Goal: Information Seeking & Learning: Understand process/instructions

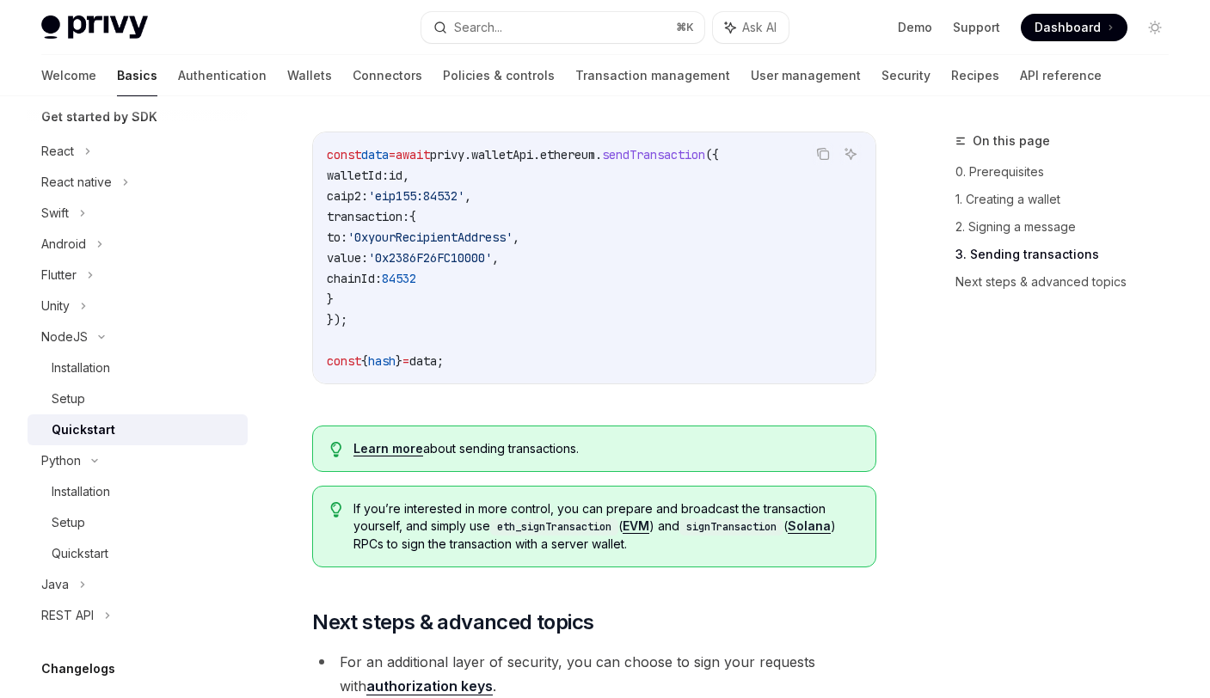
scroll to position [1670, 0]
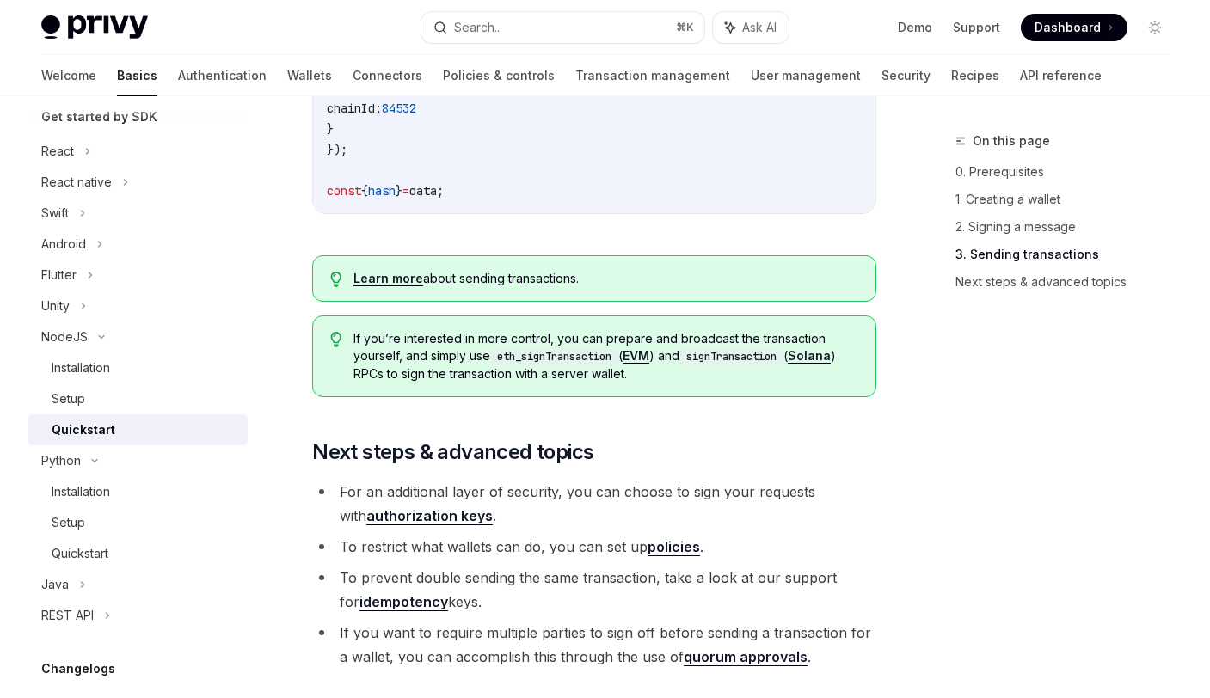
click at [548, 352] on code "eth_signTransaction" at bounding box center [554, 356] width 128 height 17
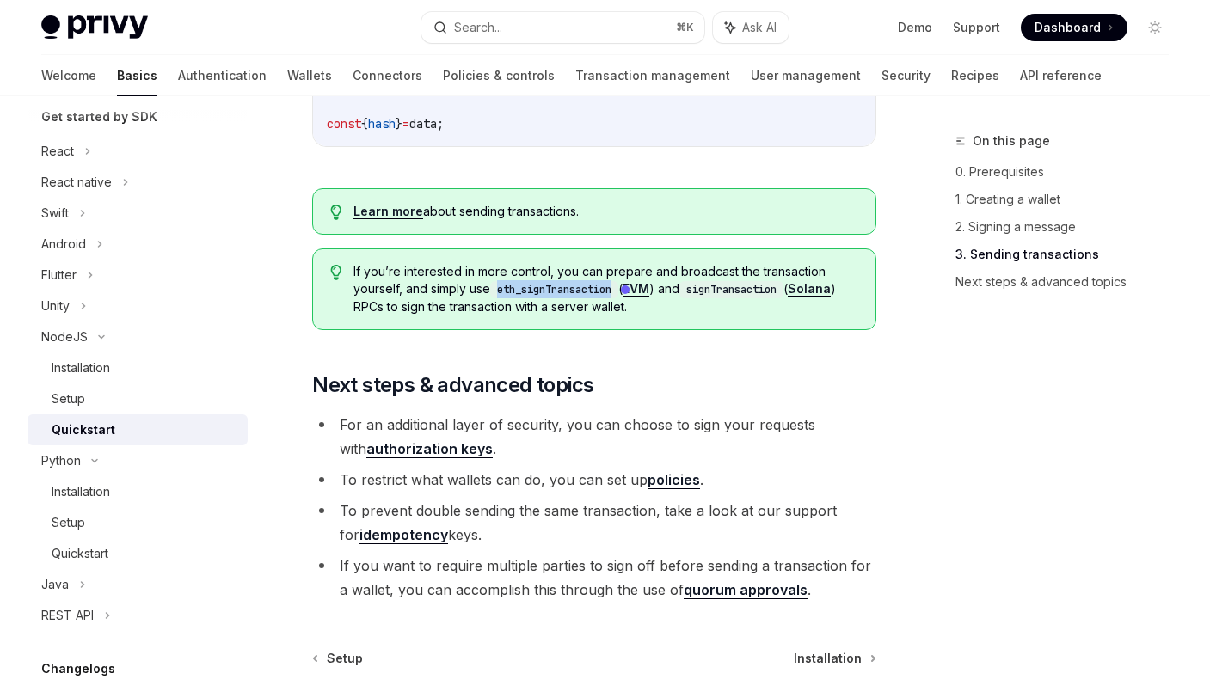
scroll to position [1683, 0]
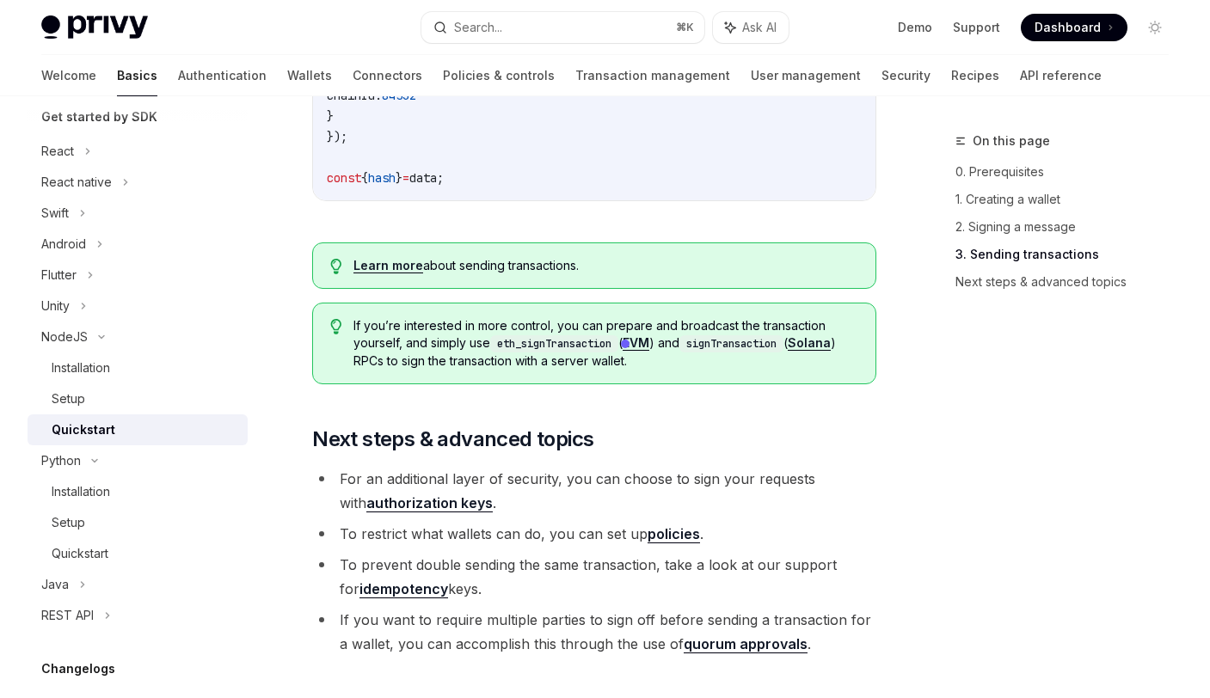
click at [581, 266] on div "Learn more about sending transactions." at bounding box center [594, 265] width 564 height 46
click at [537, 337] on code "eth_signTransaction" at bounding box center [554, 343] width 128 height 17
copy code "eth_signTransaction"
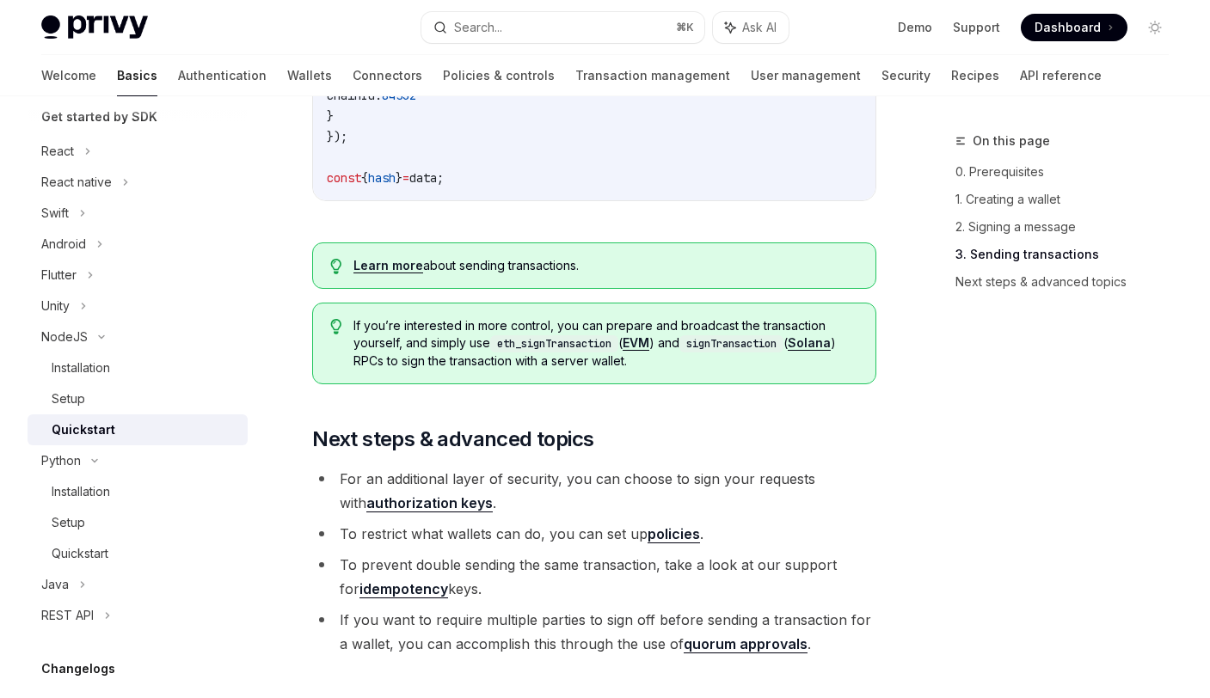
click at [649, 335] on link "EVM" at bounding box center [635, 342] width 27 height 15
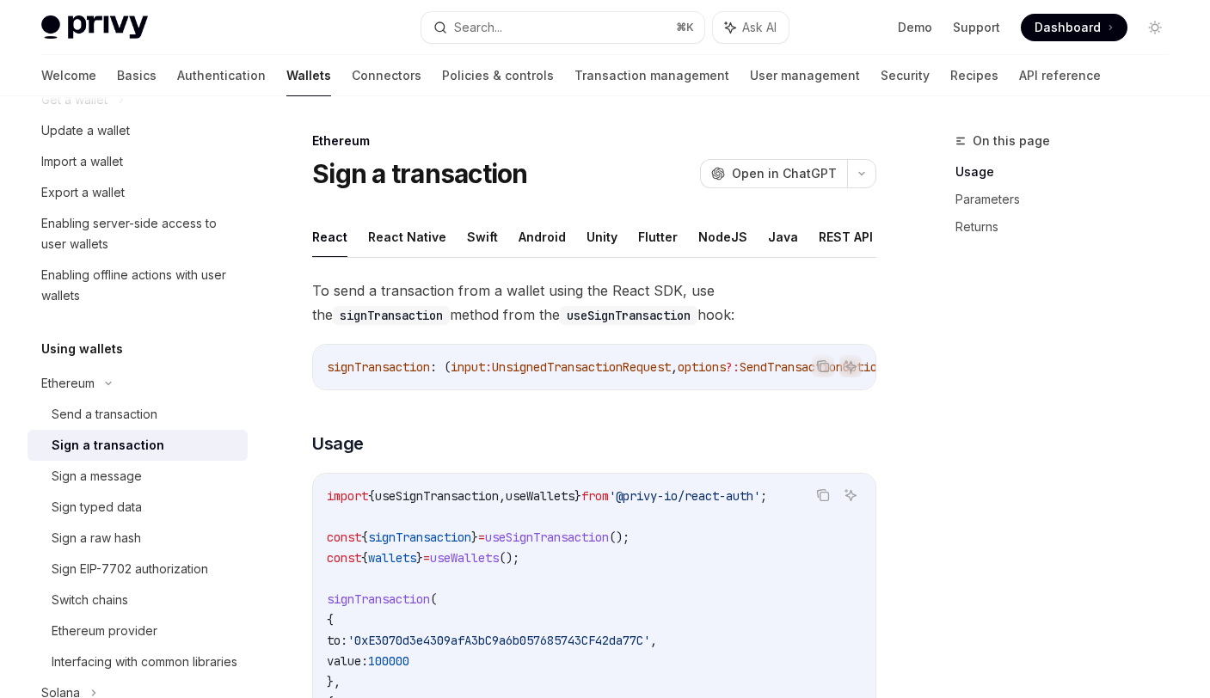
click at [680, 234] on ul "React React Native Swift Android Unity Flutter NodeJS Java REST API" at bounding box center [594, 237] width 564 height 41
click at [708, 247] on button "NodeJS" at bounding box center [722, 237] width 49 height 40
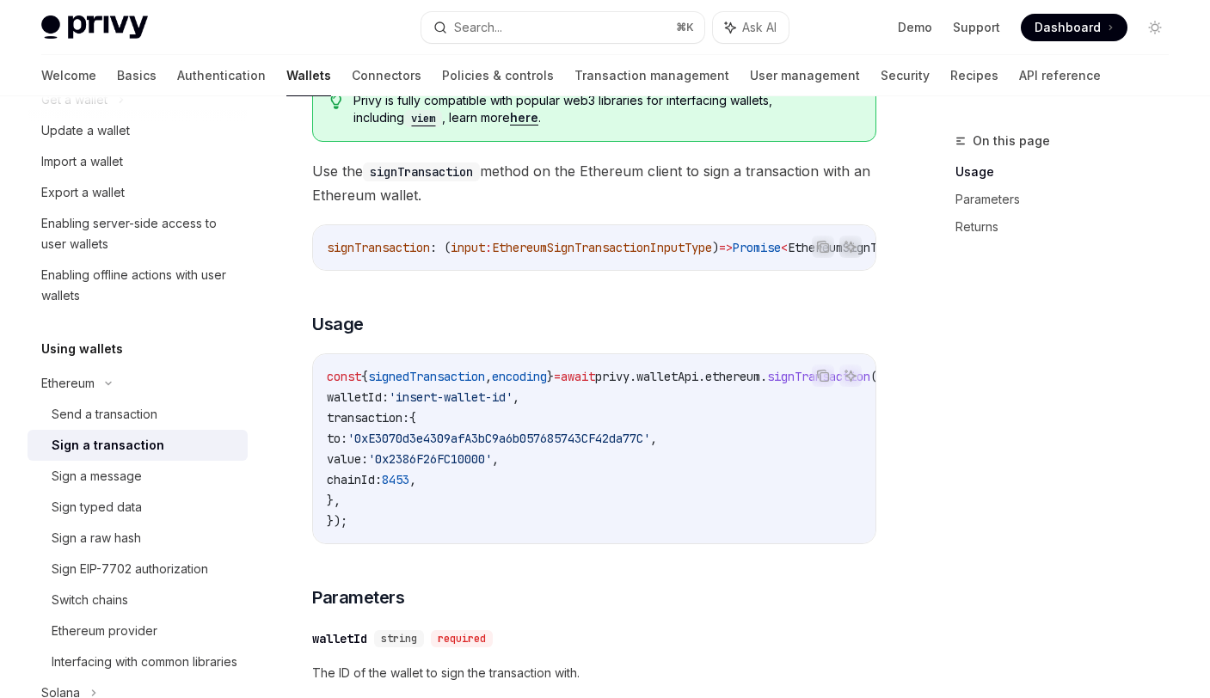
scroll to position [229, 0]
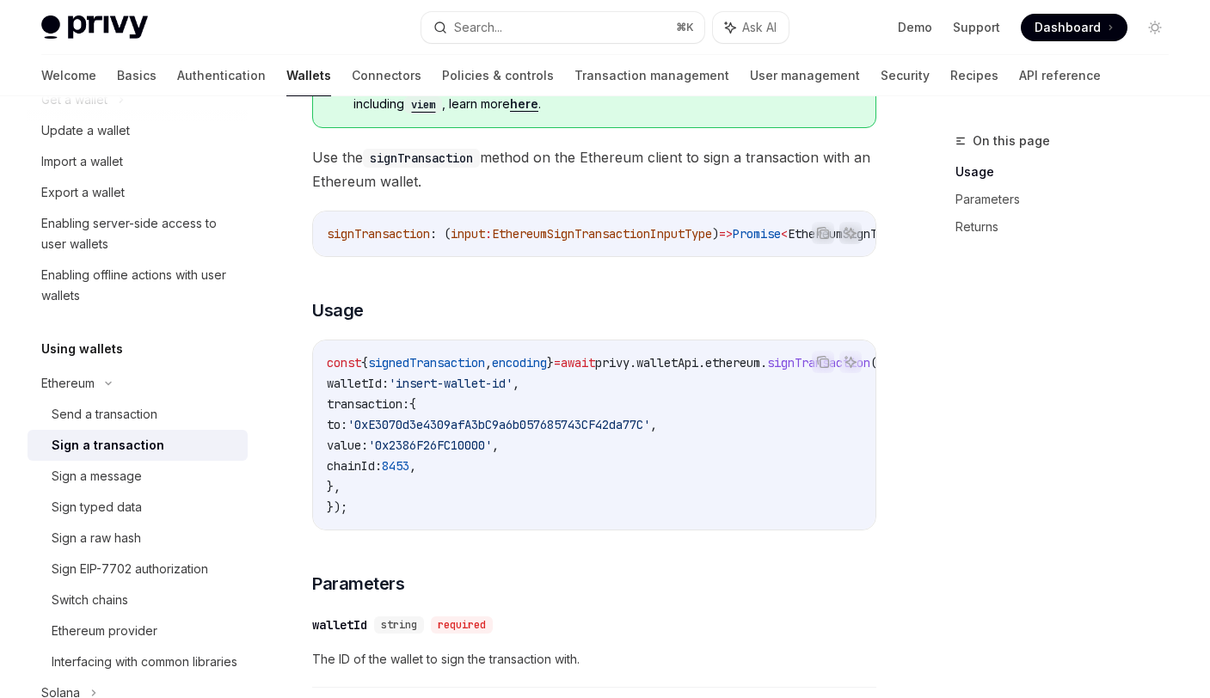
click at [347, 432] on span "to:" at bounding box center [337, 424] width 21 height 15
copy span "to"
click at [643, 396] on code "const { signedTransaction , encoding } = await privy . walletApi . ethereum . s…" at bounding box center [626, 434] width 598 height 165
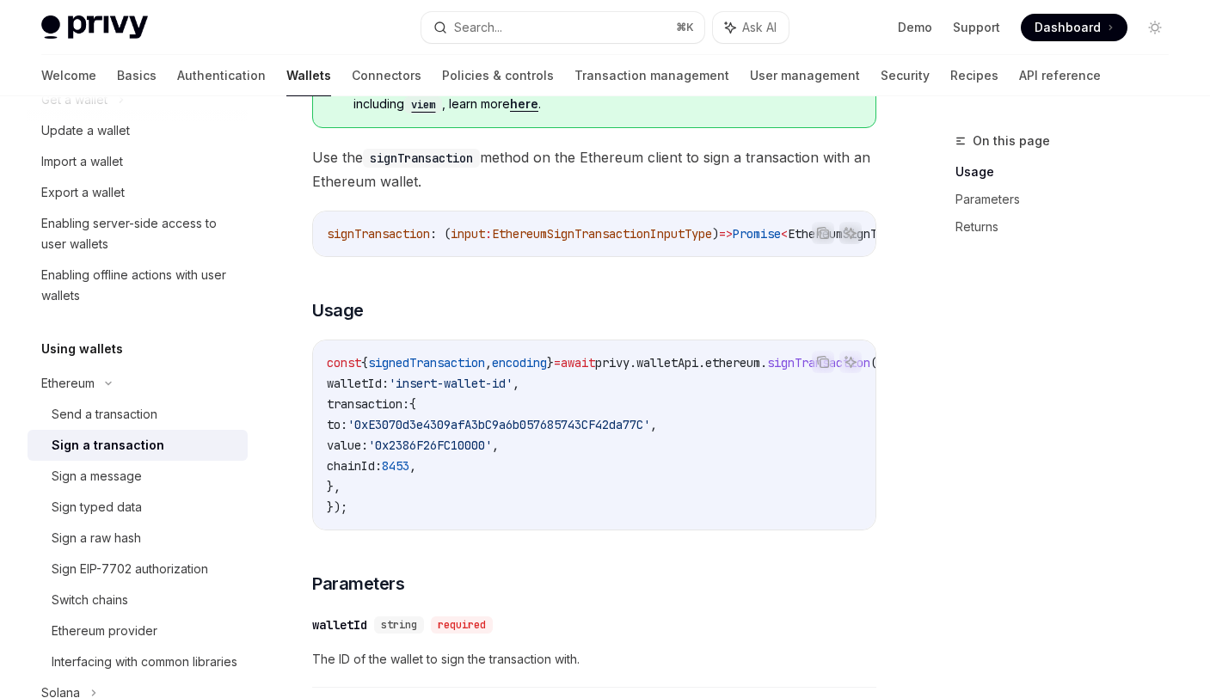
click at [368, 449] on span "value:" at bounding box center [347, 445] width 41 height 15
copy span "value"
click at [382, 474] on span "chainId:" at bounding box center [354, 465] width 55 height 15
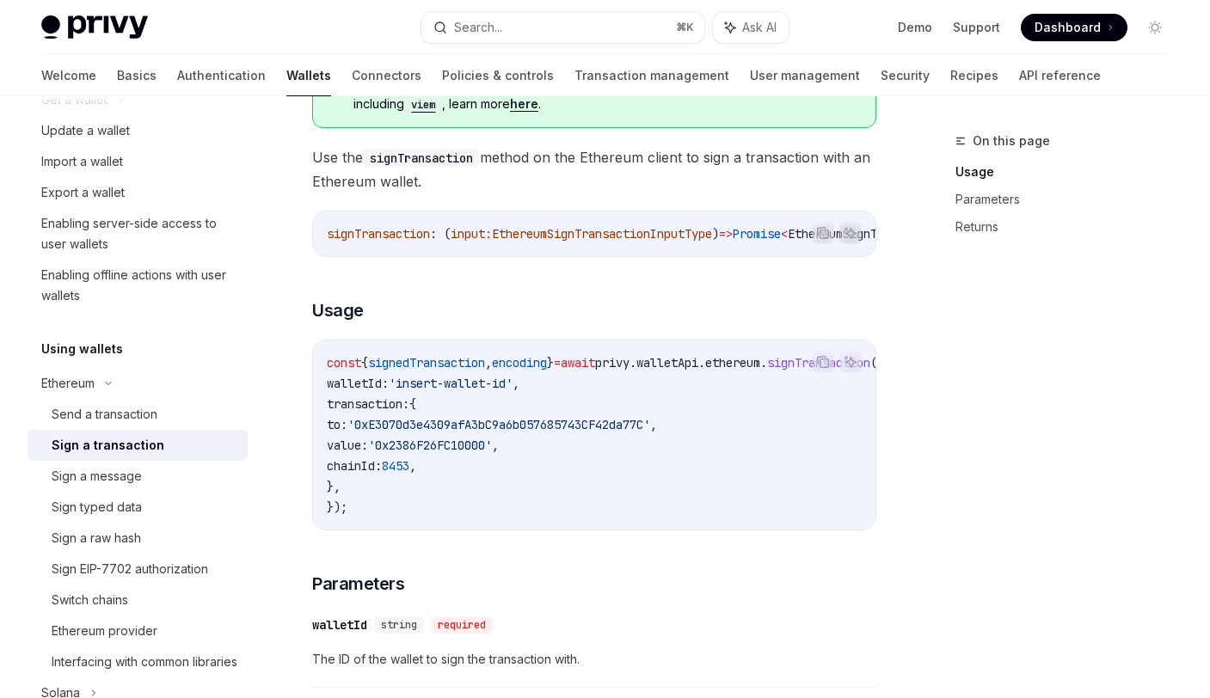
copy span "chainId"
click at [714, 483] on code "const { signedTransaction , encoding } = await privy . walletApi . ethereum . s…" at bounding box center [626, 434] width 598 height 165
click at [422, 363] on span "signedTransaction" at bounding box center [426, 362] width 117 height 15
copy span "signedTransaction"
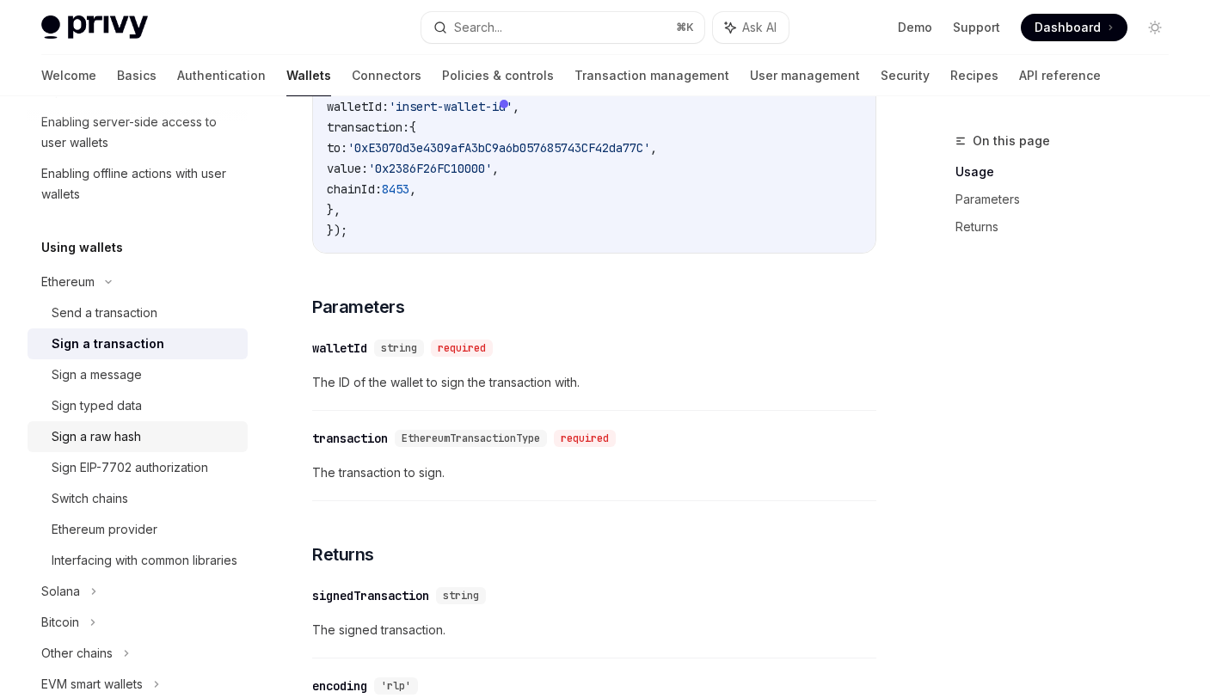
scroll to position [307, 0]
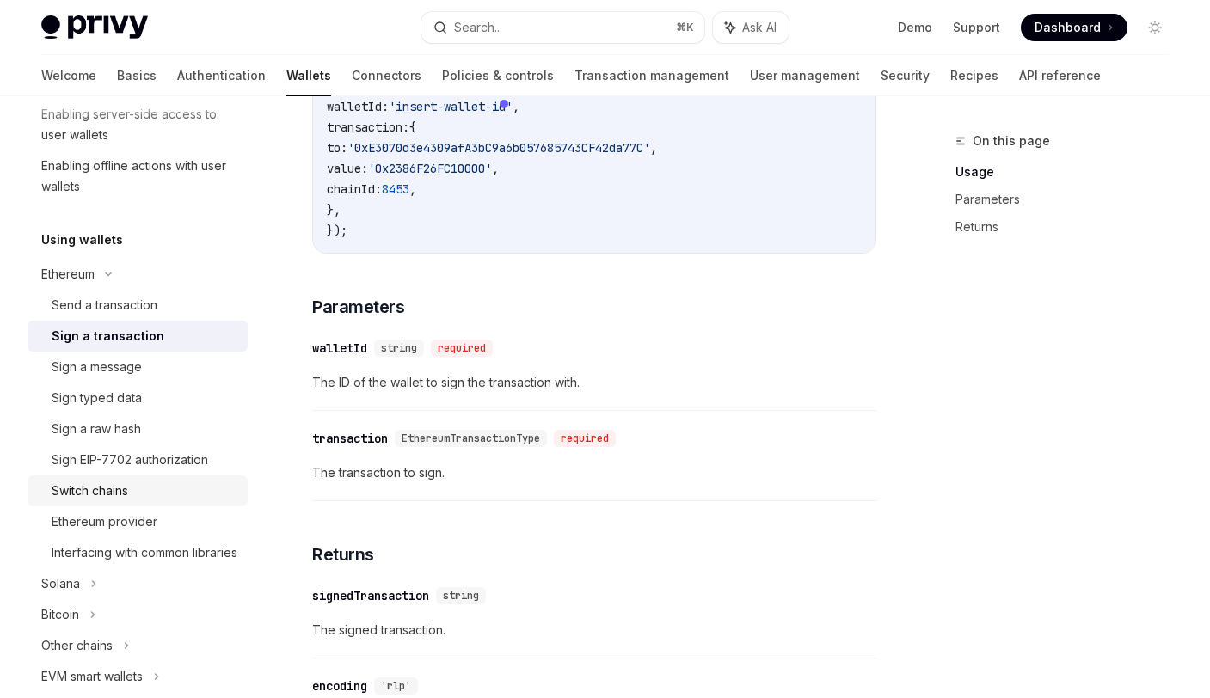
click at [124, 498] on div "Switch chains" at bounding box center [90, 491] width 77 height 21
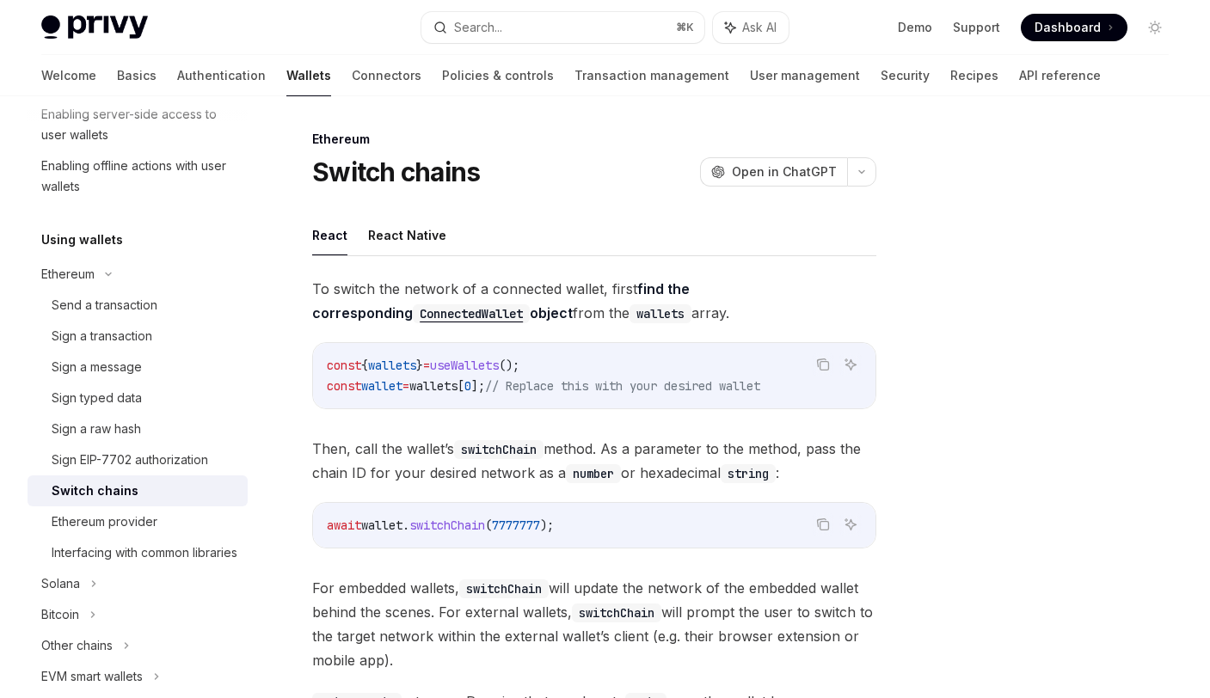
scroll to position [3, 0]
click at [139, 520] on div "Ethereum provider" at bounding box center [105, 522] width 106 height 21
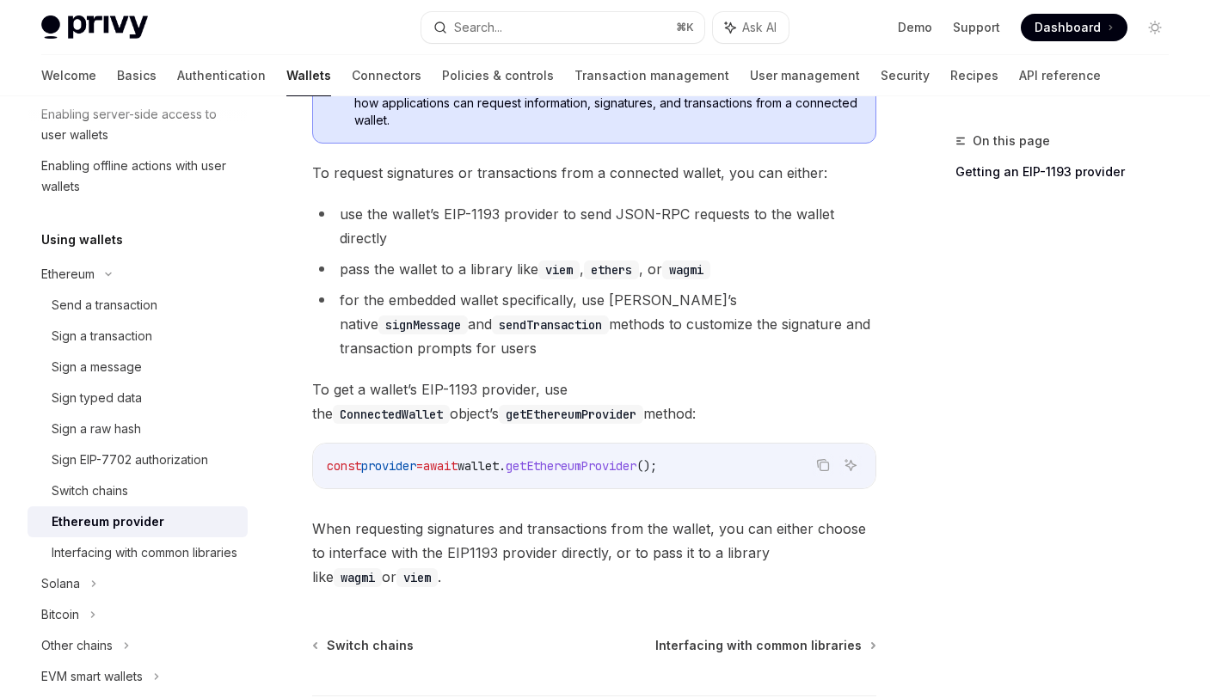
scroll to position [285, 0]
click at [145, 546] on div "Interfacing with common libraries" at bounding box center [145, 553] width 186 height 21
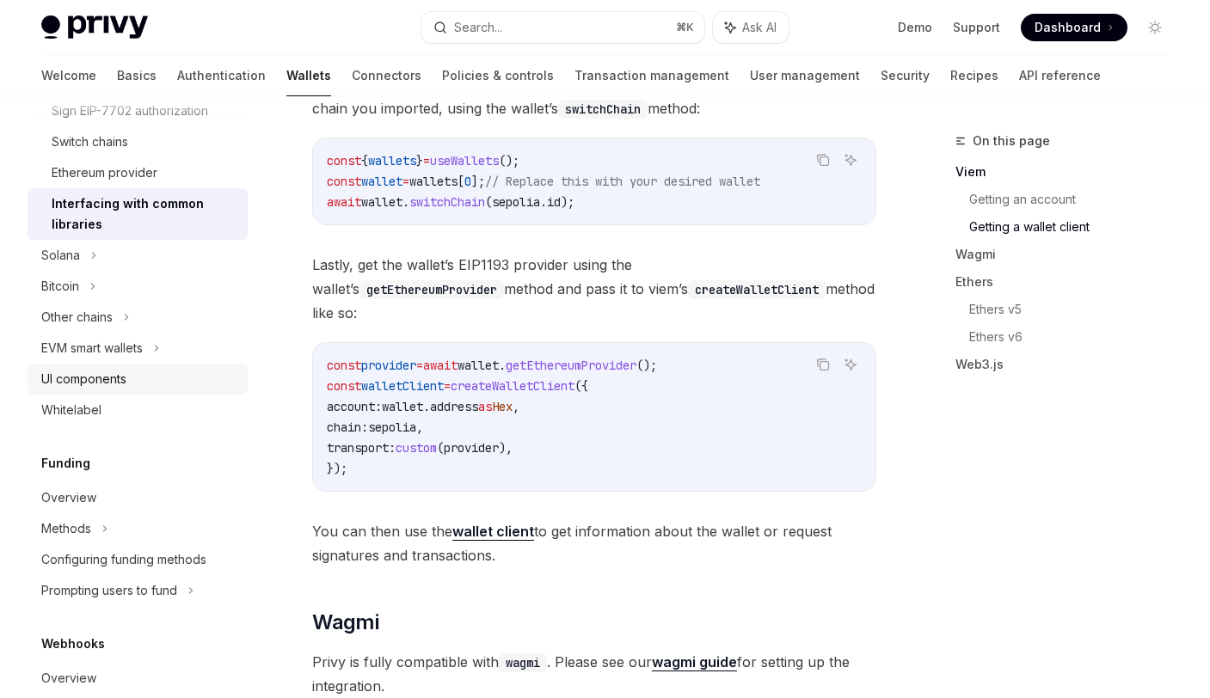
scroll to position [649, 0]
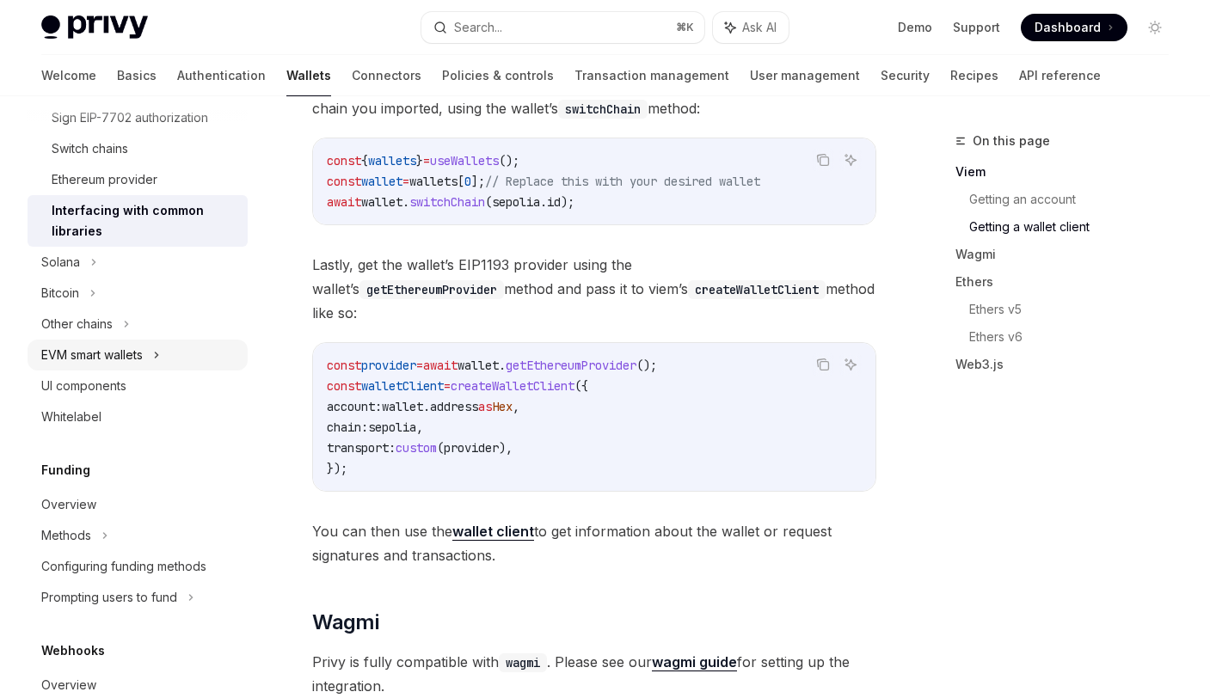
click at [132, 352] on div "EVM smart wallets" at bounding box center [91, 355] width 101 height 21
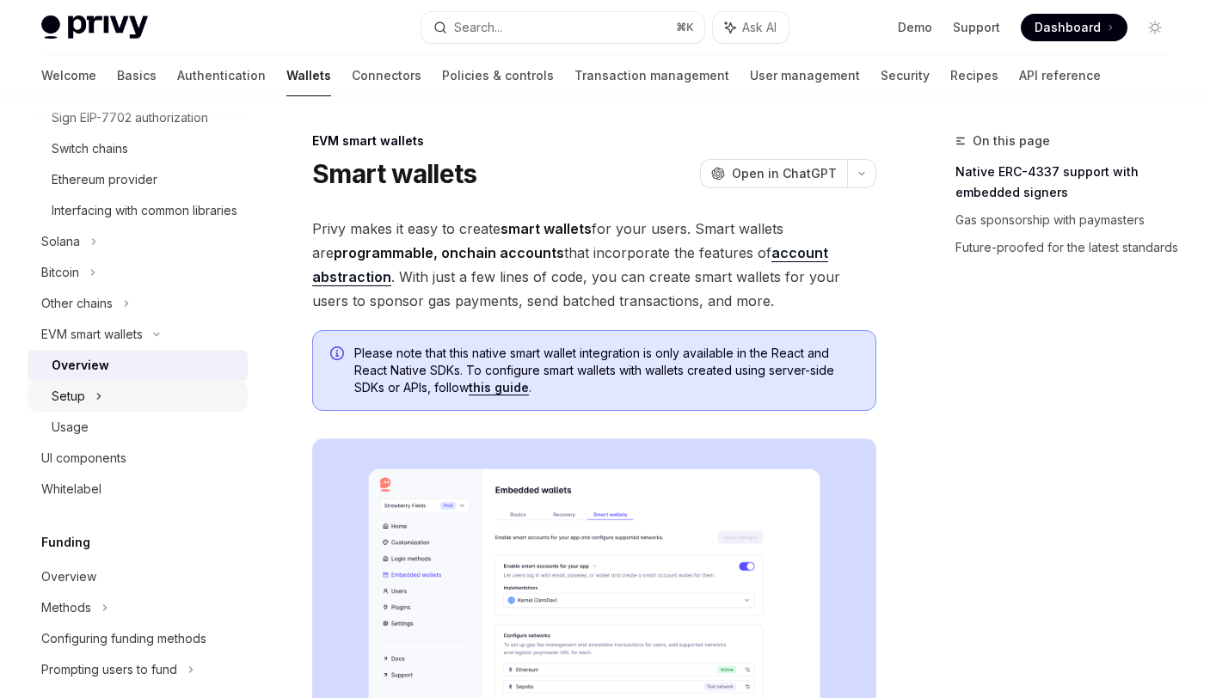
click at [101, 407] on icon at bounding box center [98, 396] width 7 height 21
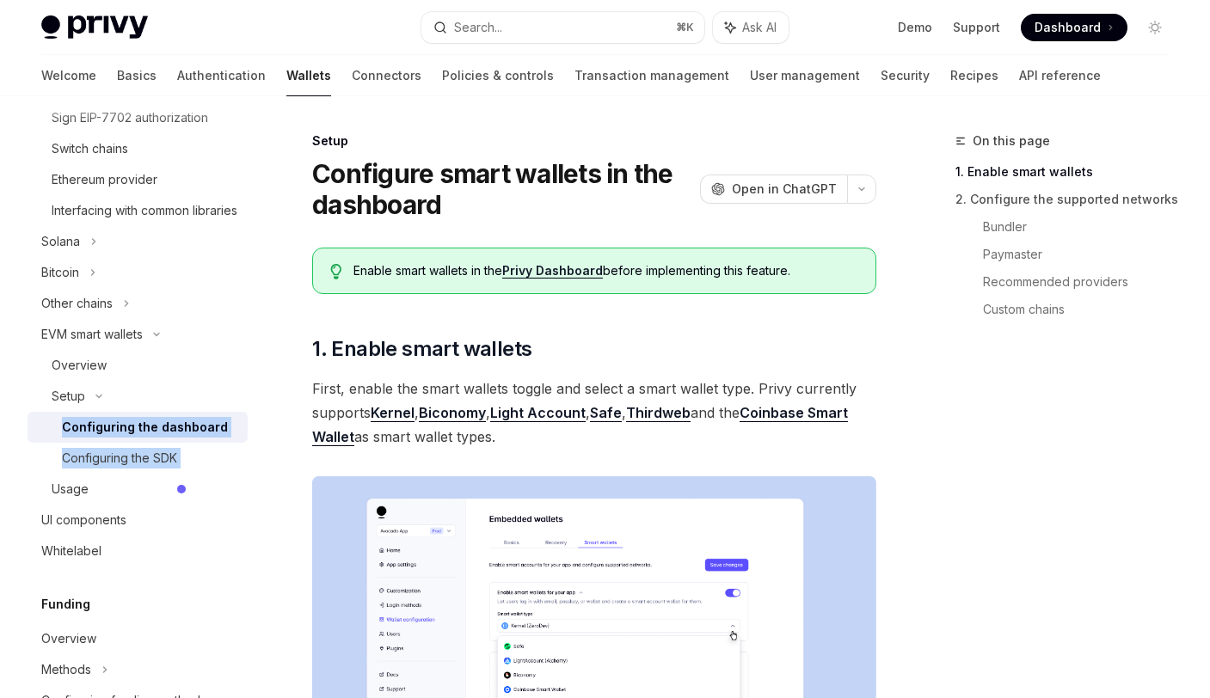
click at [145, 438] on div "Configuring the dashboard" at bounding box center [145, 427] width 166 height 21
click at [131, 469] on div "Configuring the SDK" at bounding box center [119, 458] width 115 height 21
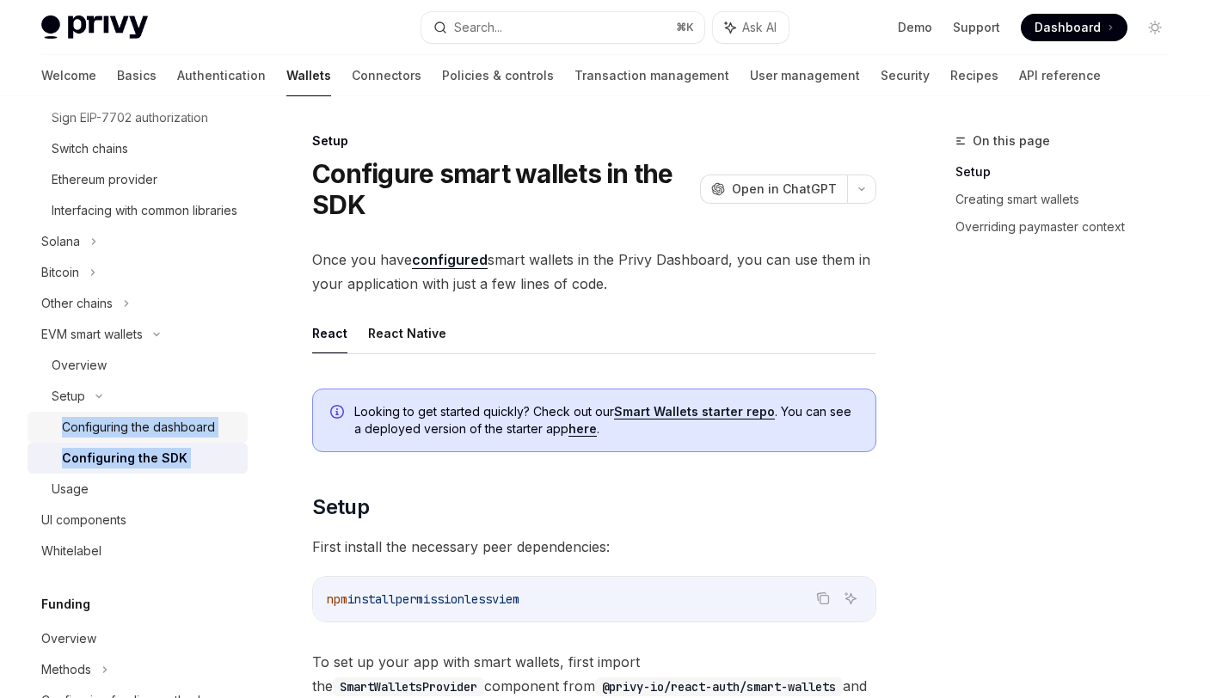
click at [126, 438] on div "Configuring the dashboard" at bounding box center [138, 427] width 153 height 21
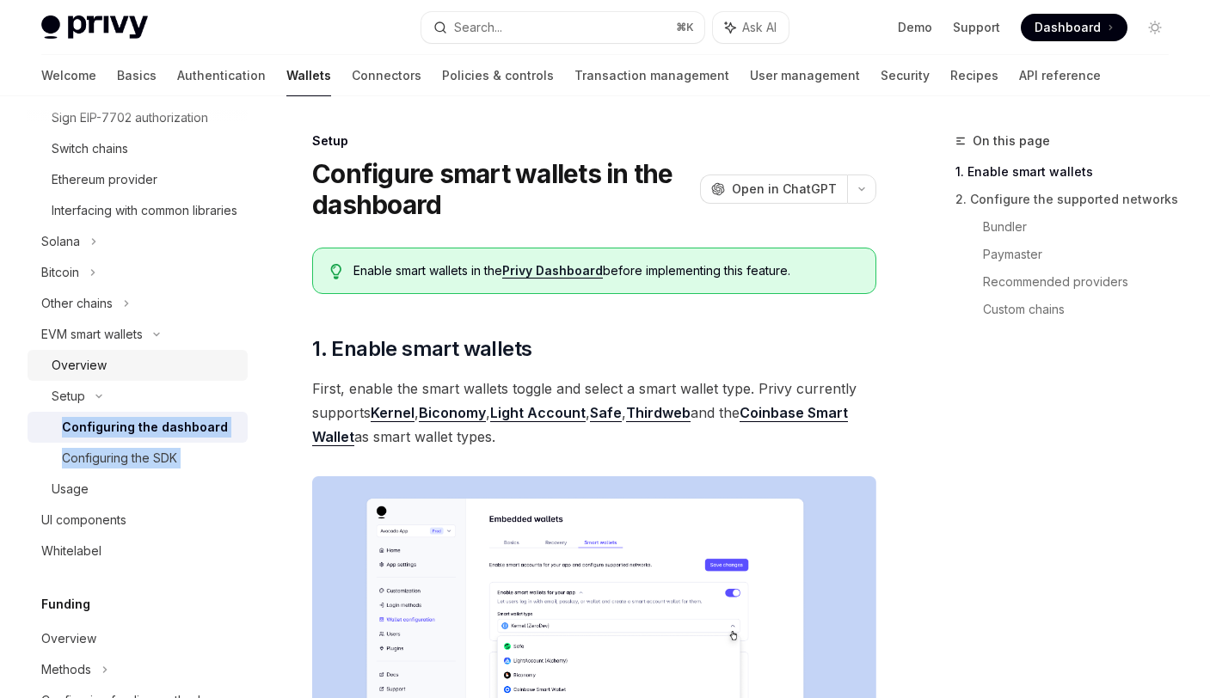
click at [85, 376] on div "Overview" at bounding box center [79, 365] width 55 height 21
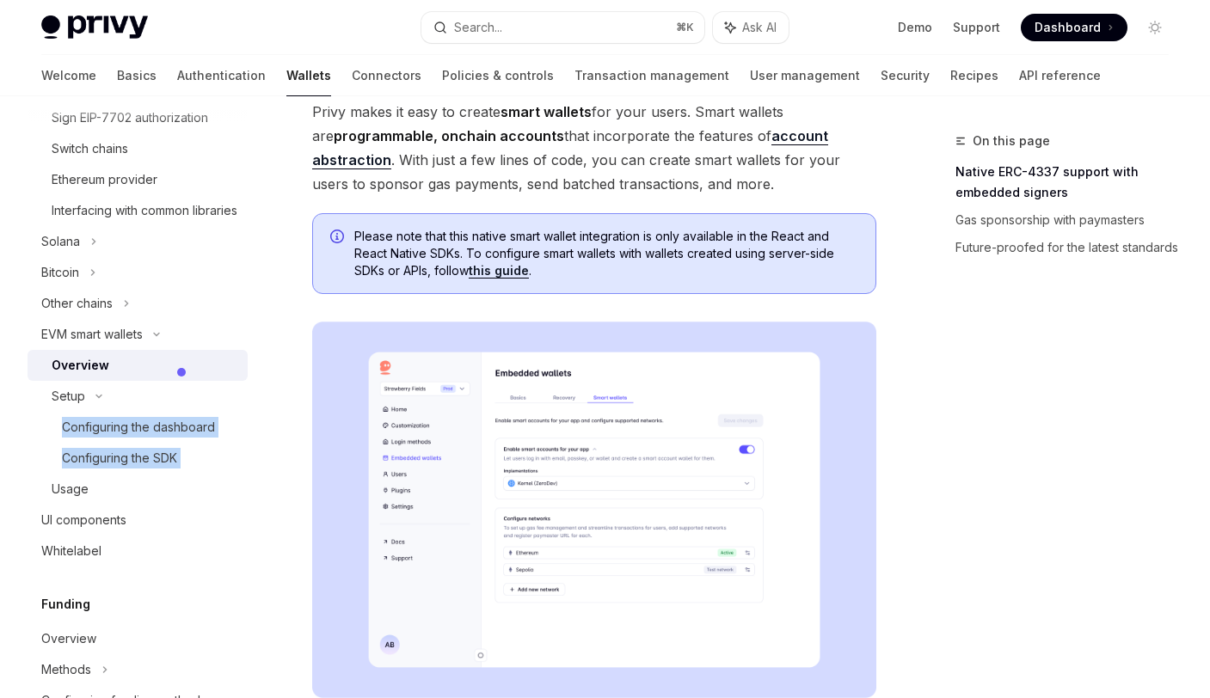
scroll to position [131, 0]
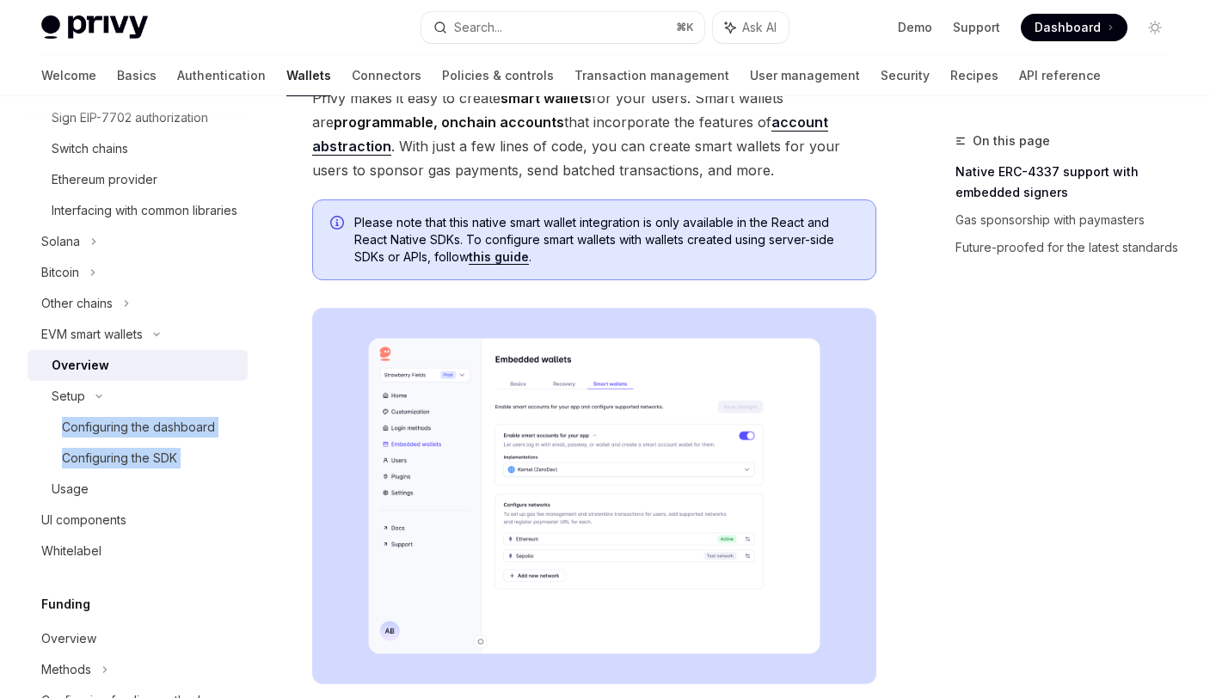
click at [506, 257] on link "this guide" at bounding box center [499, 256] width 60 height 15
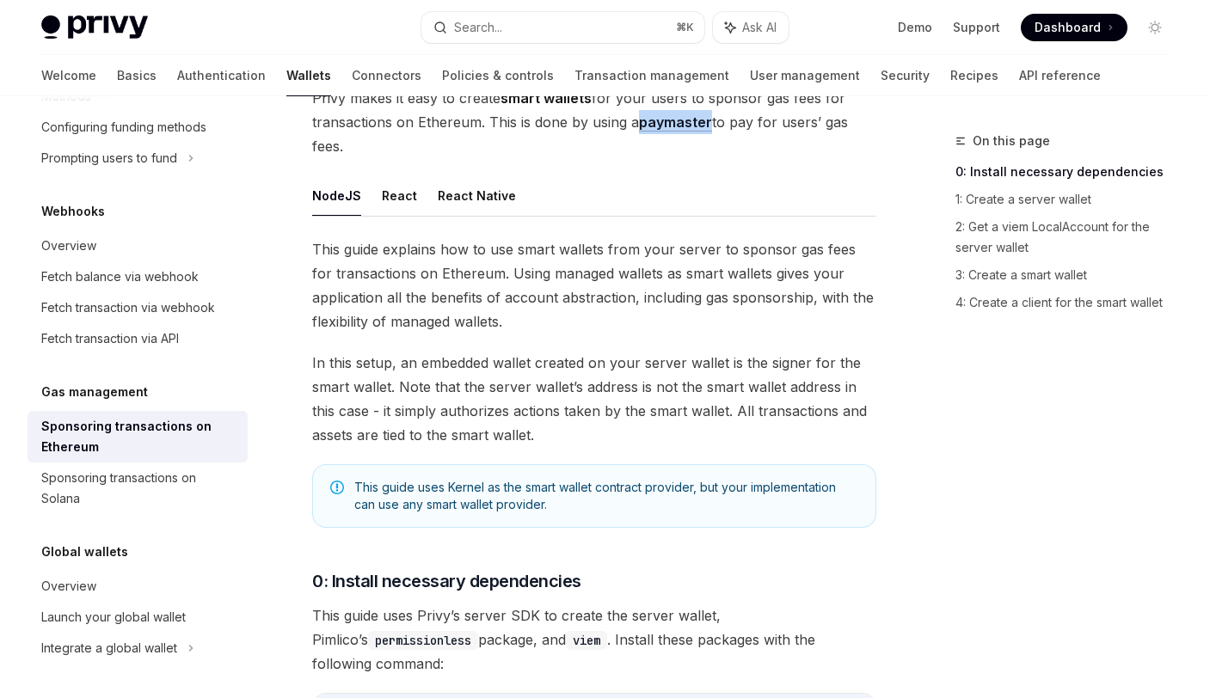
scroll to position [171, 0]
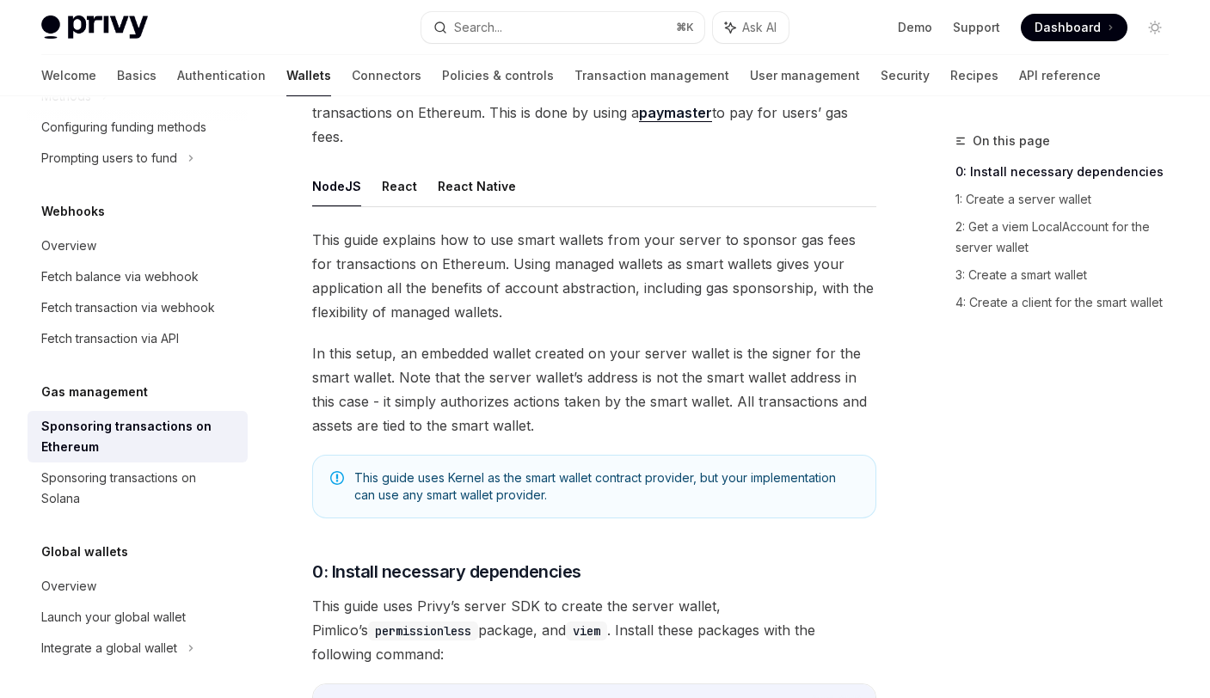
click at [457, 377] on span "In this setup, an embedded wallet created on your server wallet is the signer f…" at bounding box center [594, 389] width 564 height 96
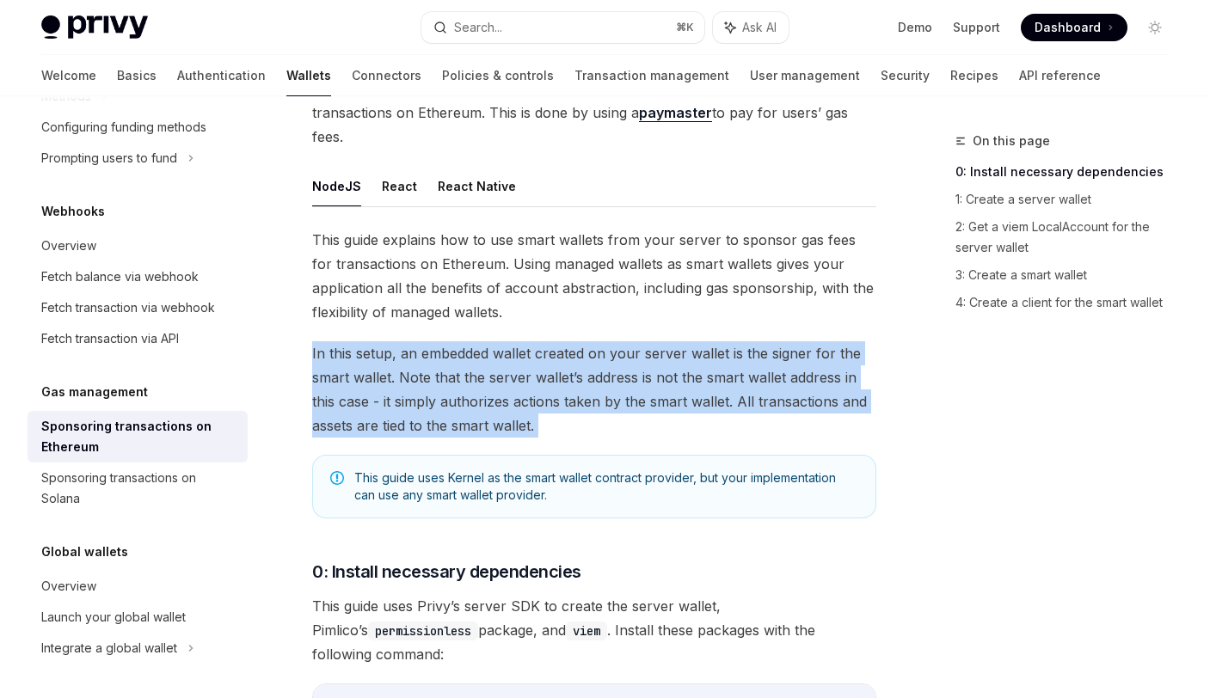
click at [457, 377] on span "In this setup, an embedded wallet created on your server wallet is the signer f…" at bounding box center [594, 389] width 564 height 96
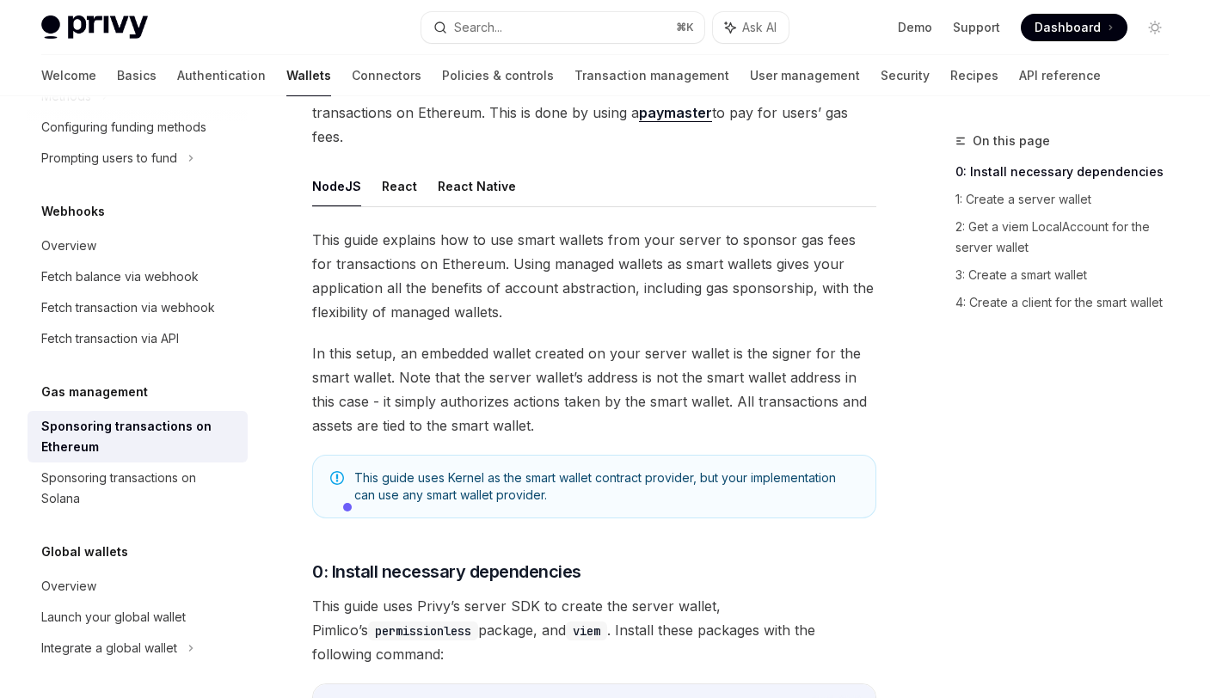
click at [677, 377] on span "In this setup, an embedded wallet created on your server wallet is the signer f…" at bounding box center [594, 389] width 564 height 96
drag, startPoint x: 493, startPoint y: 379, endPoint x: 616, endPoint y: 383, distance: 122.1
click at [590, 379] on span "In this setup, an embedded wallet created on your server wallet is the signer f…" at bounding box center [594, 389] width 564 height 96
click at [628, 381] on span "In this setup, an embedded wallet created on your server wallet is the signer f…" at bounding box center [594, 389] width 564 height 96
click at [628, 381] on html "Privy Docs home page Search... ⌘ K Ask AI Demo Support Dashboard Dashboard Sear…" at bounding box center [605, 178] width 1210 height 698
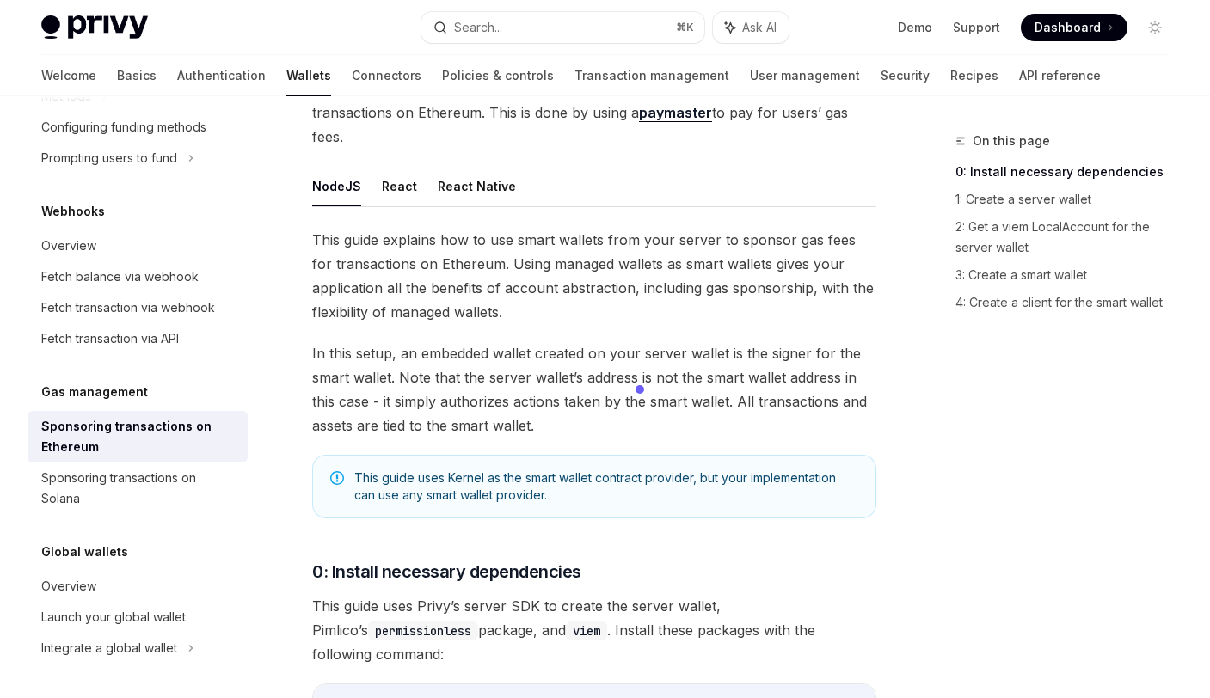
click at [713, 380] on span "In this setup, an embedded wallet created on your server wallet is the signer f…" at bounding box center [594, 389] width 564 height 96
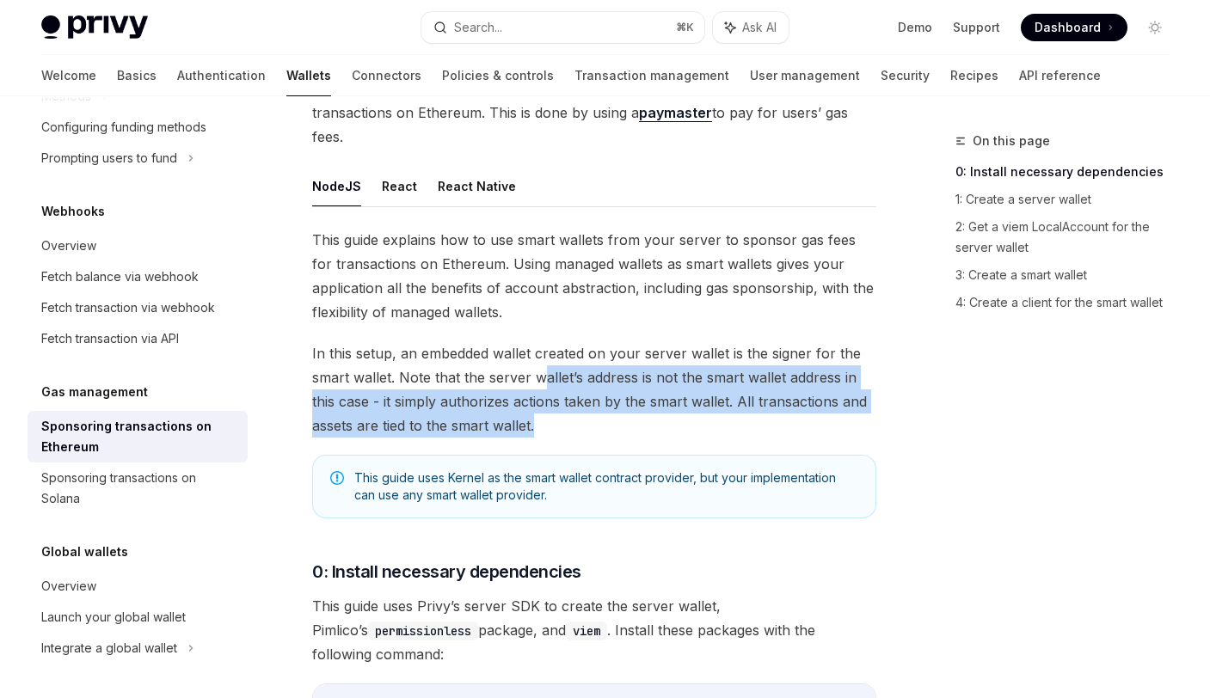
drag, startPoint x: 542, startPoint y: 380, endPoint x: 578, endPoint y: 428, distance: 60.2
click at [552, 431] on span "In this setup, an embedded wallet created on your server wallet is the signer f…" at bounding box center [594, 389] width 564 height 96
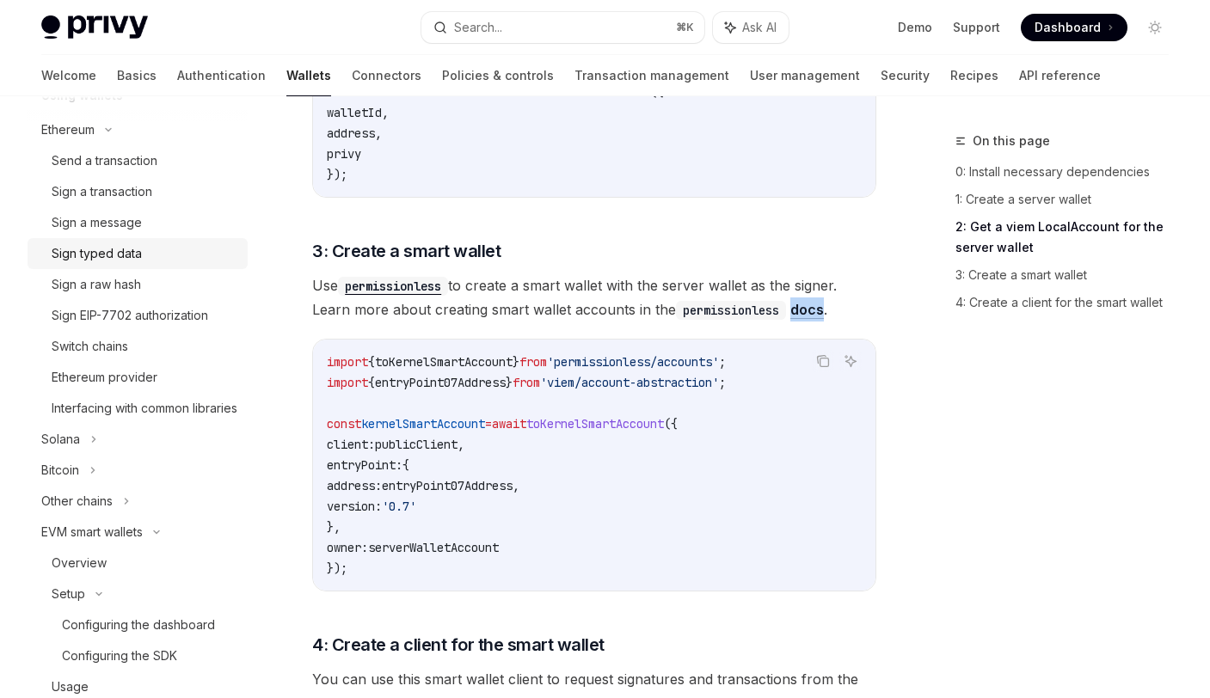
scroll to position [82, 0]
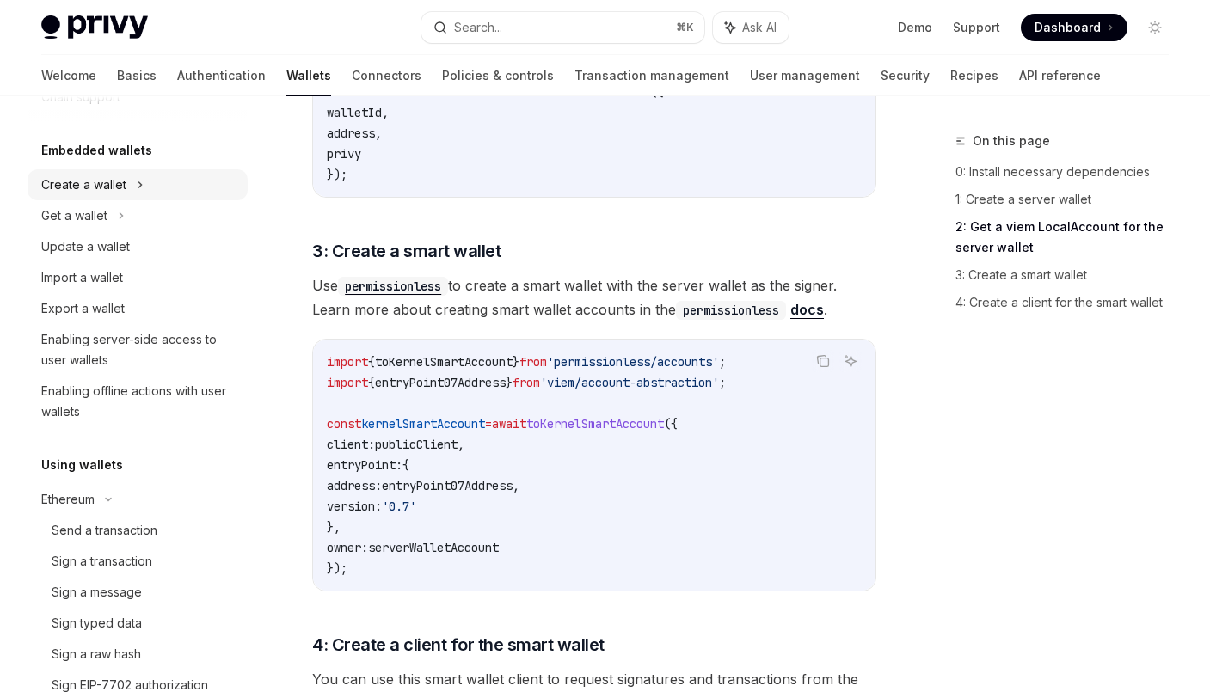
click at [96, 180] on div "Create a wallet" at bounding box center [83, 185] width 85 height 21
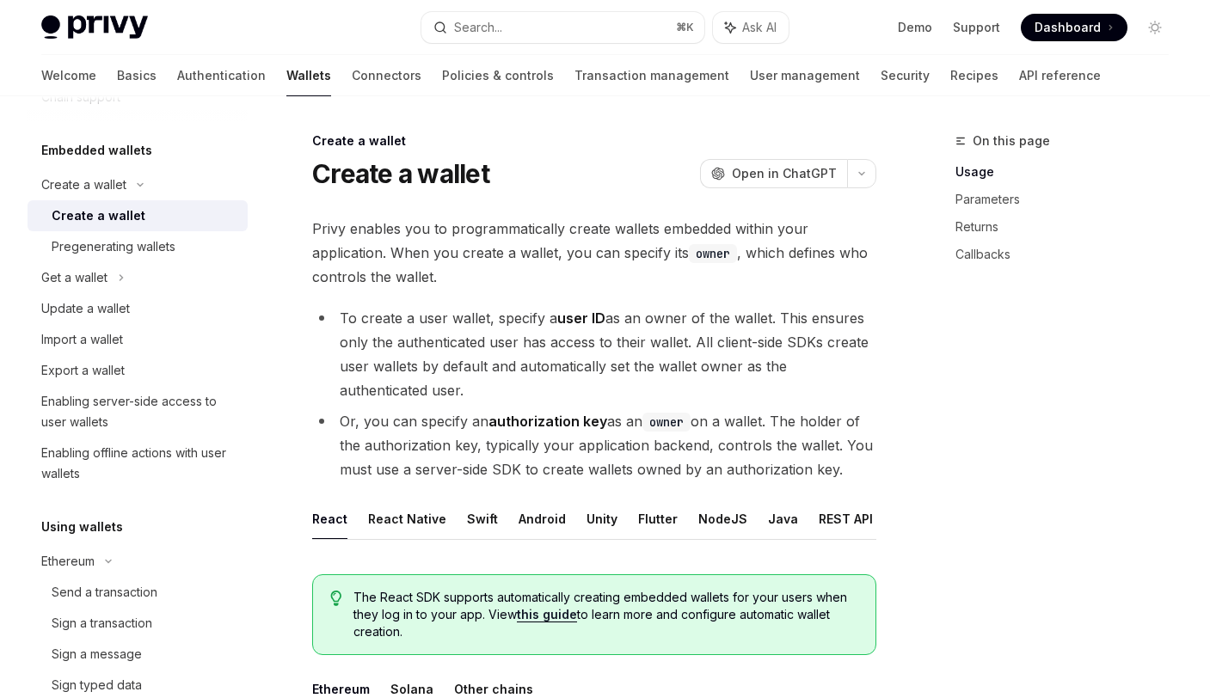
click at [106, 219] on div "Create a wallet" at bounding box center [99, 215] width 94 height 21
click at [670, 366] on li "To create a user wallet, specify a user ID as an owner of the wallet. This ensu…" at bounding box center [594, 354] width 564 height 96
click at [671, 365] on li "To create a user wallet, specify a user ID as an owner of the wallet. This ensu…" at bounding box center [594, 354] width 564 height 96
click at [552, 340] on li "To create a user wallet, specify a user ID as an owner of the wallet. This ensu…" at bounding box center [594, 354] width 564 height 96
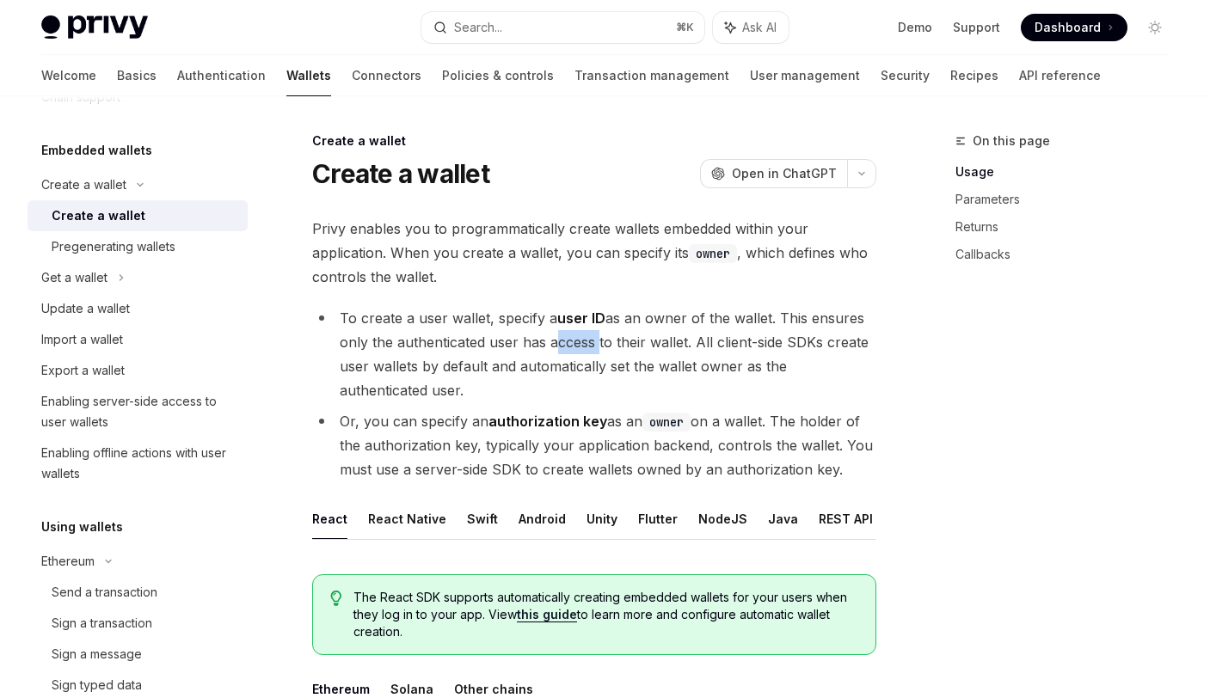
click at [552, 340] on li "To create a user wallet, specify a user ID as an owner of the wallet. This ensu…" at bounding box center [594, 354] width 564 height 96
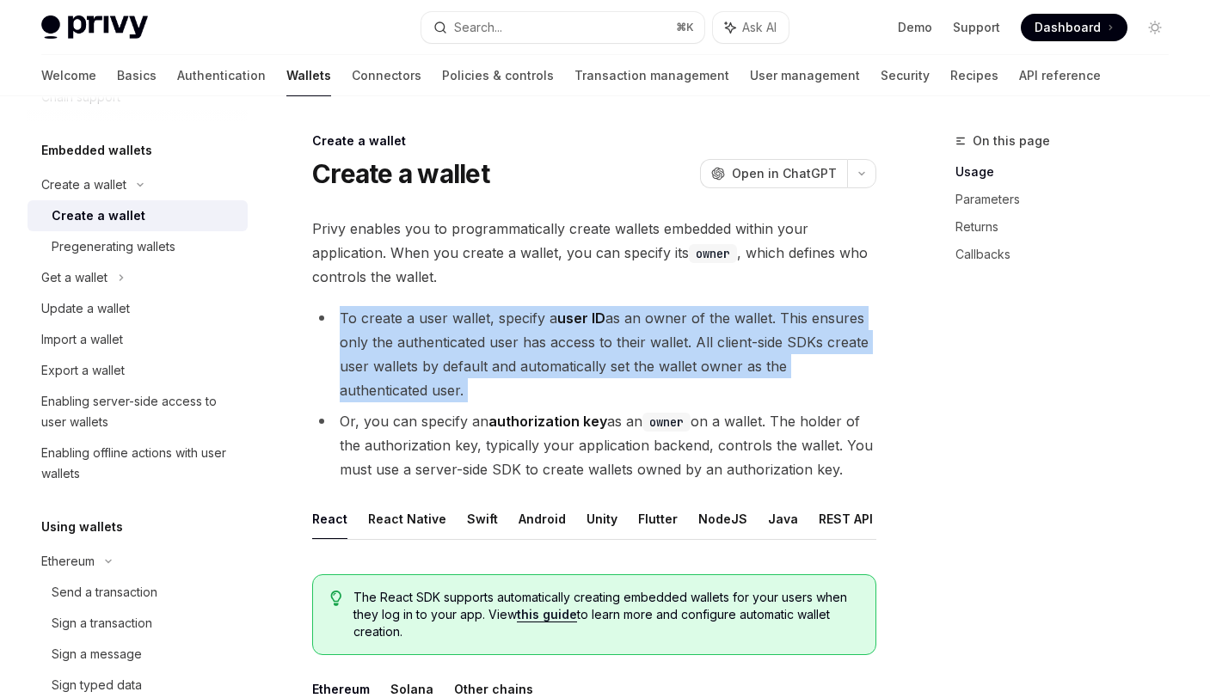
click at [552, 340] on li "To create a user wallet, specify a user ID as an owner of the wallet. This ensu…" at bounding box center [594, 354] width 564 height 96
click at [656, 352] on li "To create a user wallet, specify a user ID as an owner of the wallet. This ensu…" at bounding box center [594, 354] width 564 height 96
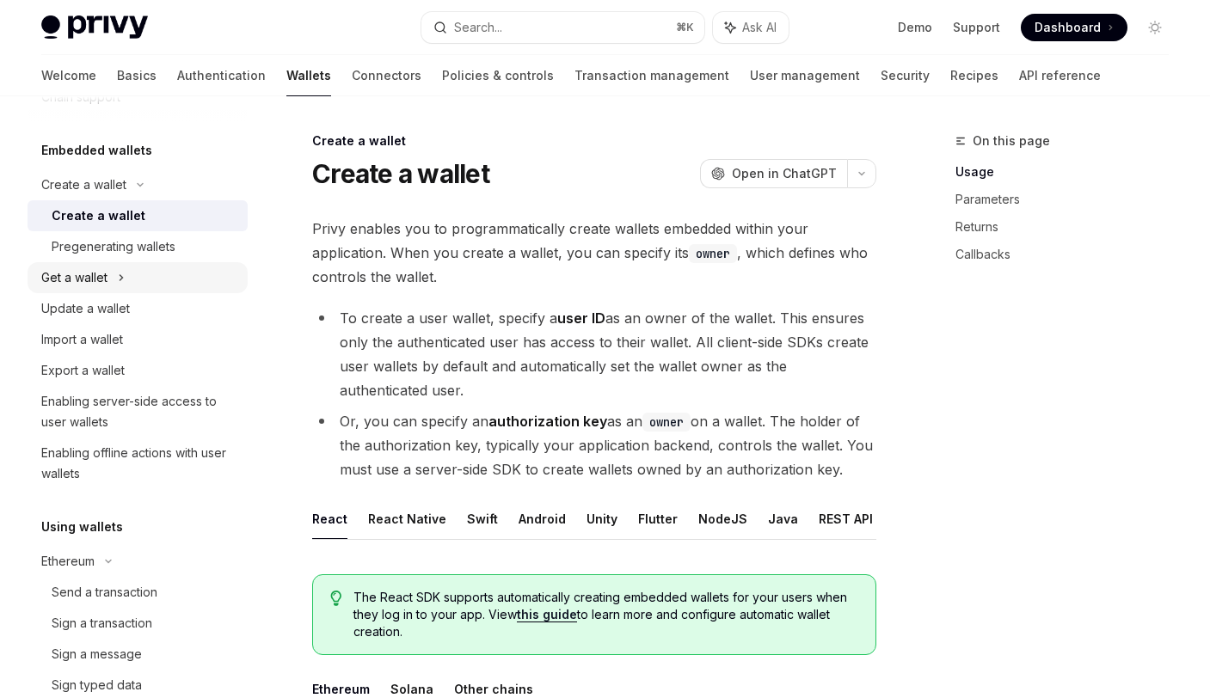
click at [90, 279] on div "Get a wallet" at bounding box center [74, 277] width 66 height 21
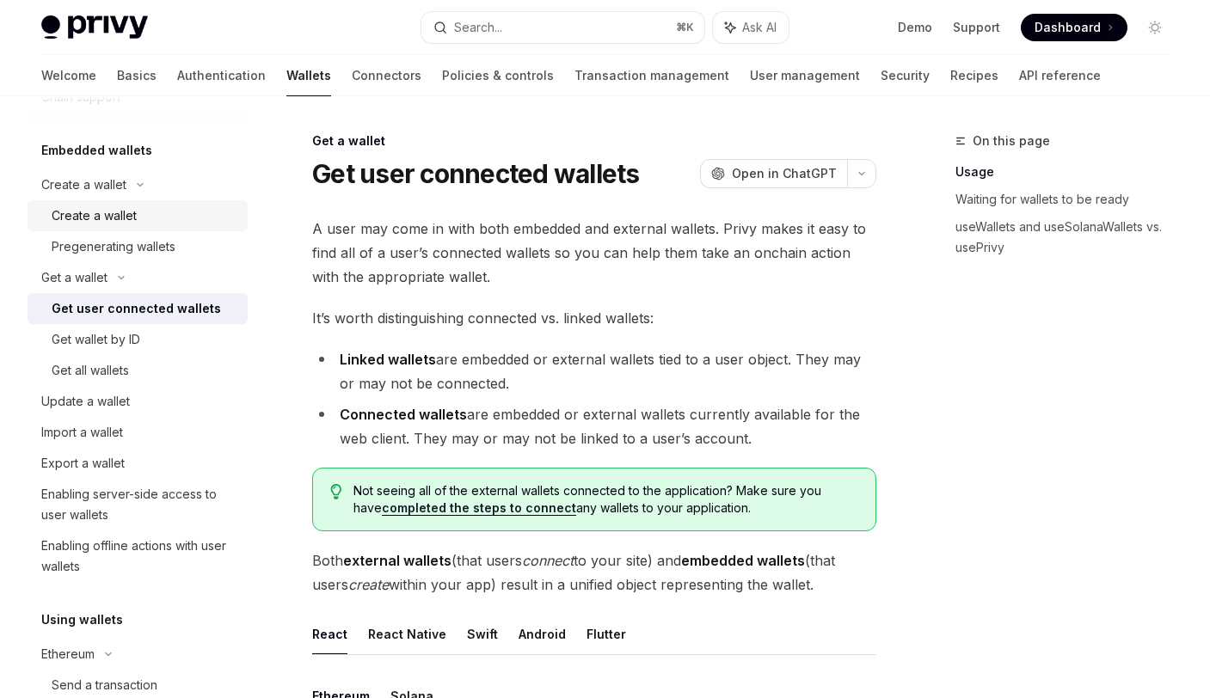
click at [118, 220] on div "Create a wallet" at bounding box center [94, 215] width 85 height 21
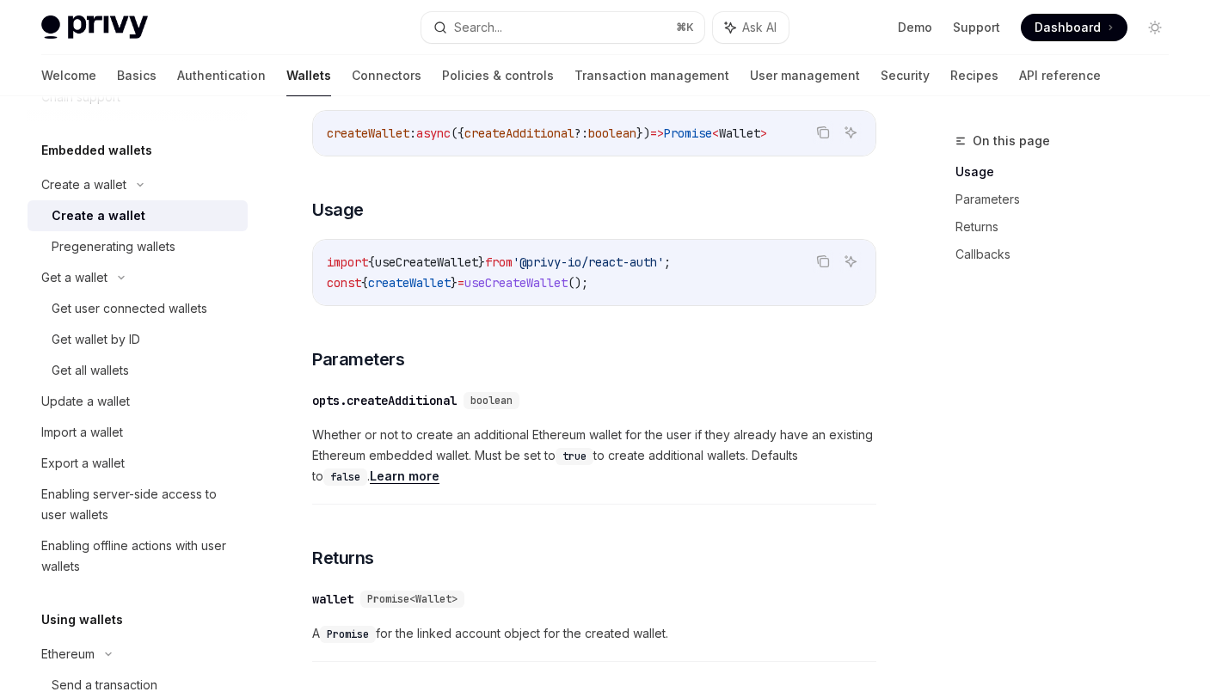
scroll to position [686, 0]
click at [435, 450] on span "Whether or not to create an additional Ethereum wallet for the user if they alr…" at bounding box center [594, 456] width 564 height 62
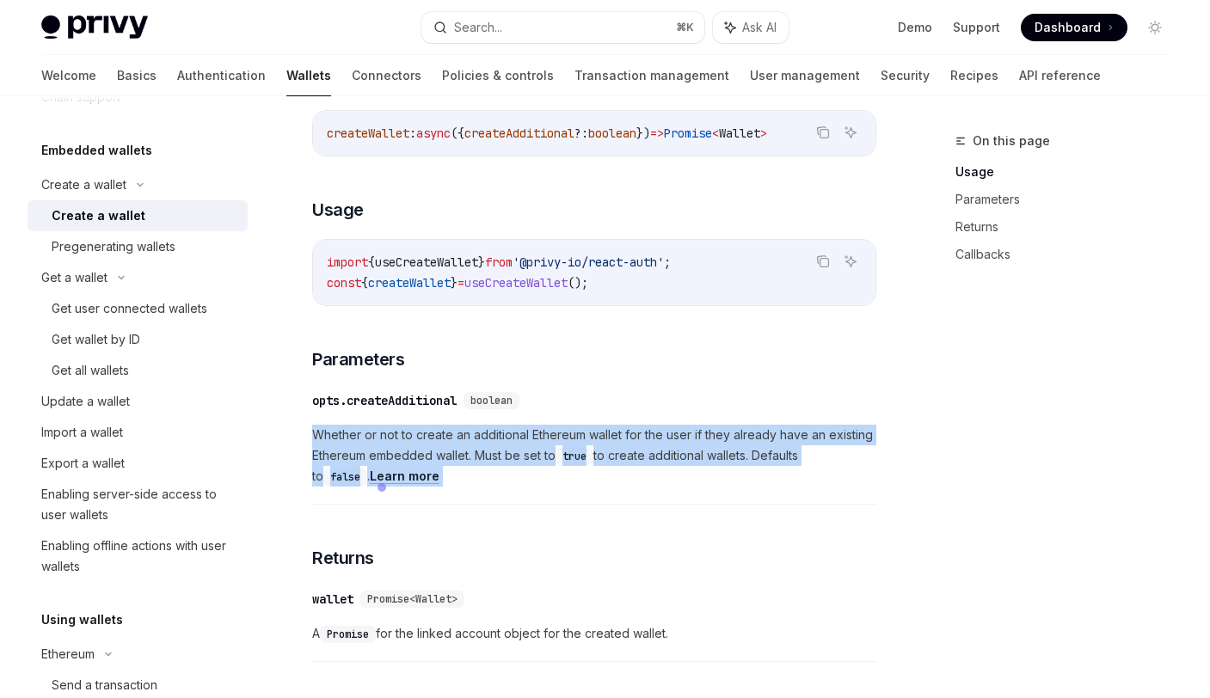
click at [435, 450] on span "Whether or not to create an additional Ethereum wallet for the user if they alr…" at bounding box center [594, 456] width 564 height 62
click at [677, 472] on span "Whether or not to create an additional Ethereum wallet for the user if they alr…" at bounding box center [594, 456] width 564 height 62
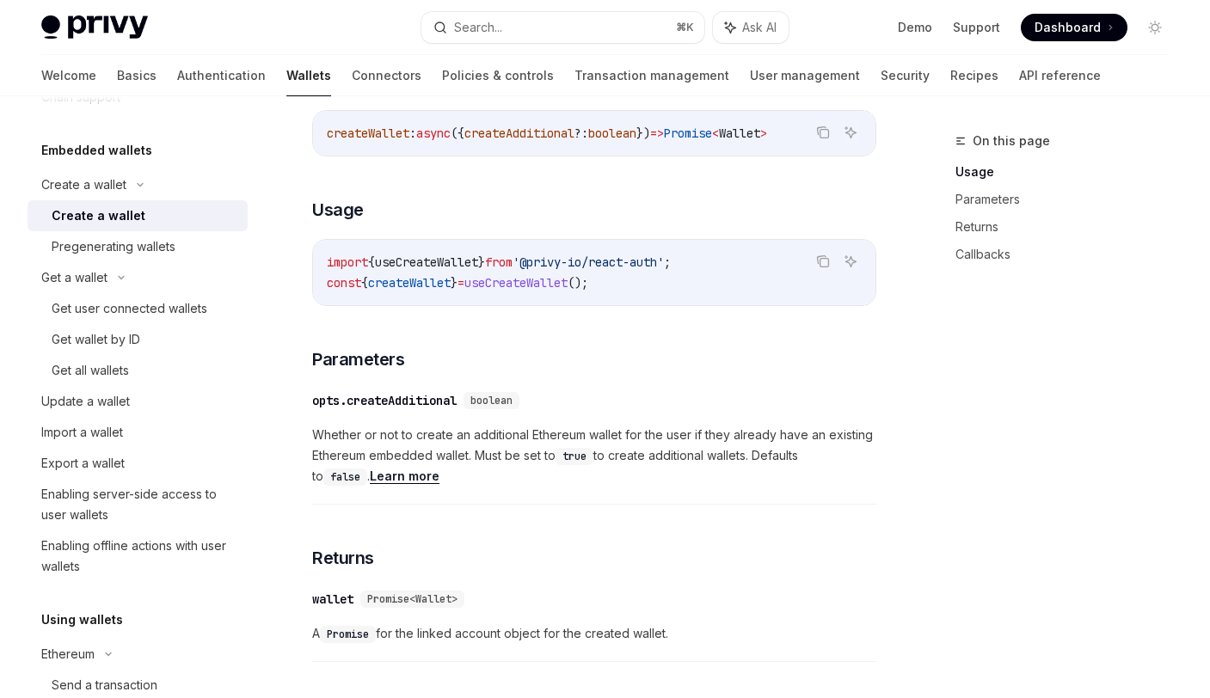
click at [566, 441] on span "Whether or not to create an additional Ethereum wallet for the user if they alr…" at bounding box center [594, 456] width 564 height 62
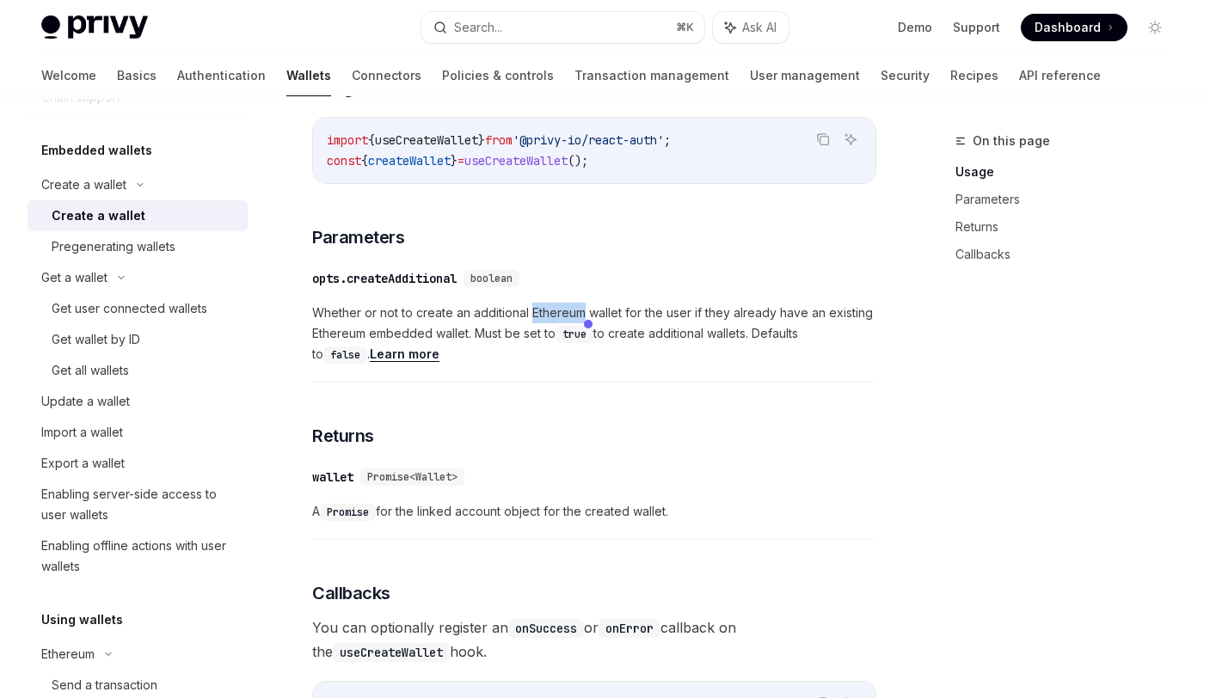
scroll to position [504, 0]
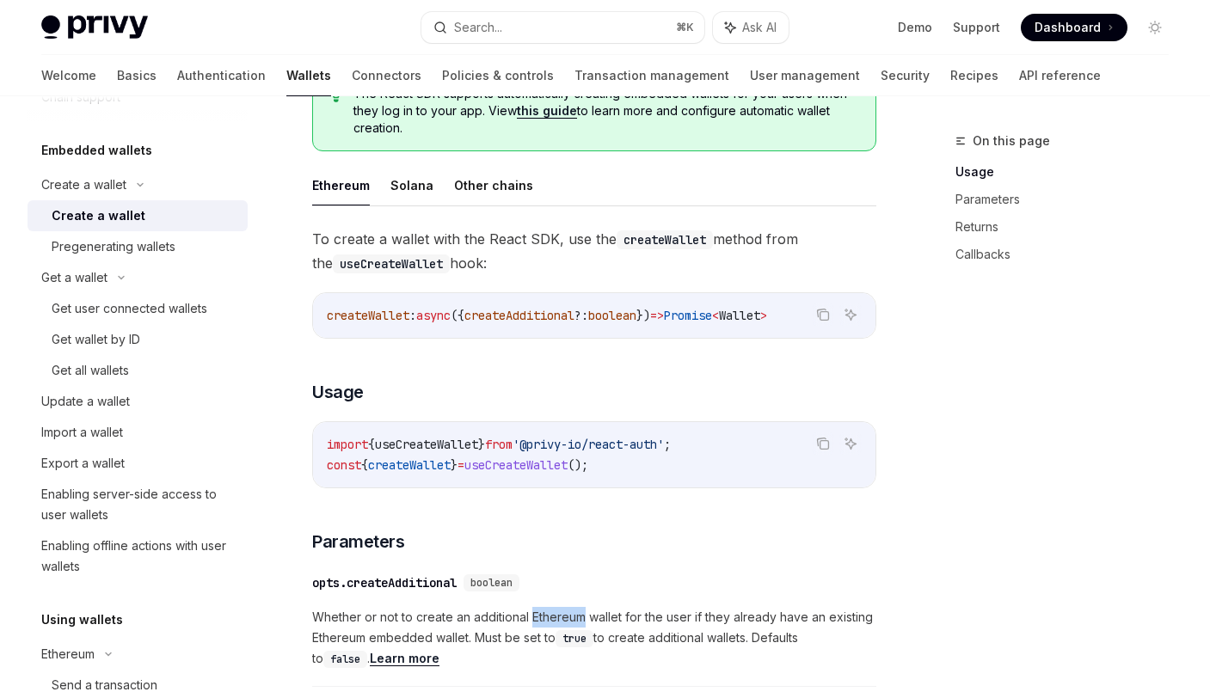
click at [95, 205] on div "Create a wallet" at bounding box center [99, 215] width 94 height 21
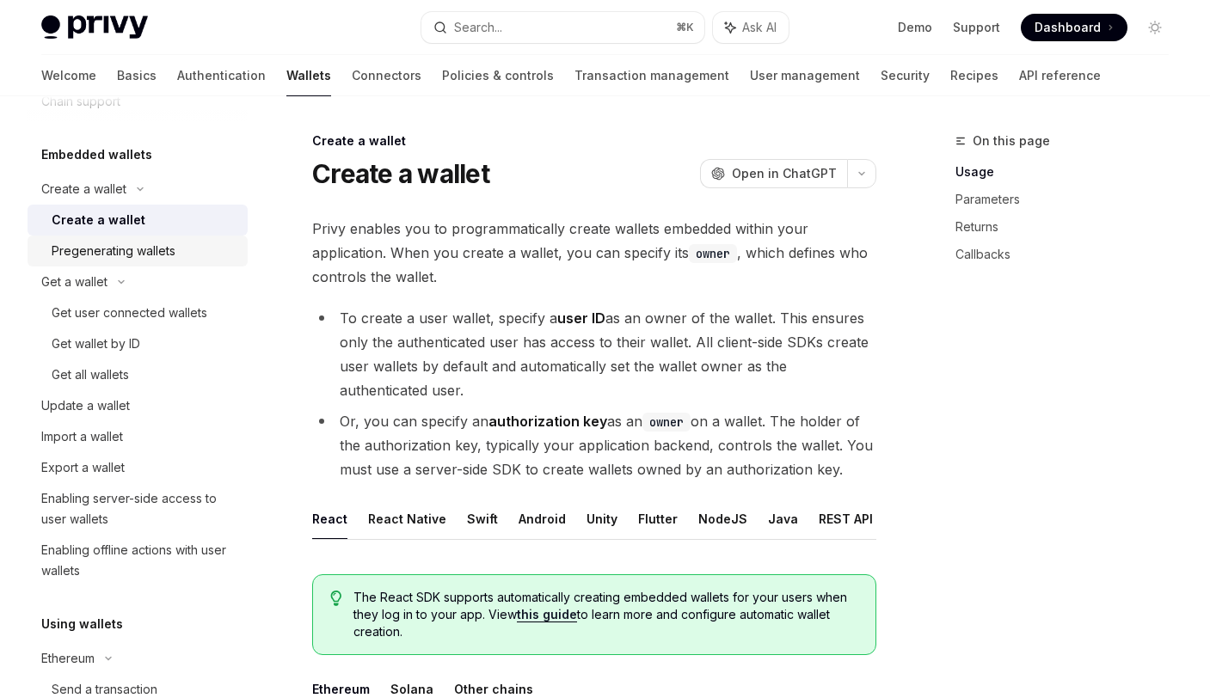
scroll to position [49, 0]
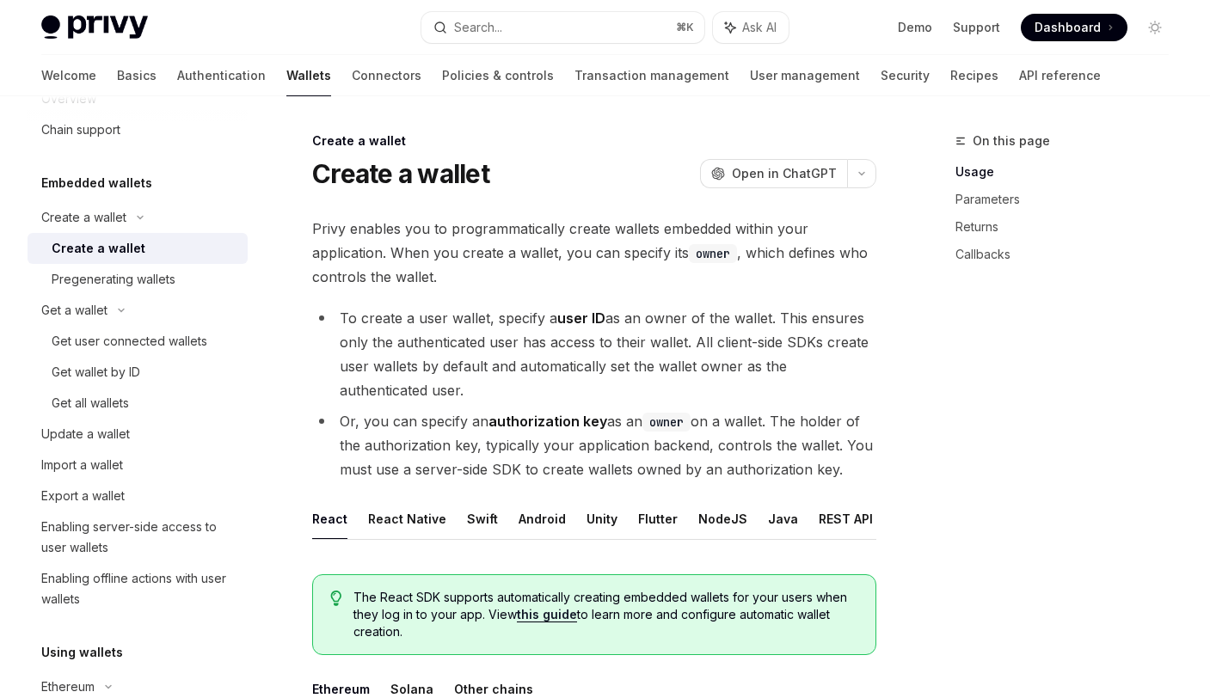
click at [89, 176] on h5 "Embedded wallets" at bounding box center [96, 183] width 111 height 21
click at [419, 321] on li "To create a user wallet, specify a user ID as an owner of the wallet. This ensu…" at bounding box center [594, 354] width 564 height 96
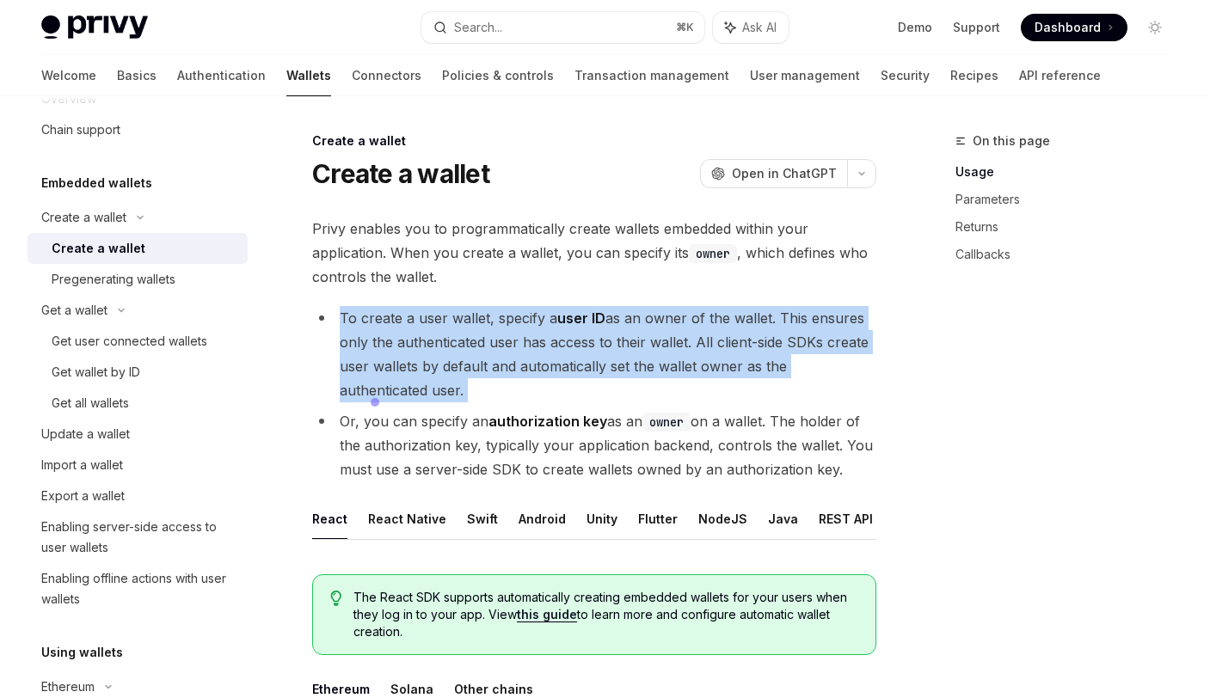
click at [419, 321] on li "To create a user wallet, specify a user ID as an owner of the wallet. This ensu…" at bounding box center [594, 354] width 564 height 96
click at [518, 318] on li "To create a user wallet, specify a user ID as an owner of the wallet. This ensu…" at bounding box center [594, 354] width 564 height 96
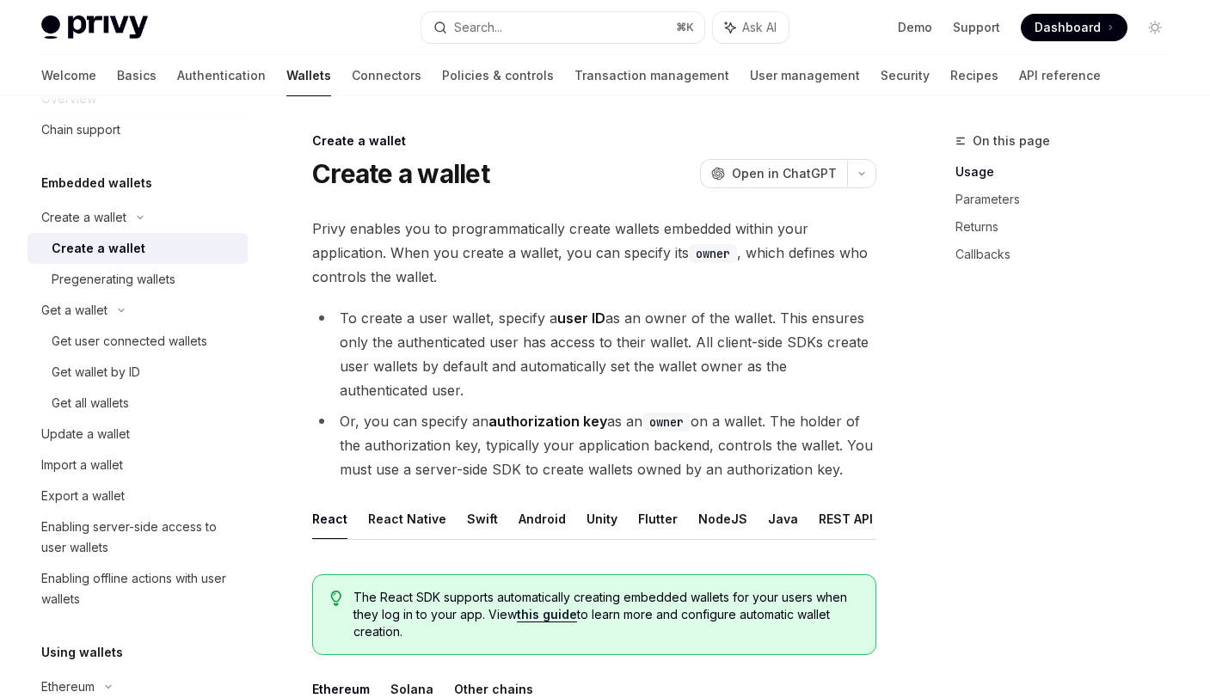
click at [595, 319] on strong "user ID" at bounding box center [581, 318] width 48 height 17
click at [595, 319] on html "Privy Docs home page Search... ⌘ K Ask AI Demo Support Dashboard Dashboard Sear…" at bounding box center [605, 349] width 1210 height 698
click at [701, 321] on li "To create a user wallet, specify a user ID as an owner of the wallet. This ensu…" at bounding box center [594, 354] width 564 height 96
click at [701, 321] on html "Privy Docs home page Search... ⌘ K Ask AI Demo Support Dashboard Dashboard Sear…" at bounding box center [605, 349] width 1210 height 698
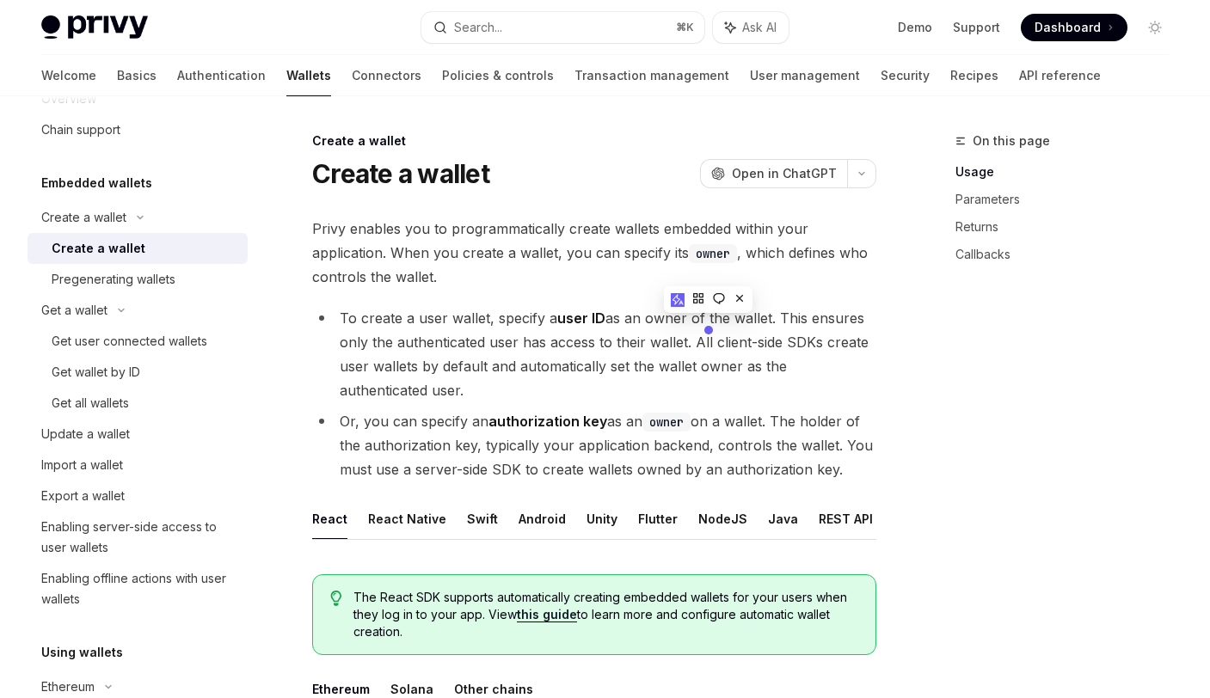
click at [701, 321] on html "Privy Docs home page Search... ⌘ K Ask AI Demo Support Dashboard Dashboard Sear…" at bounding box center [605, 349] width 1210 height 698
click at [443, 345] on li "To create a user wallet, specify a user ID as an owner of the wallet. This ensu…" at bounding box center [594, 354] width 564 height 96
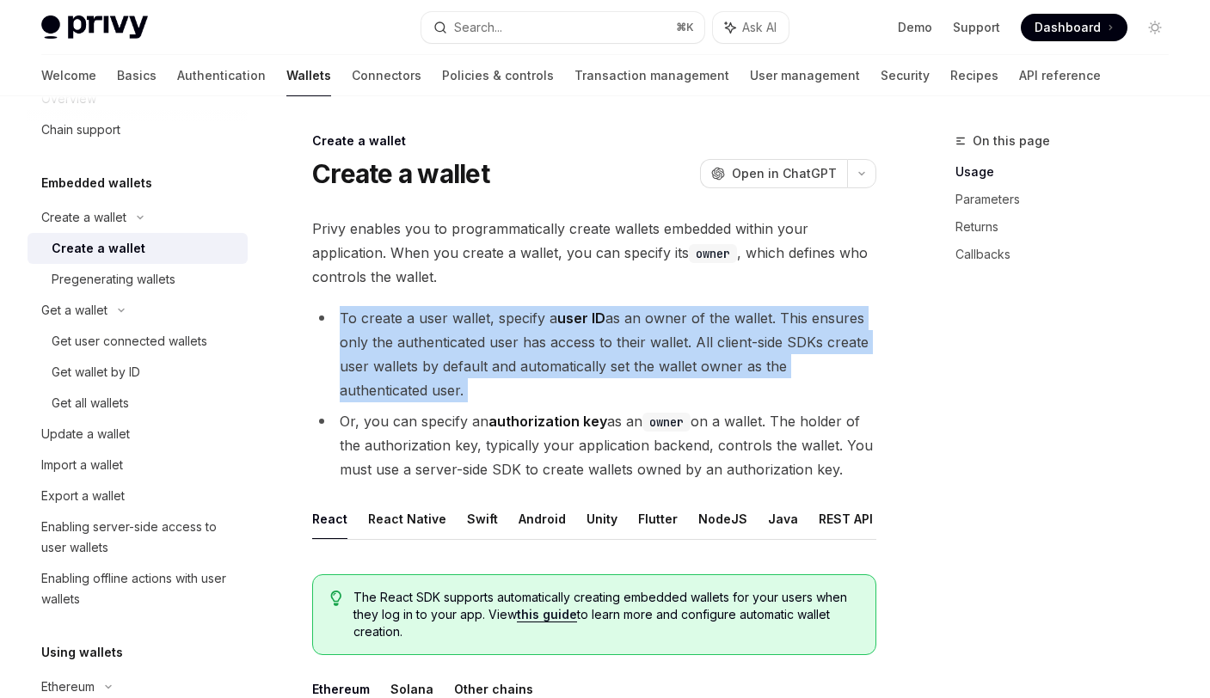
click at [443, 345] on li "To create a user wallet, specify a user ID as an owner of the wallet. This ensu…" at bounding box center [594, 354] width 564 height 96
click at [597, 348] on li "To create a user wallet, specify a user ID as an owner of the wallet. This ensu…" at bounding box center [594, 354] width 564 height 96
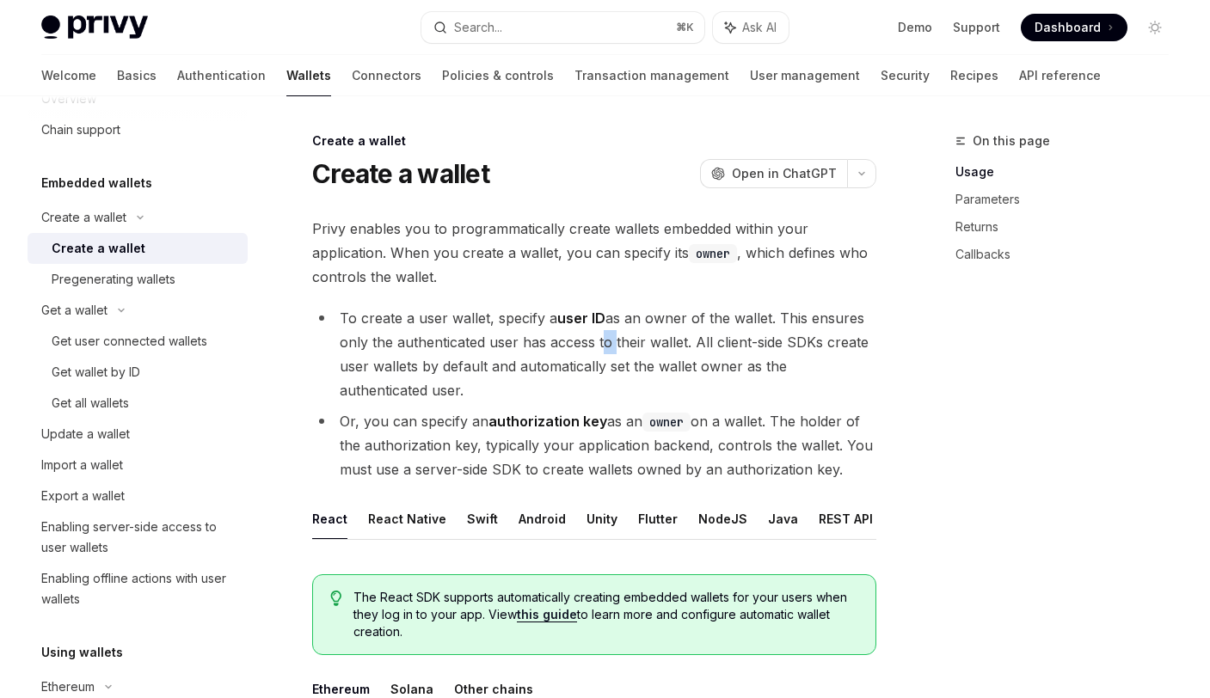
click at [597, 348] on li "To create a user wallet, specify a user ID as an owner of the wallet. This ensu…" at bounding box center [594, 354] width 564 height 96
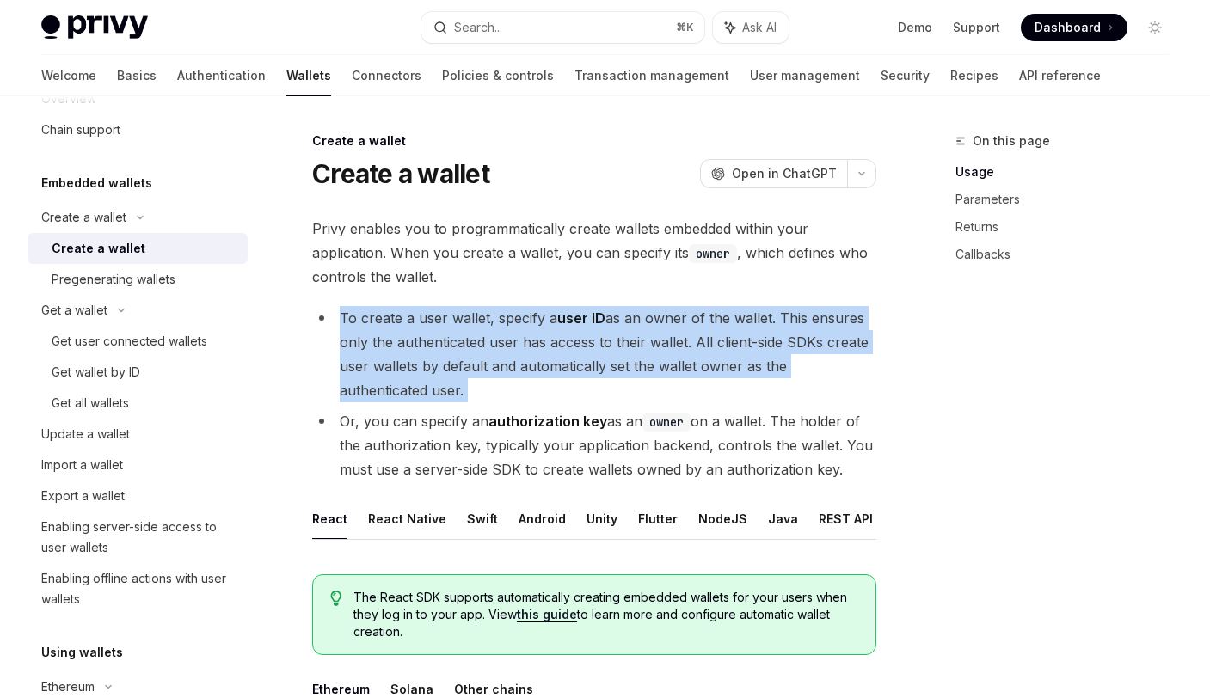
click at [597, 348] on li "To create a user wallet, specify a user ID as an owner of the wallet. This ensu…" at bounding box center [594, 354] width 564 height 96
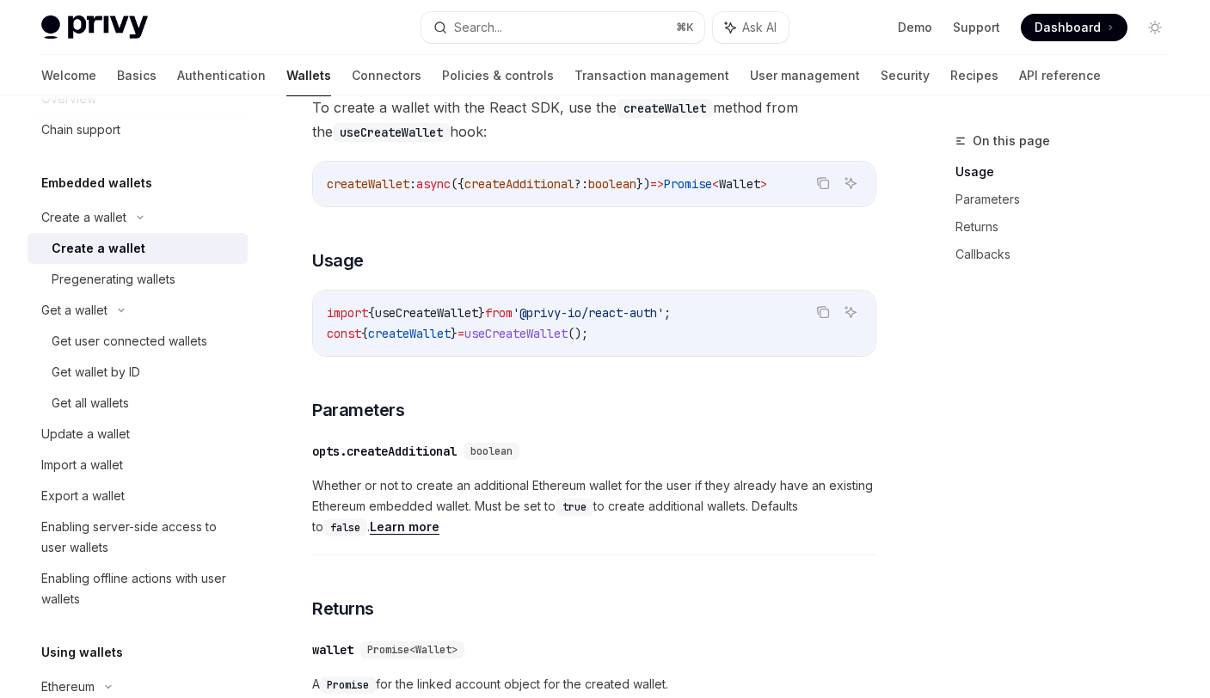
scroll to position [636, 0]
click at [149, 270] on div "Pregenerating wallets" at bounding box center [114, 279] width 124 height 21
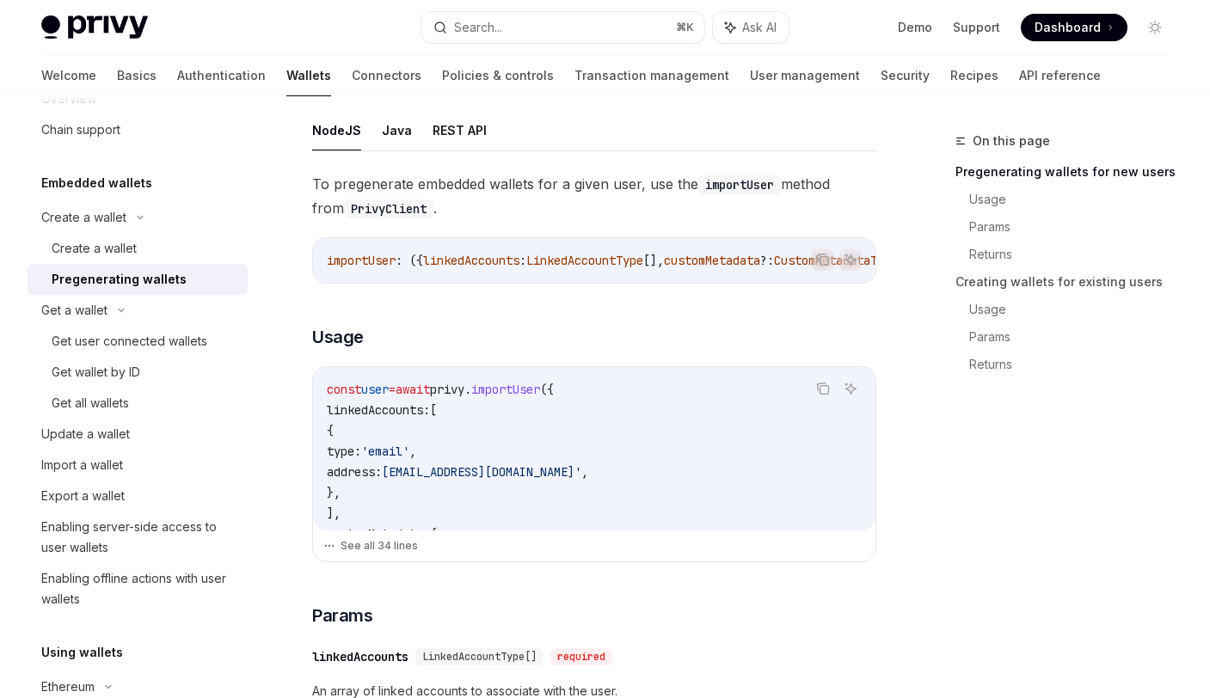
scroll to position [368, 0]
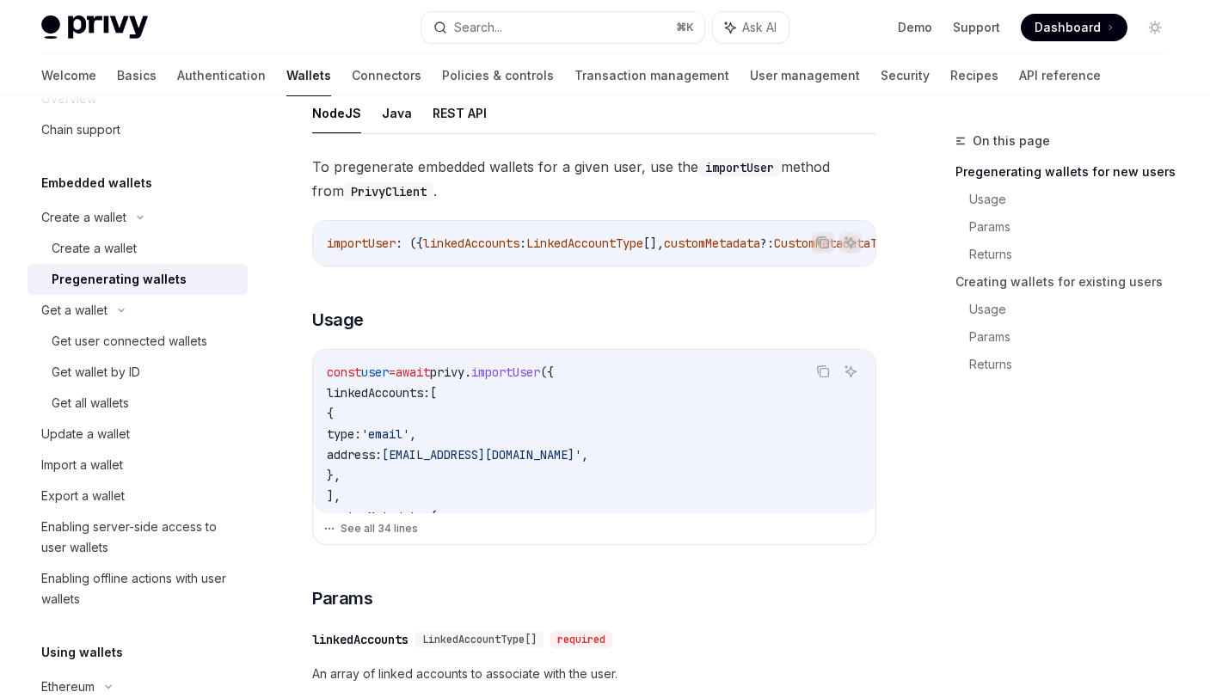
drag, startPoint x: 519, startPoint y: 435, endPoint x: 530, endPoint y: 494, distance: 60.2
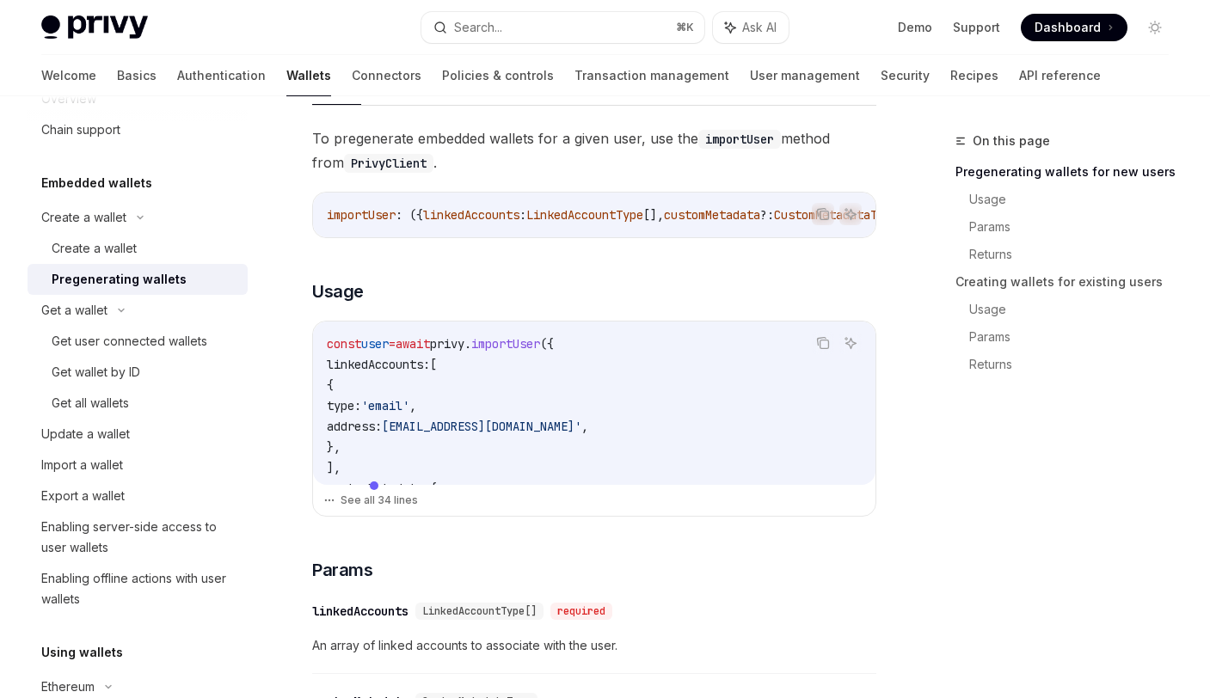
scroll to position [408, 0]
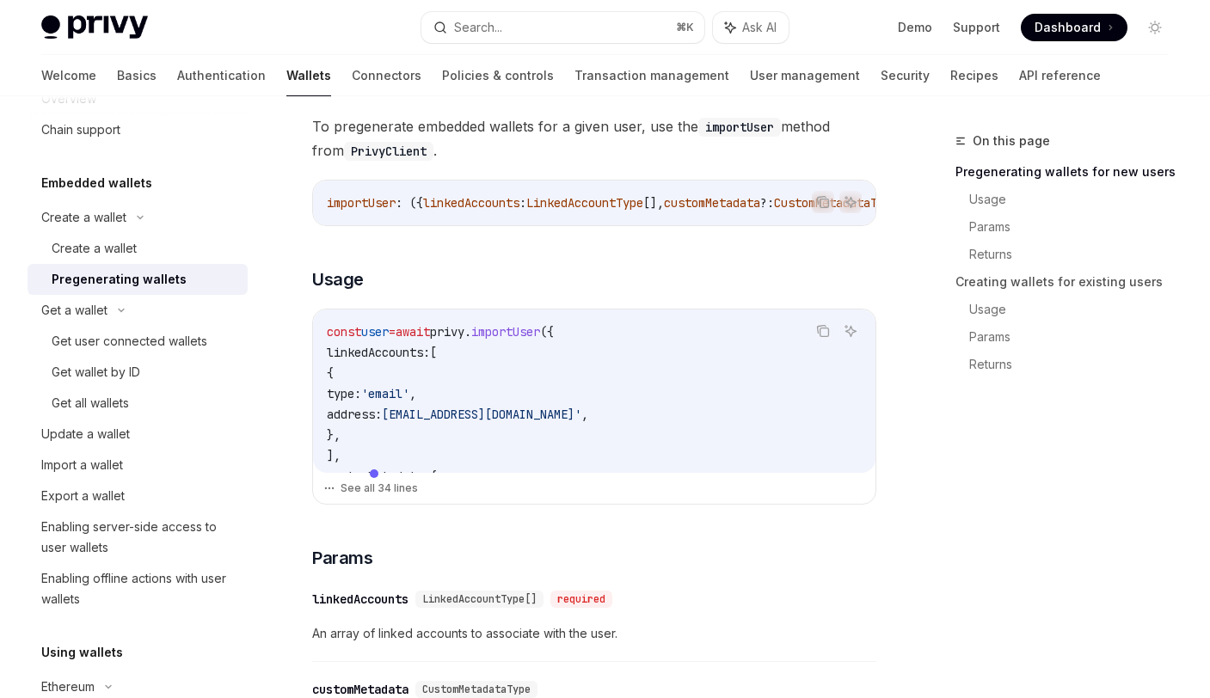
click at [555, 461] on code "const user = await privy . importUser ({ linkedAccounts: [ { type: 'email' , ad…" at bounding box center [594, 673] width 535 height 702
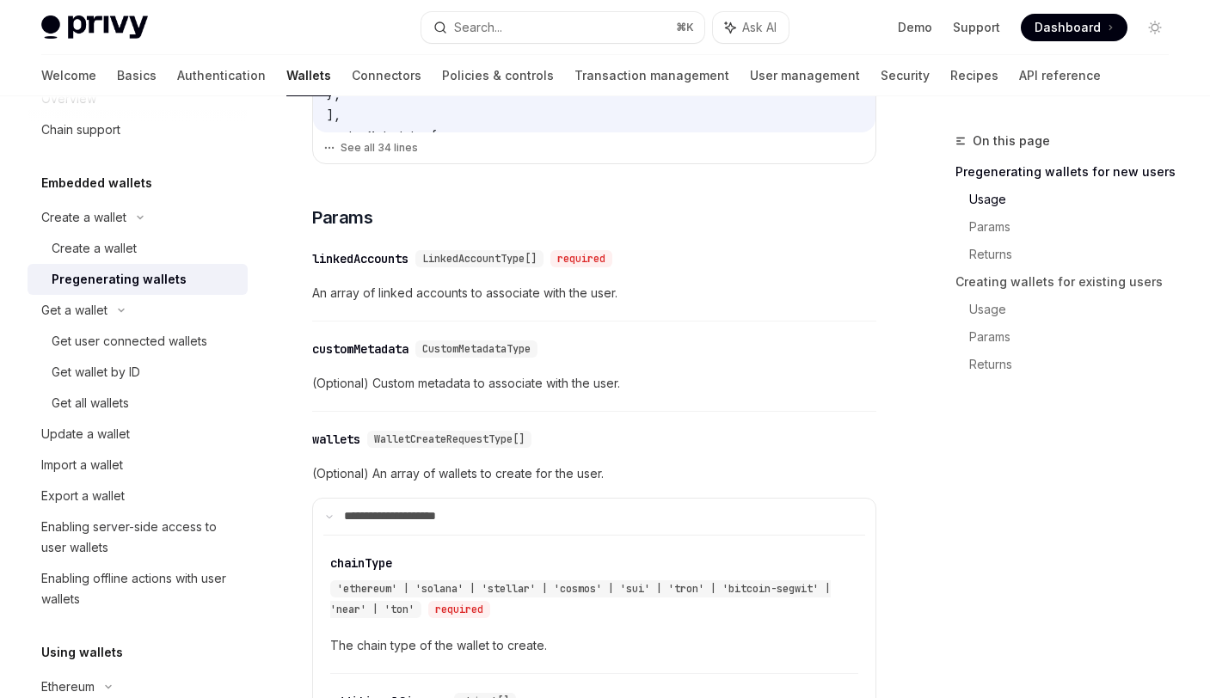
scroll to position [759, 0]
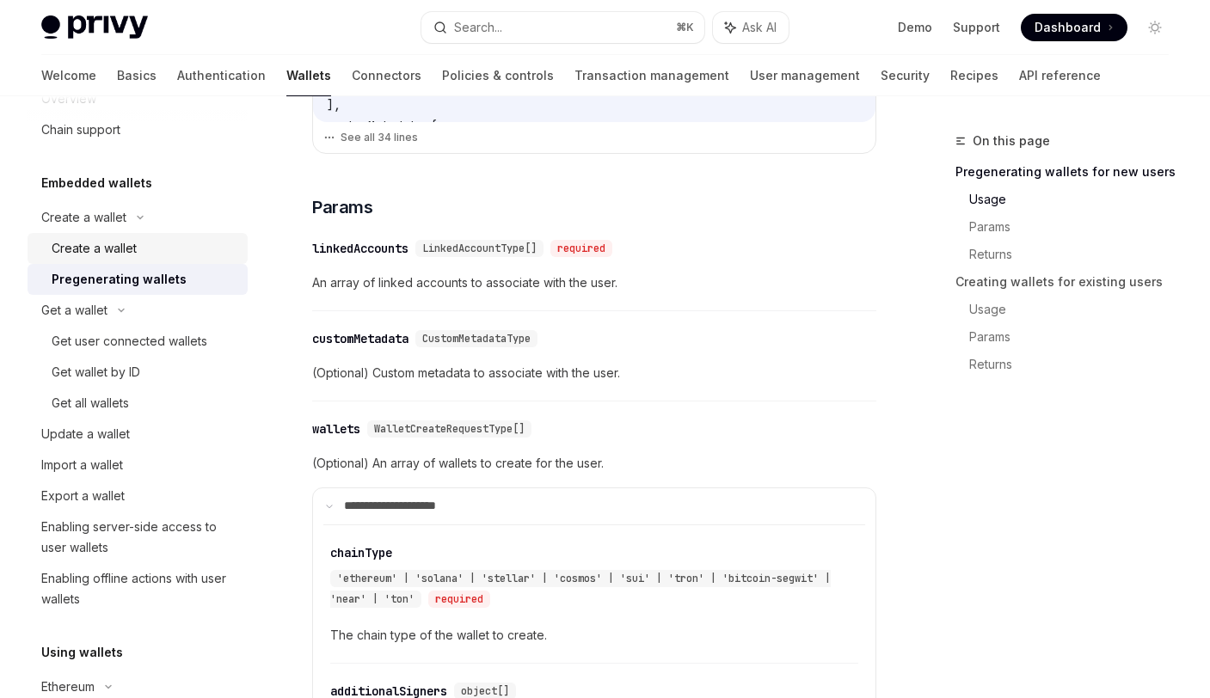
click at [101, 249] on div "Create a wallet" at bounding box center [94, 248] width 85 height 21
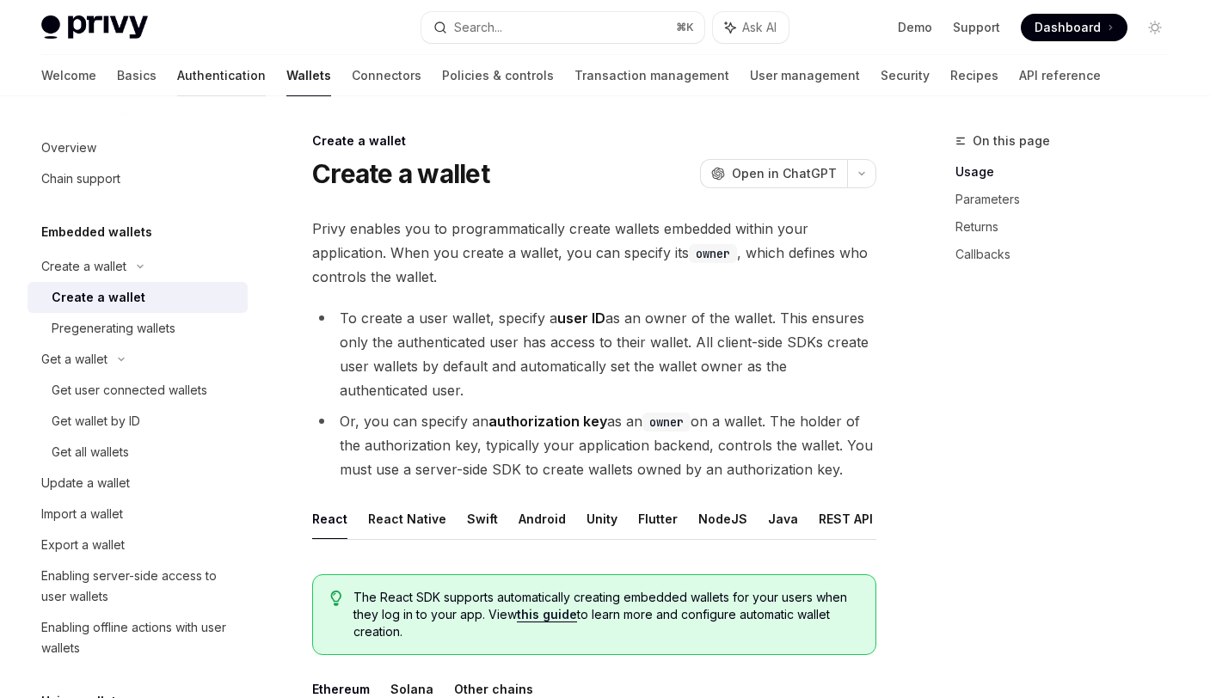
click at [177, 70] on link "Authentication" at bounding box center [221, 75] width 89 height 41
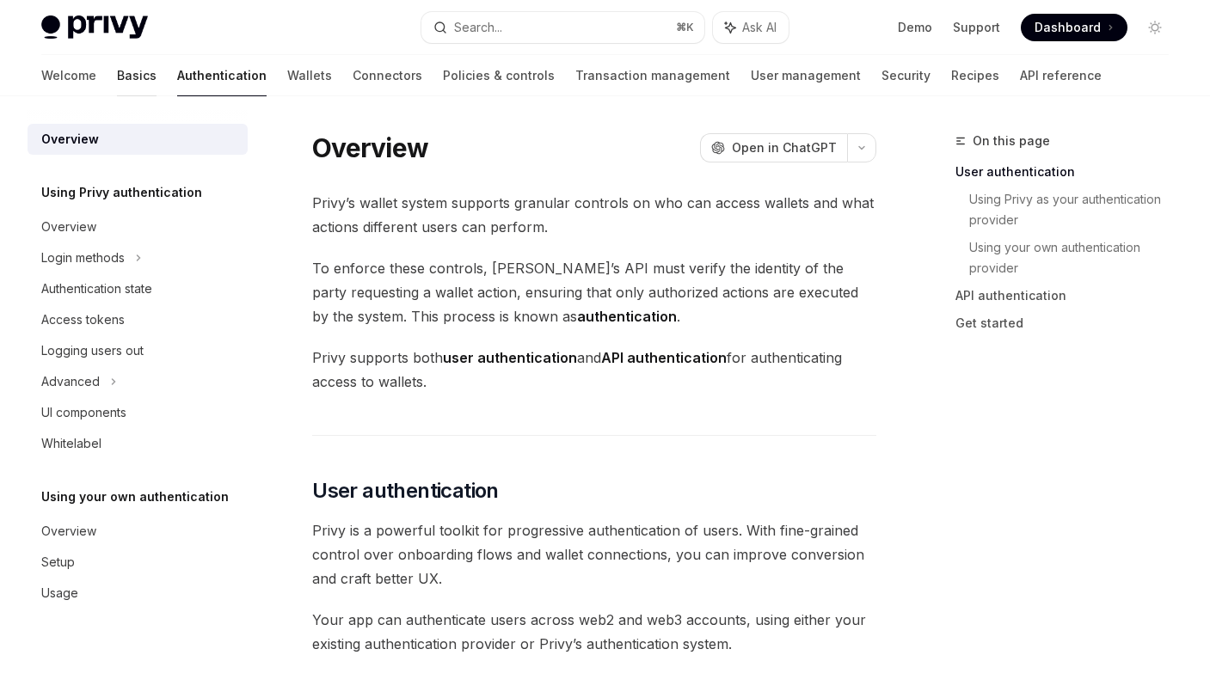
click at [117, 69] on link "Basics" at bounding box center [137, 75] width 40 height 41
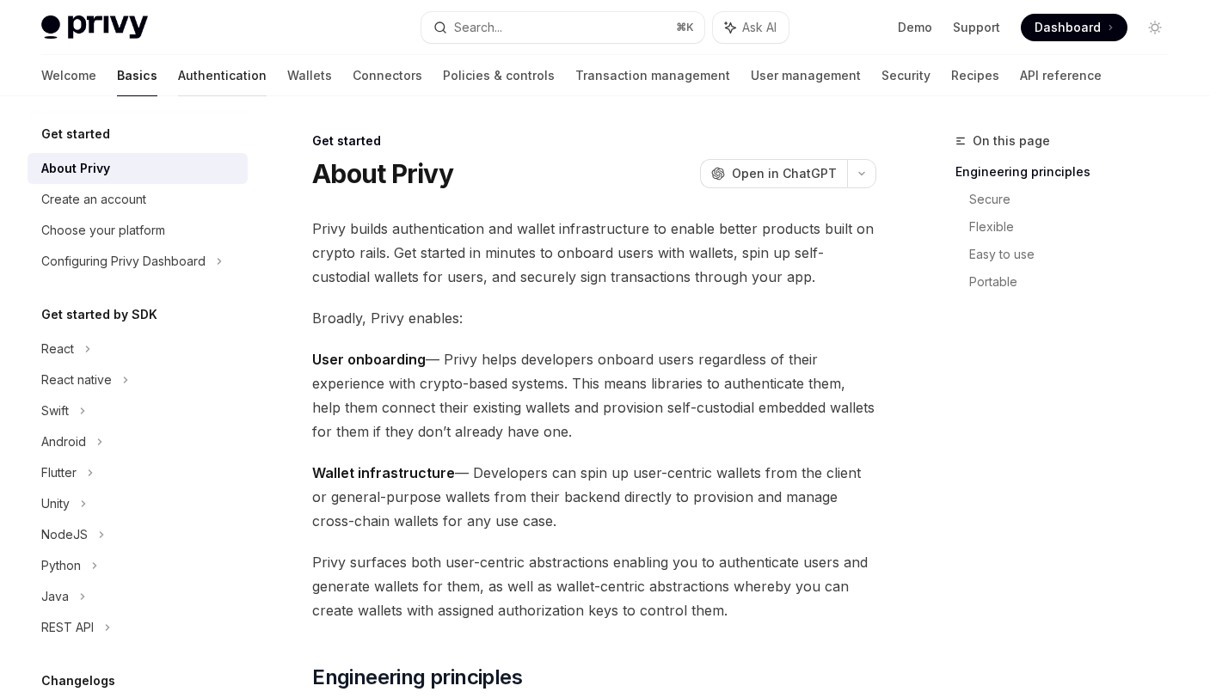
click at [178, 71] on link "Authentication" at bounding box center [222, 75] width 89 height 41
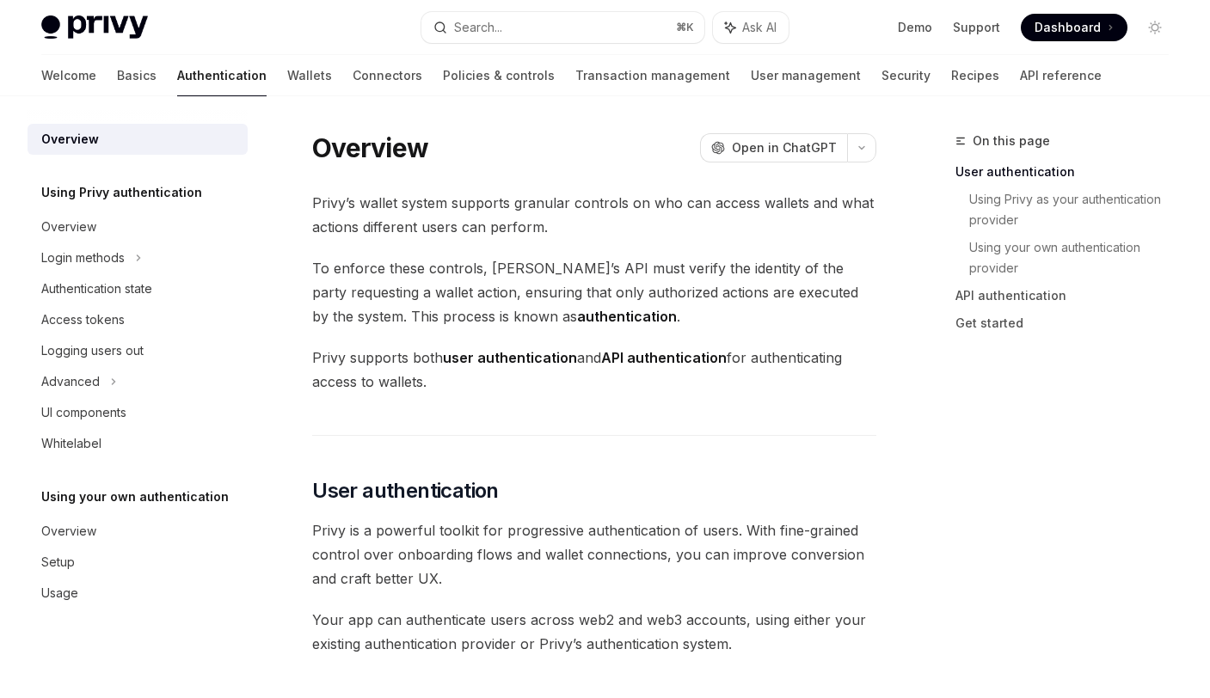
click at [604, 261] on span "To enforce these controls, [PERSON_NAME]’s API must verify the identity of the …" at bounding box center [594, 292] width 564 height 72
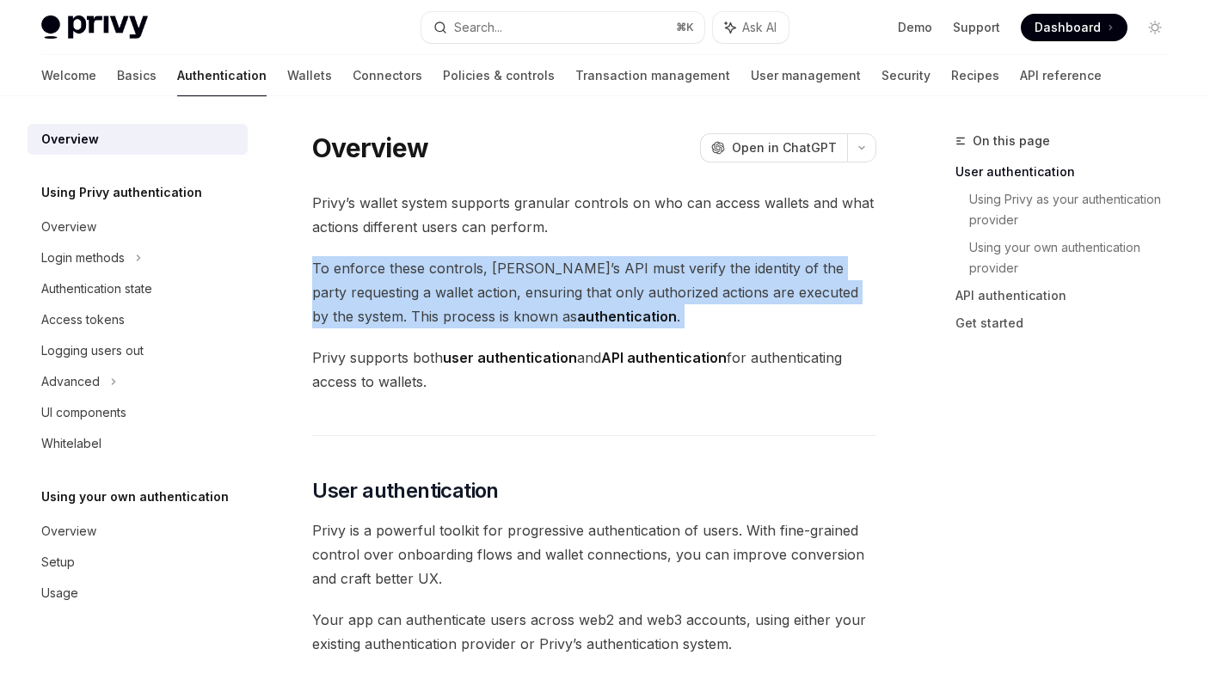
click at [604, 261] on span "To enforce these controls, [PERSON_NAME]’s API must verify the identity of the …" at bounding box center [594, 292] width 564 height 72
click at [638, 317] on span "To enforce these controls, [PERSON_NAME]’s API must verify the identity of the …" at bounding box center [594, 292] width 564 height 72
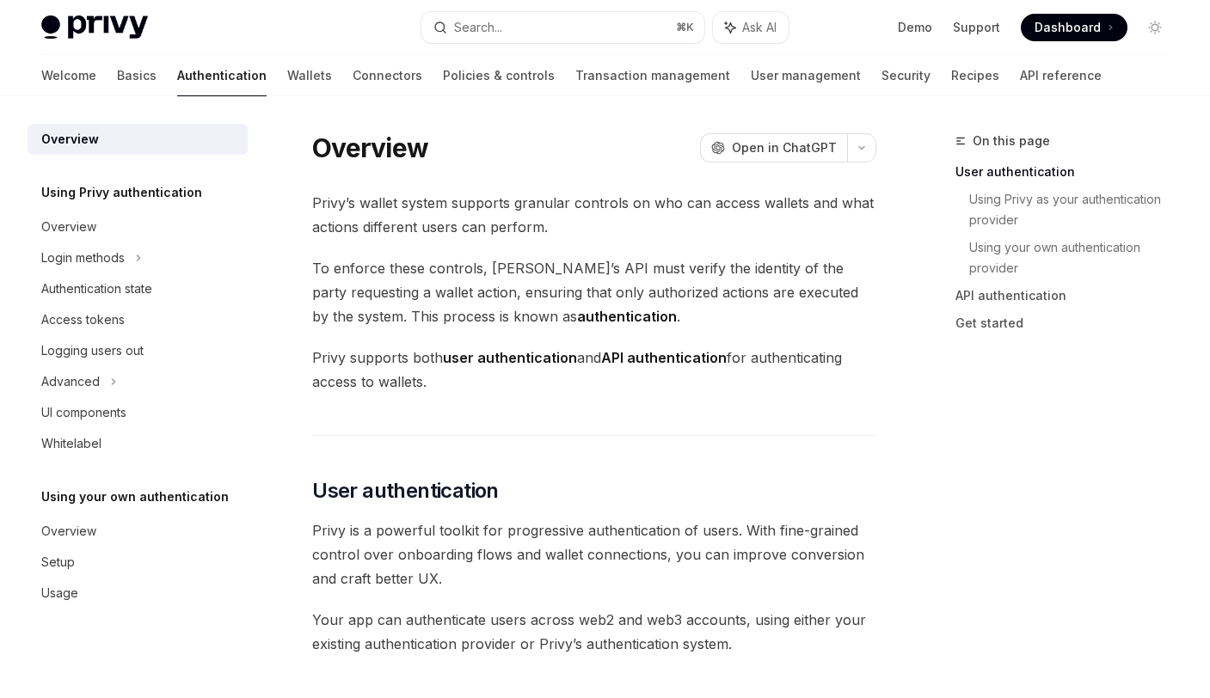
click at [365, 291] on span "To enforce these controls, [PERSON_NAME]’s API must verify the identity of the …" at bounding box center [594, 292] width 564 height 72
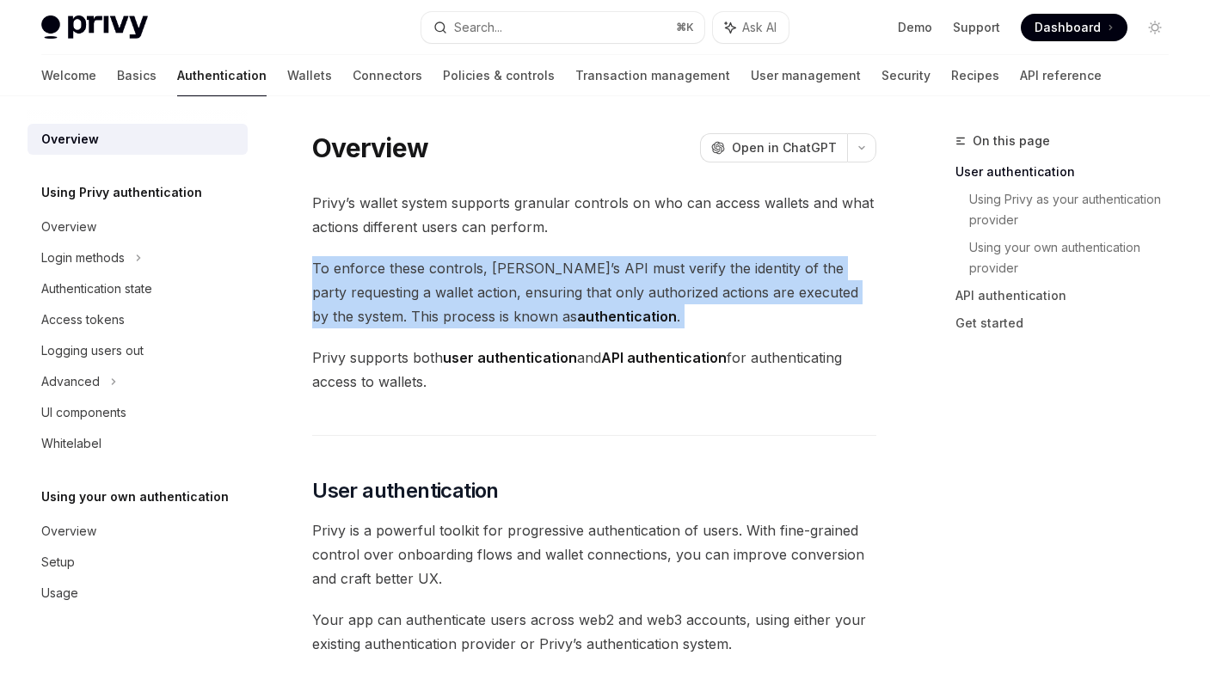
click at [365, 291] on span "To enforce these controls, [PERSON_NAME]’s API must verify the identity of the …" at bounding box center [594, 292] width 564 height 72
click at [629, 325] on span "To enforce these controls, [PERSON_NAME]’s API must verify the identity of the …" at bounding box center [594, 292] width 564 height 72
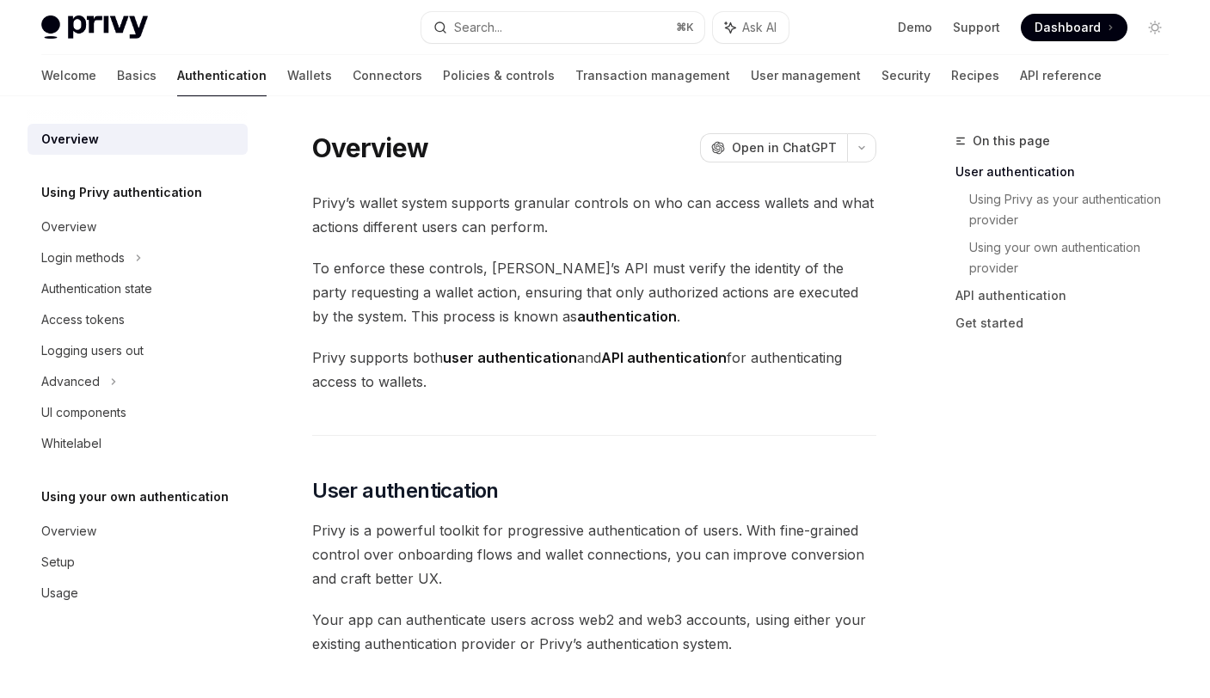
click at [612, 293] on span "To enforce these controls, [PERSON_NAME]’s API must verify the identity of the …" at bounding box center [594, 292] width 564 height 72
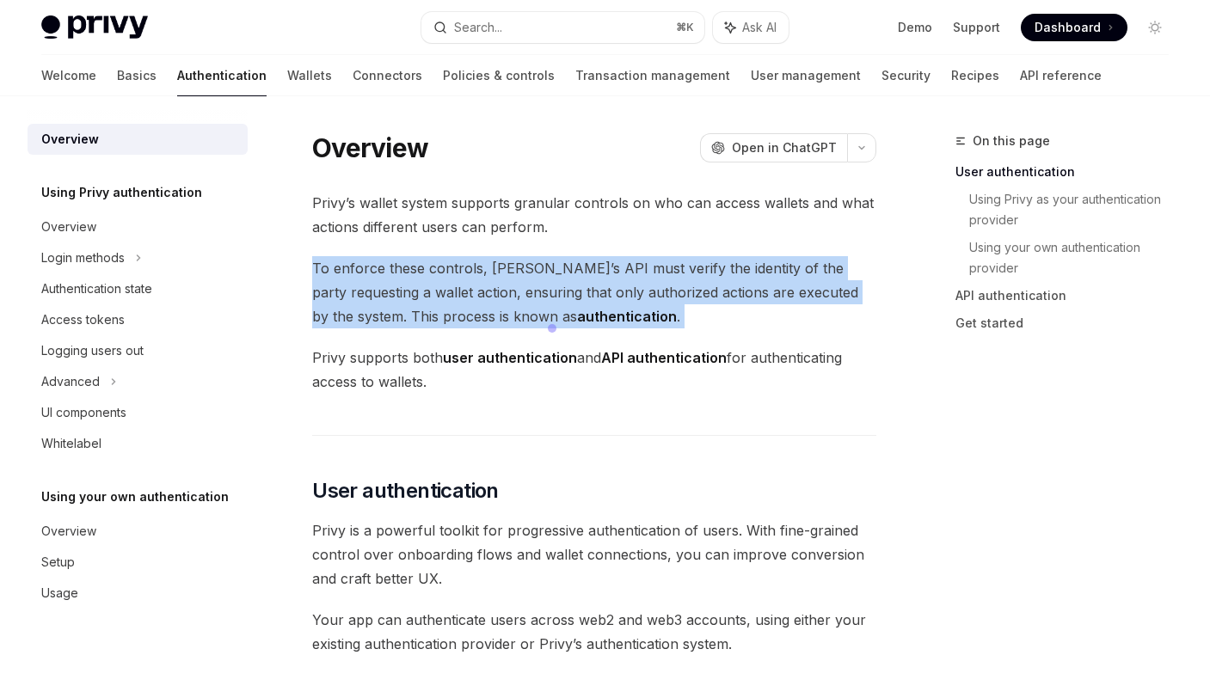
click at [612, 293] on span "To enforce these controls, [PERSON_NAME]’s API must verify the identity of the …" at bounding box center [594, 292] width 564 height 72
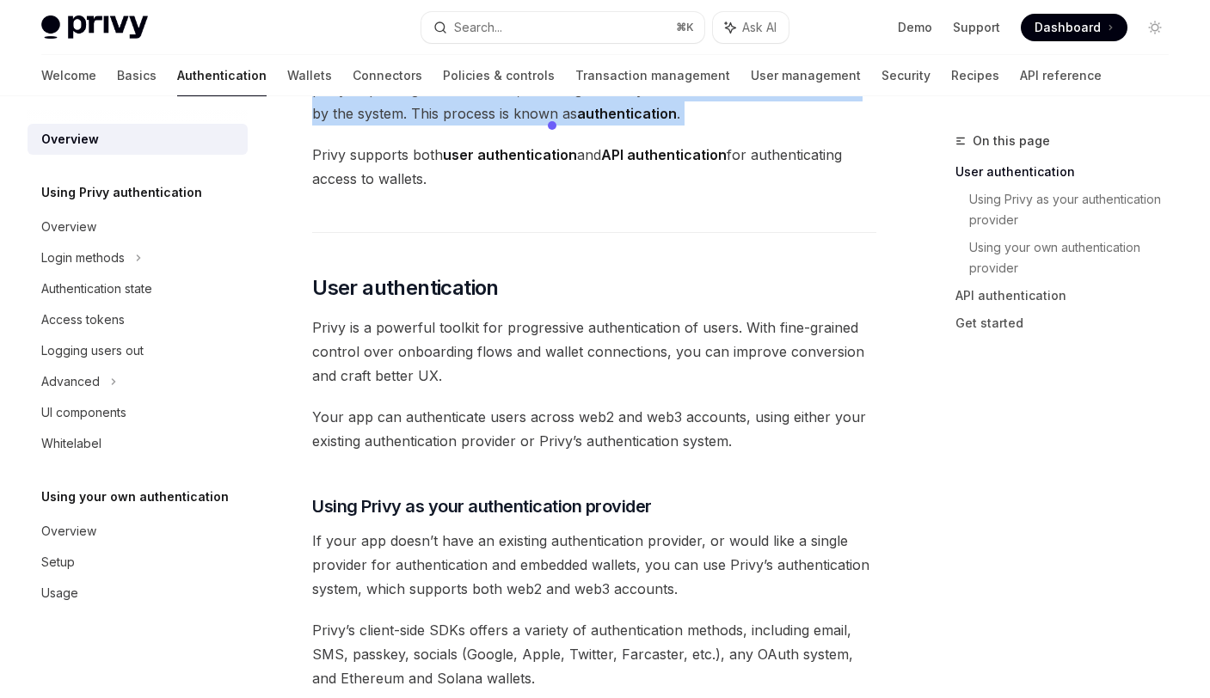
scroll to position [215, 0]
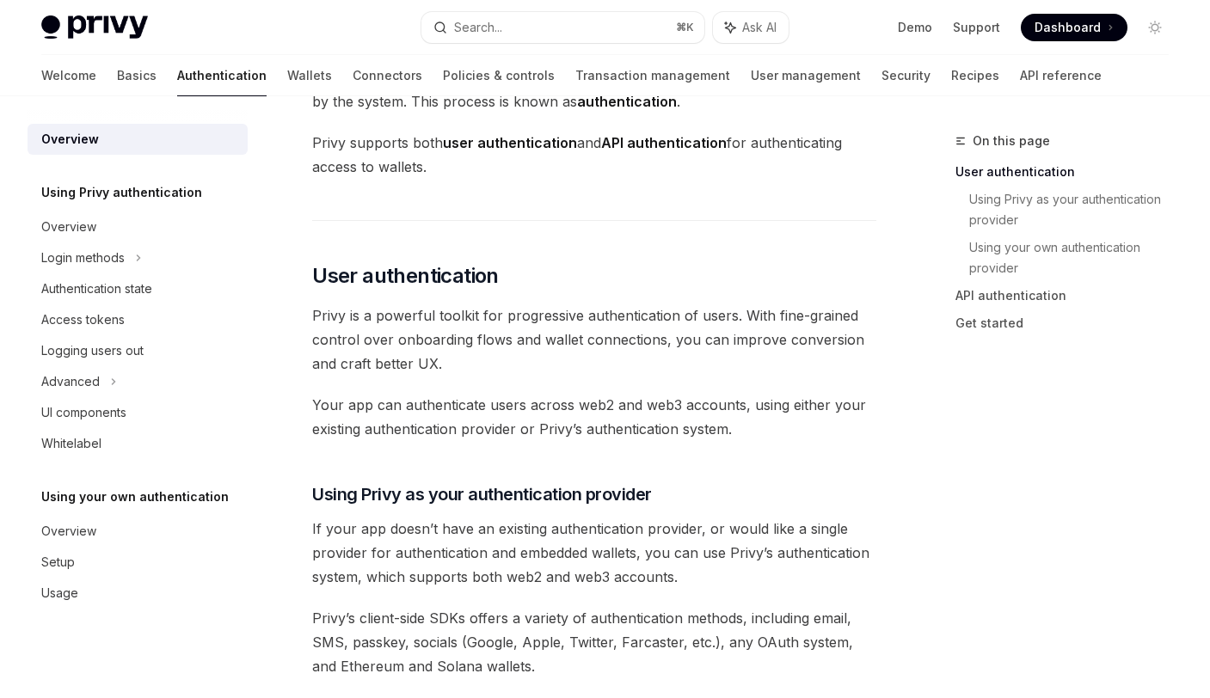
click at [417, 337] on span "Privy is a powerful toolkit for progressive authentication of users. With fine-…" at bounding box center [594, 339] width 564 height 72
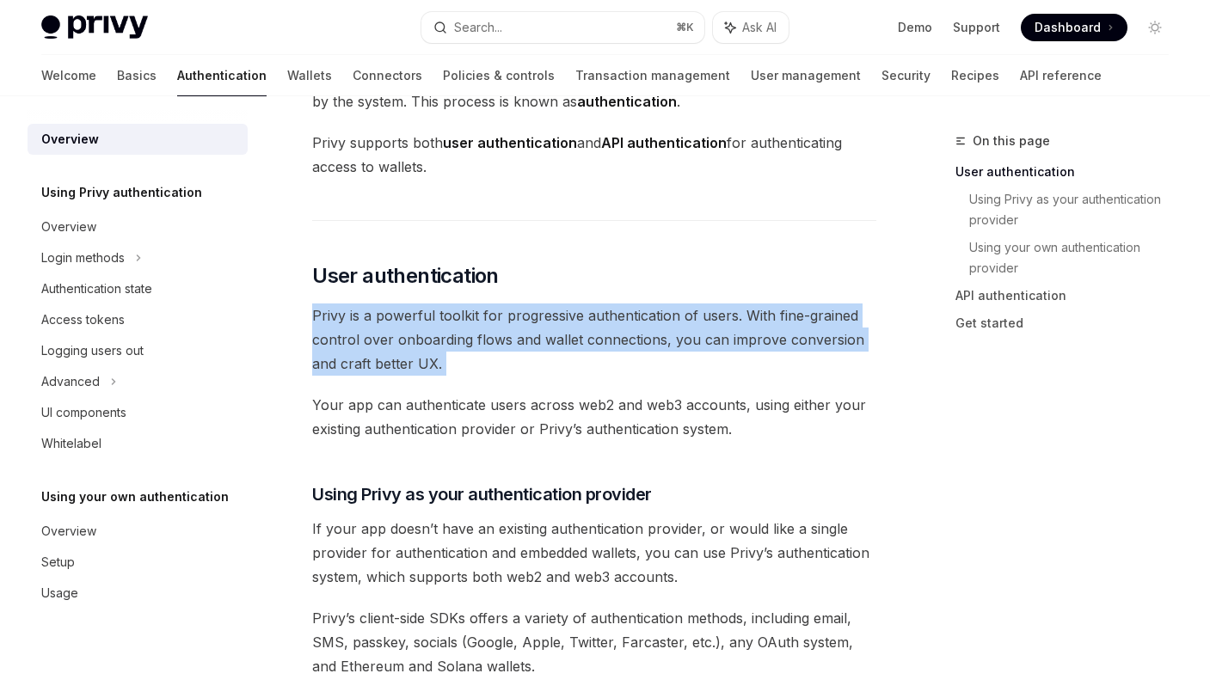
click at [417, 337] on span "Privy is a powerful toolkit for progressive authentication of users. With fine-…" at bounding box center [594, 339] width 564 height 72
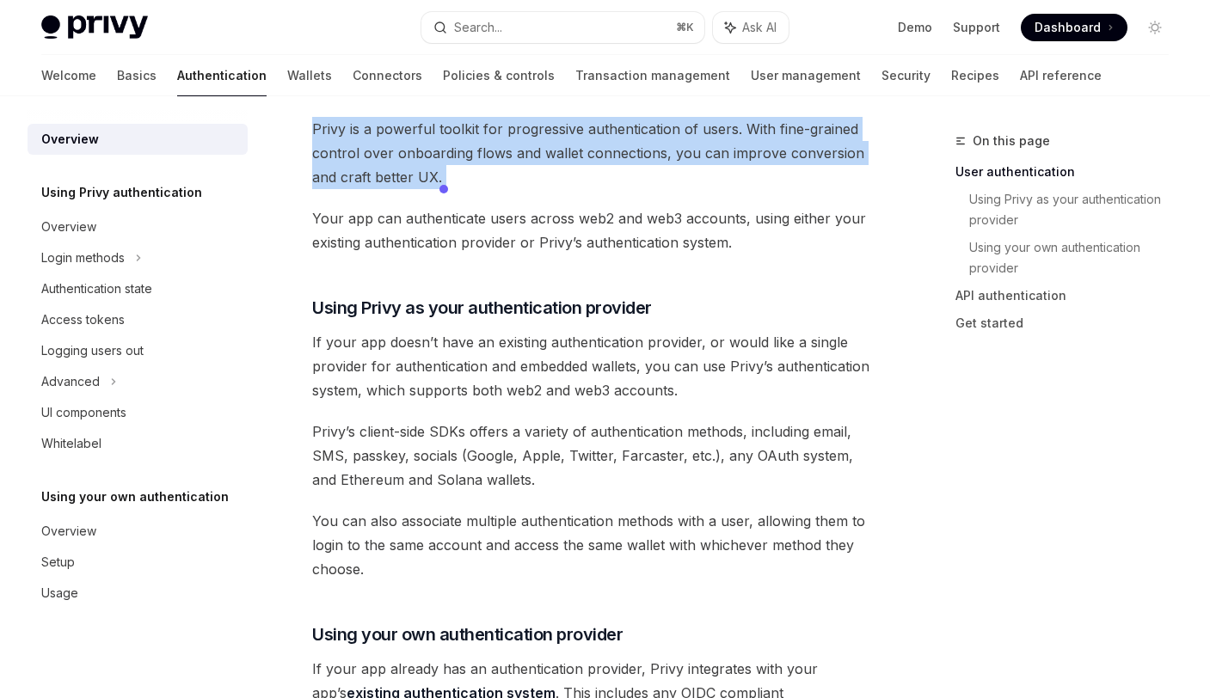
scroll to position [414, 0]
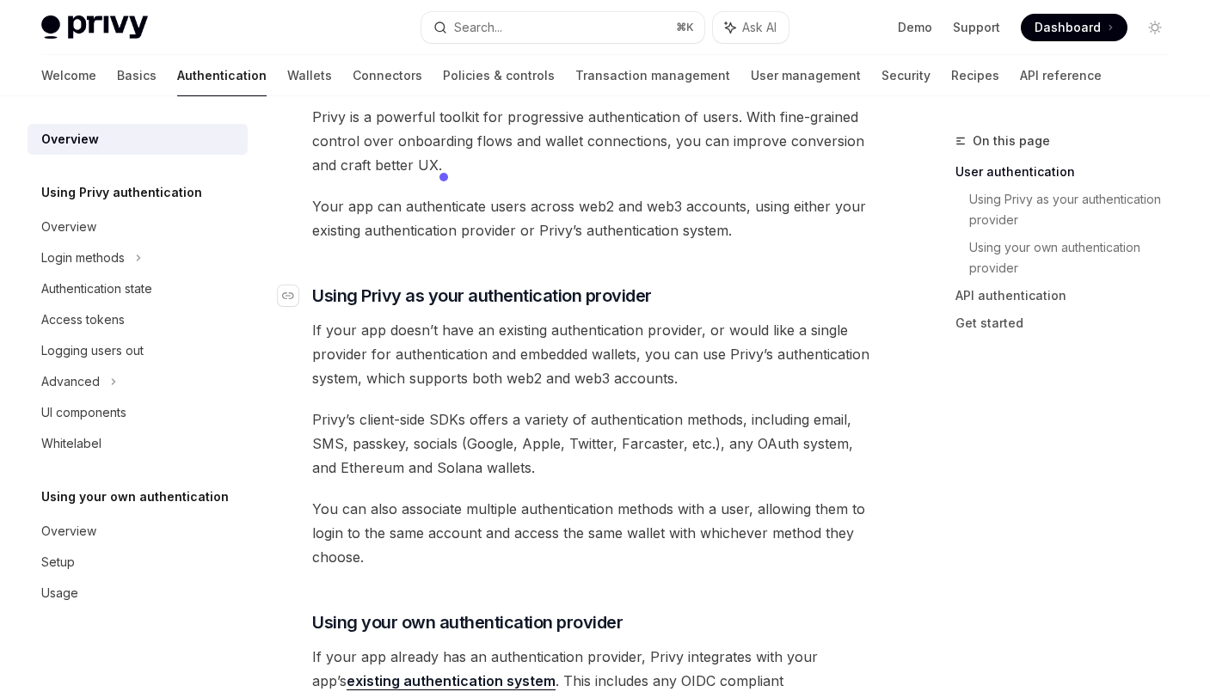
click at [492, 297] on span "Using Privy as your authentication provider" at bounding box center [482, 296] width 340 height 24
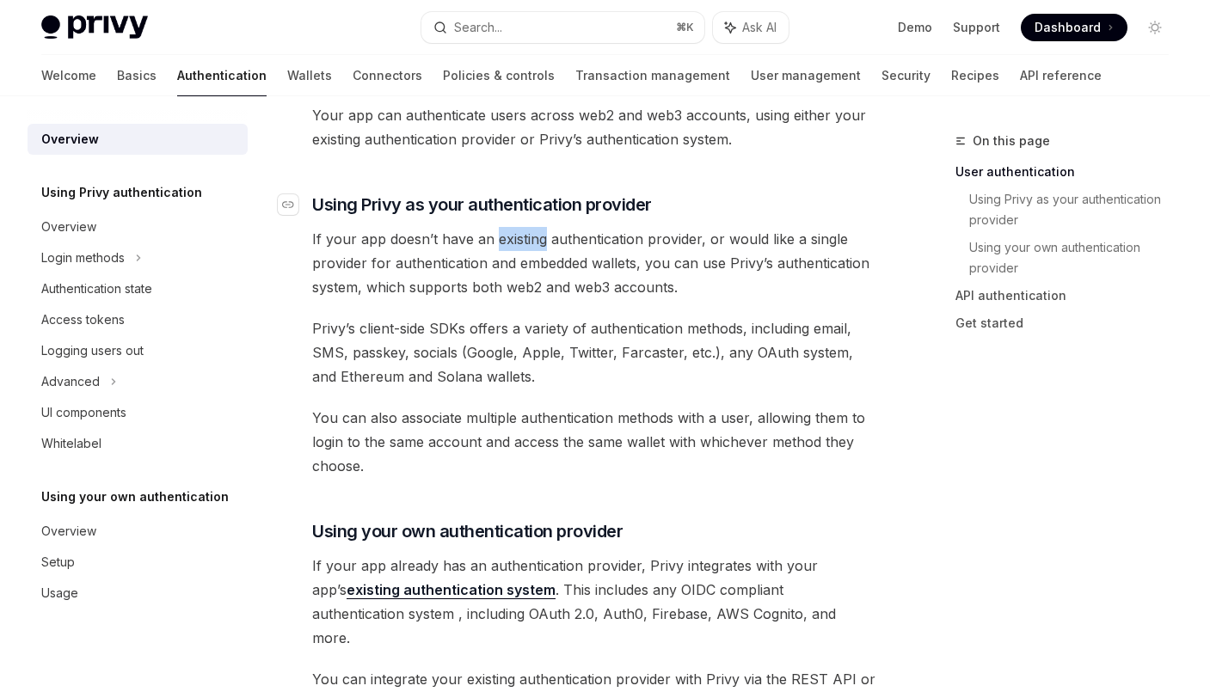
click at [492, 297] on div "Privy’s wallet system supports granular controls on who can access wallets and …" at bounding box center [594, 566] width 564 height 1760
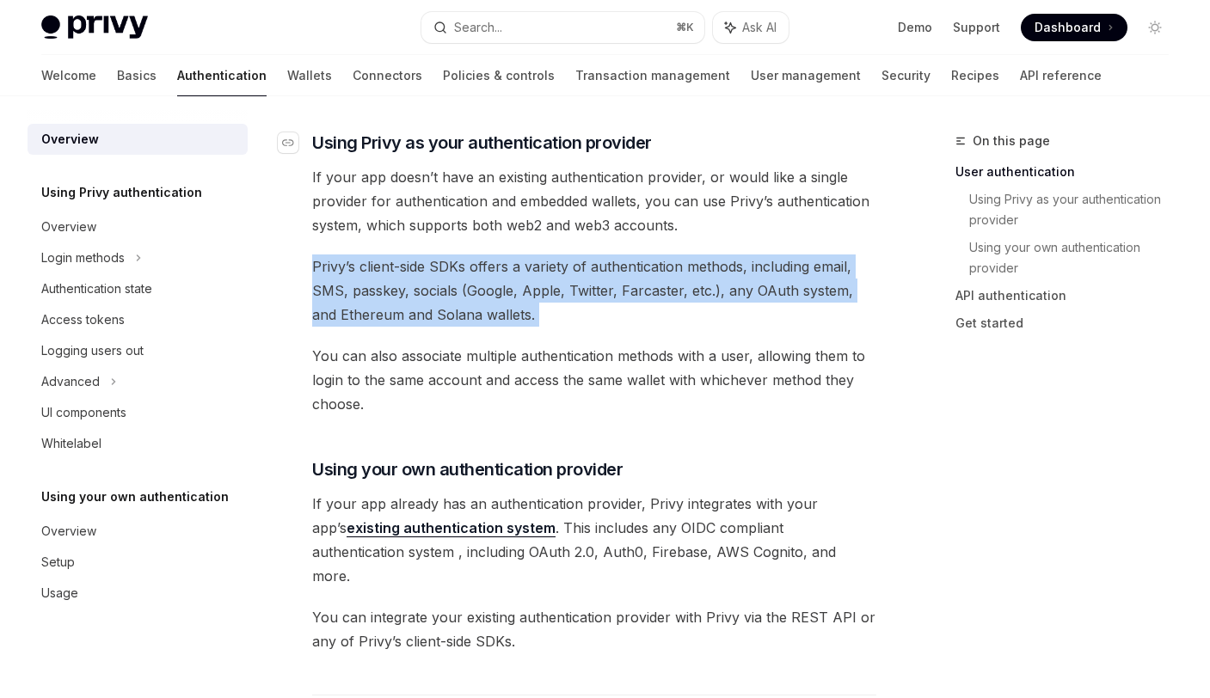
click at [492, 297] on span "Privy’s client-side SDKs offers a variety of authentication methods, including …" at bounding box center [594, 290] width 564 height 72
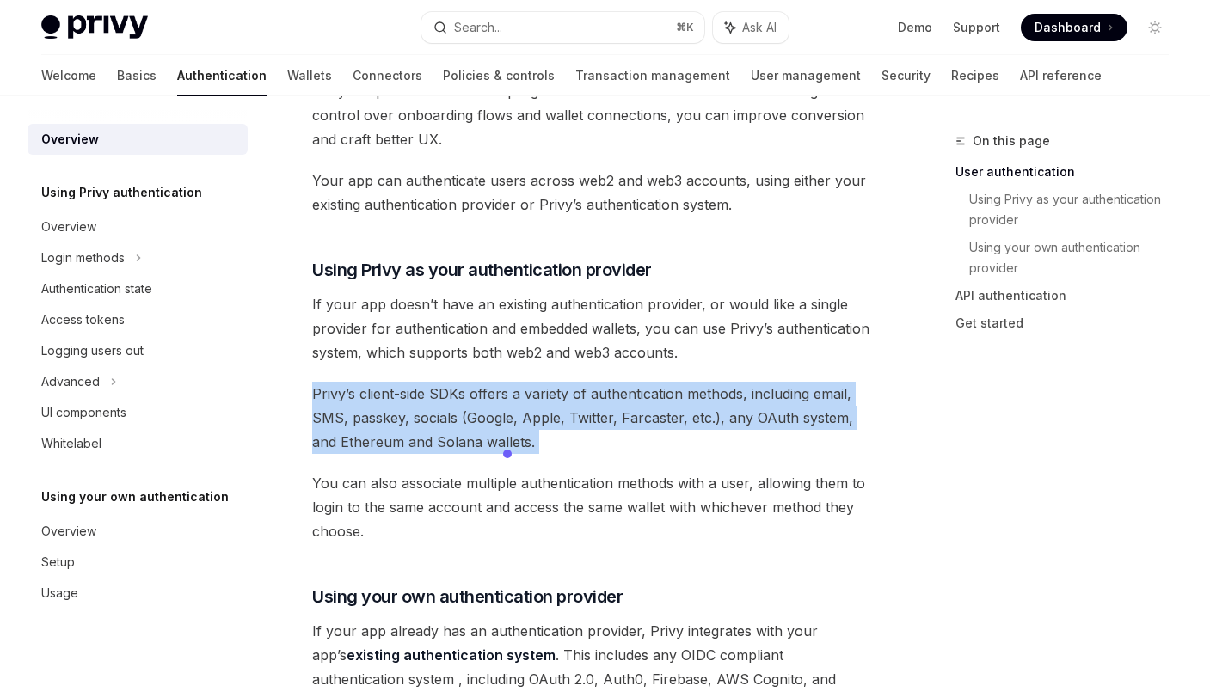
scroll to position [438, 0]
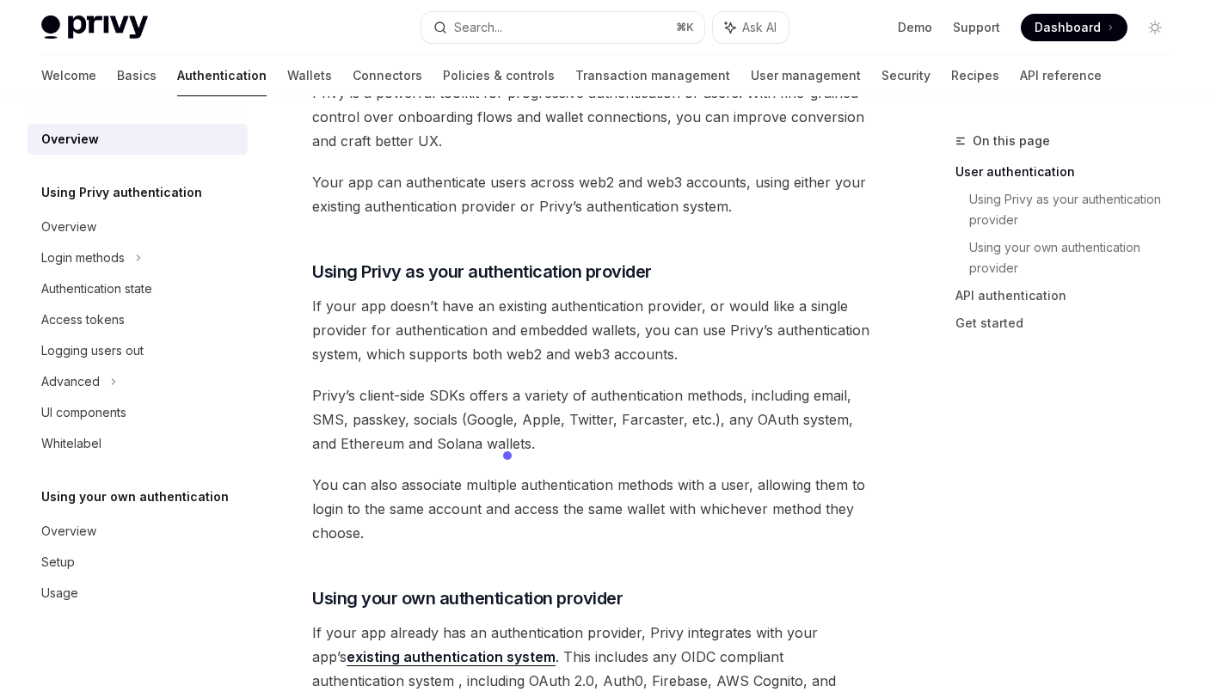
click at [503, 238] on div "Privy’s wallet system supports granular controls on who can access wallets and …" at bounding box center [594, 633] width 564 height 1760
click at [592, 309] on span "If your app doesn’t have an existing authentication provider, or would like a s…" at bounding box center [594, 330] width 564 height 72
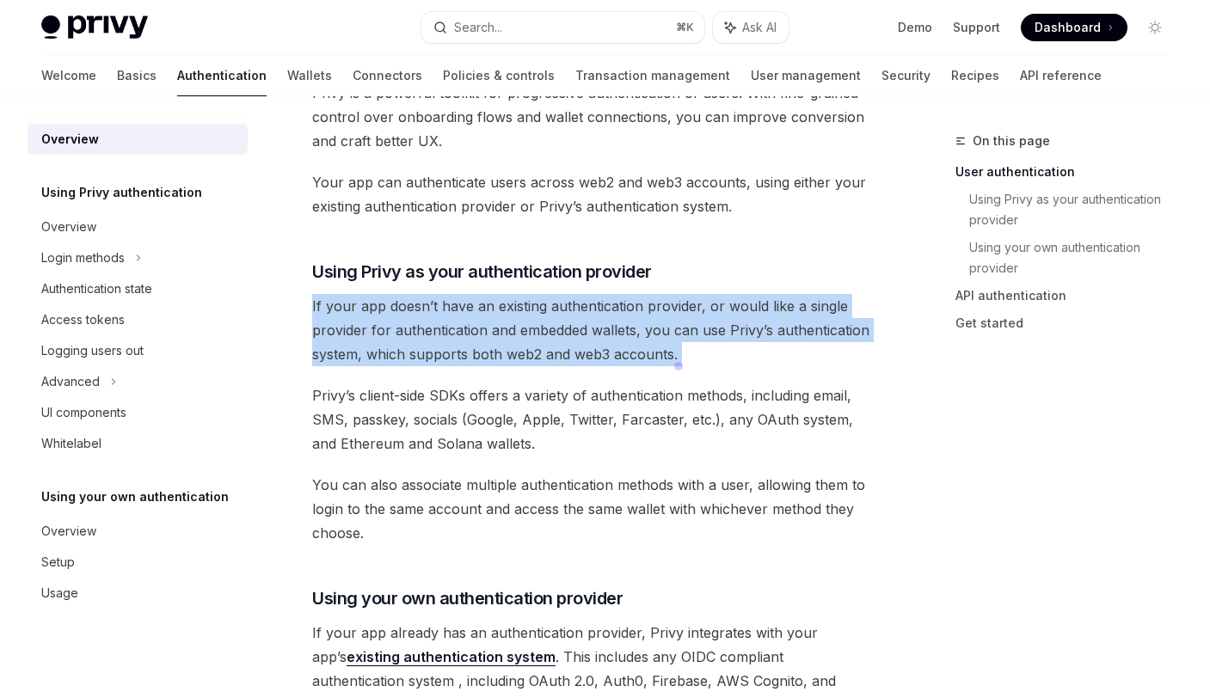
click at [592, 309] on span "If your app doesn’t have an existing authentication provider, or would like a s…" at bounding box center [594, 330] width 564 height 72
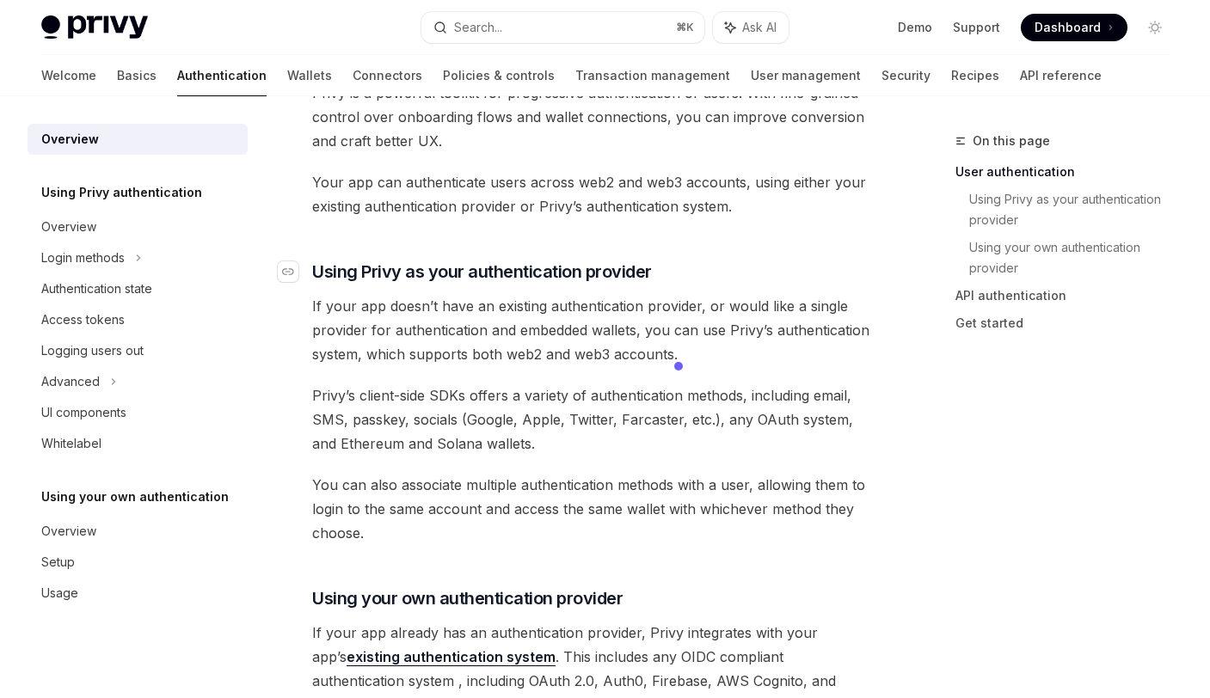
click at [761, 261] on h3 "​ Using Privy as your authentication provider" at bounding box center [594, 272] width 564 height 24
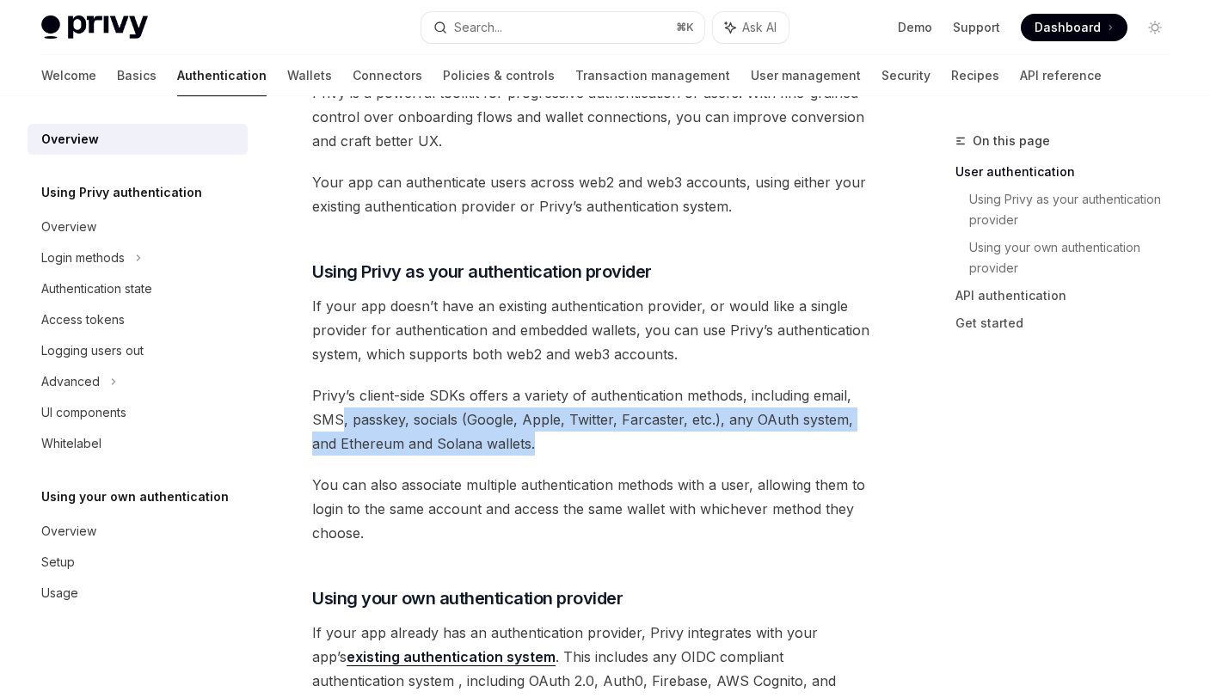
drag, startPoint x: 342, startPoint y: 422, endPoint x: 585, endPoint y: 445, distance: 243.6
click at [582, 445] on span "Privy’s client-side SDKs offers a variety of authentication methods, including …" at bounding box center [594, 419] width 564 height 72
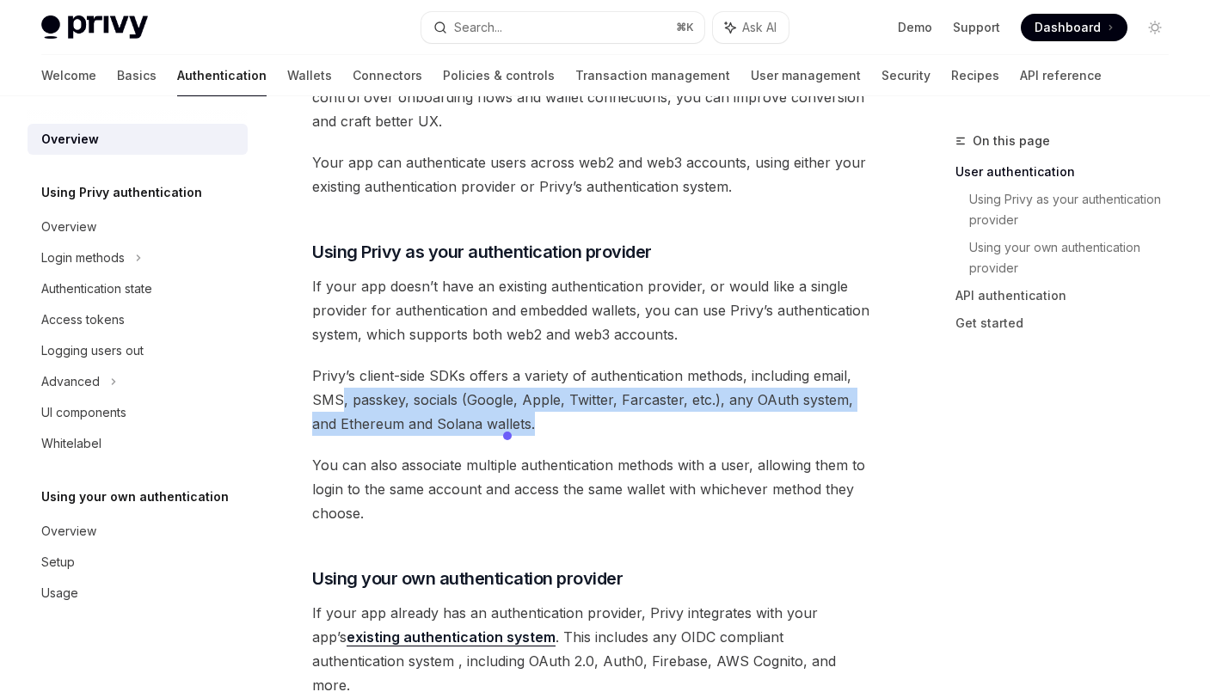
scroll to position [459, 0]
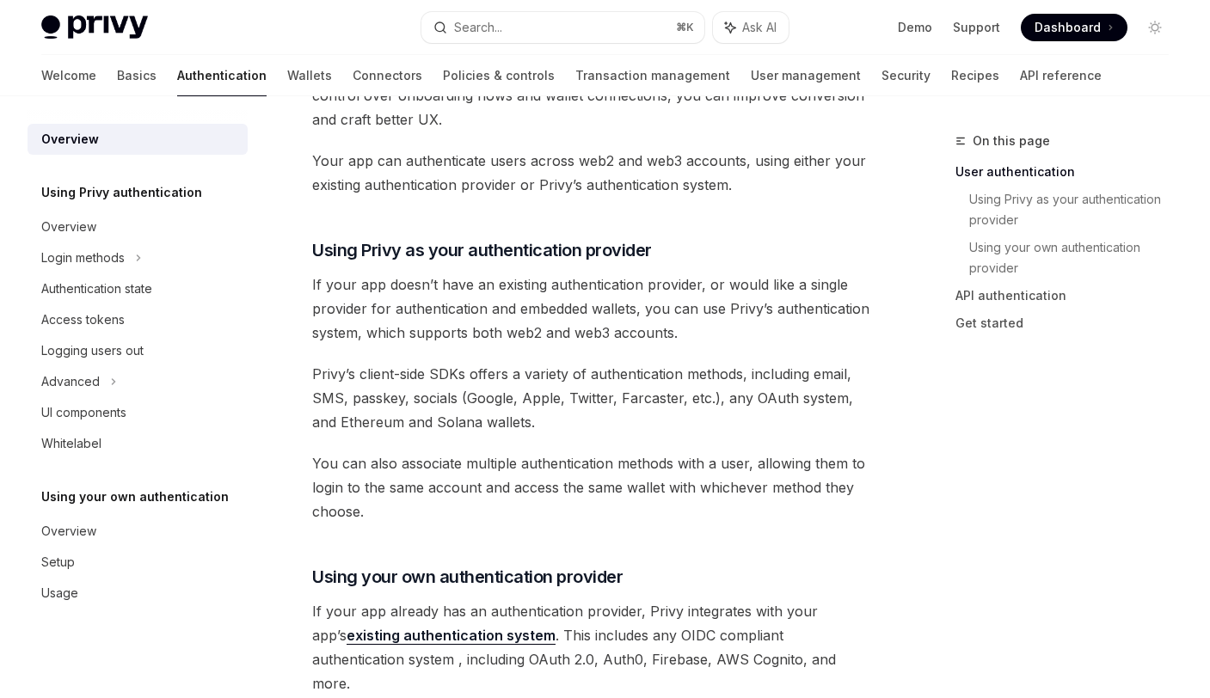
click at [429, 460] on span "You can also associate multiple authentication methods with a user, allowing th…" at bounding box center [594, 487] width 564 height 72
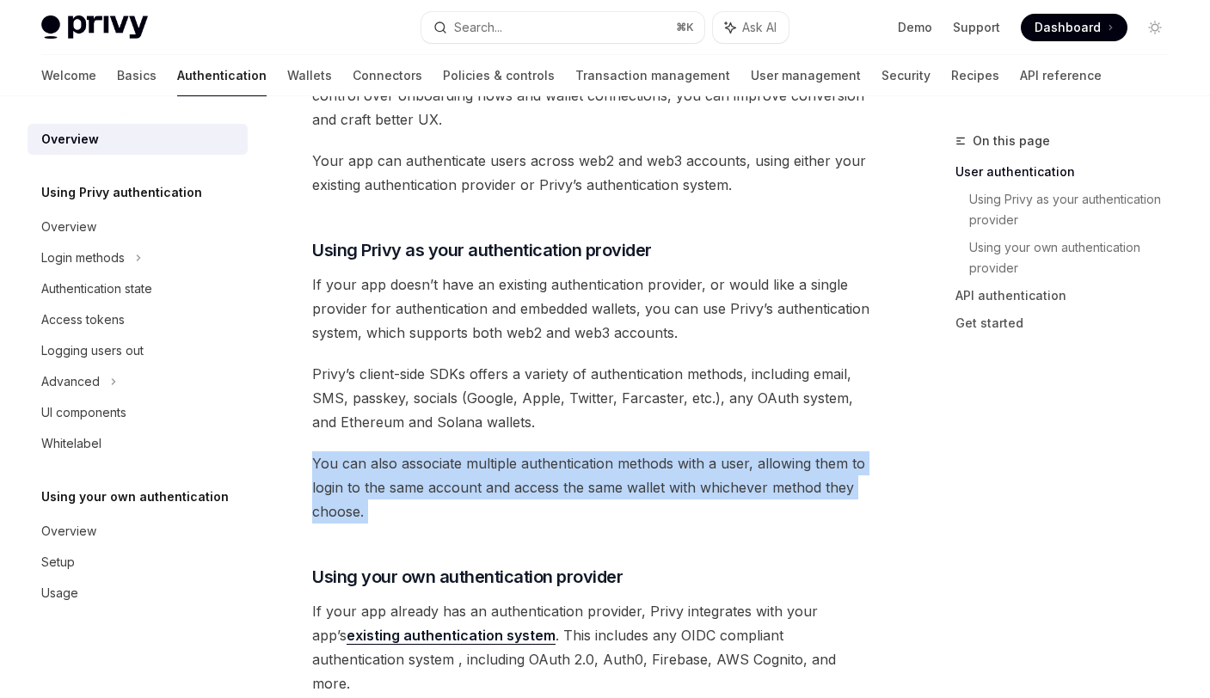
click at [429, 460] on span "You can also associate multiple authentication methods with a user, allowing th…" at bounding box center [594, 487] width 564 height 72
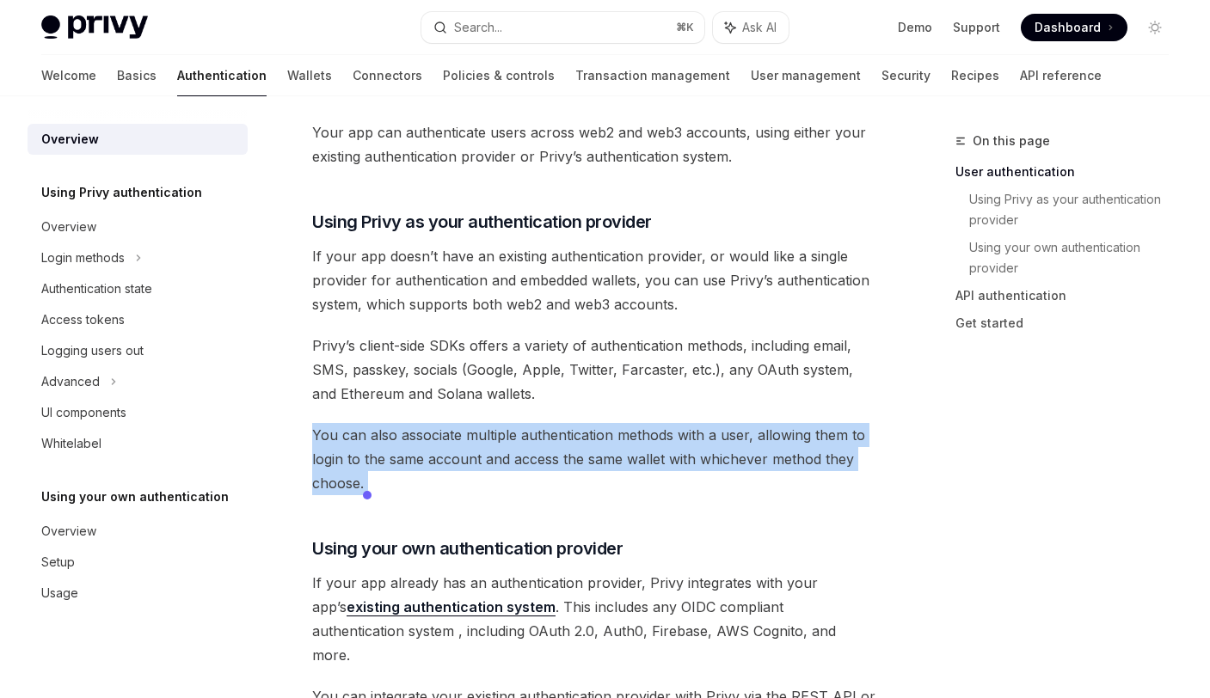
scroll to position [501, 0]
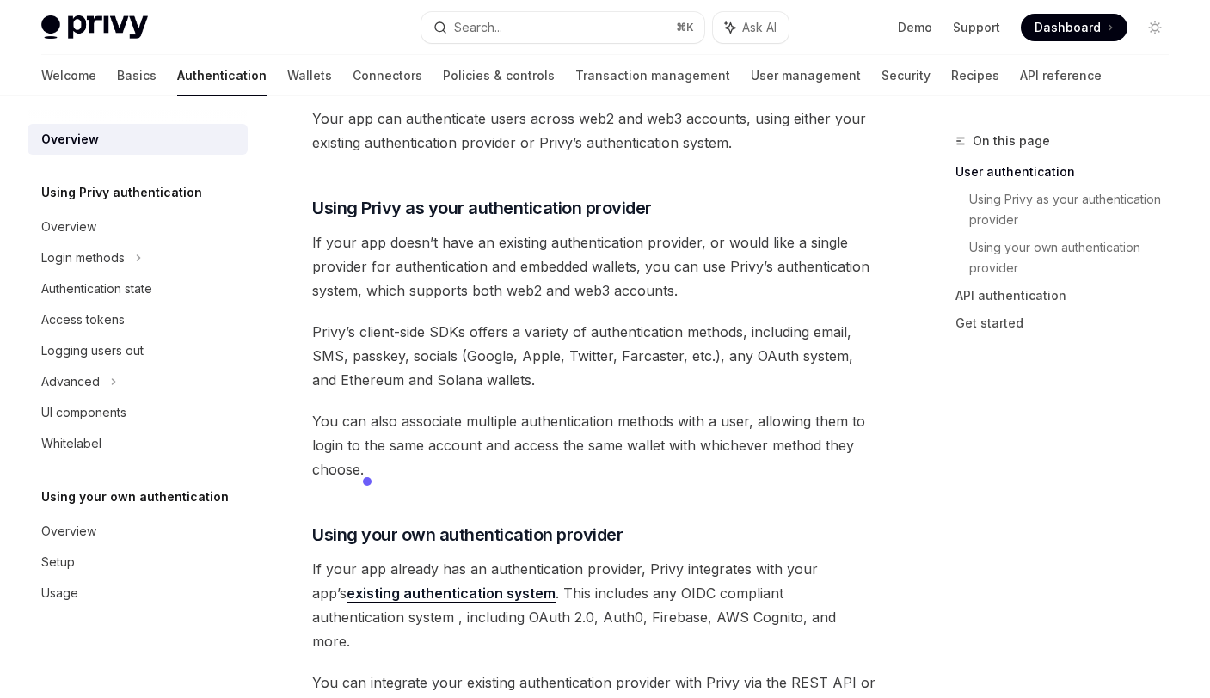
click at [735, 482] on div "Privy’s wallet system supports granular controls on who can access wallets and …" at bounding box center [594, 570] width 564 height 1760
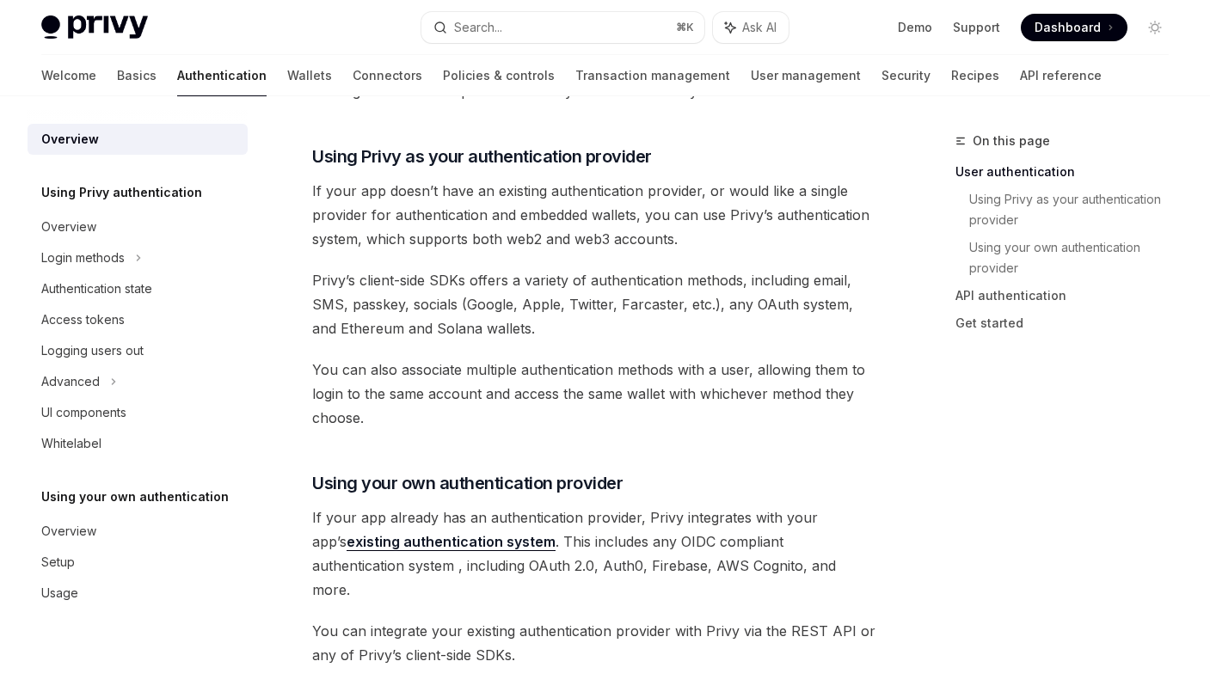
scroll to position [555, 0]
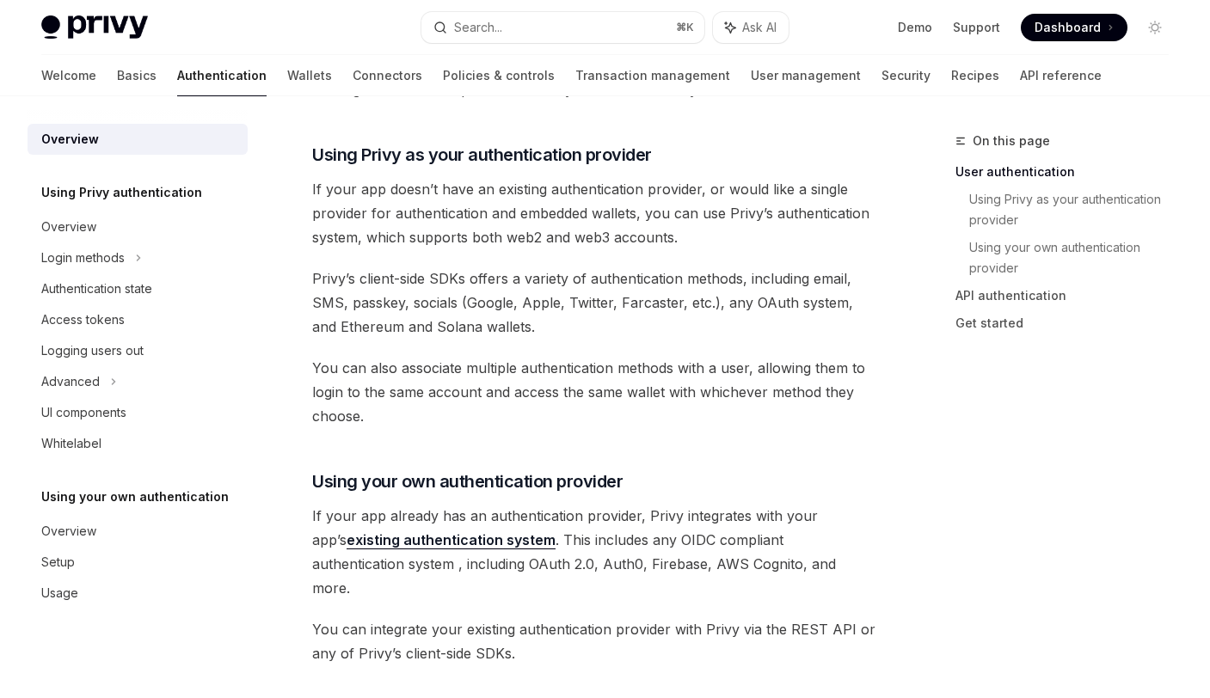
click at [420, 395] on span "You can also associate multiple authentication methods with a user, allowing th…" at bounding box center [594, 392] width 564 height 72
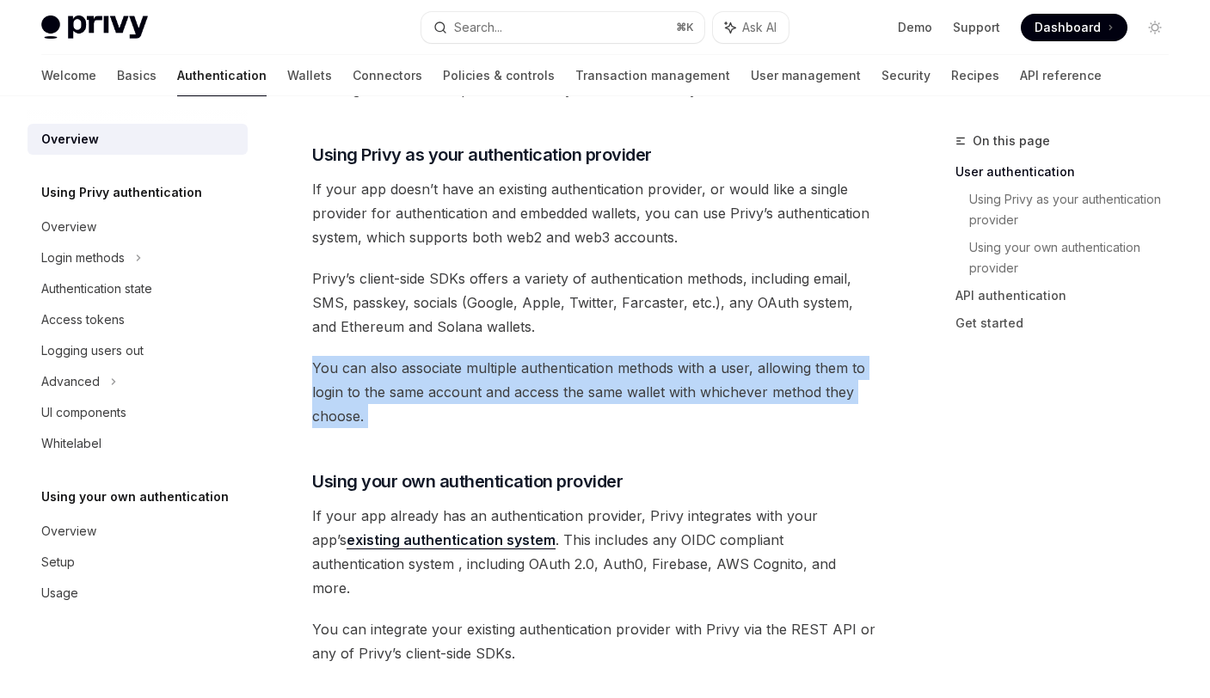
click at [420, 395] on span "You can also associate multiple authentication methods with a user, allowing th…" at bounding box center [594, 392] width 564 height 72
click at [608, 408] on span "You can also associate multiple authentication methods with a user, allowing th…" at bounding box center [594, 392] width 564 height 72
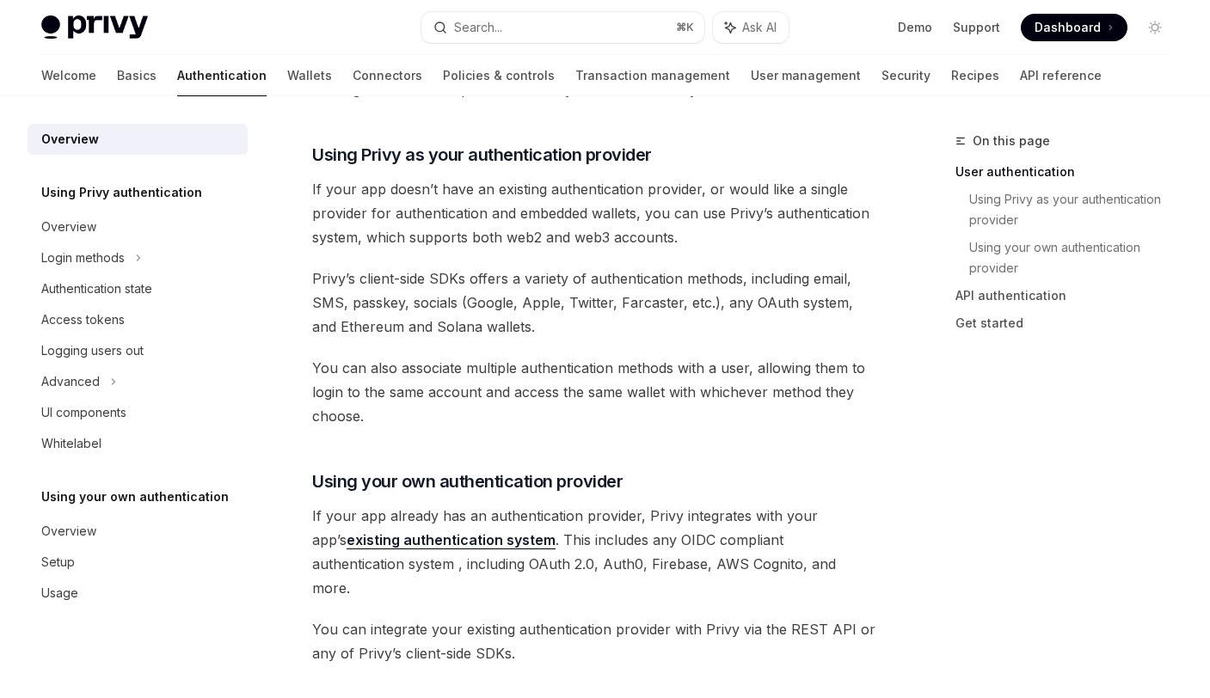
click at [608, 394] on span "You can also associate multiple authentication methods with a user, allowing th…" at bounding box center [594, 392] width 564 height 72
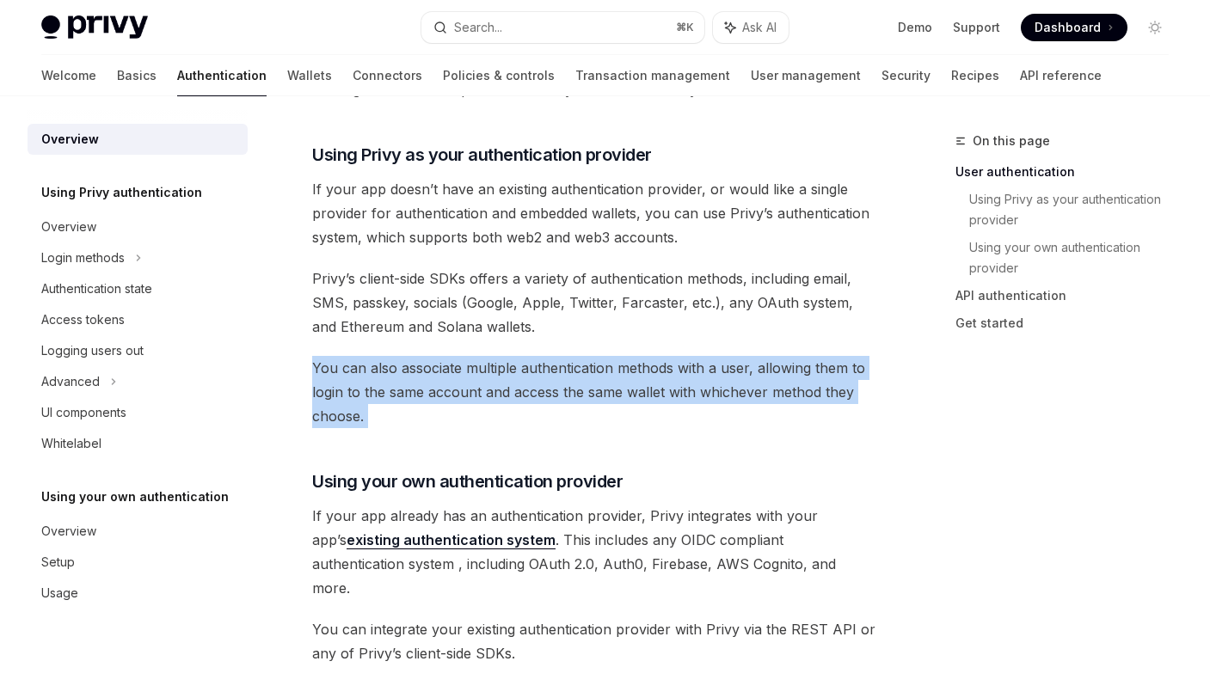
click at [608, 394] on span "You can also associate multiple authentication methods with a user, allowing th…" at bounding box center [594, 392] width 564 height 72
click at [745, 416] on span "You can also associate multiple authentication methods with a user, allowing th…" at bounding box center [594, 392] width 564 height 72
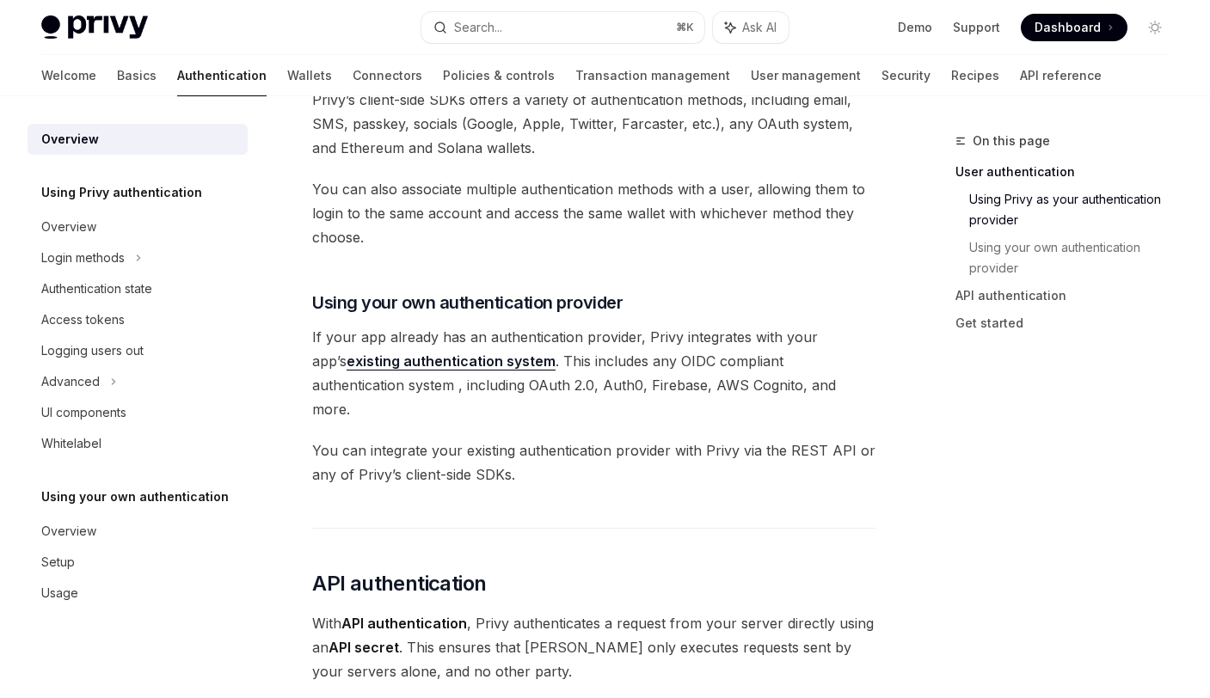
scroll to position [758, 0]
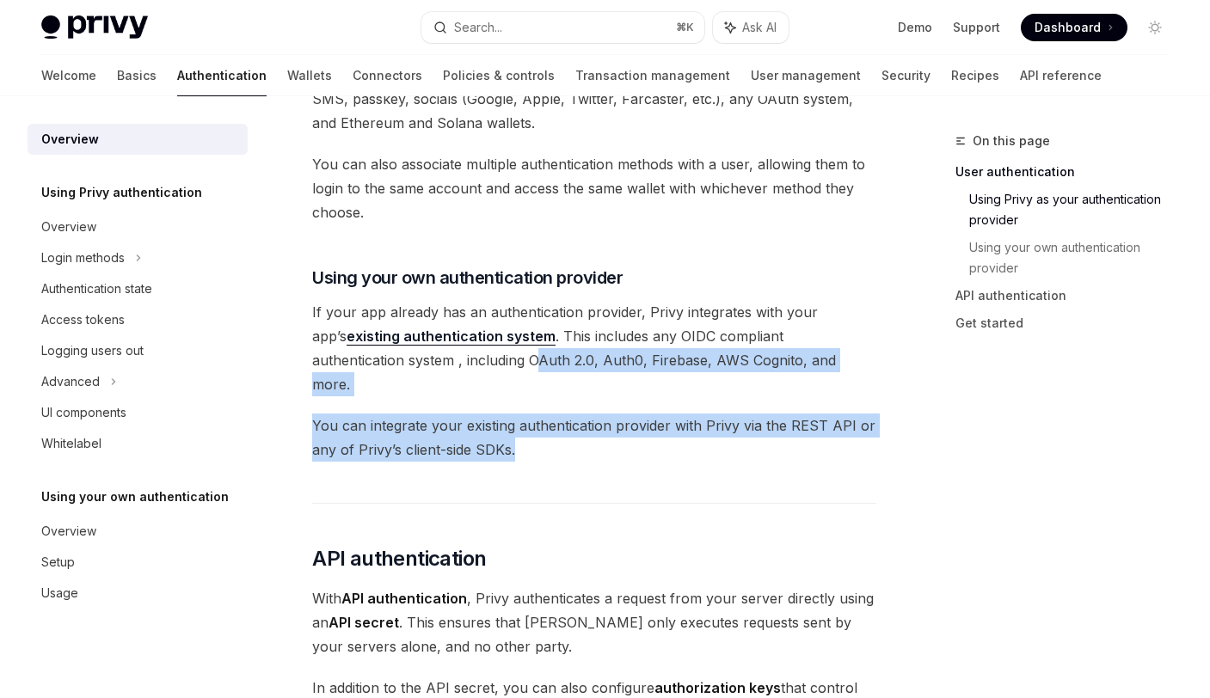
drag, startPoint x: 461, startPoint y: 391, endPoint x: 540, endPoint y: 441, distance: 93.5
click at [526, 440] on div "Privy’s wallet system supports granular controls on who can access wallets and …" at bounding box center [594, 313] width 564 height 1760
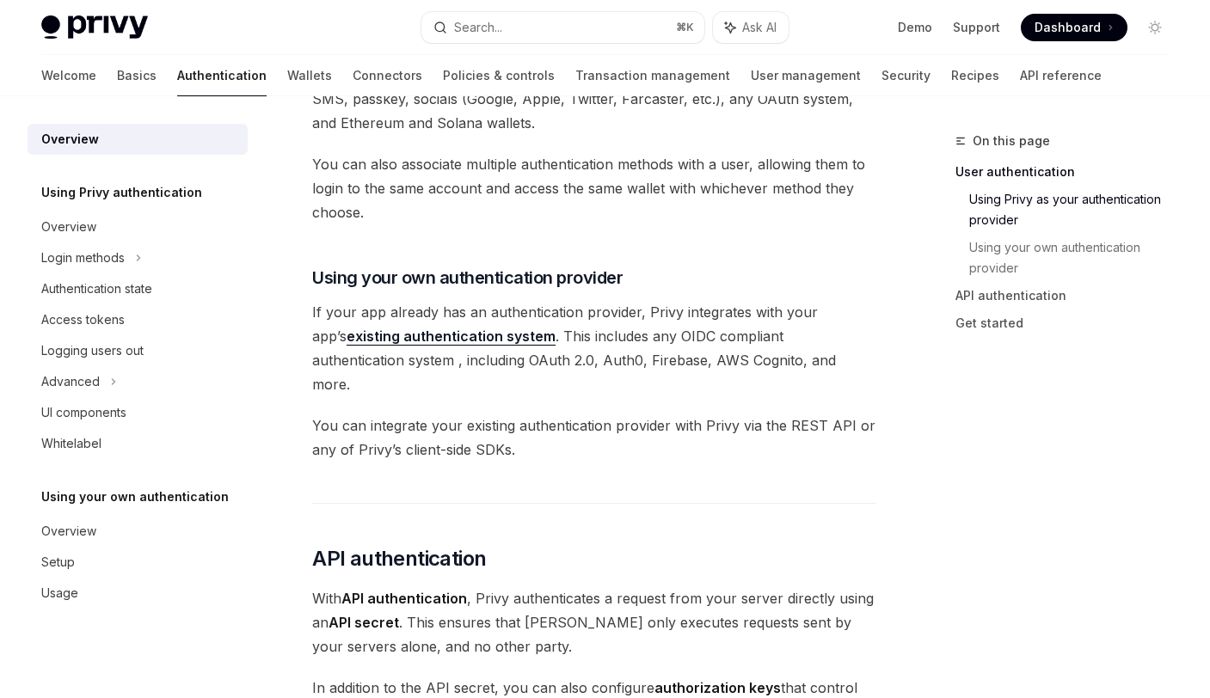
click at [573, 439] on div "Privy’s wallet system supports granular controls on who can access wallets and …" at bounding box center [594, 313] width 564 height 1760
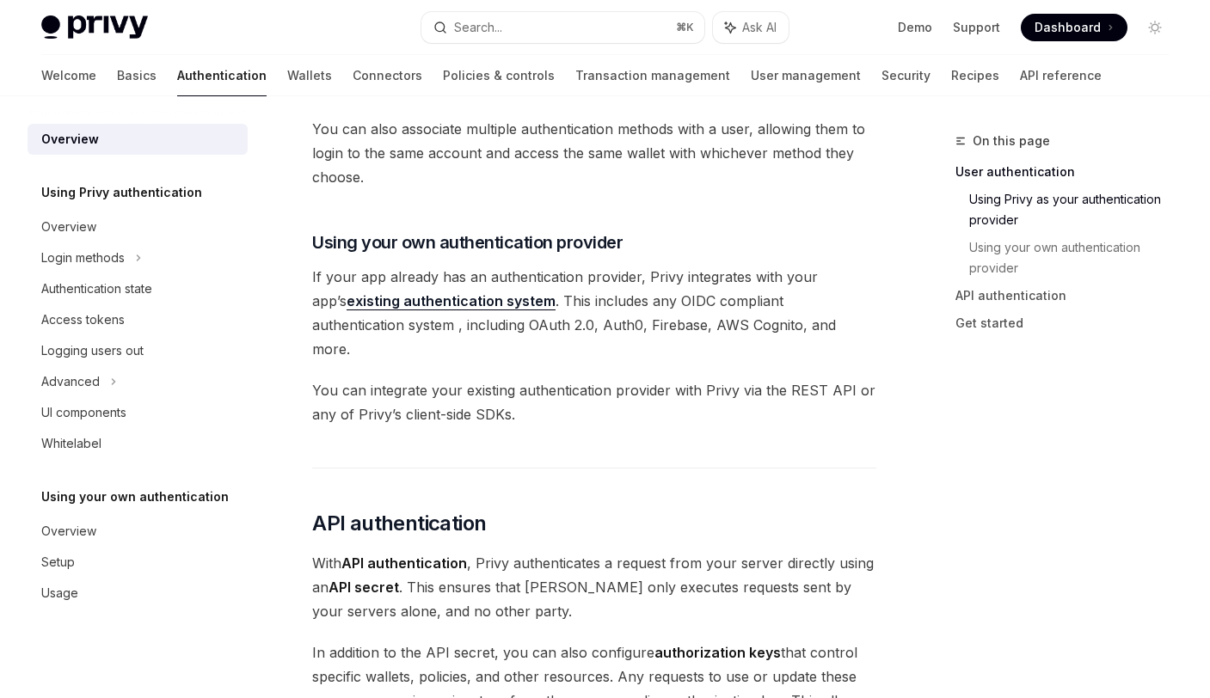
scroll to position [805, 0]
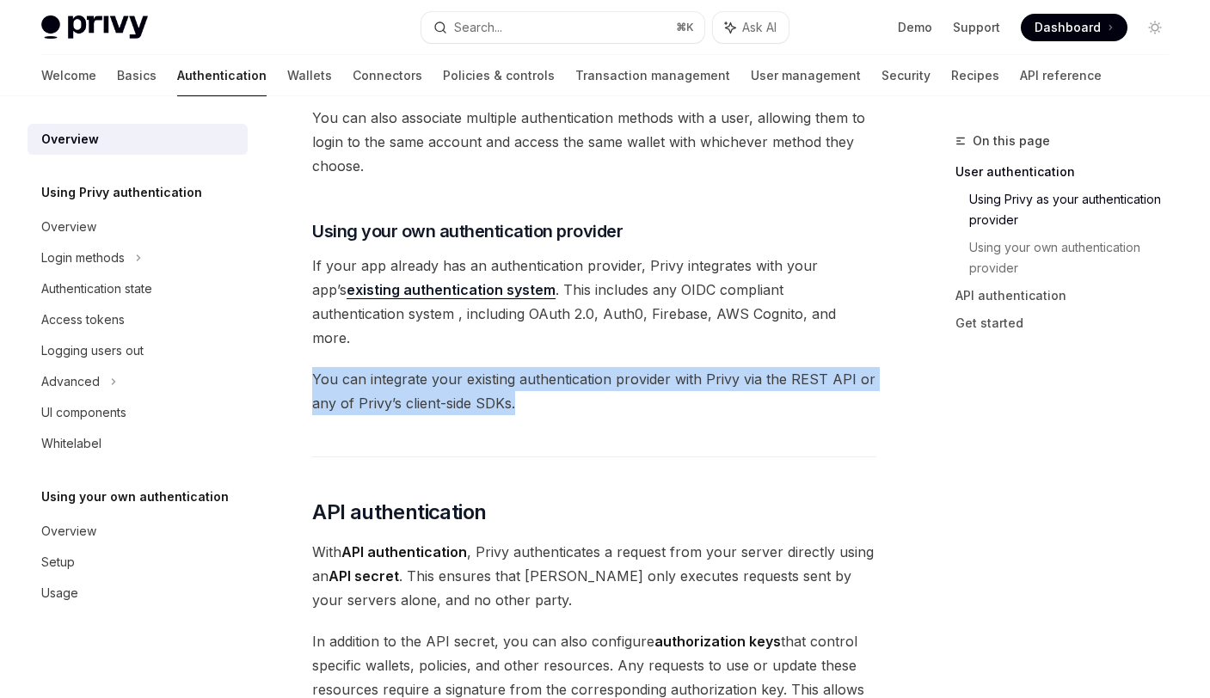
drag, startPoint x: 559, startPoint y: 335, endPoint x: 559, endPoint y: 385, distance: 49.9
click at [559, 385] on div "Privy’s wallet system supports granular controls on who can access wallets and …" at bounding box center [594, 266] width 564 height 1760
click at [592, 384] on span "You can integrate your existing authentication provider with Privy via the REST…" at bounding box center [594, 391] width 564 height 48
drag, startPoint x: 556, startPoint y: 337, endPoint x: 561, endPoint y: 387, distance: 50.1
click at [561, 387] on div "Privy’s wallet system supports granular controls on who can access wallets and …" at bounding box center [594, 266] width 564 height 1760
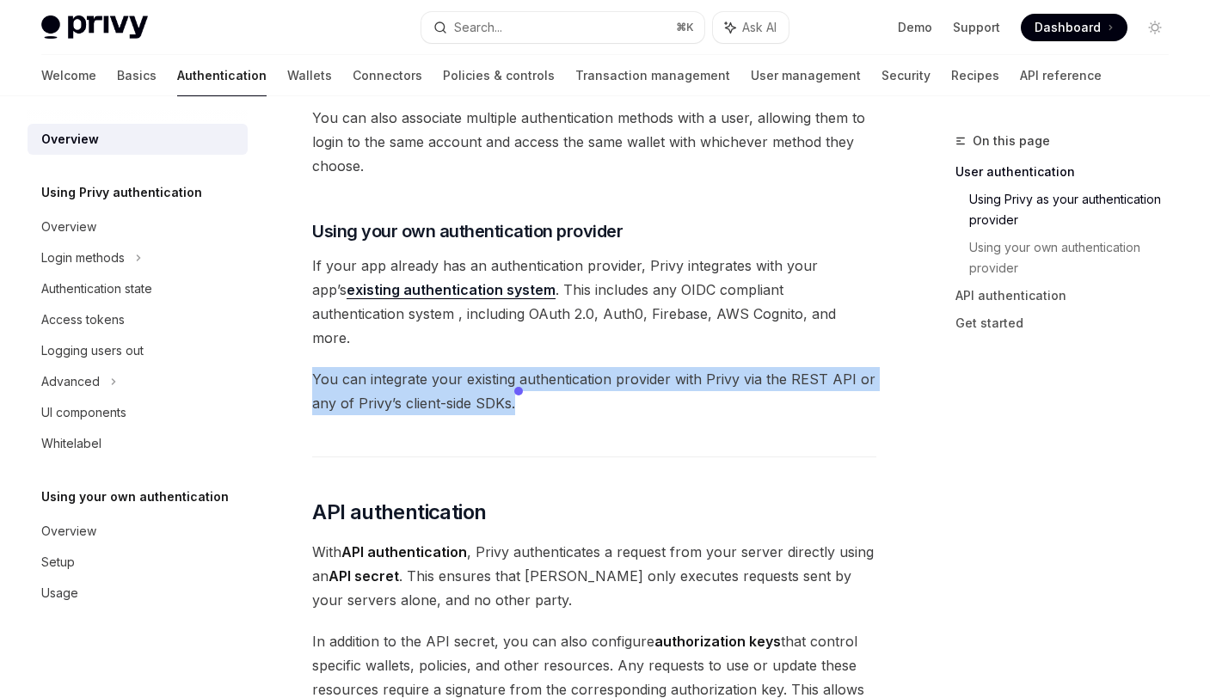
click at [634, 389] on span "You can integrate your existing authentication provider with Privy via the REST…" at bounding box center [594, 391] width 564 height 48
drag, startPoint x: 611, startPoint y: 347, endPoint x: 613, endPoint y: 379, distance: 31.9
click at [613, 379] on div "Privy’s wallet system supports granular controls on who can access wallets and …" at bounding box center [594, 266] width 564 height 1760
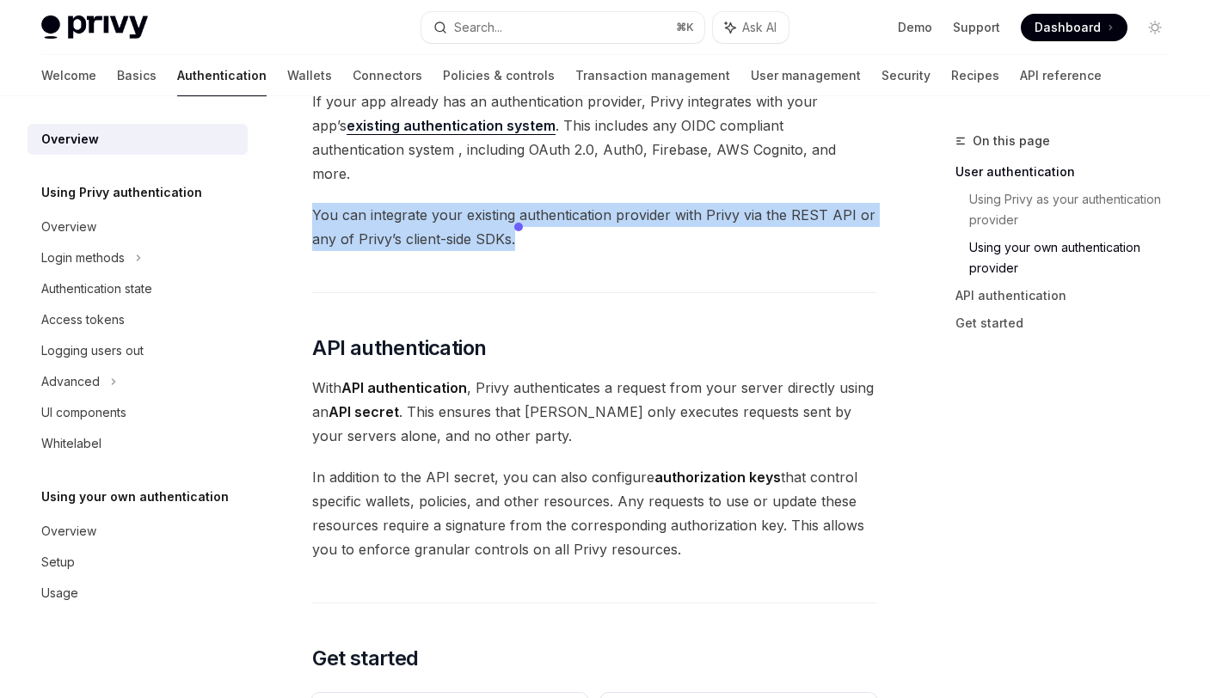
scroll to position [972, 0]
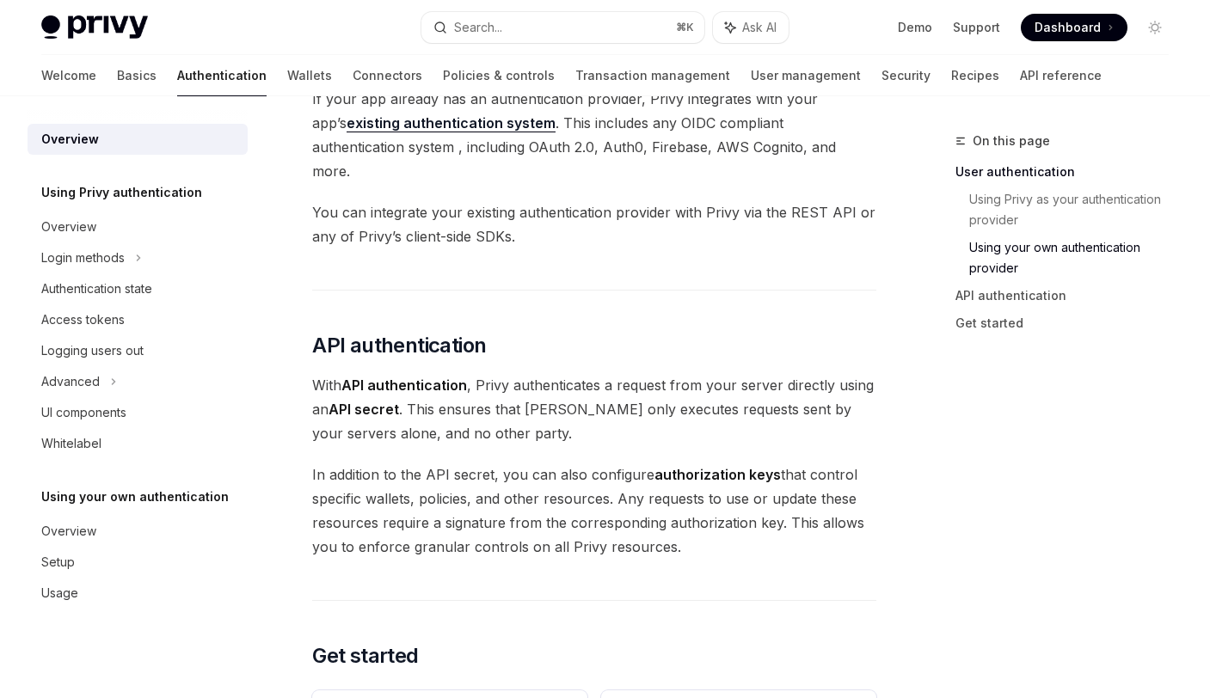
click at [543, 373] on span "With API authentication , Privy authenticates a request from your server direct…" at bounding box center [594, 409] width 564 height 72
click at [697, 410] on span "With API authentication , Privy authenticates a request from your server direct…" at bounding box center [594, 409] width 564 height 72
click at [463, 391] on span "With API authentication , Privy authenticates a request from your server direct…" at bounding box center [594, 409] width 564 height 72
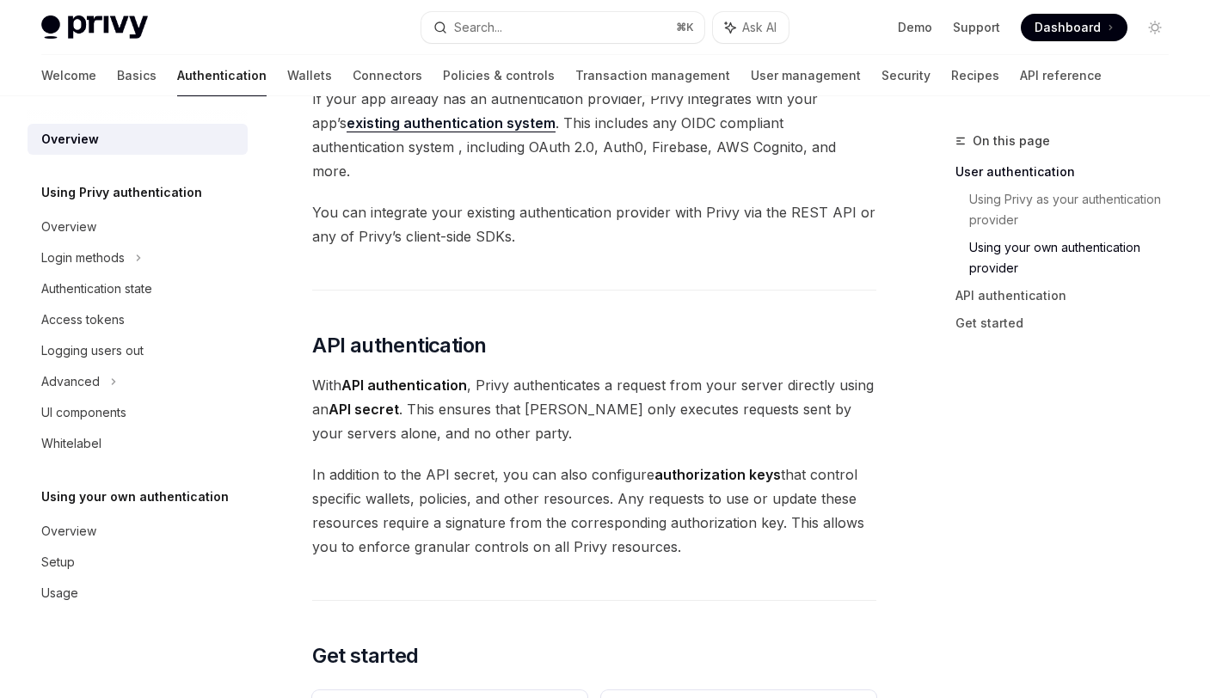
click at [546, 401] on span "With API authentication , Privy authenticates a request from your server direct…" at bounding box center [594, 409] width 564 height 72
click at [539, 388] on span "With API authentication , Privy authenticates a request from your server direct…" at bounding box center [594, 409] width 564 height 72
click at [608, 391] on span "With API authentication , Privy authenticates a request from your server direct…" at bounding box center [594, 409] width 564 height 72
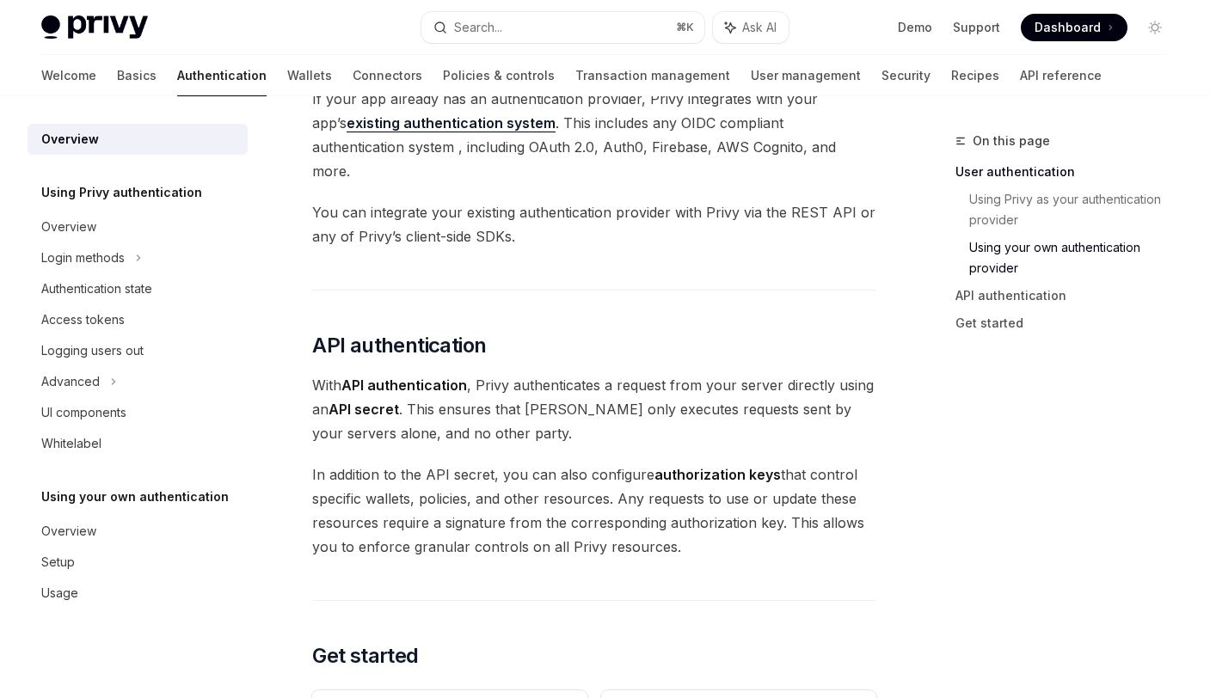
click at [727, 408] on span "With API authentication , Privy authenticates a request from your server direct…" at bounding box center [594, 409] width 564 height 72
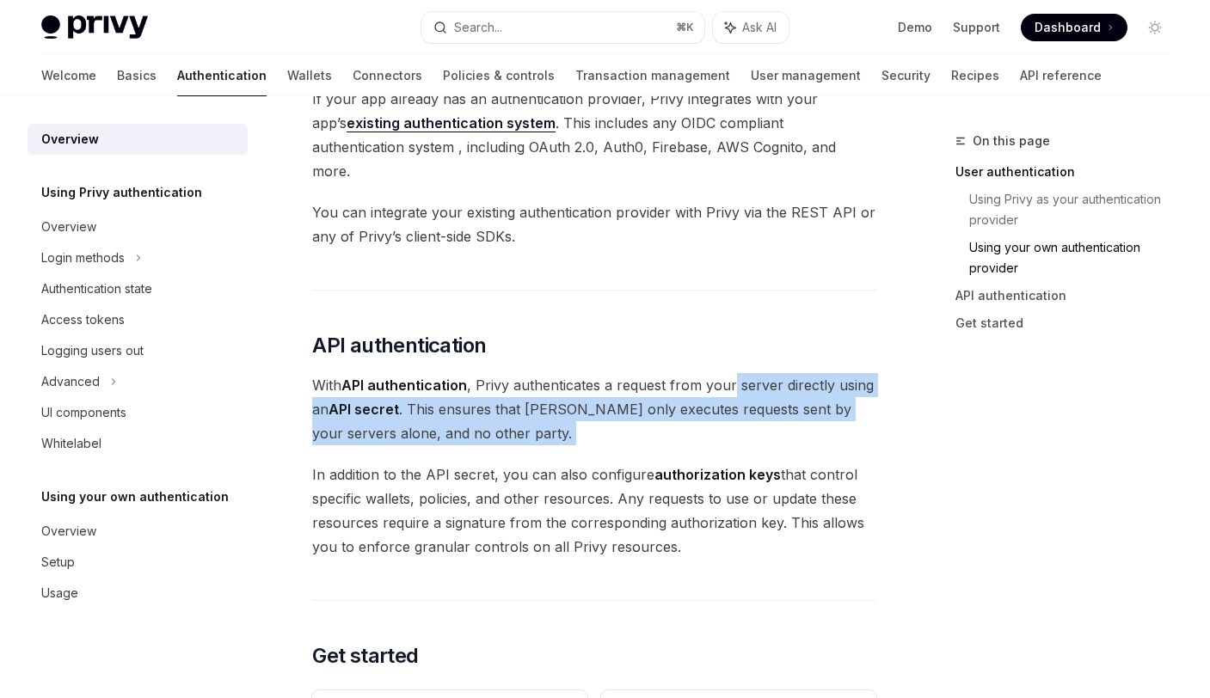
drag, startPoint x: 732, startPoint y: 357, endPoint x: 728, endPoint y: 422, distance: 65.4
click at [728, 422] on div "Privy’s wallet system supports granular controls on who can access wallets and …" at bounding box center [594, 99] width 564 height 1760
click at [588, 416] on span "With API authentication , Privy authenticates a request from your server direct…" at bounding box center [594, 409] width 564 height 72
drag, startPoint x: 551, startPoint y: 361, endPoint x: 552, endPoint y: 407, distance: 45.6
click at [552, 407] on span "With API authentication , Privy authenticates a request from your server direct…" at bounding box center [594, 409] width 564 height 72
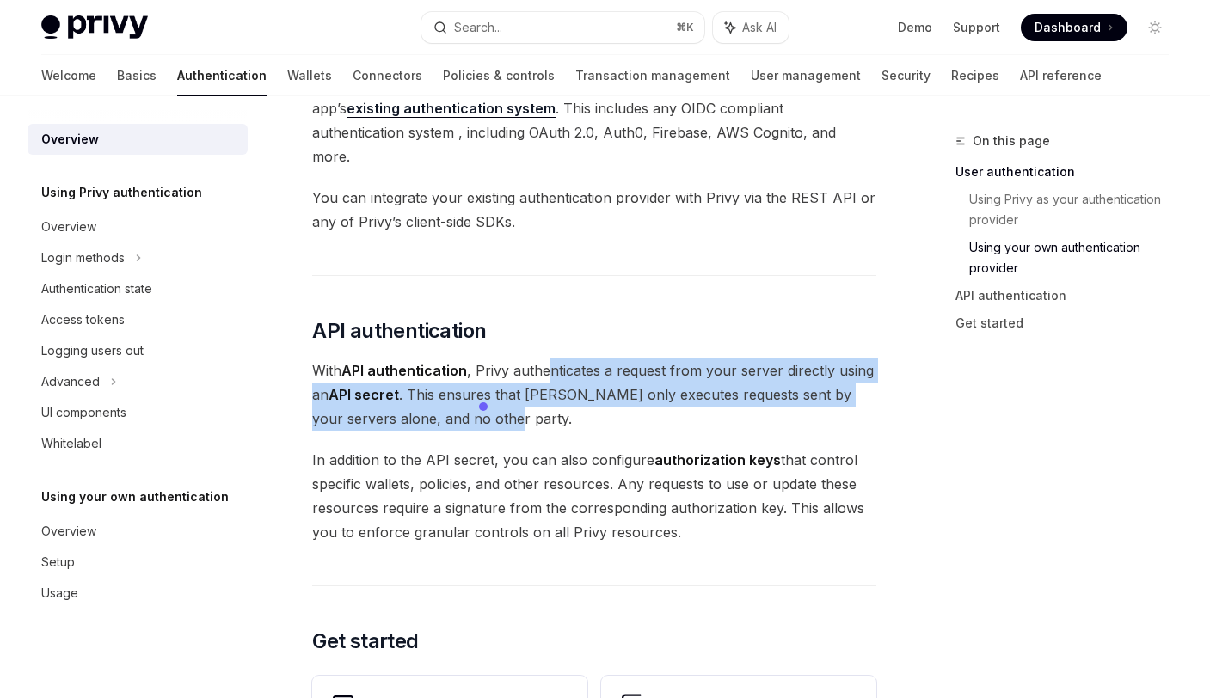
scroll to position [987, 0]
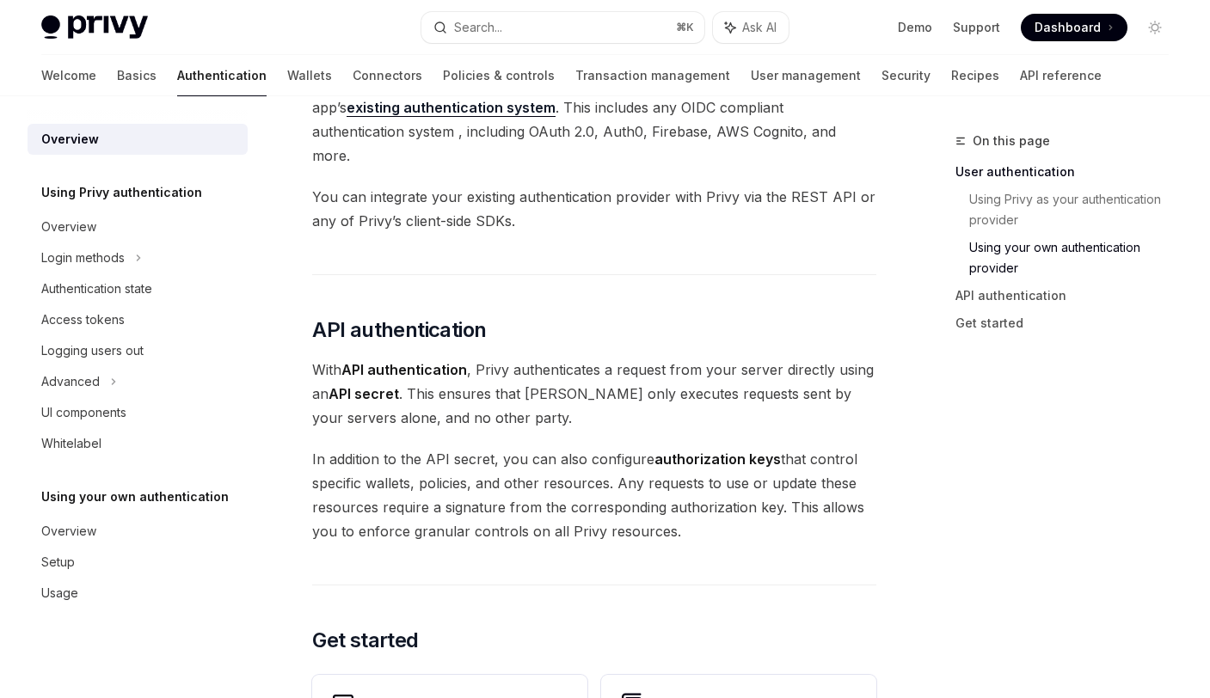
click at [485, 512] on span "In addition to the API secret, you can also configure authorization keys that c…" at bounding box center [594, 495] width 564 height 96
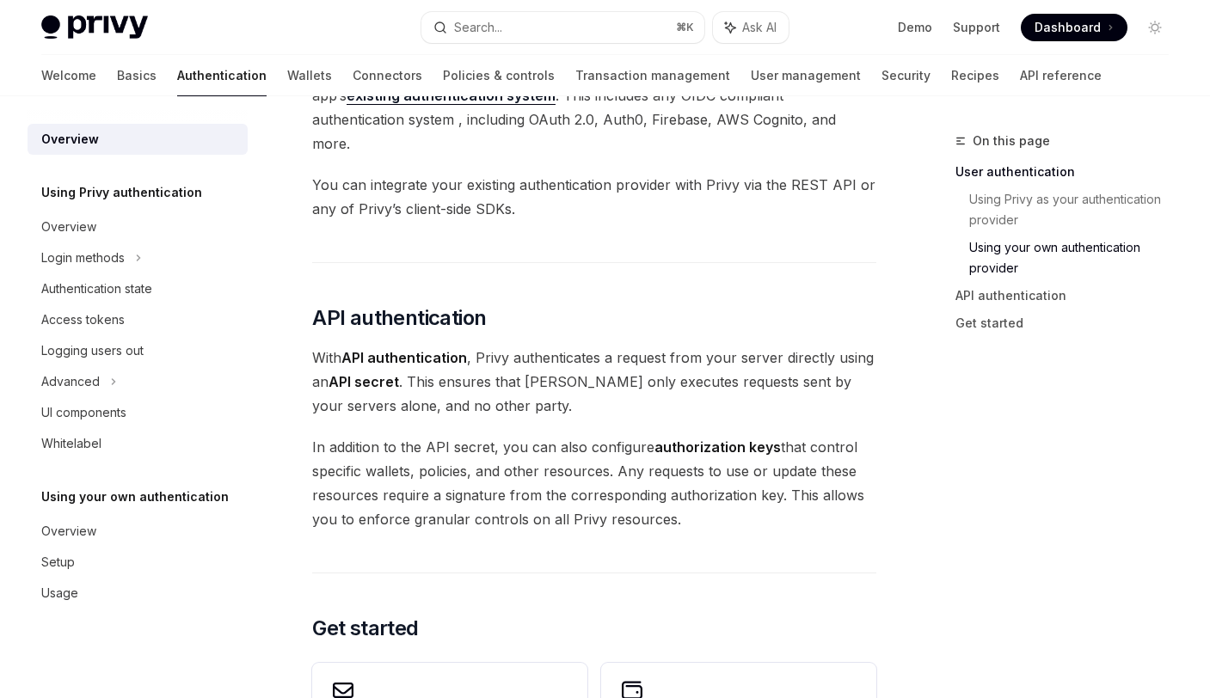
scroll to position [1014, 0]
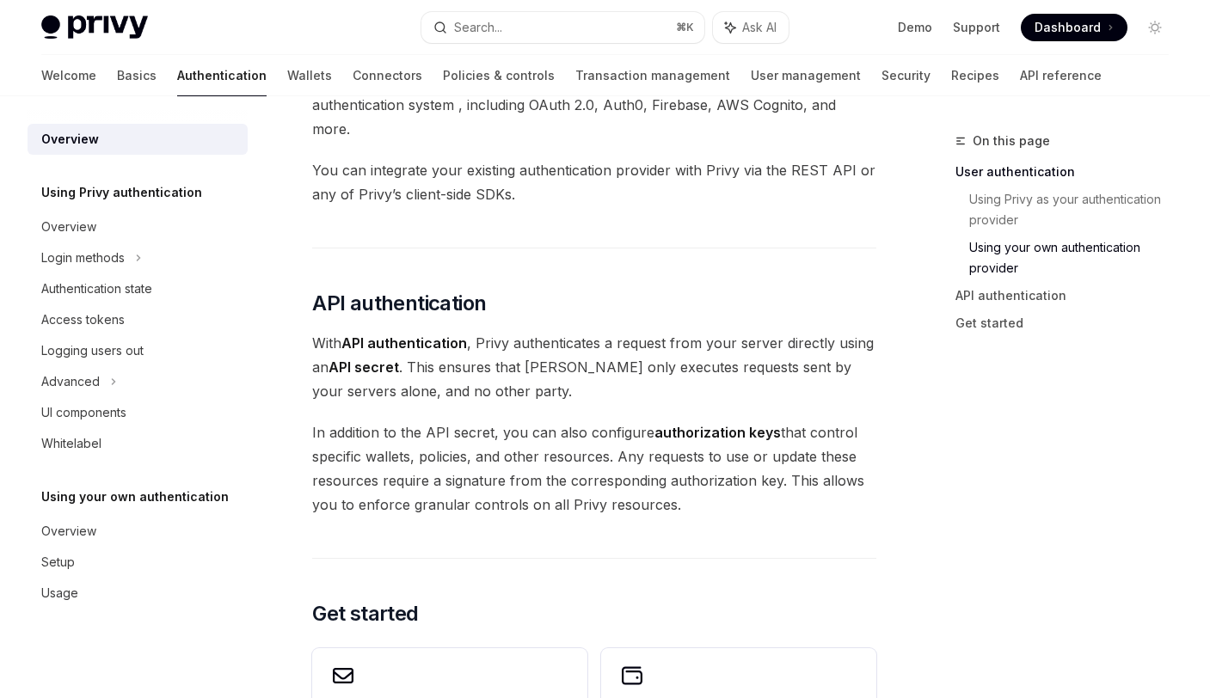
drag, startPoint x: 384, startPoint y: 461, endPoint x: 691, endPoint y: 485, distance: 307.9
click at [687, 484] on span "In addition to the API secret, you can also configure authorization keys that c…" at bounding box center [594, 468] width 564 height 96
click at [726, 488] on span "In addition to the API secret, you can also configure authorization keys that c…" at bounding box center [594, 468] width 564 height 96
drag, startPoint x: 706, startPoint y: 439, endPoint x: 714, endPoint y: 484, distance: 45.4
click at [714, 484] on span "In addition to the API secret, you can also configure authorization keys that c…" at bounding box center [594, 468] width 564 height 96
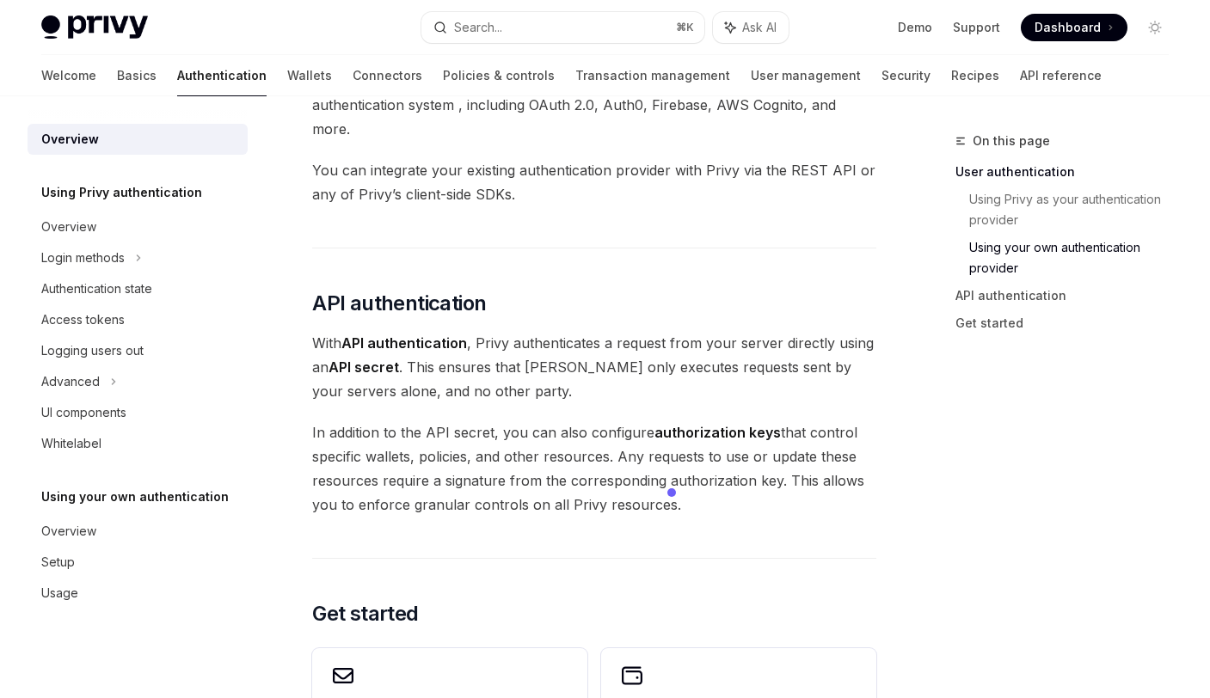
click at [775, 478] on span "In addition to the API secret, you can also configure authorization keys that c…" at bounding box center [594, 468] width 564 height 96
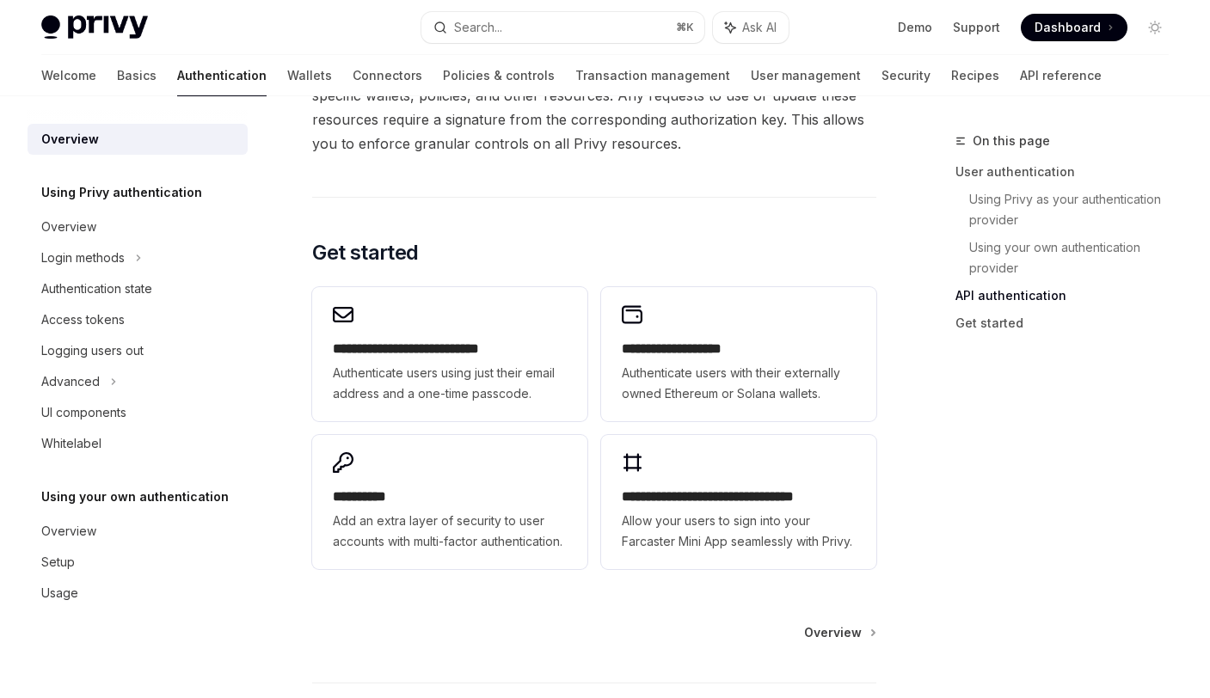
scroll to position [1390, 0]
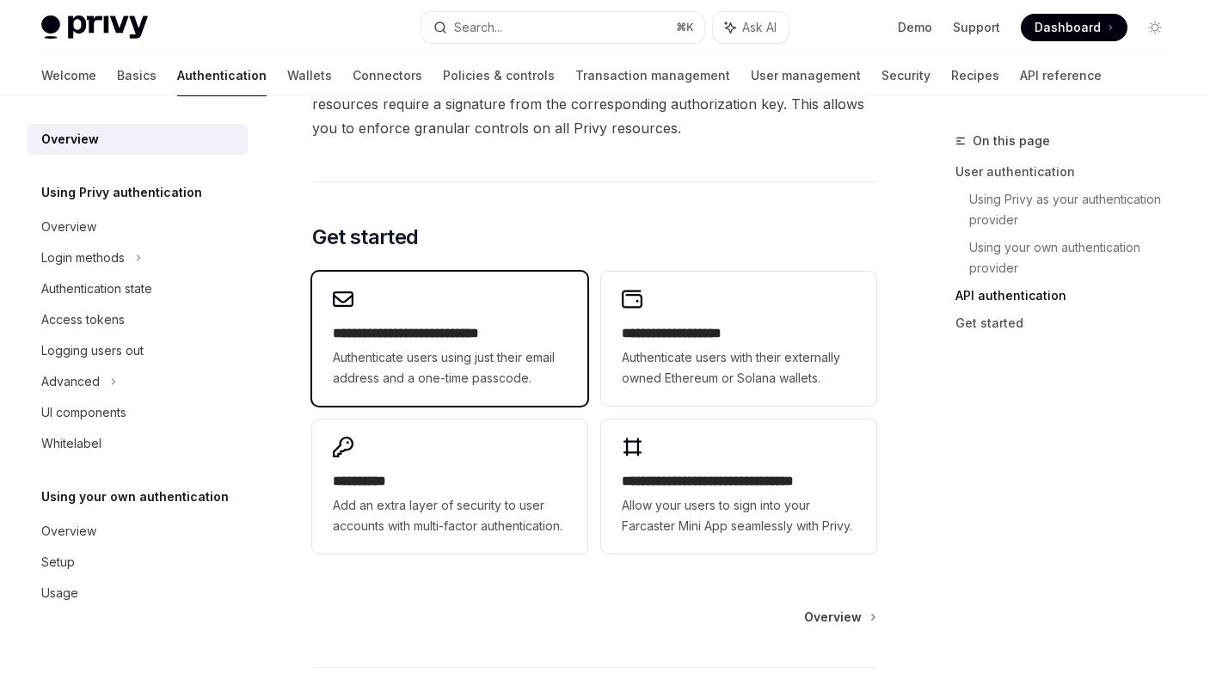
click at [420, 347] on span "Authenticate users using just their email address and a one-time passcode." at bounding box center [450, 367] width 234 height 41
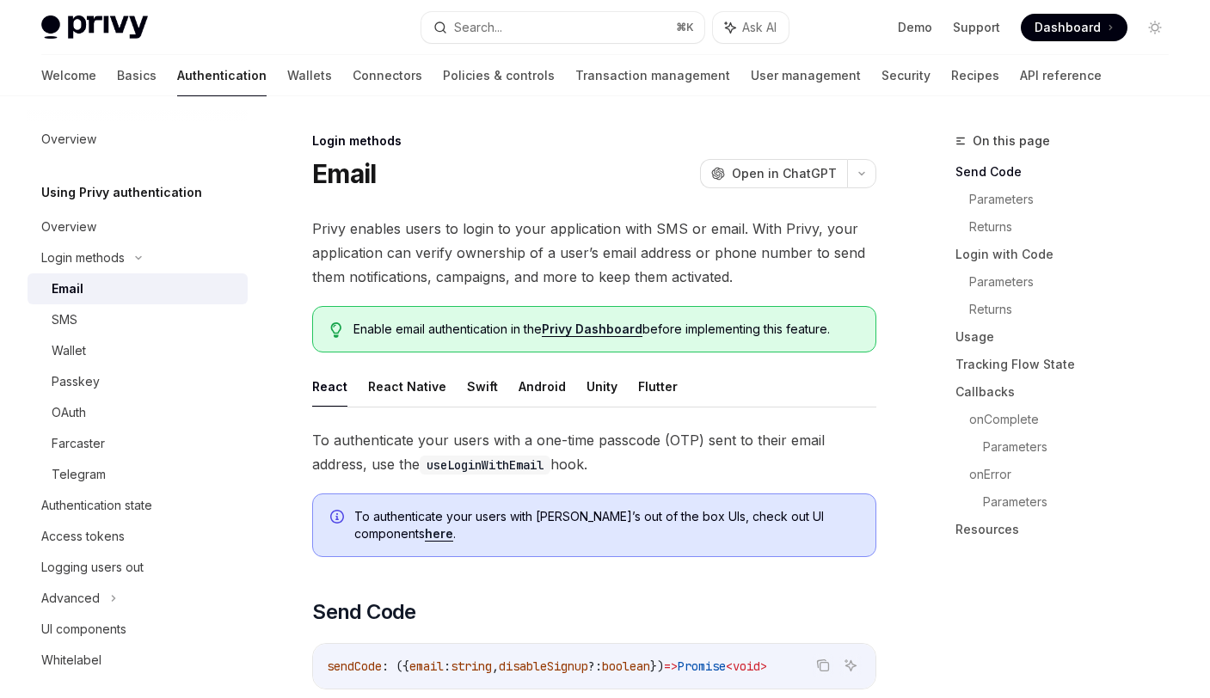
click at [562, 274] on span "Privy enables users to login to your application with SMS or email. With Privy,…" at bounding box center [594, 253] width 564 height 72
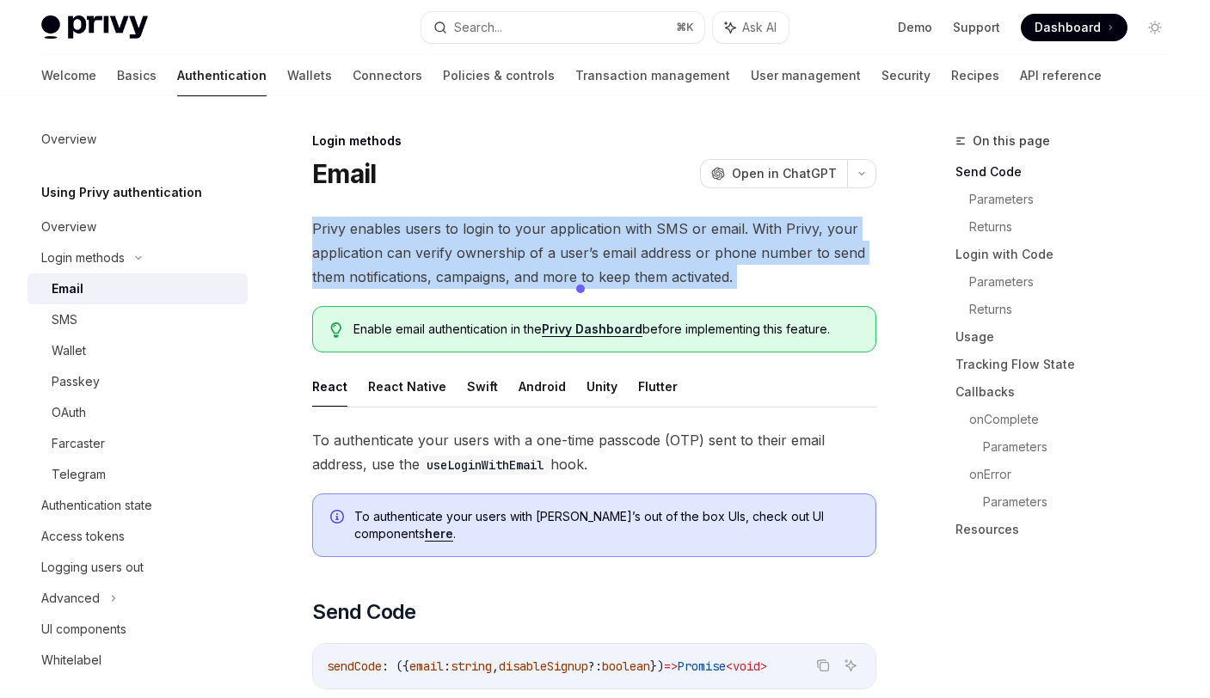
click at [562, 274] on span "Privy enables users to login to your application with SMS or email. With Privy,…" at bounding box center [594, 253] width 564 height 72
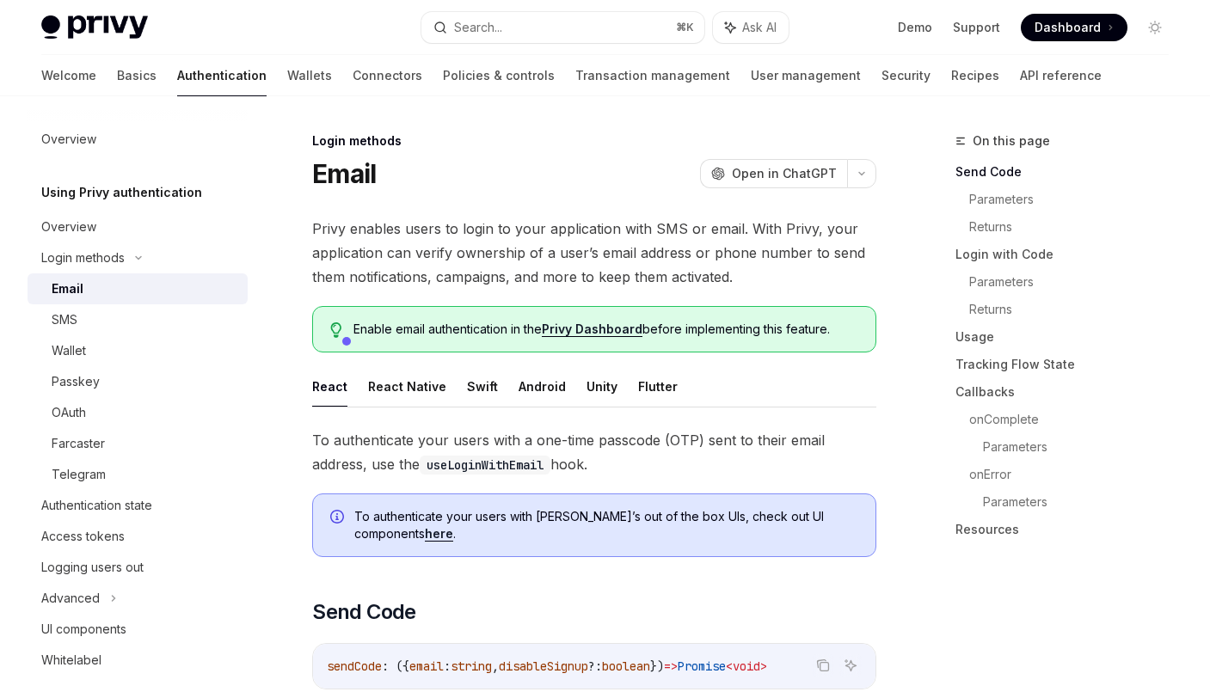
click at [468, 261] on span "Privy enables users to login to your application with SMS or email. With Privy,…" at bounding box center [594, 253] width 564 height 72
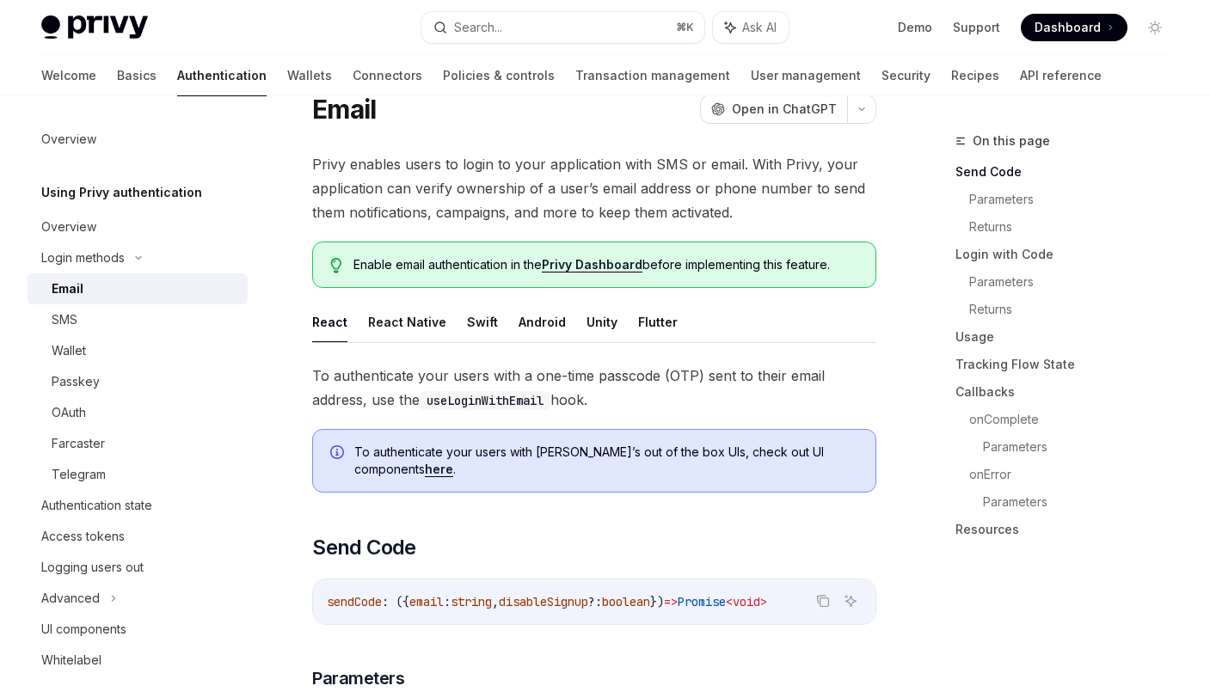
scroll to position [105, 0]
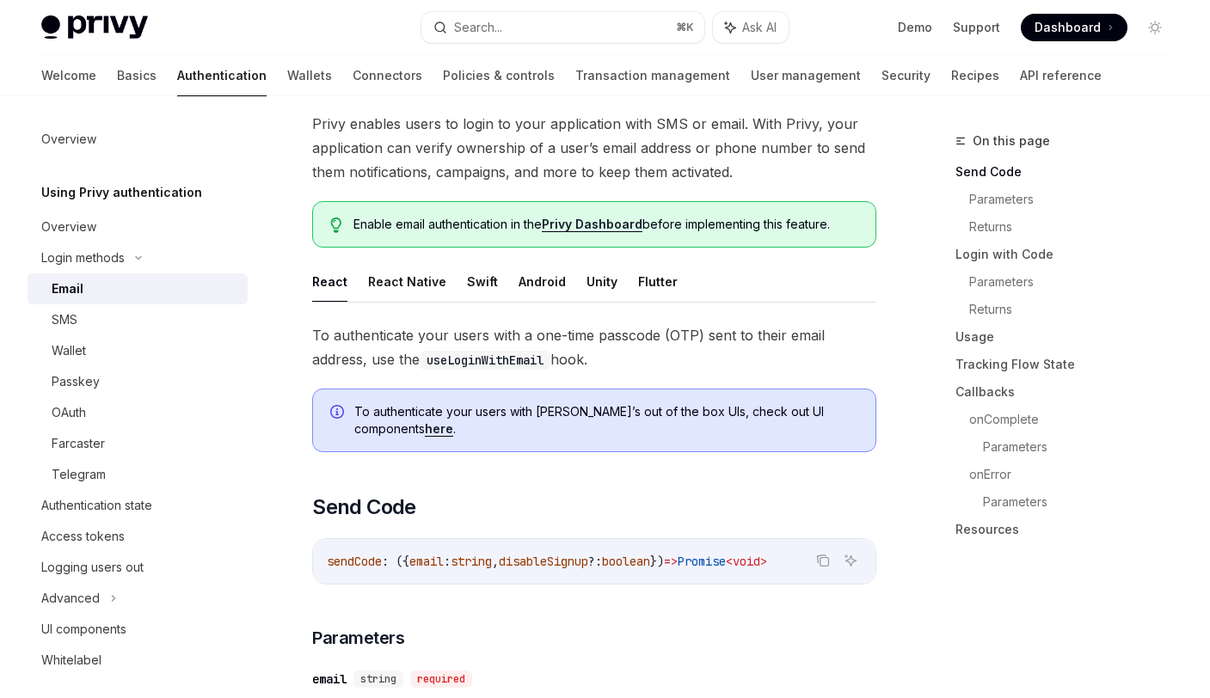
click at [501, 365] on code "useLoginWithEmail" at bounding box center [485, 360] width 131 height 19
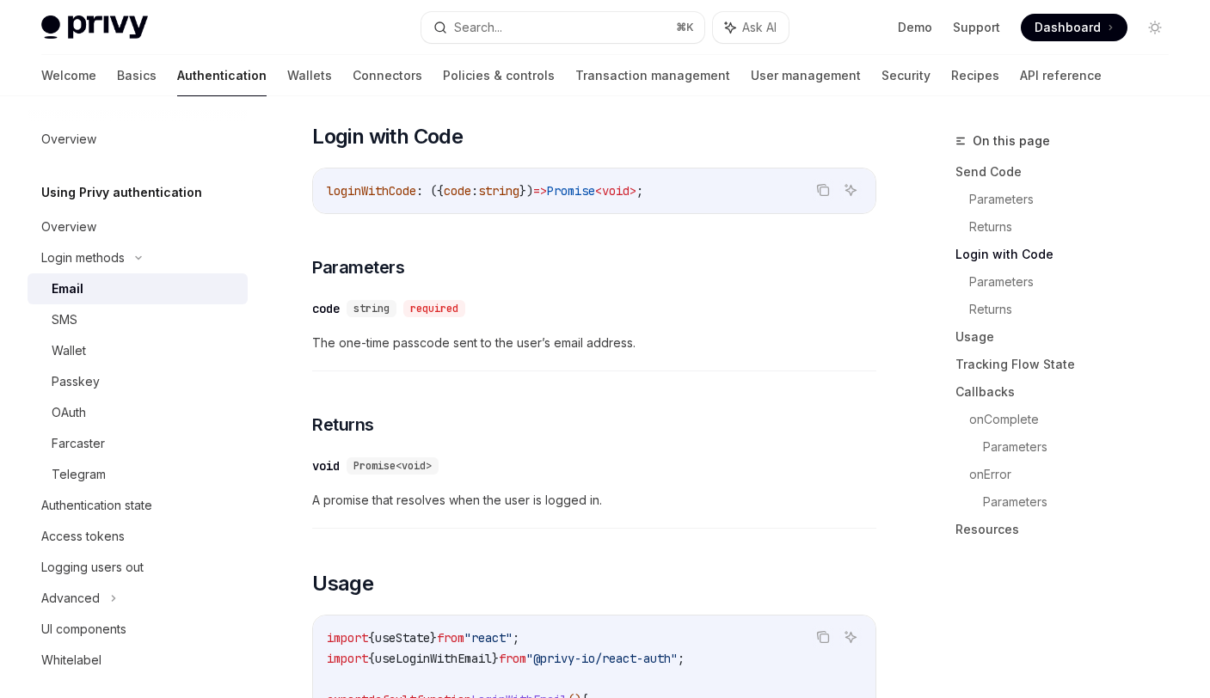
scroll to position [1187, 0]
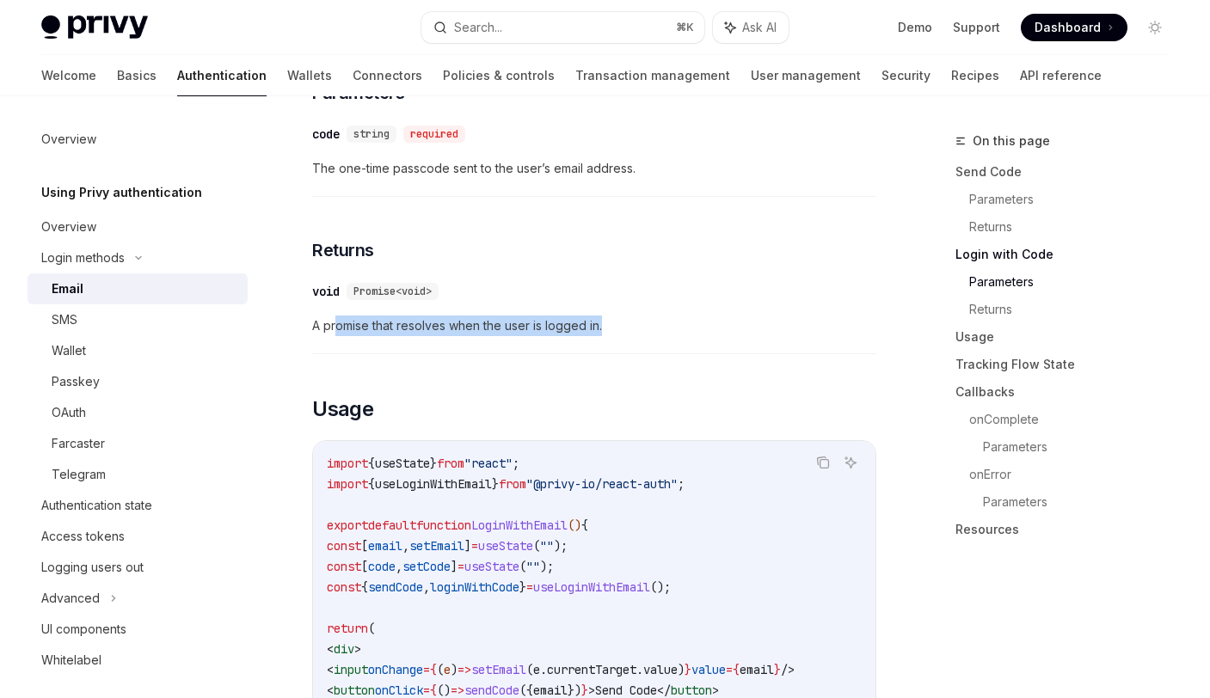
drag, startPoint x: 335, startPoint y: 325, endPoint x: 543, endPoint y: 343, distance: 208.8
click at [522, 343] on div "​ void Promise<void> A promise that resolves when the user is logged in." at bounding box center [594, 314] width 564 height 82
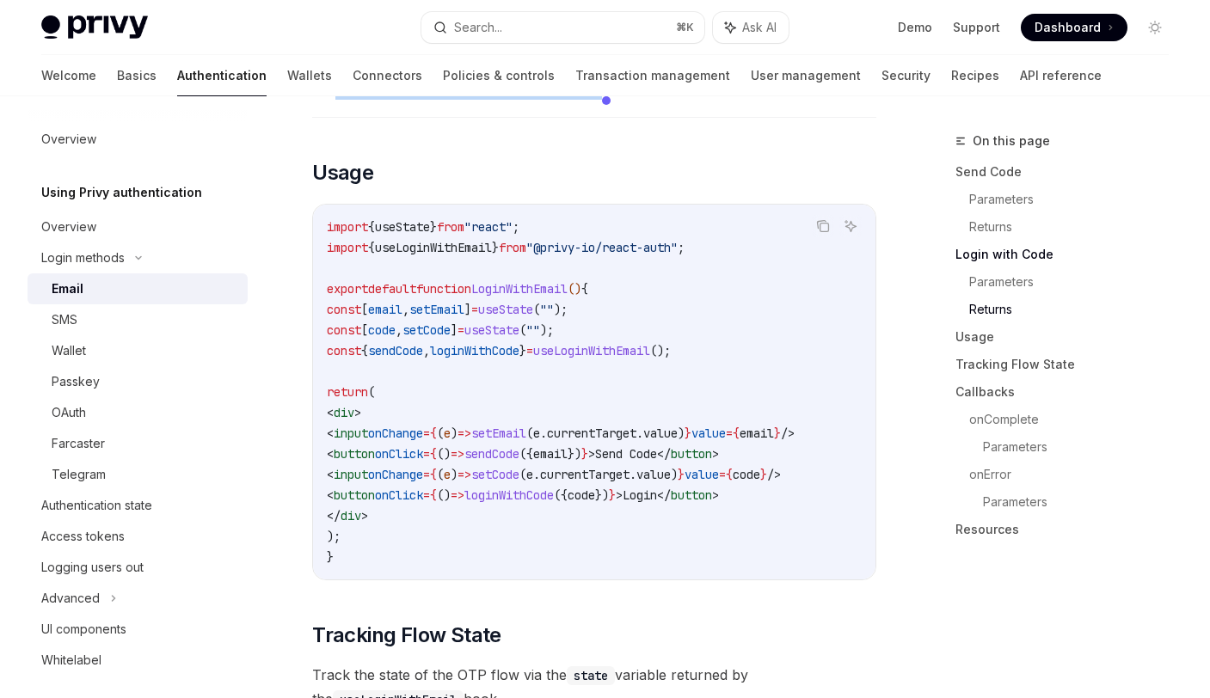
scroll to position [1446, 0]
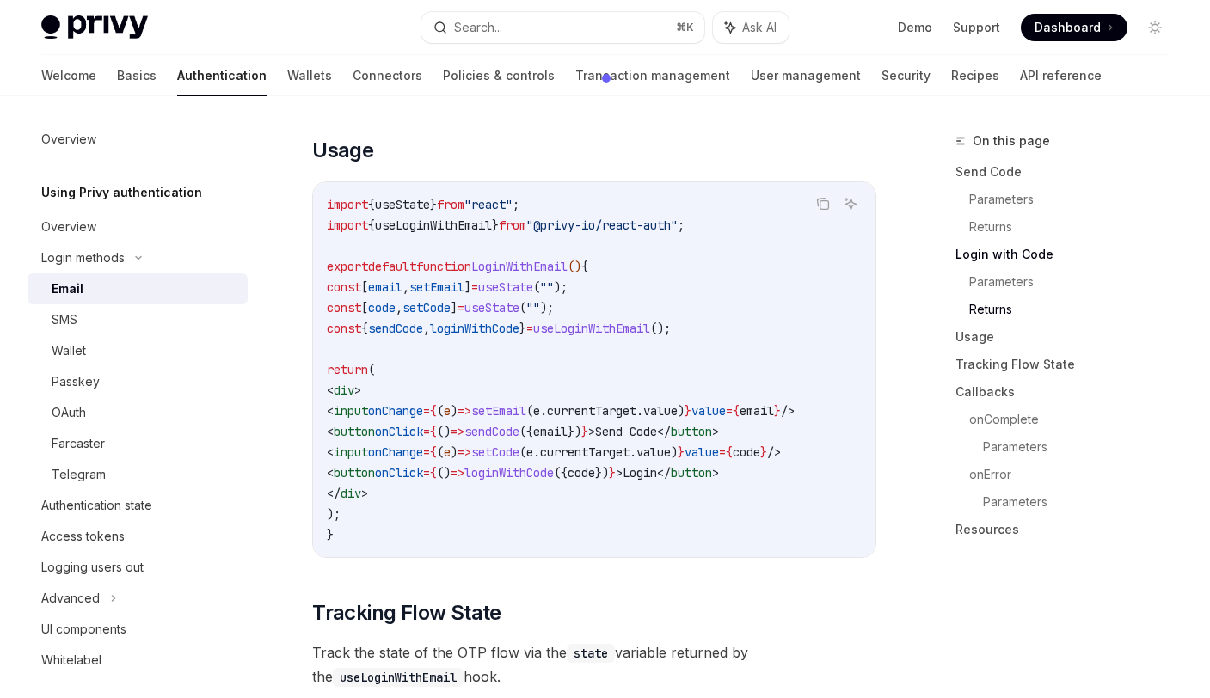
click at [655, 318] on code "import { useState } from "react" ; import { useLoginWithEmail } from "@privy-io…" at bounding box center [594, 369] width 535 height 351
click at [610, 360] on code "import { useState } from "react" ; import { useLoginWithEmail } from "@privy-io…" at bounding box center [594, 369] width 535 height 351
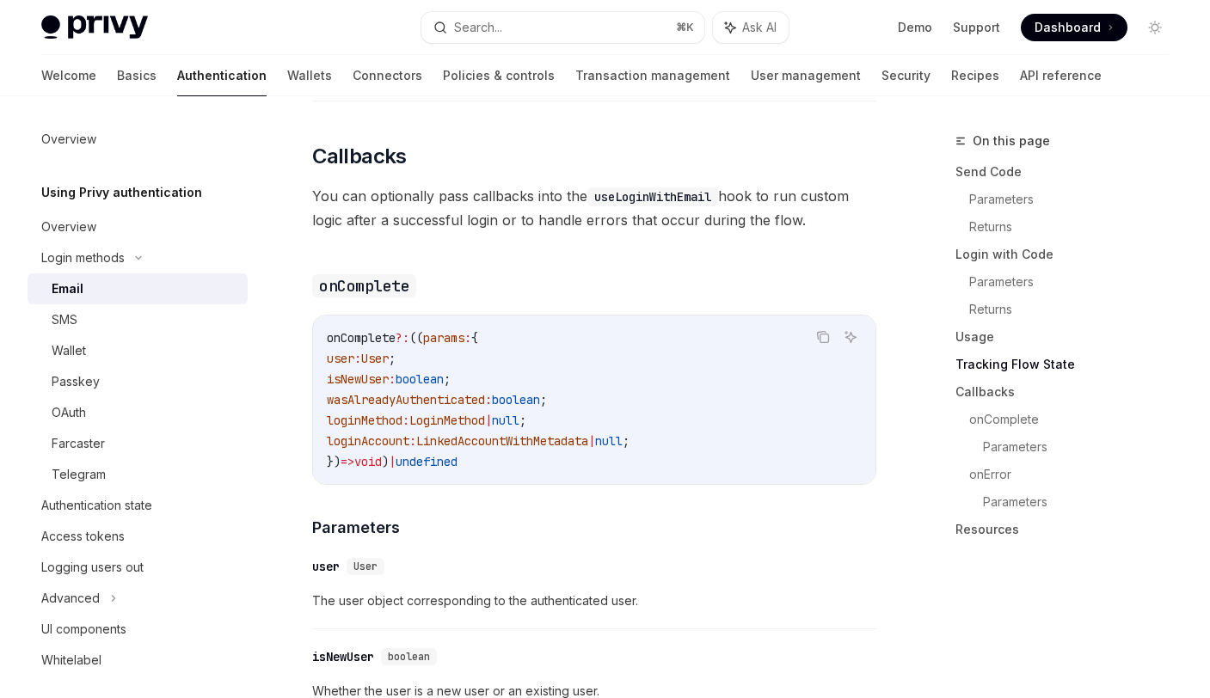
scroll to position [2552, 0]
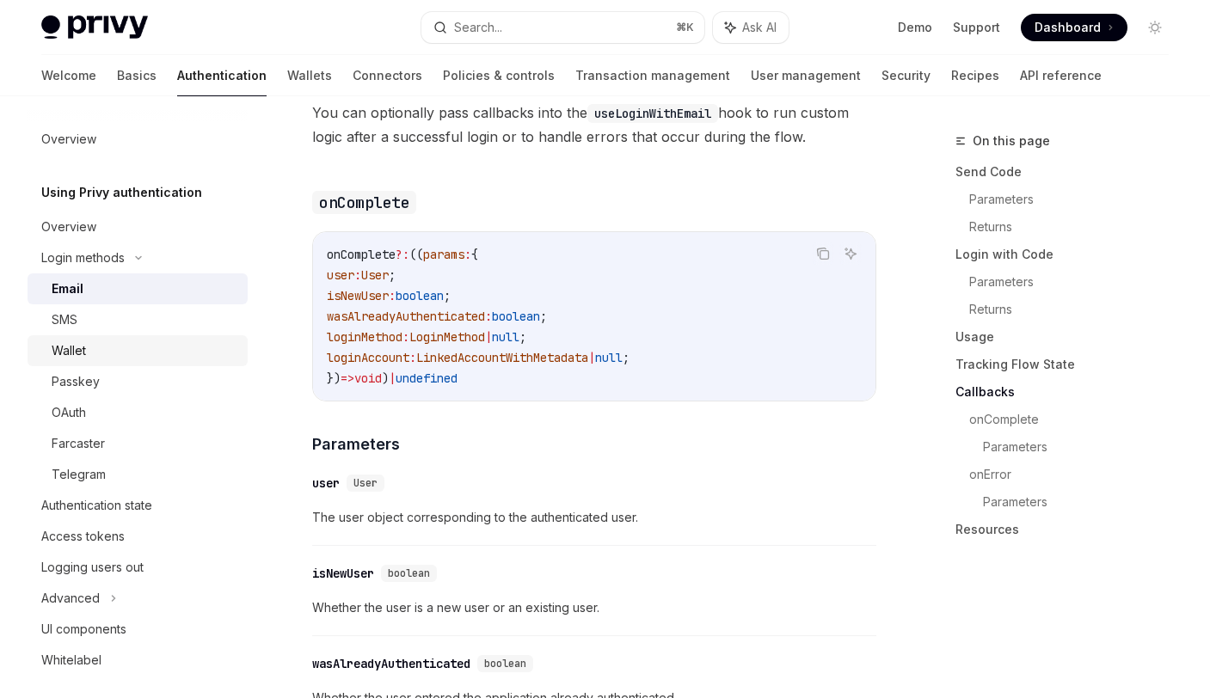
click at [89, 348] on div "Wallet" at bounding box center [145, 350] width 186 height 21
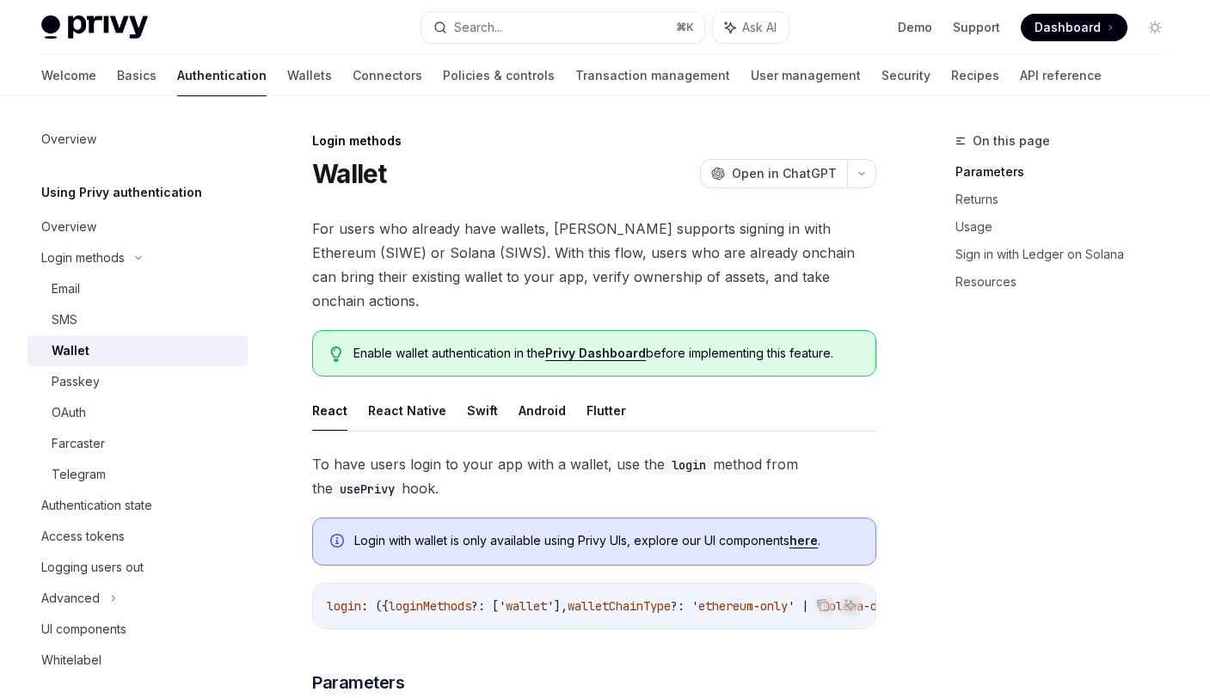
click at [685, 248] on span "For users who already have wallets, [PERSON_NAME] supports signing in with Ethe…" at bounding box center [594, 265] width 564 height 96
drag, startPoint x: 354, startPoint y: 277, endPoint x: 636, endPoint y: 281, distance: 282.0
click at [636, 281] on span "For users who already have wallets, [PERSON_NAME] supports signing in with Ethe…" at bounding box center [594, 265] width 564 height 96
click at [636, 281] on html "Privy Docs home page Search... ⌘ K Ask AI Demo Support Dashboard Dashboard Sear…" at bounding box center [605, 349] width 1210 height 698
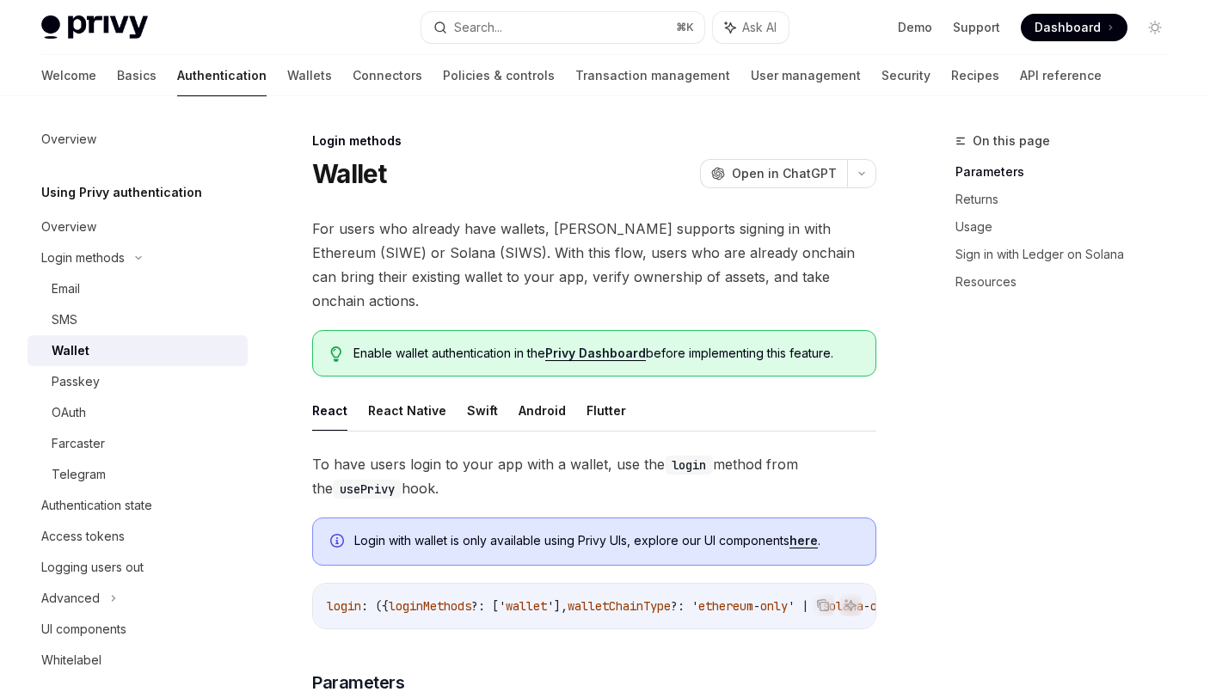
click at [581, 280] on span "For users who already have wallets, [PERSON_NAME] supports signing in with Ethe…" at bounding box center [594, 265] width 564 height 96
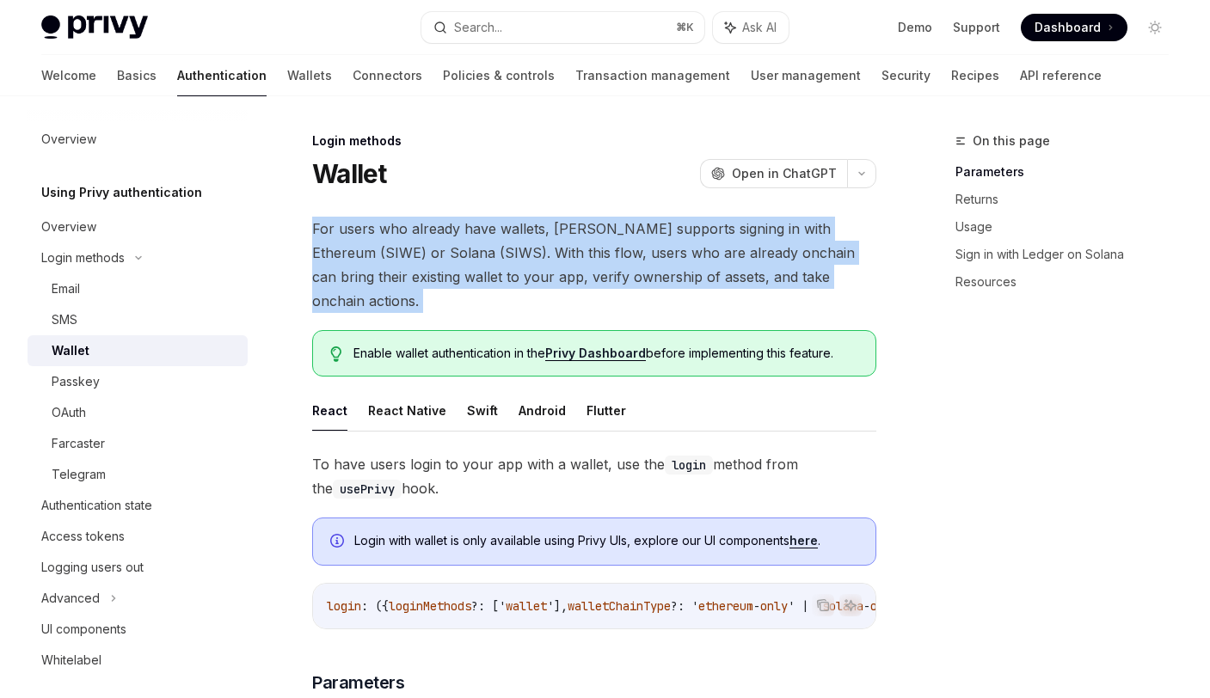
click at [581, 280] on span "For users who already have wallets, [PERSON_NAME] supports signing in with Ethe…" at bounding box center [594, 265] width 564 height 96
click at [567, 254] on span "For users who already have wallets, [PERSON_NAME] supports signing in with Ethe…" at bounding box center [594, 265] width 564 height 96
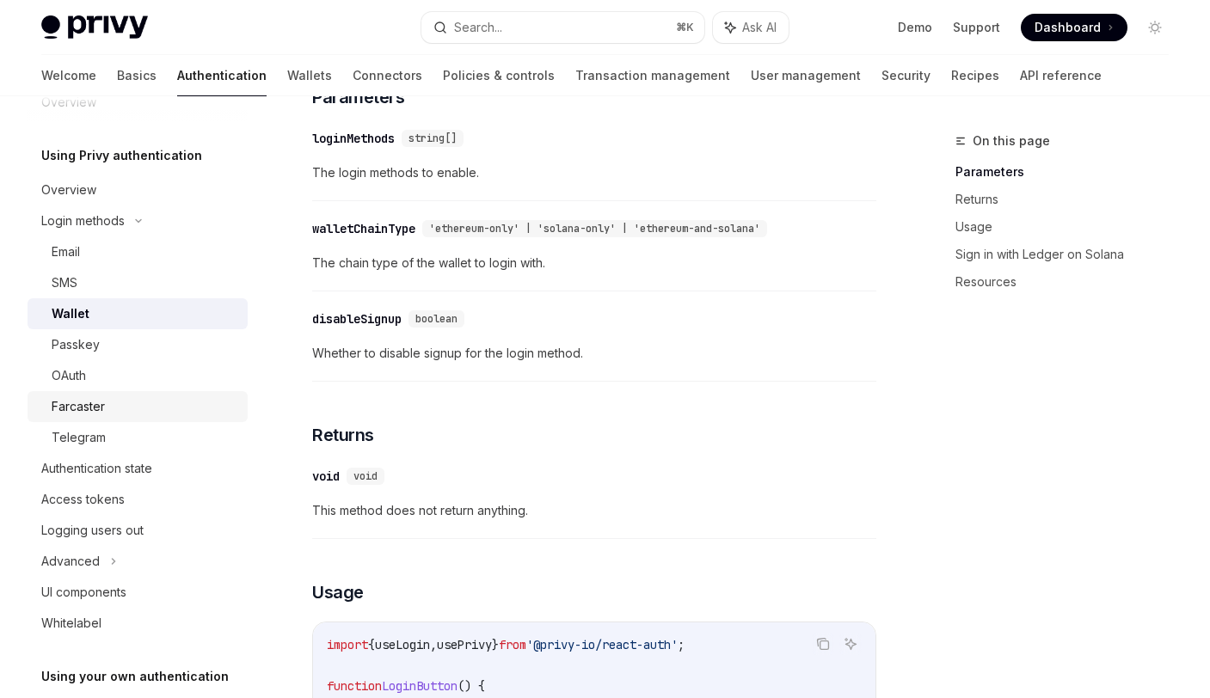
scroll to position [38, 0]
click at [125, 474] on div "Authentication state" at bounding box center [96, 467] width 111 height 21
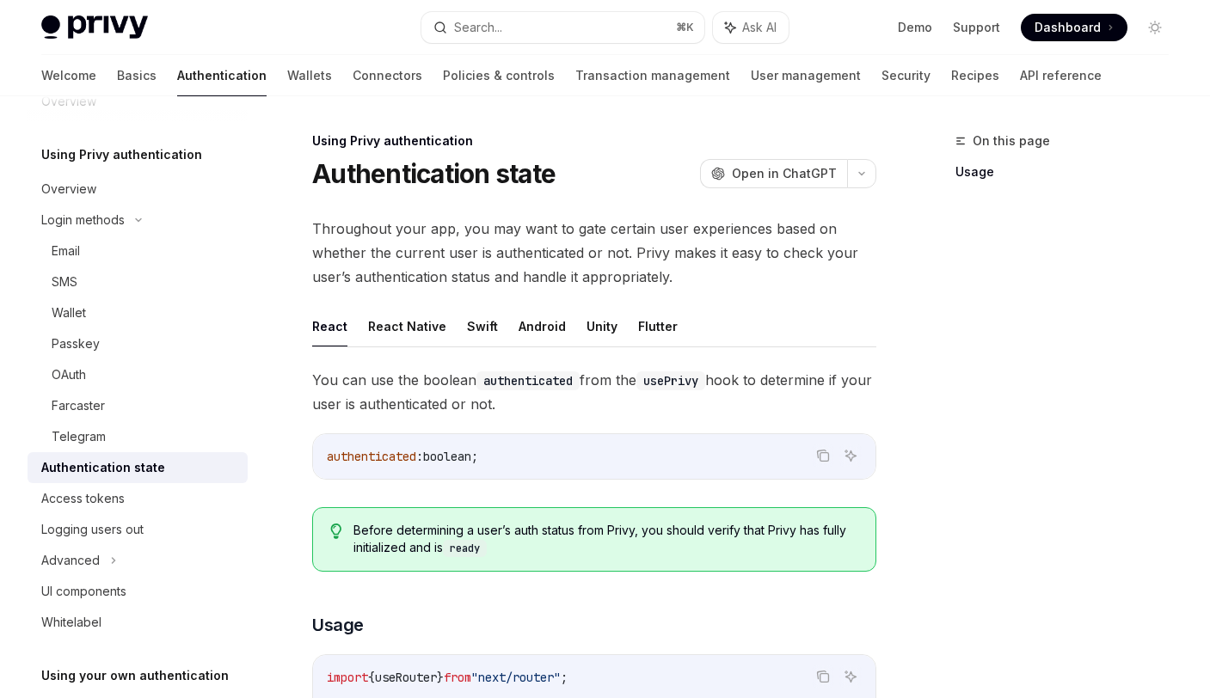
click at [510, 283] on span "Throughout your app, you may want to gate certain user experiences based on whe…" at bounding box center [594, 253] width 564 height 72
click at [510, 283] on html "Privy Docs home page Search... ⌘ K Ask AI Demo Support Dashboard Dashboard Sear…" at bounding box center [605, 349] width 1210 height 698
click at [510, 283] on div at bounding box center [522, 289] width 26 height 26
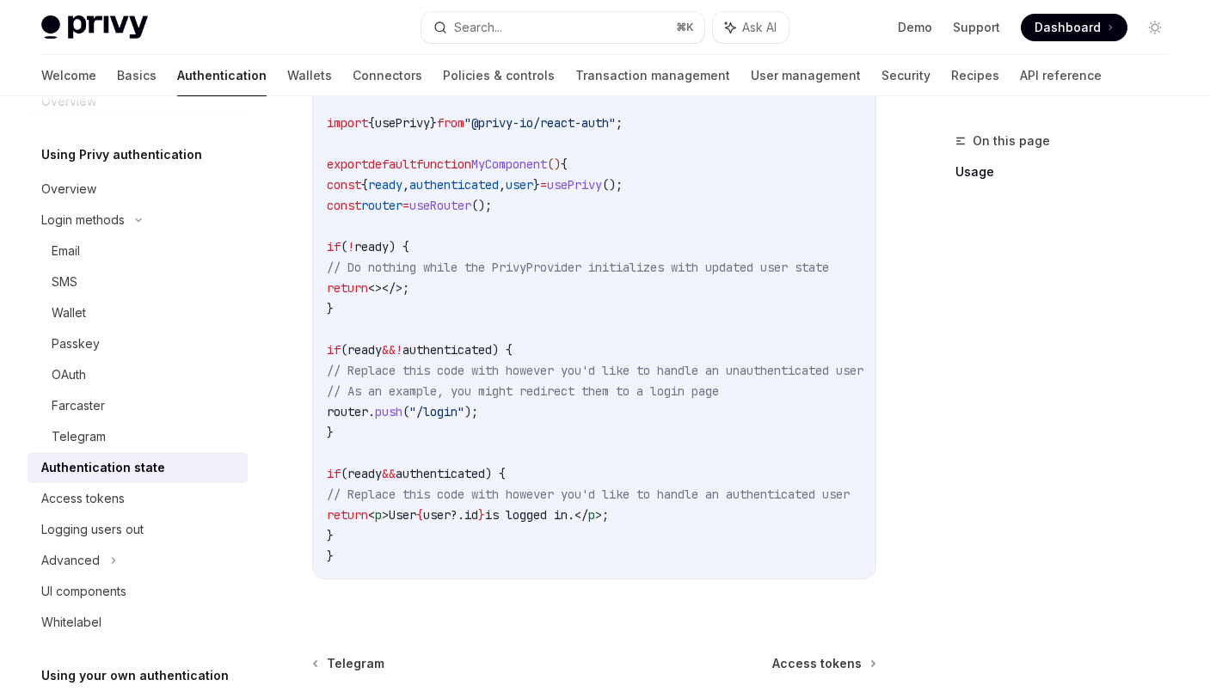
scroll to position [610, 0]
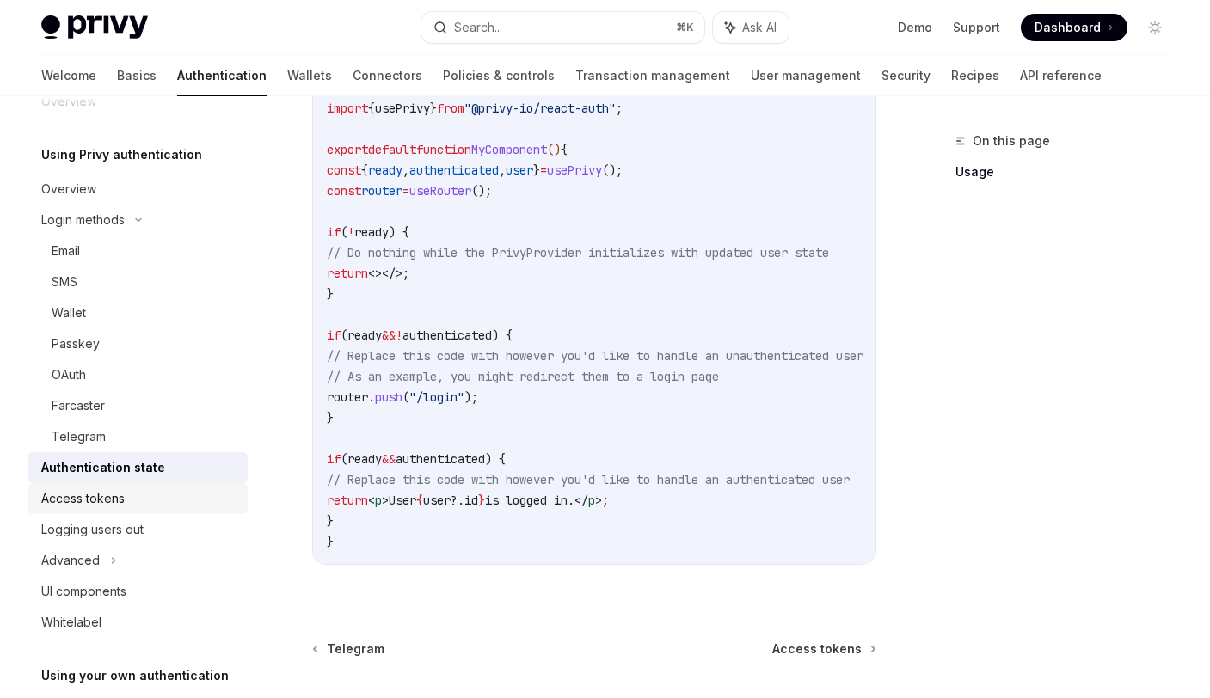
click at [131, 488] on div "Access tokens" at bounding box center [139, 498] width 196 height 21
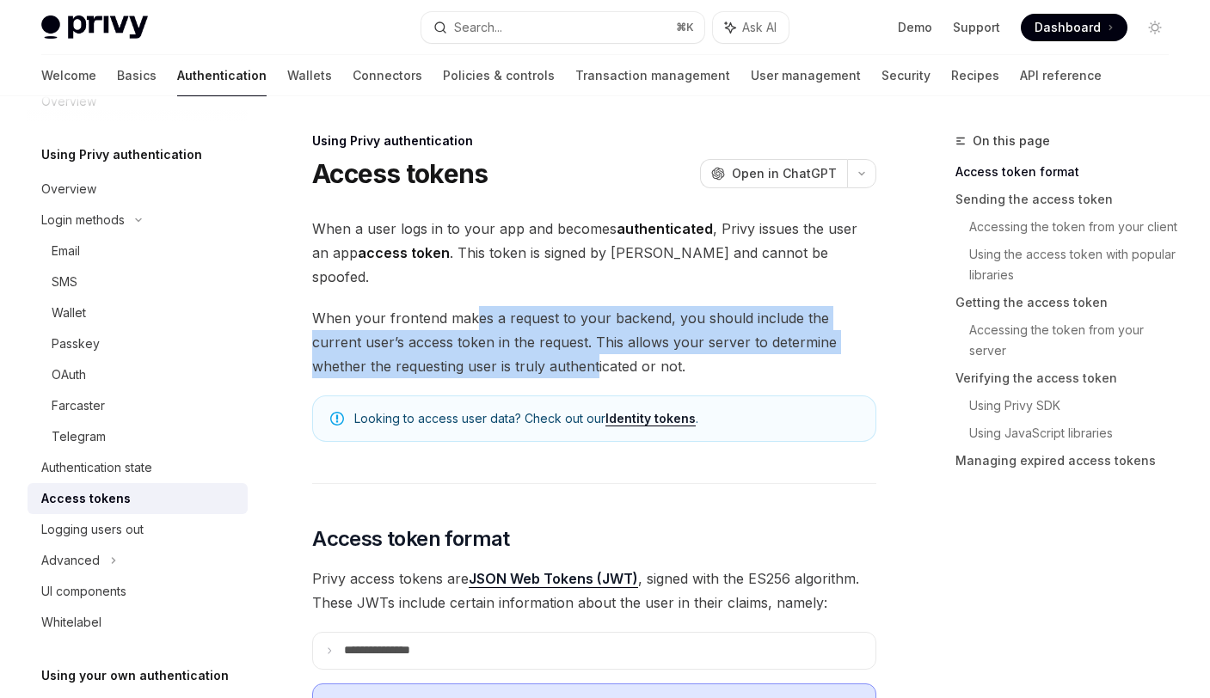
drag, startPoint x: 484, startPoint y: 310, endPoint x: 585, endPoint y: 341, distance: 105.2
click at [513, 346] on span "When your frontend makes a request to your backend, you should include the curr…" at bounding box center [594, 342] width 564 height 72
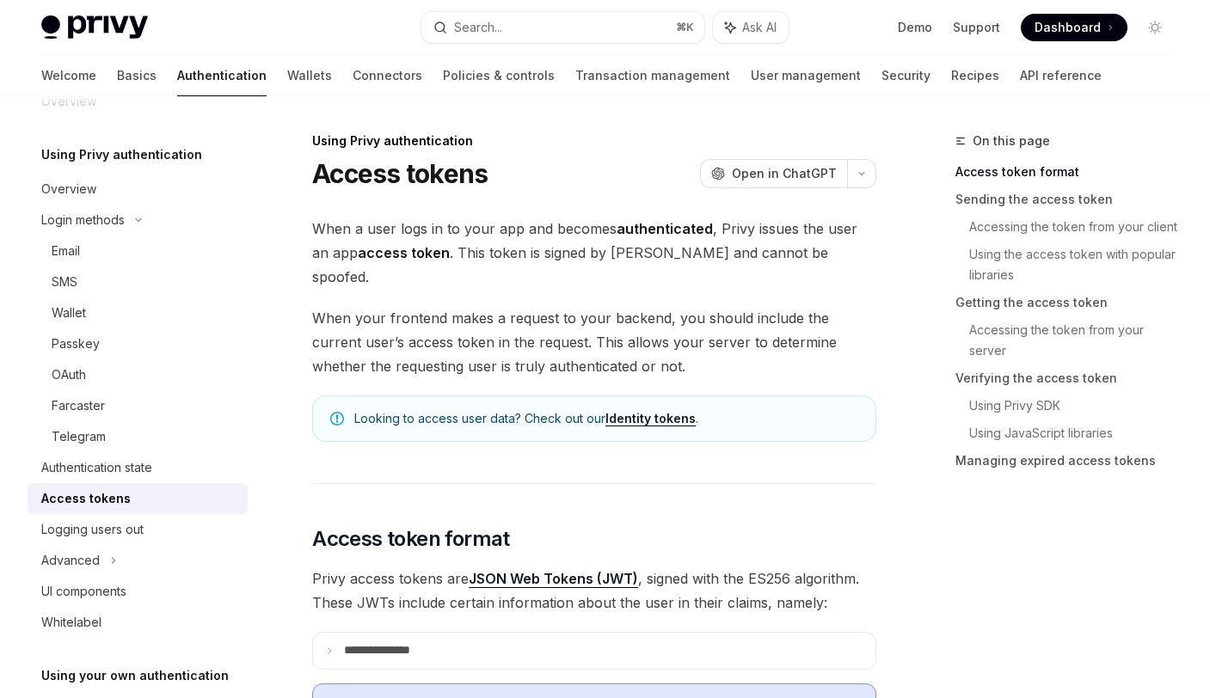
drag, startPoint x: 631, startPoint y: 331, endPoint x: 640, endPoint y: 328, distance: 9.3
click at [632, 331] on span "When your frontend makes a request to your backend, you should include the curr…" at bounding box center [594, 342] width 564 height 72
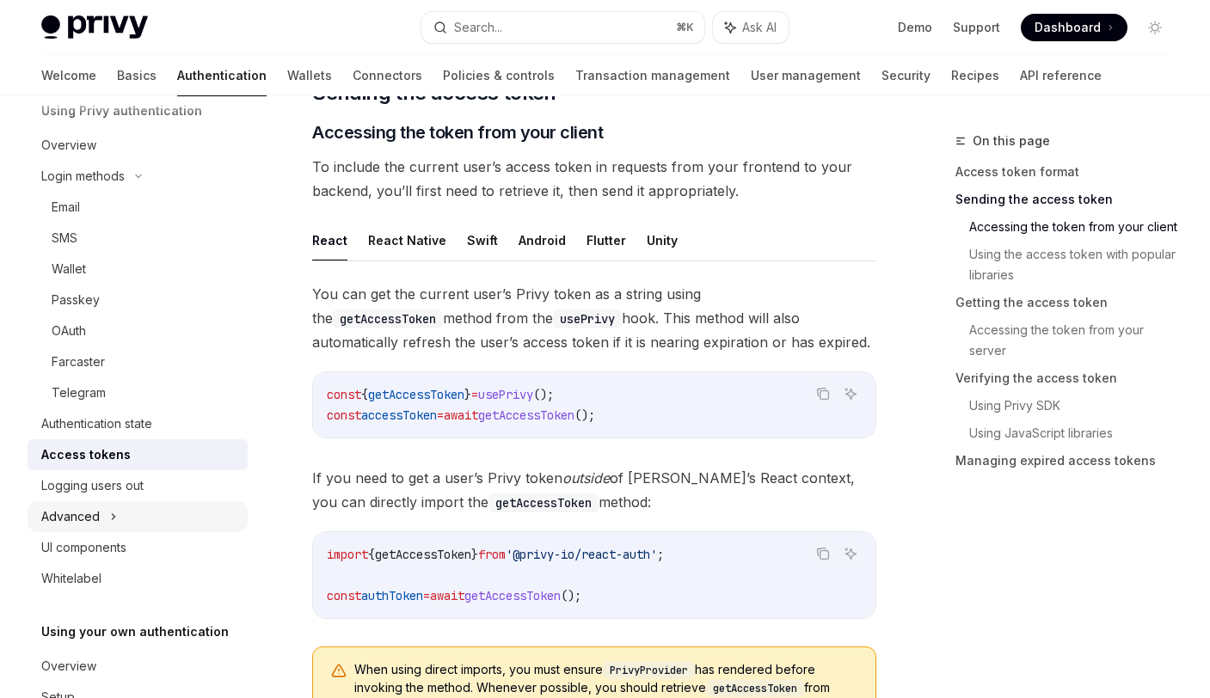
scroll to position [91, 0]
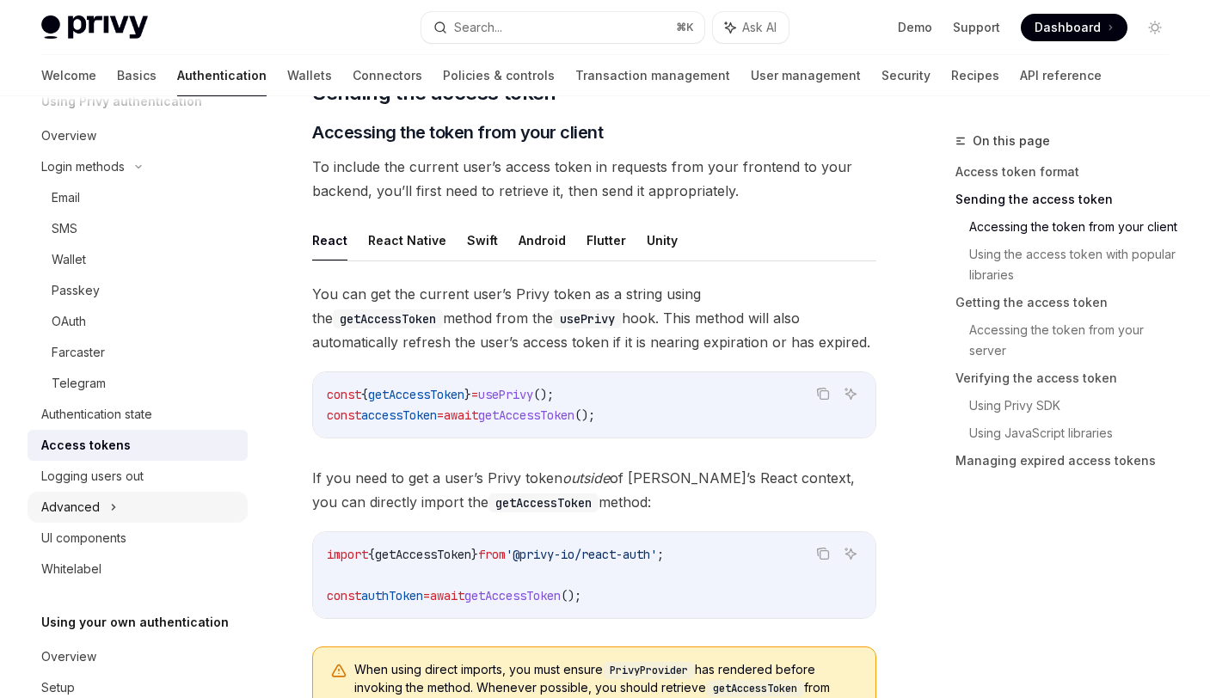
click at [50, 509] on div "Advanced" at bounding box center [70, 507] width 58 height 21
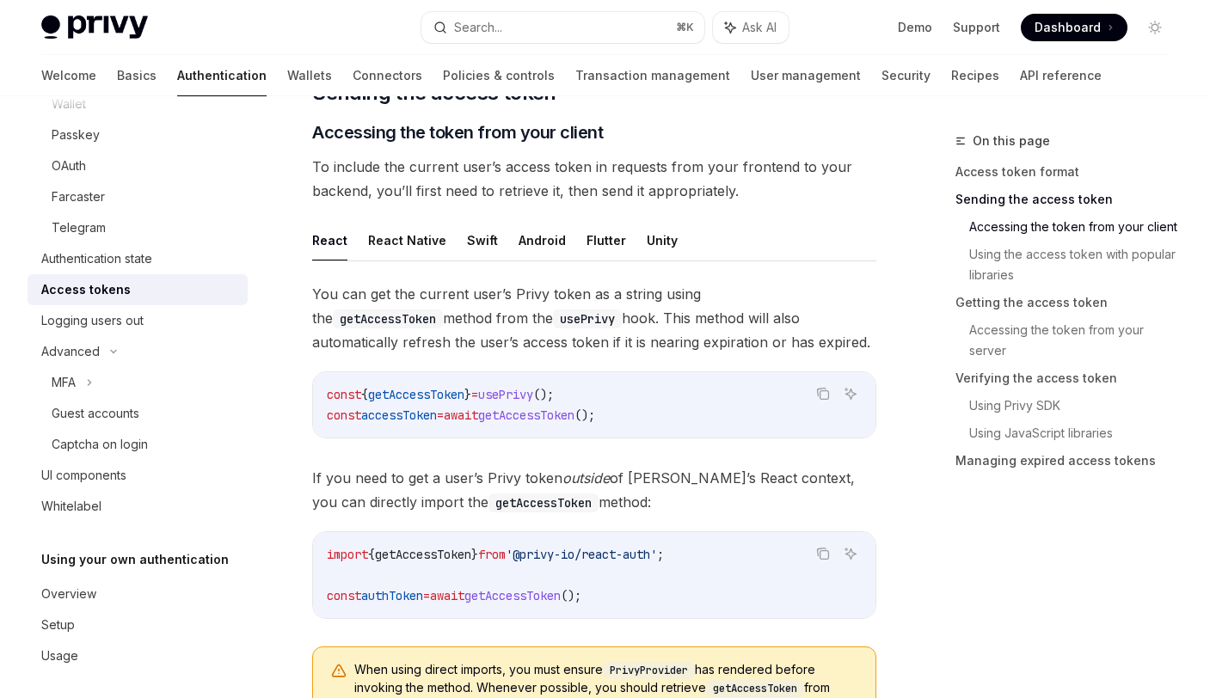
scroll to position [254, 0]
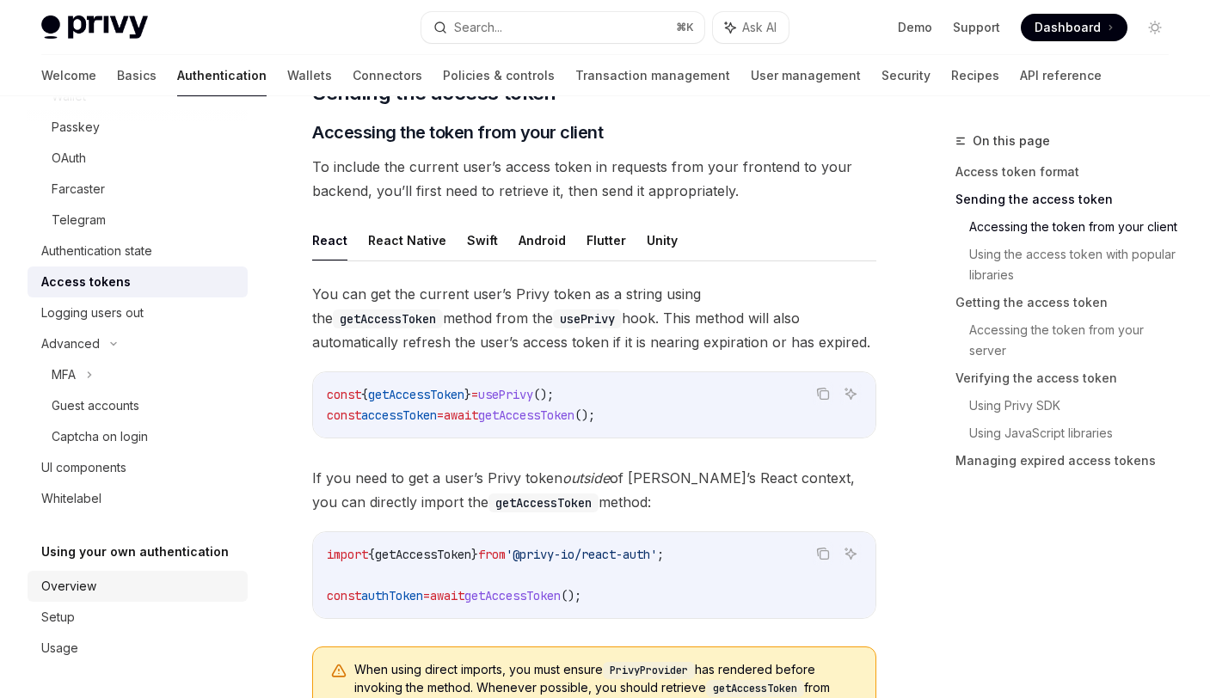
click at [107, 592] on div "Overview" at bounding box center [139, 586] width 196 height 21
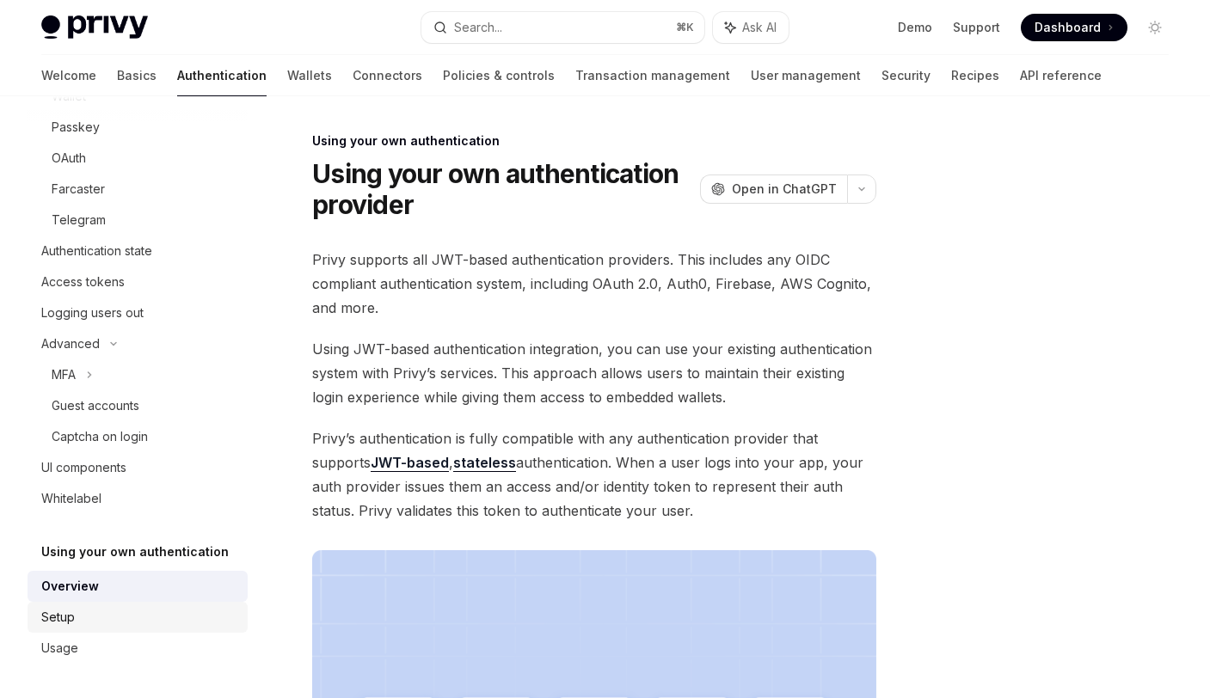
click at [89, 628] on link "Setup" at bounding box center [138, 617] width 220 height 31
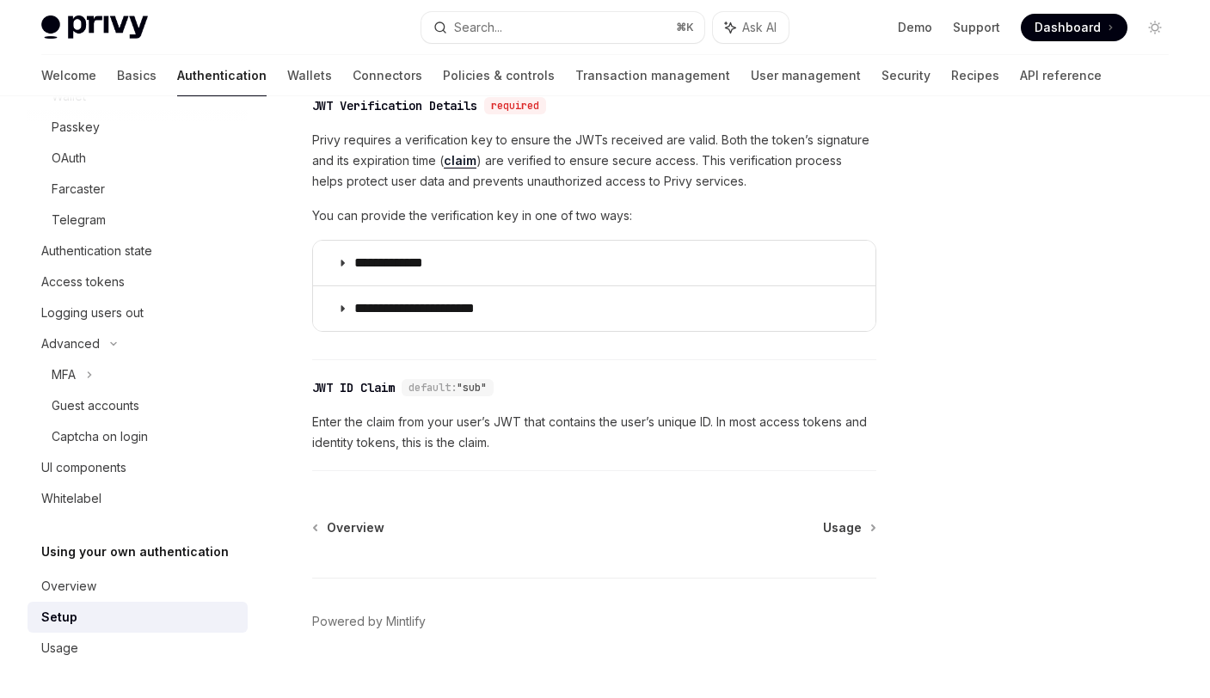
scroll to position [894, 0]
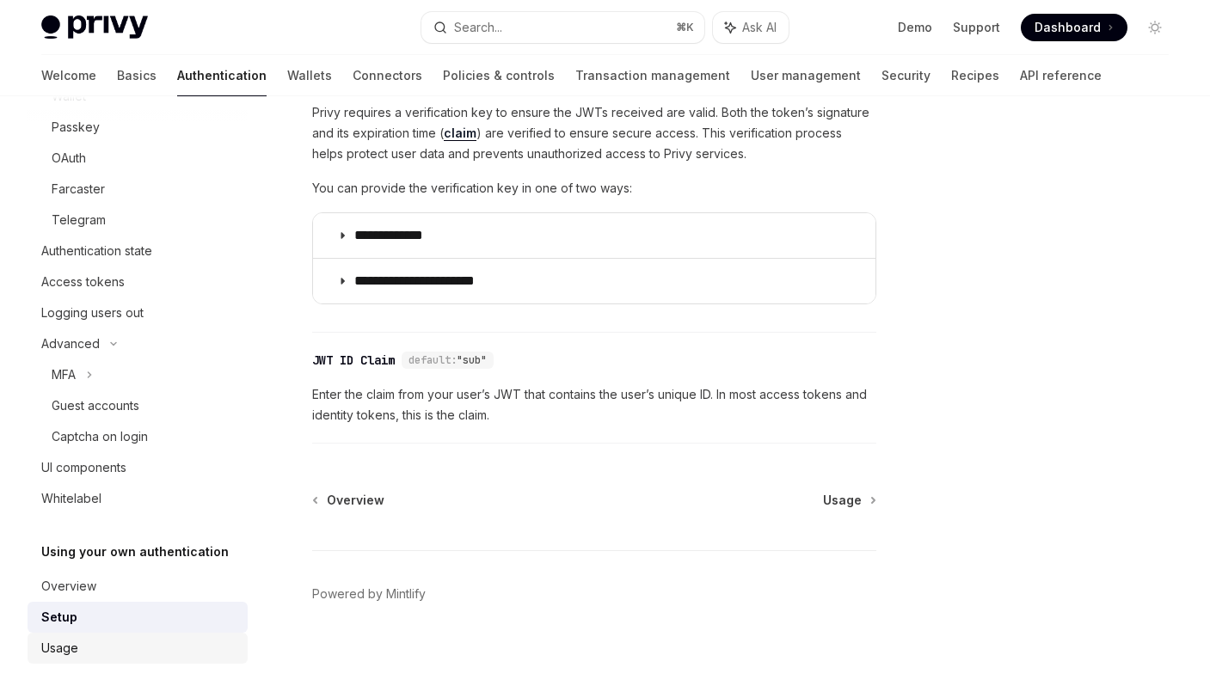
click at [83, 659] on link "Usage" at bounding box center [138, 648] width 220 height 31
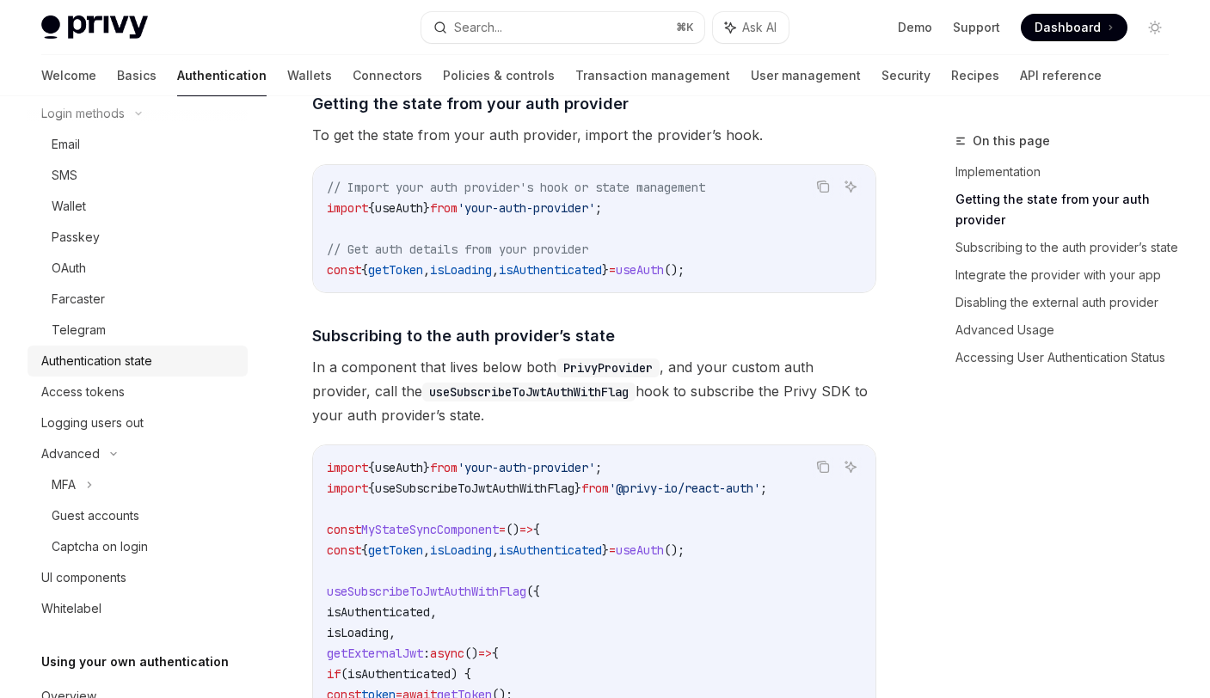
scroll to position [77, 0]
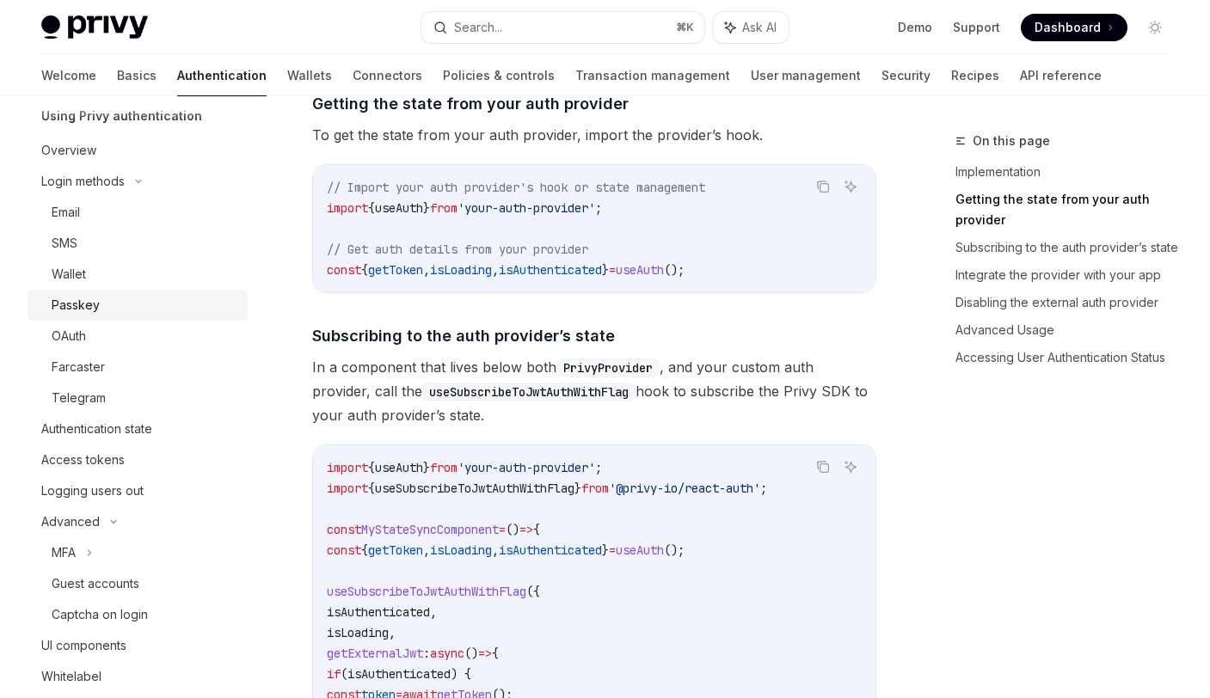
click at [76, 309] on div "Passkey" at bounding box center [76, 305] width 48 height 21
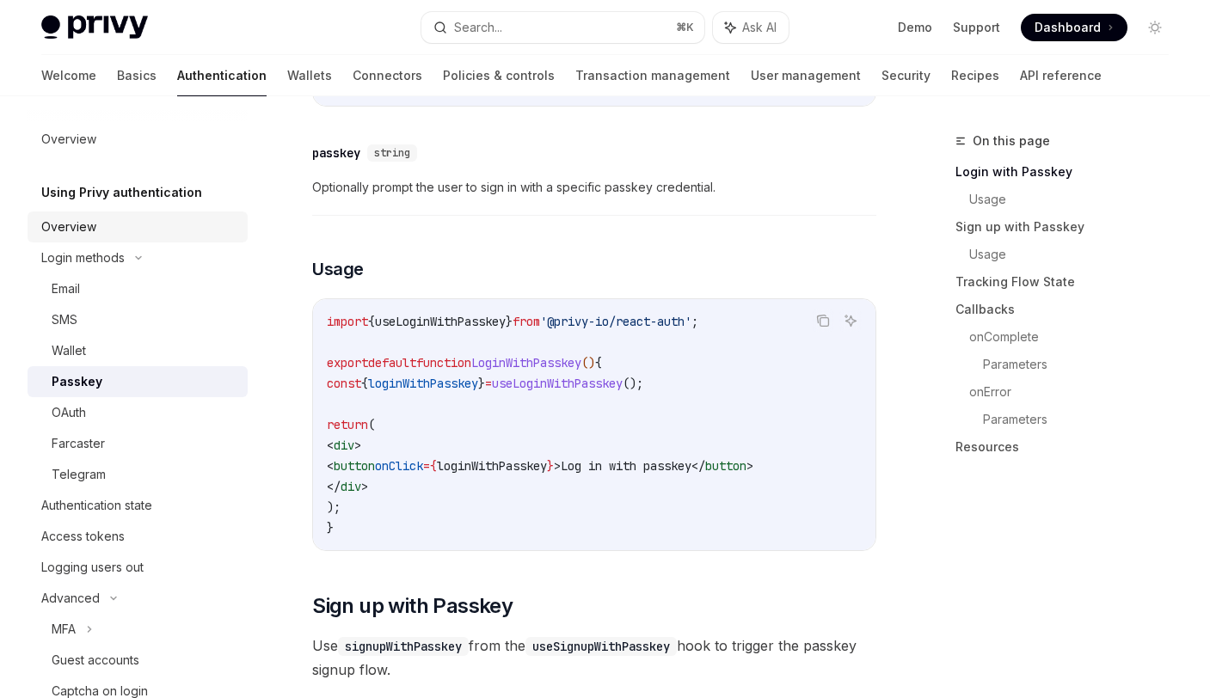
click at [87, 234] on div "Overview" at bounding box center [68, 227] width 55 height 21
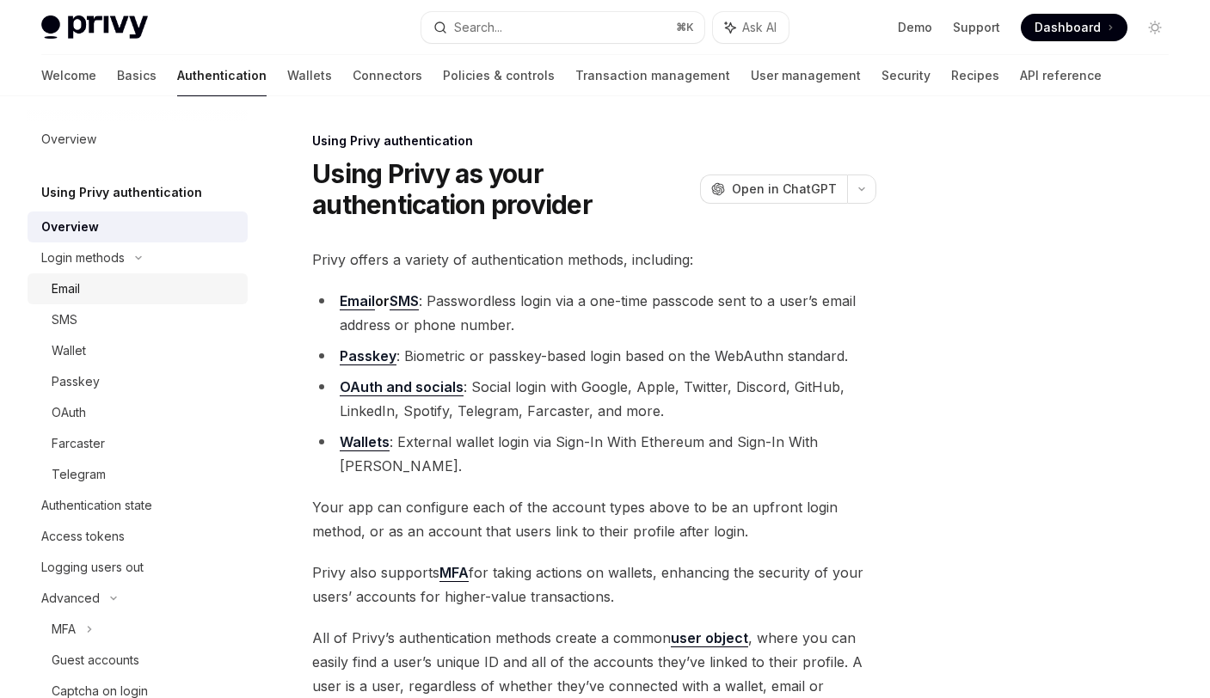
click at [94, 300] on link "Email" at bounding box center [138, 288] width 220 height 31
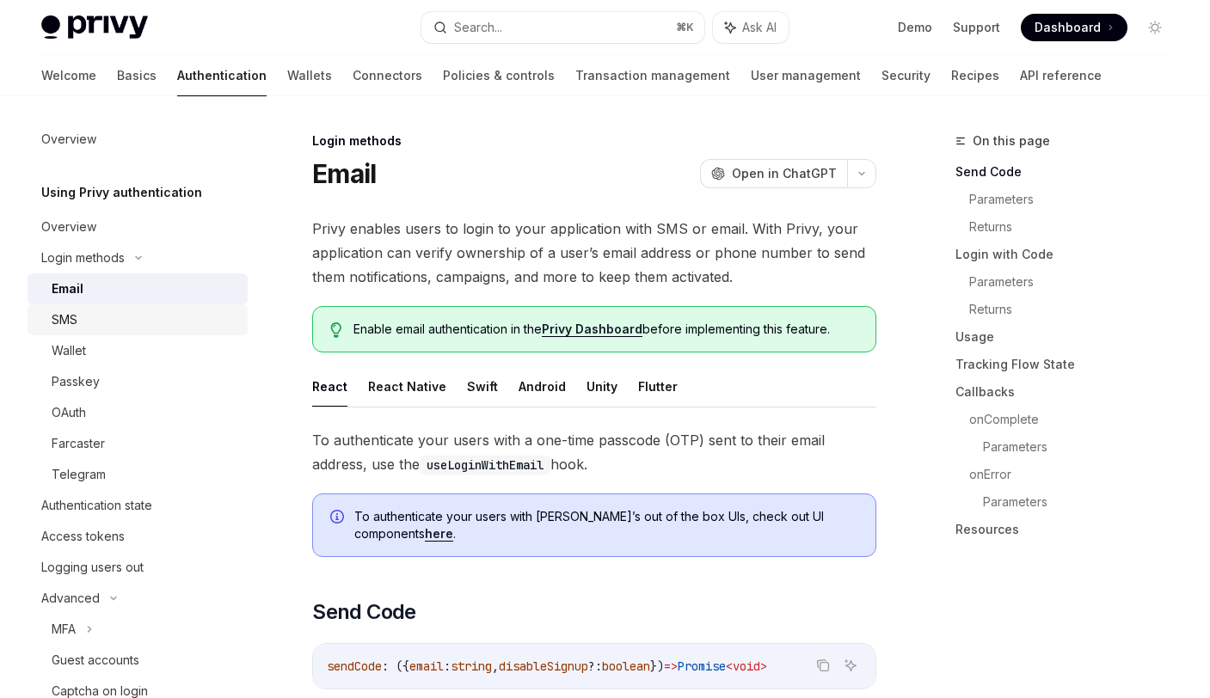
click at [89, 324] on div "SMS" at bounding box center [145, 320] width 186 height 21
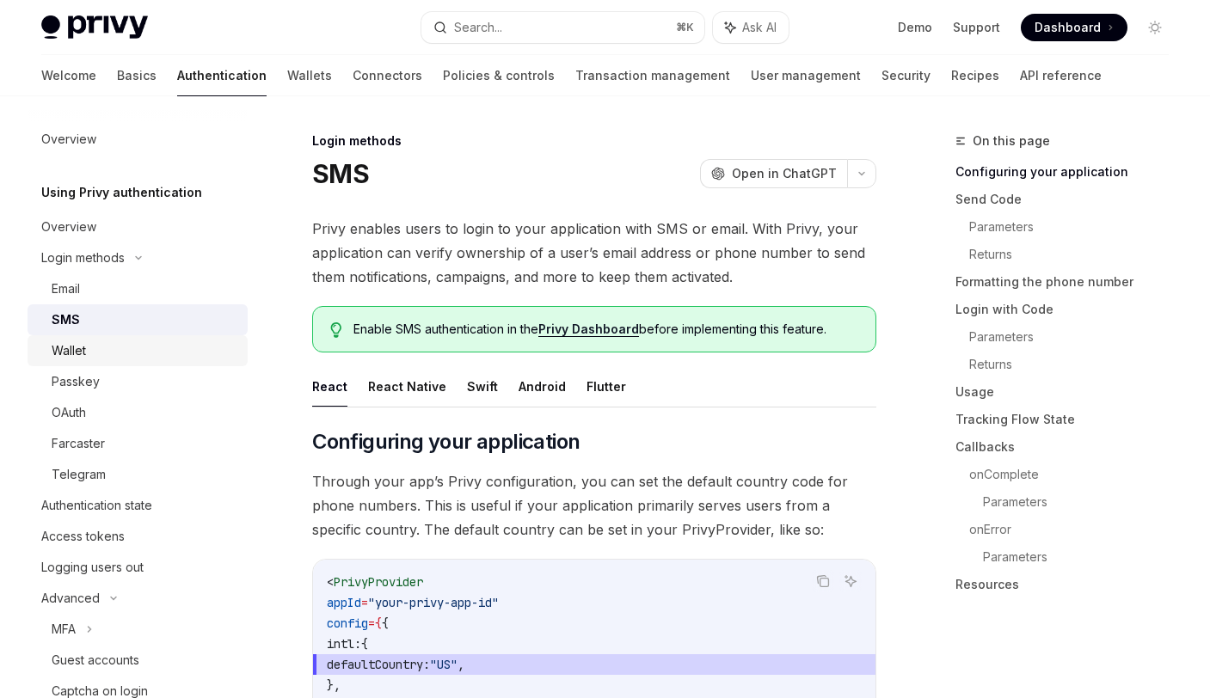
click at [85, 357] on div "Wallet" at bounding box center [69, 350] width 34 height 21
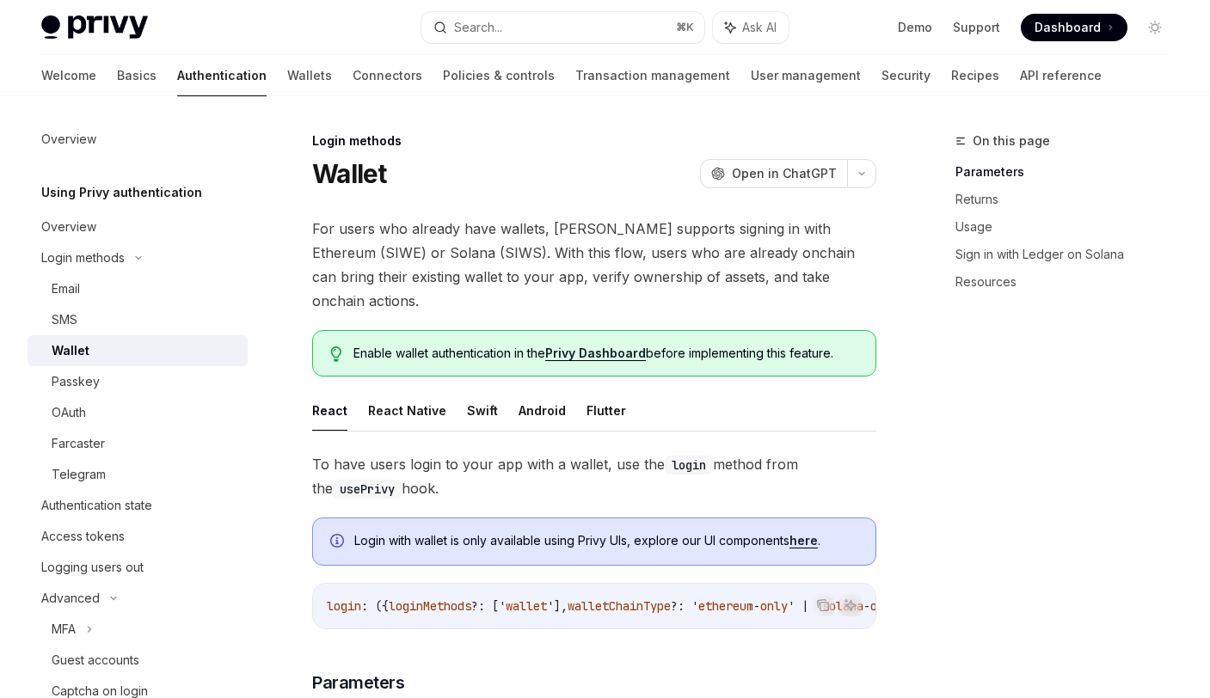
click at [81, 353] on div "Wallet" at bounding box center [71, 350] width 38 height 21
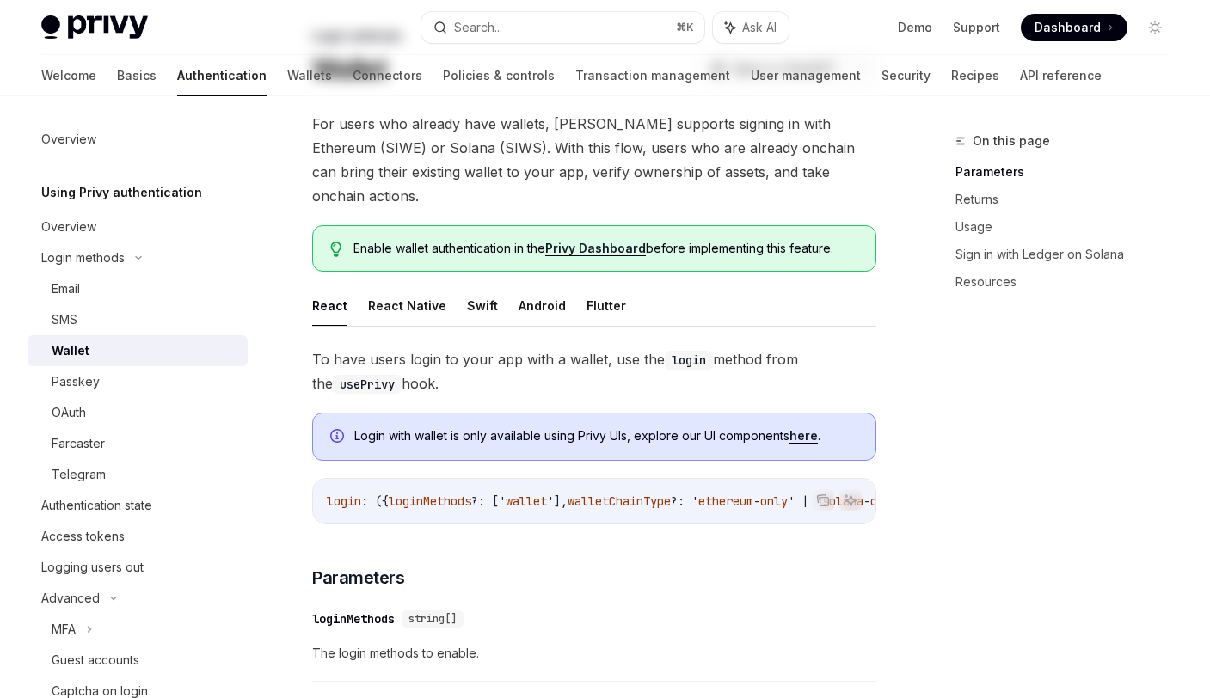
scroll to position [190, 0]
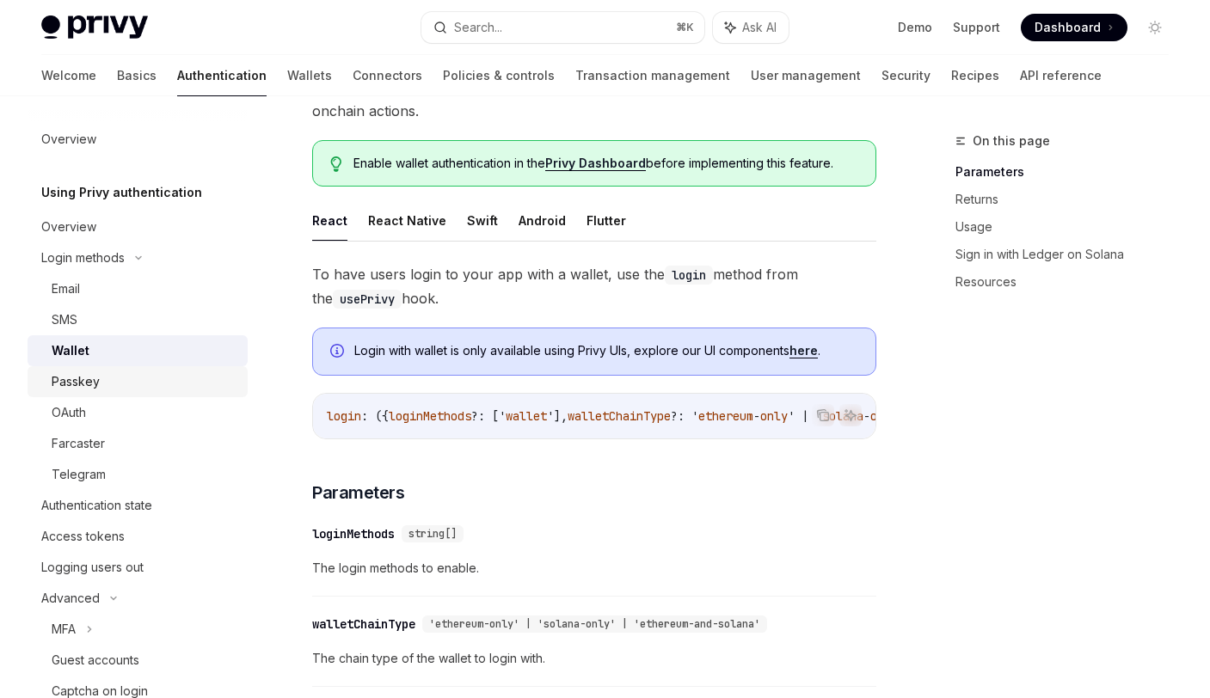
drag, startPoint x: 99, startPoint y: 378, endPoint x: 126, endPoint y: 373, distance: 28.0
click at [100, 378] on div "Passkey" at bounding box center [145, 381] width 186 height 21
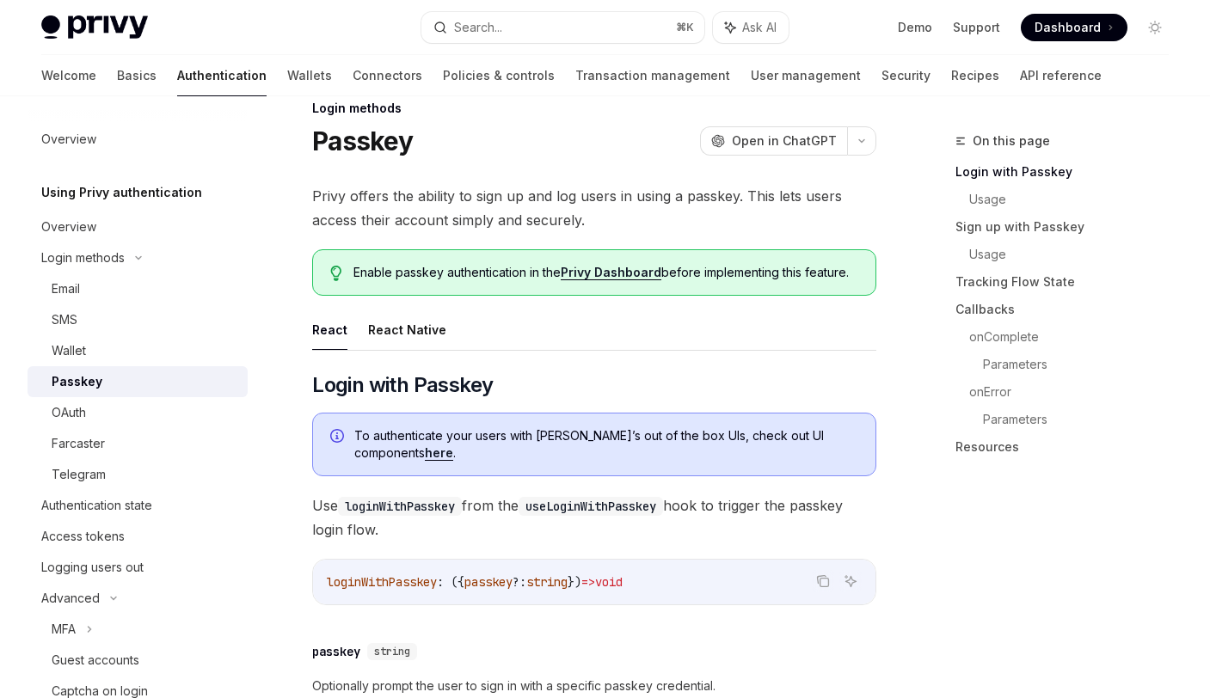
scroll to position [46, 0]
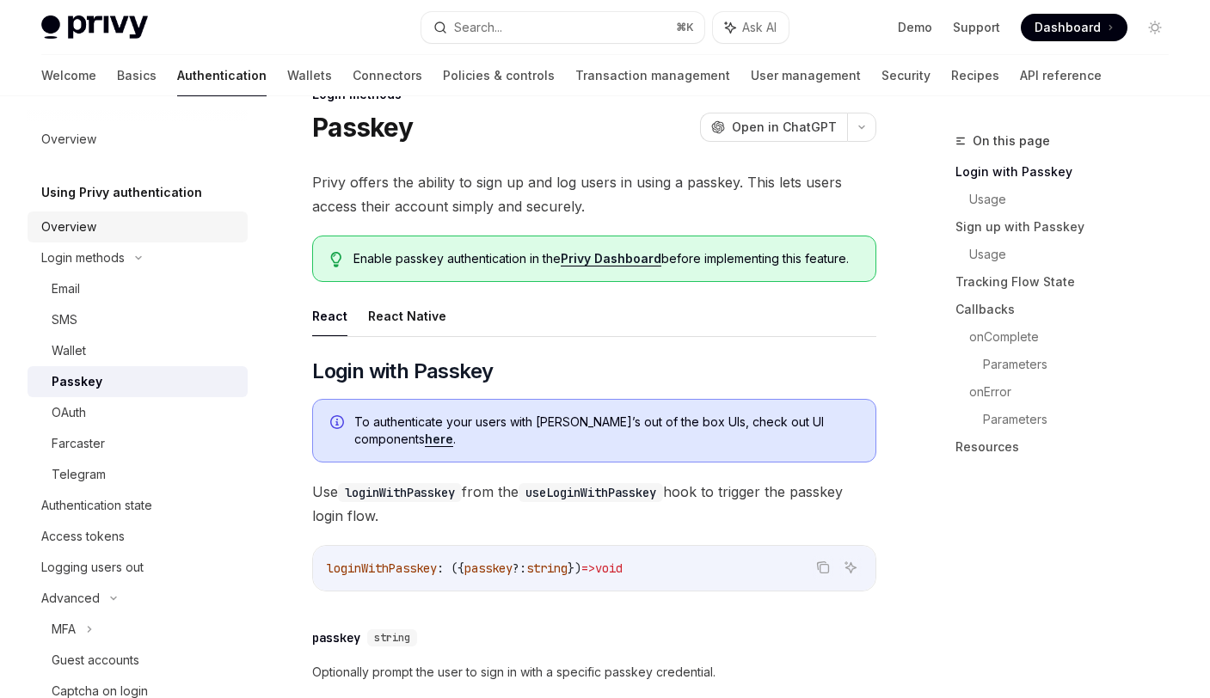
click at [78, 231] on div "Overview" at bounding box center [68, 227] width 55 height 21
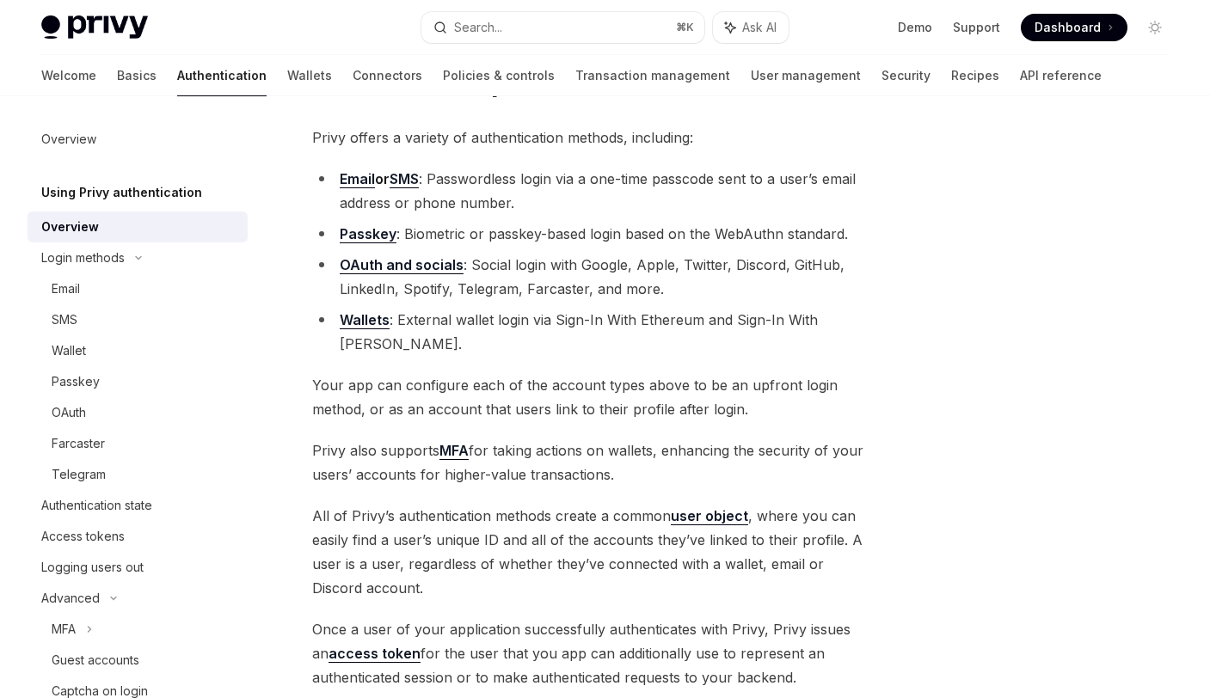
scroll to position [122, 0]
click at [537, 390] on span "Your app can configure each of the account types above to be an upfront login m…" at bounding box center [594, 397] width 564 height 48
click at [537, 390] on html "Privy Docs home page Search... ⌘ K Ask AI Demo Support Dashboard Dashboard Sear…" at bounding box center [605, 227] width 1210 height 698
click at [608, 383] on span "Your app can configure each of the account types above to be an upfront login m…" at bounding box center [594, 397] width 564 height 48
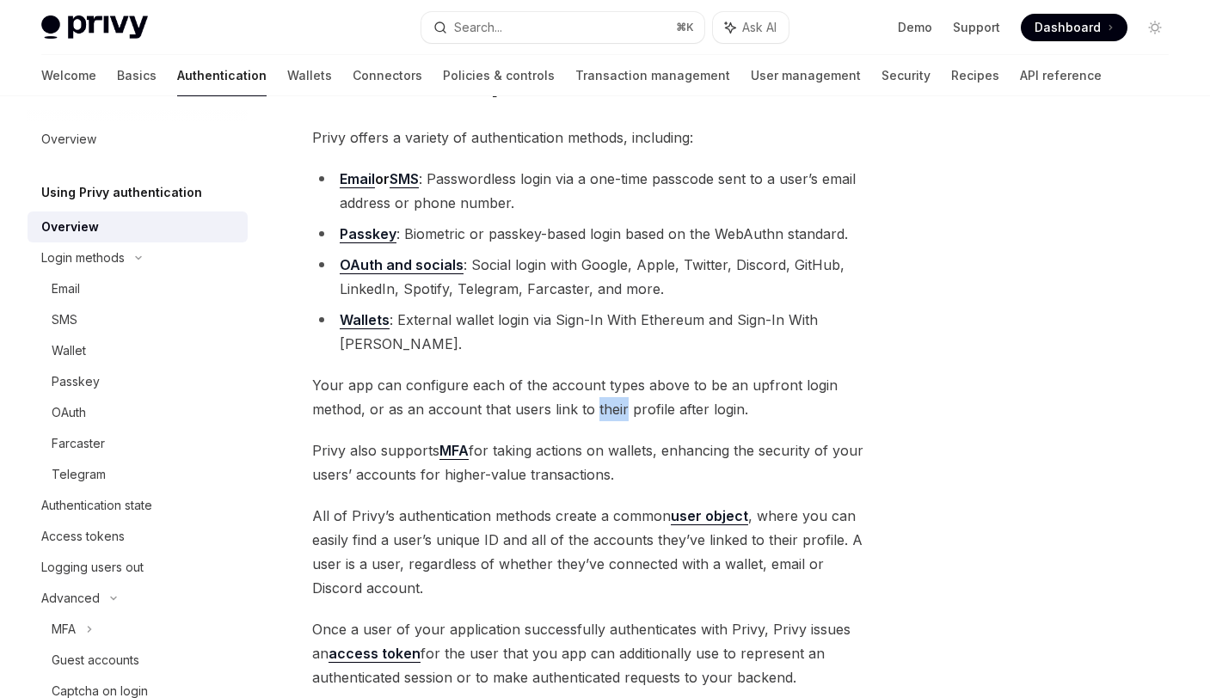
click at [608, 383] on span "Your app can configure each of the account types above to be an upfront login m…" at bounding box center [594, 397] width 564 height 48
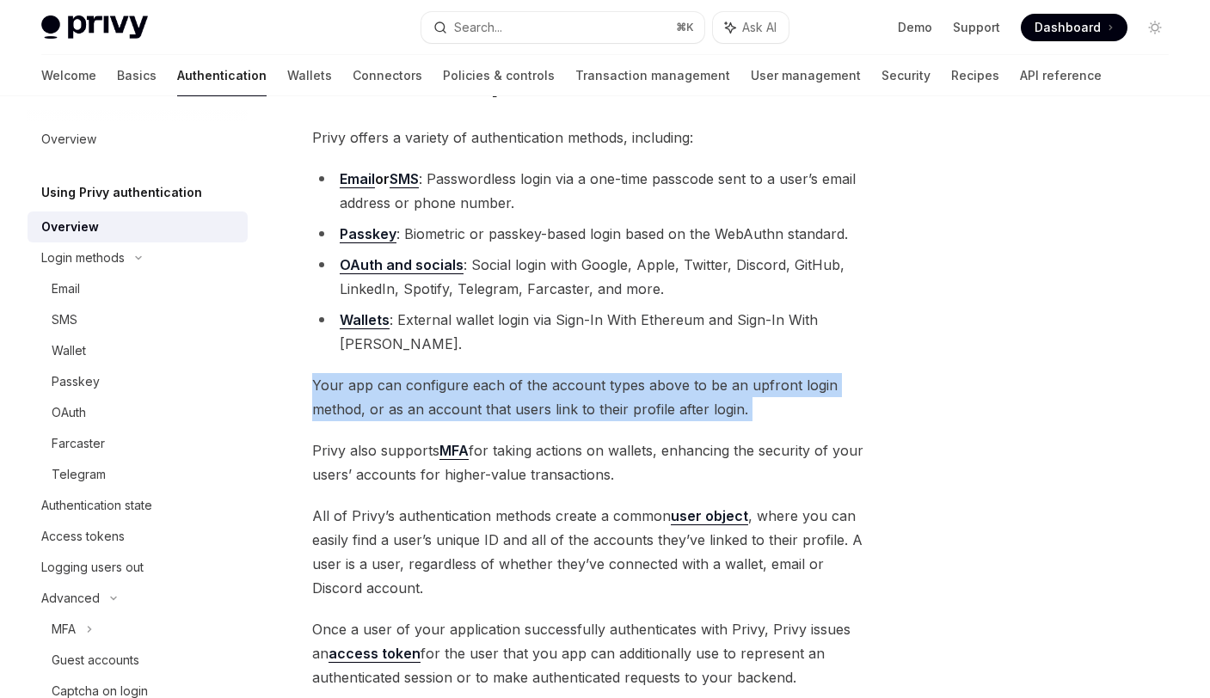
click at [608, 383] on span "Your app can configure each of the account types above to be an upfront login m…" at bounding box center [594, 397] width 564 height 48
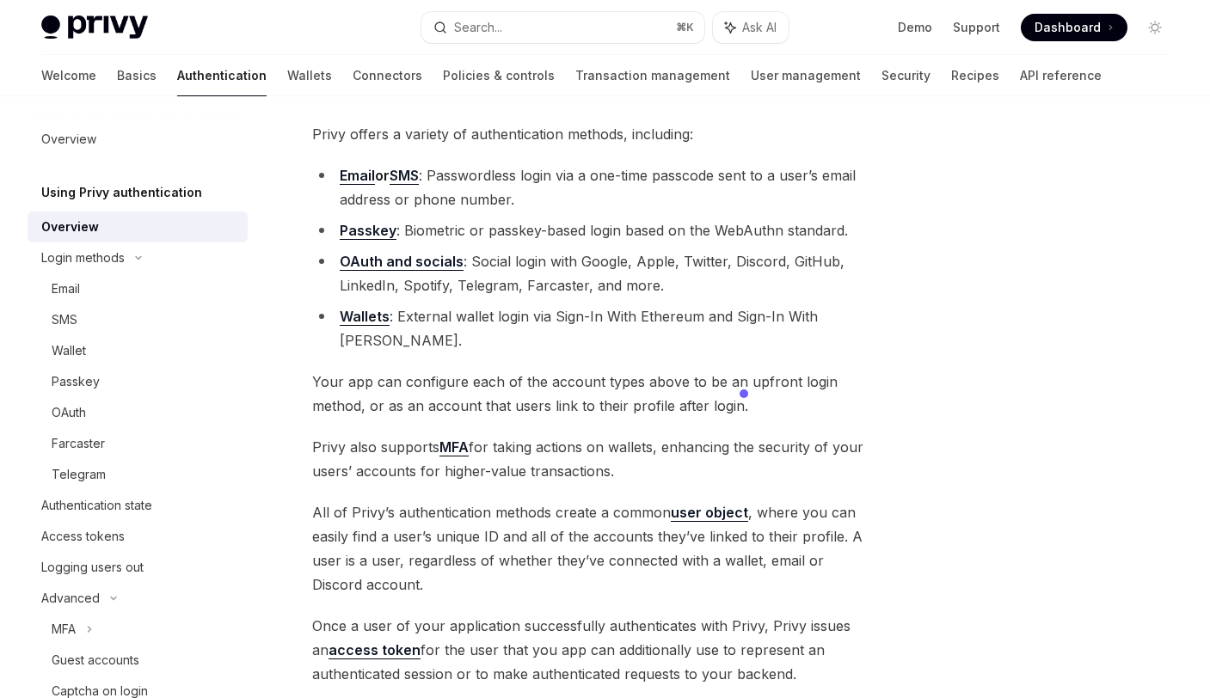
click at [507, 463] on div "Privy offers a variety of authentication methods, including: Email or SMS : Pas…" at bounding box center [594, 404] width 564 height 564
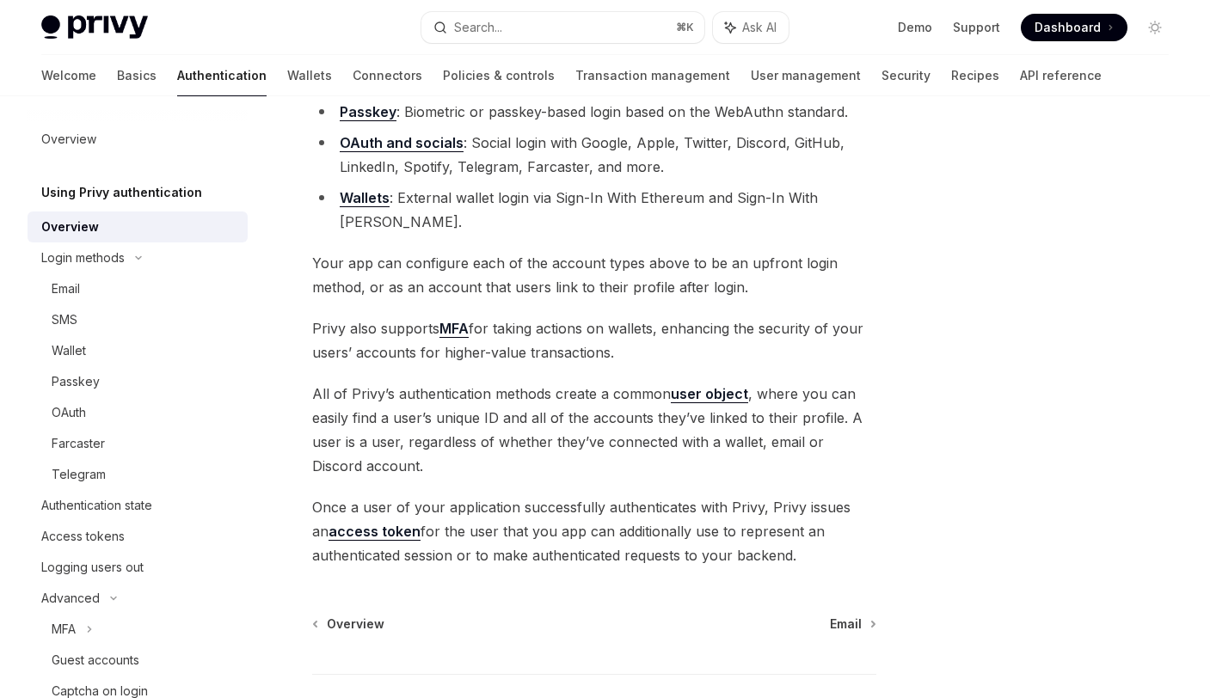
scroll to position [254, 0]
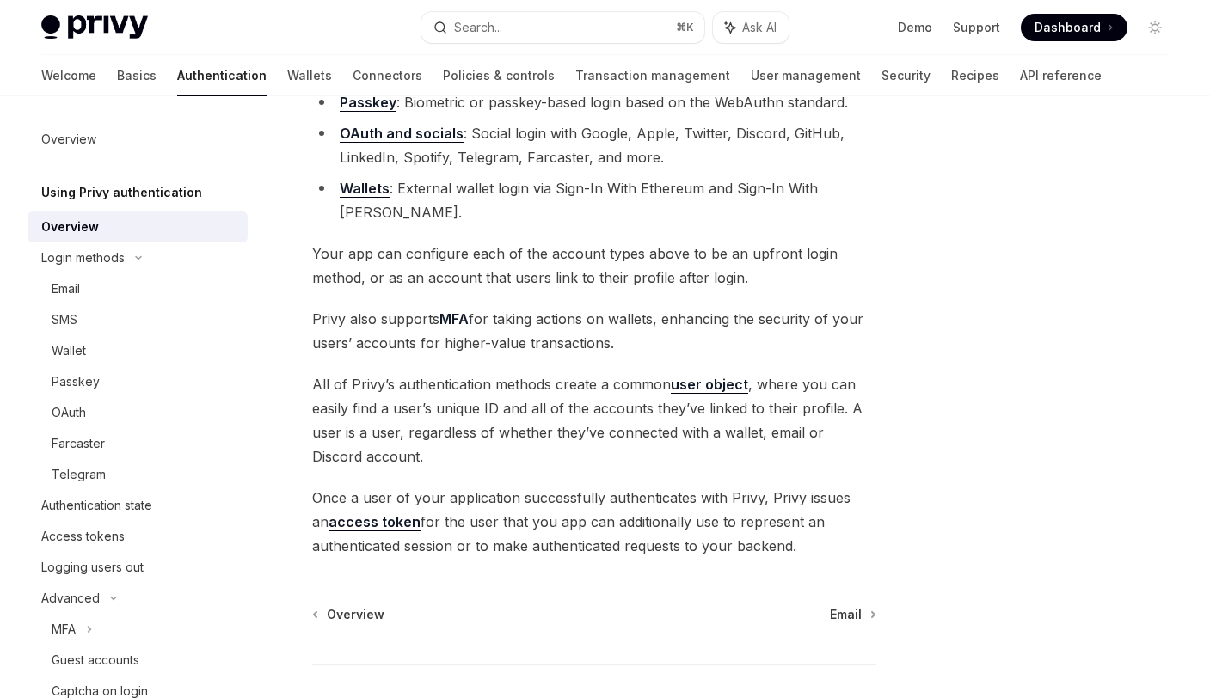
click at [574, 531] on span "Once a user of your application successfully authenticates with Privy, Privy is…" at bounding box center [594, 522] width 564 height 72
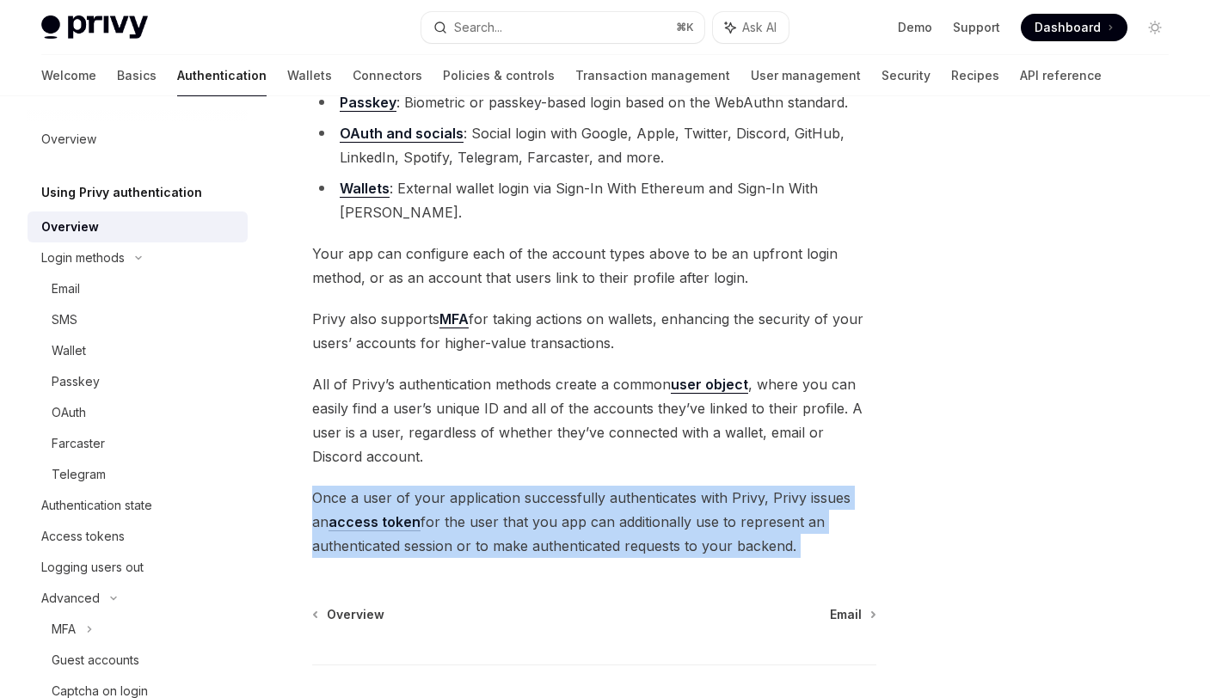
click at [574, 531] on span "Once a user of your application successfully authenticates with Privy, Privy is…" at bounding box center [594, 522] width 564 height 72
click at [542, 502] on span "Once a user of your application successfully authenticates with Privy, Privy is…" at bounding box center [594, 522] width 564 height 72
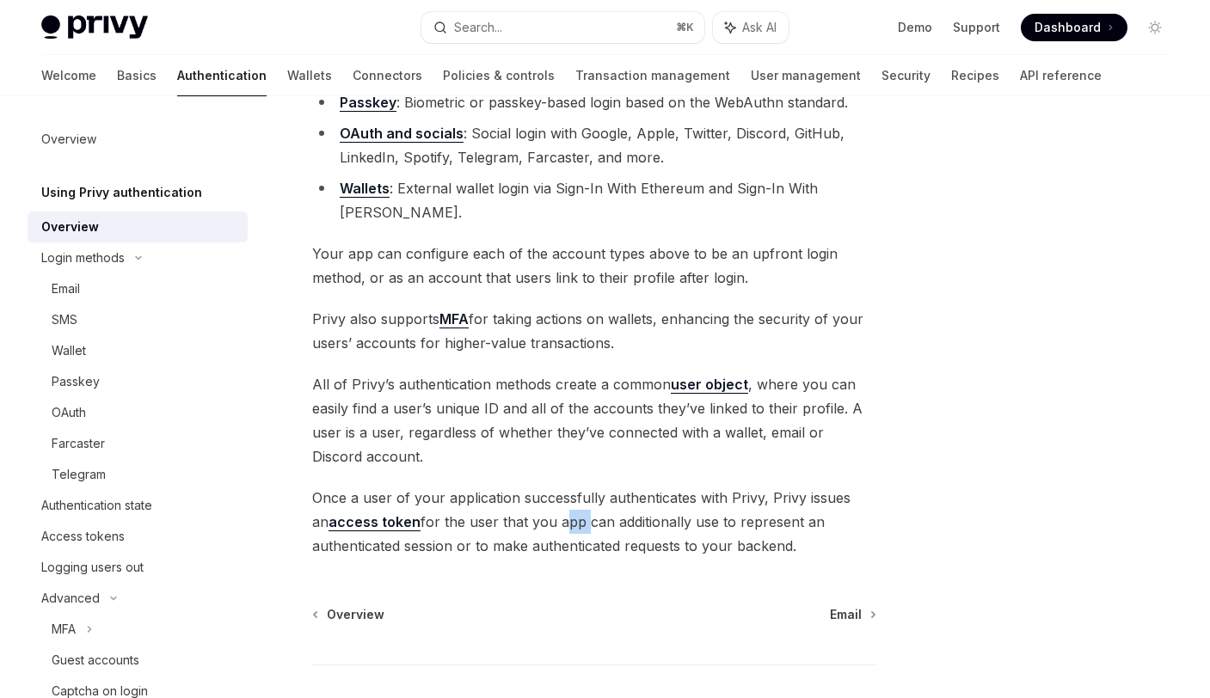
click at [542, 502] on span "Once a user of your application successfully authenticates with Privy, Privy is…" at bounding box center [594, 522] width 564 height 72
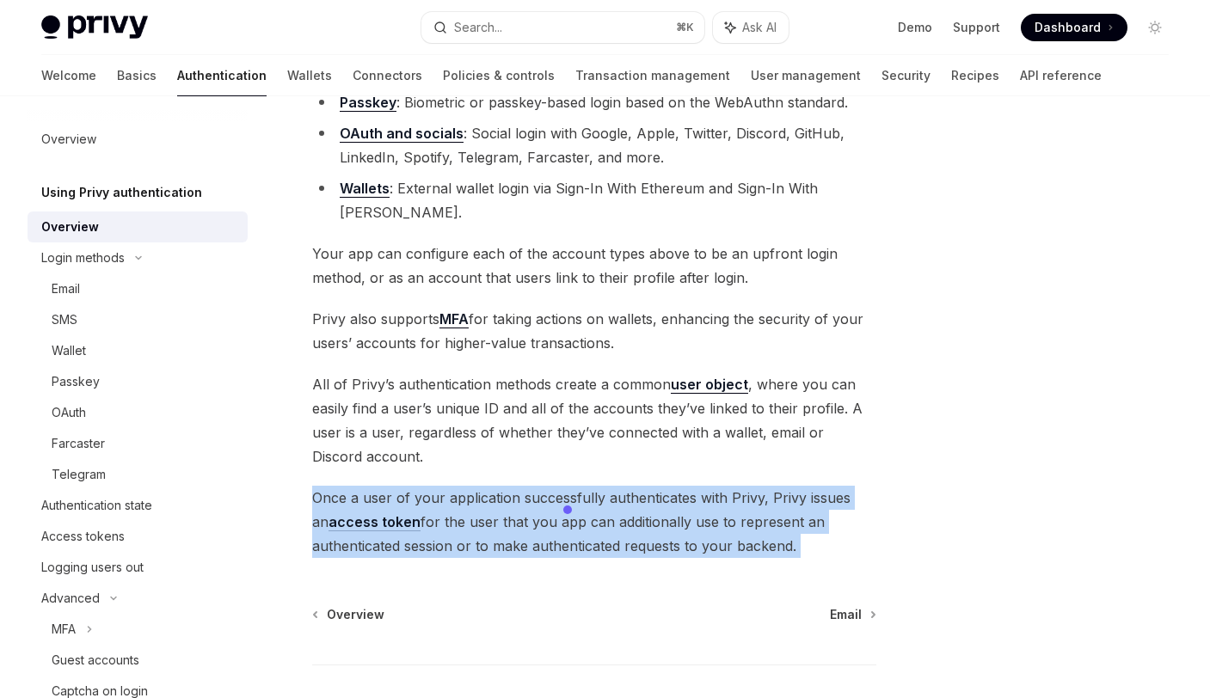
click at [542, 502] on span "Once a user of your application successfully authenticates with Privy, Privy is…" at bounding box center [594, 522] width 564 height 72
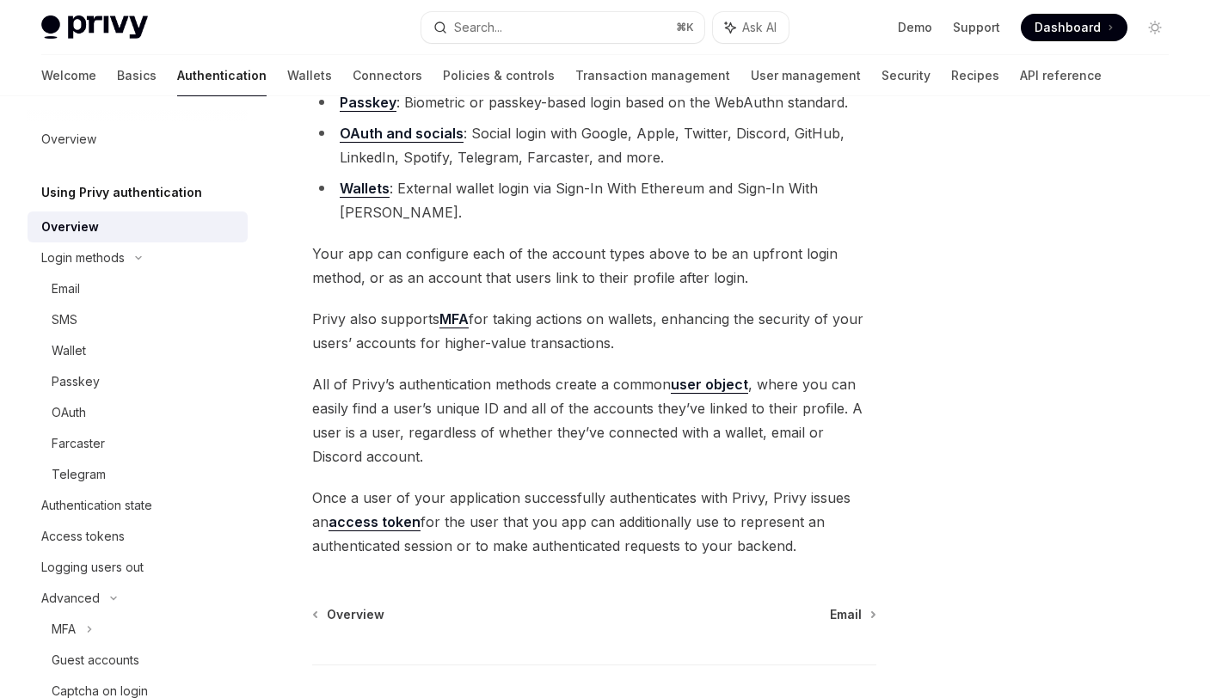
click at [542, 502] on span "Once a user of your application successfully authenticates with Privy, Privy is…" at bounding box center [594, 522] width 564 height 72
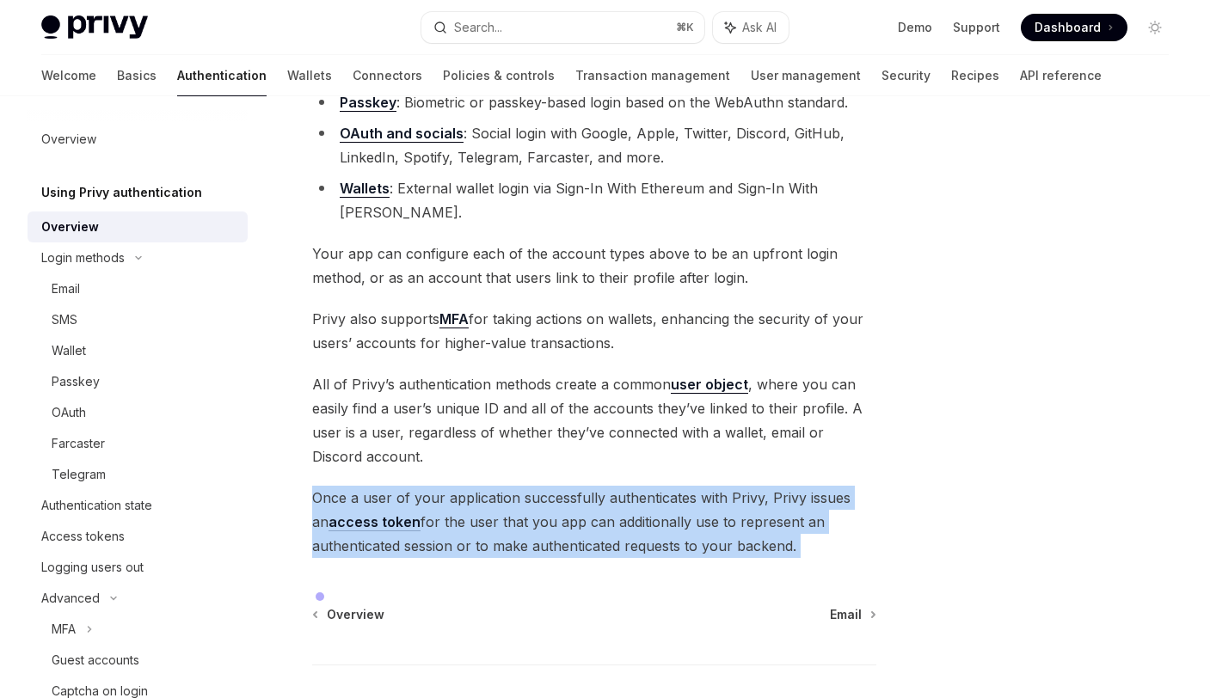
click at [542, 502] on span "Once a user of your application successfully authenticates with Privy, Privy is…" at bounding box center [594, 522] width 564 height 72
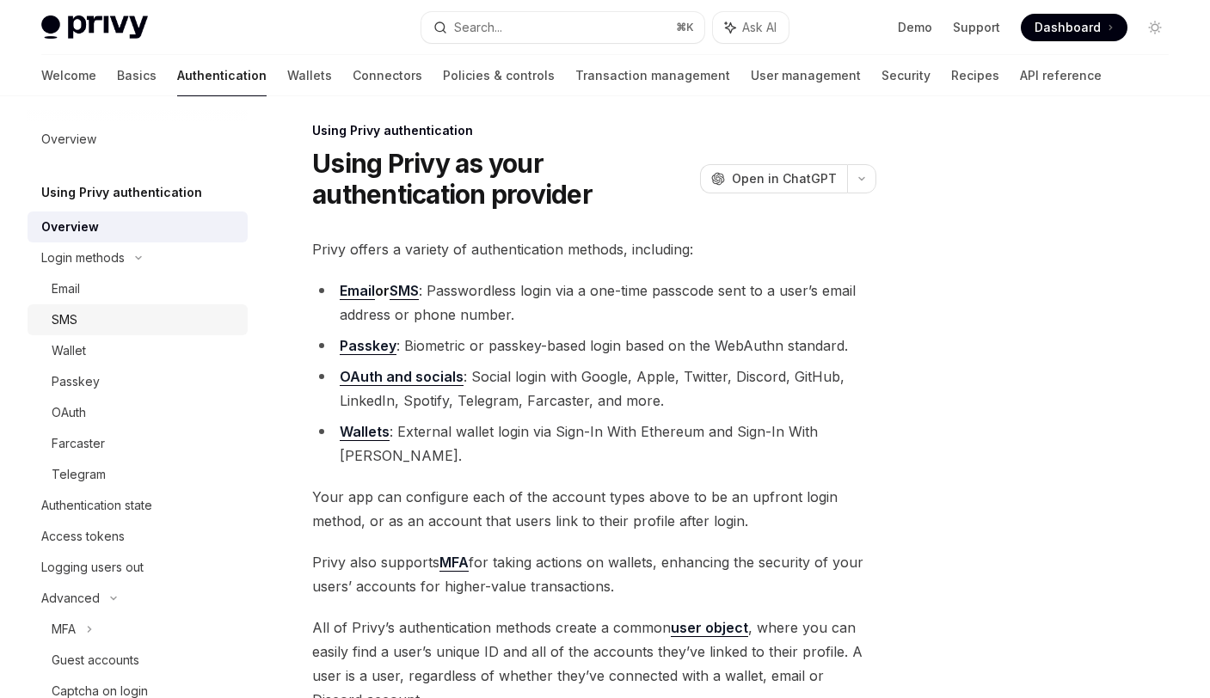
scroll to position [0, 0]
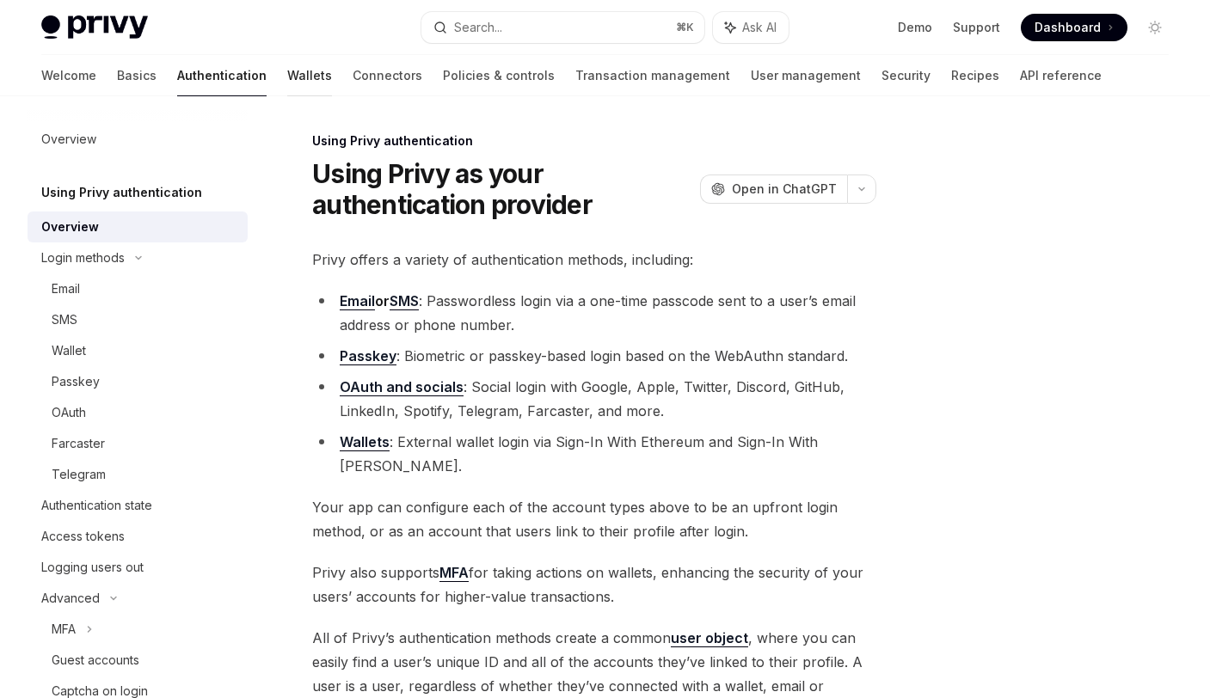
click at [287, 81] on link "Wallets" at bounding box center [309, 75] width 45 height 41
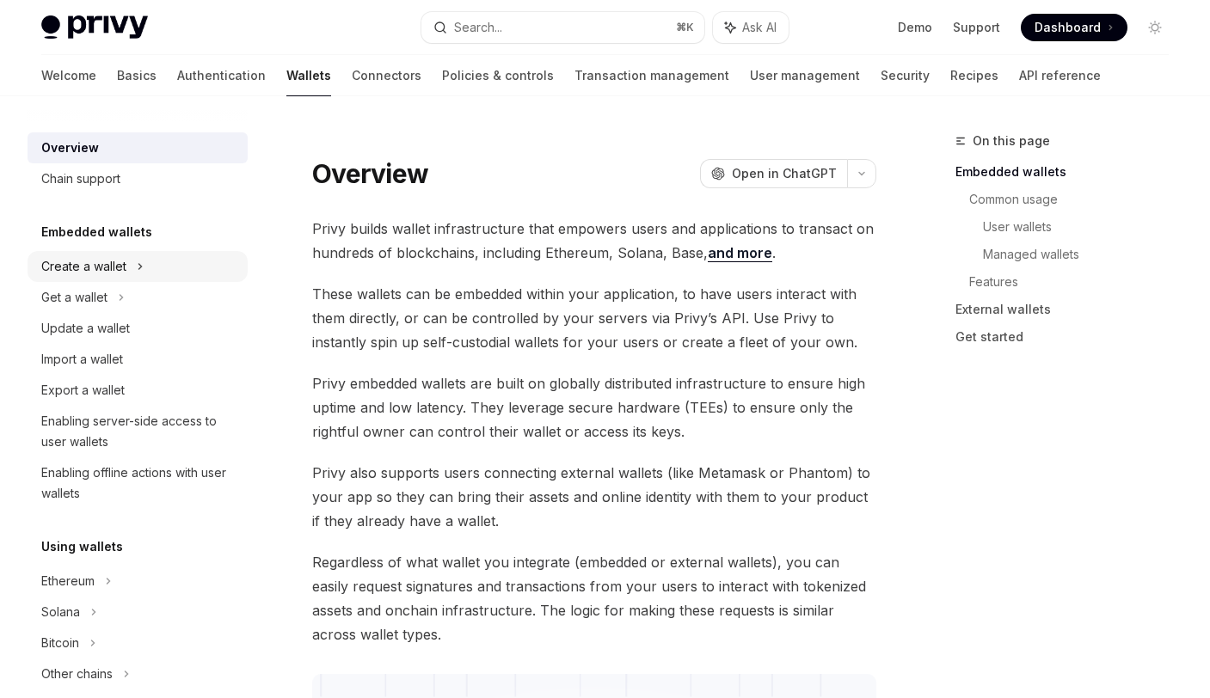
click at [114, 267] on div "Create a wallet" at bounding box center [83, 266] width 85 height 21
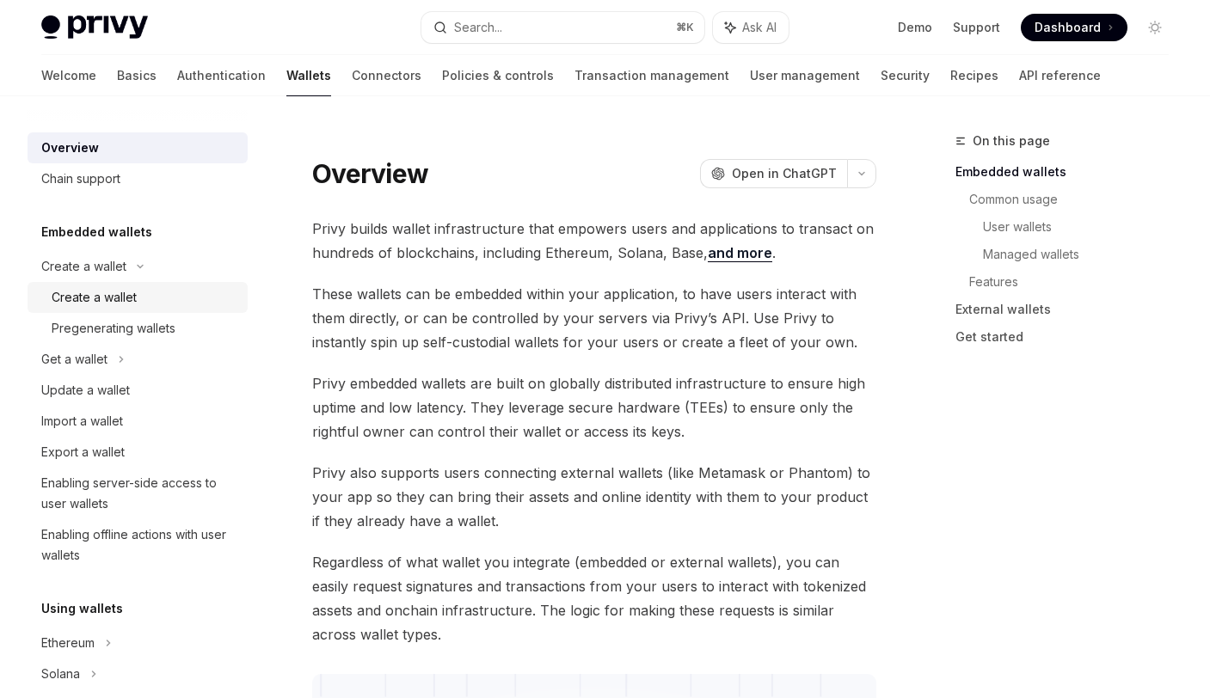
click at [133, 296] on div "Create a wallet" at bounding box center [94, 297] width 85 height 21
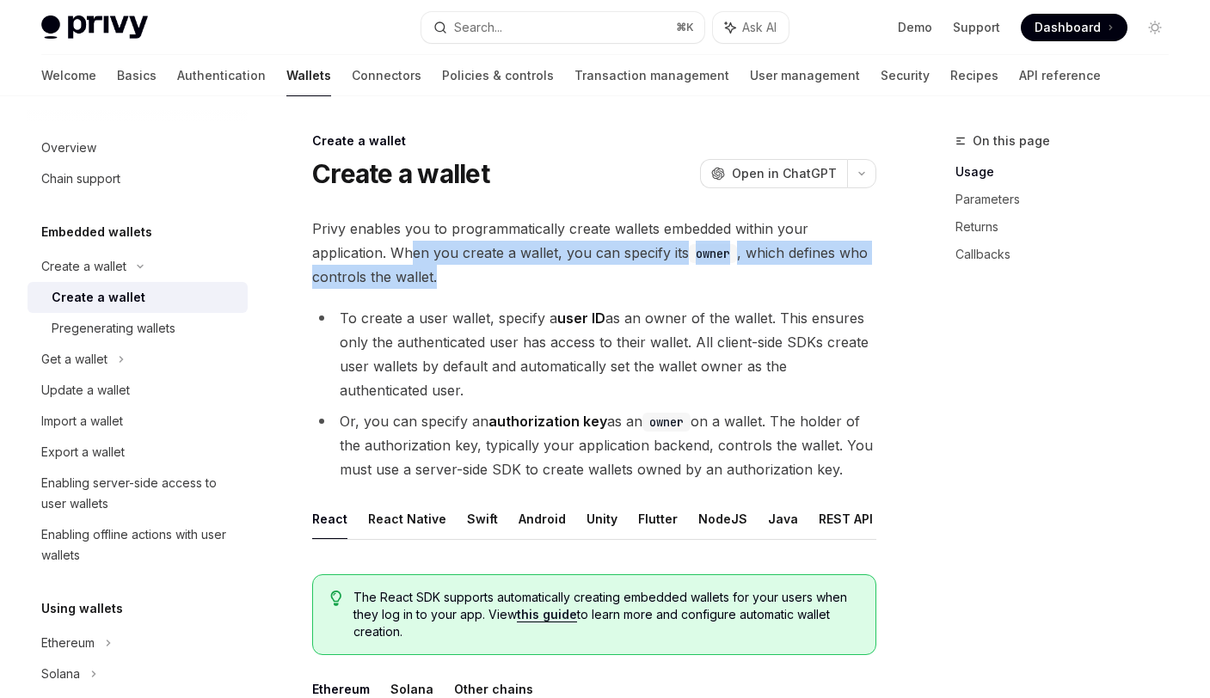
drag, startPoint x: 416, startPoint y: 249, endPoint x: 503, endPoint y: 273, distance: 89.9
click at [500, 273] on span "Privy enables you to programmatically create wallets embedded within your appli…" at bounding box center [594, 253] width 564 height 72
click at [503, 273] on span "Privy enables you to programmatically create wallets embedded within your appli…" at bounding box center [594, 253] width 564 height 72
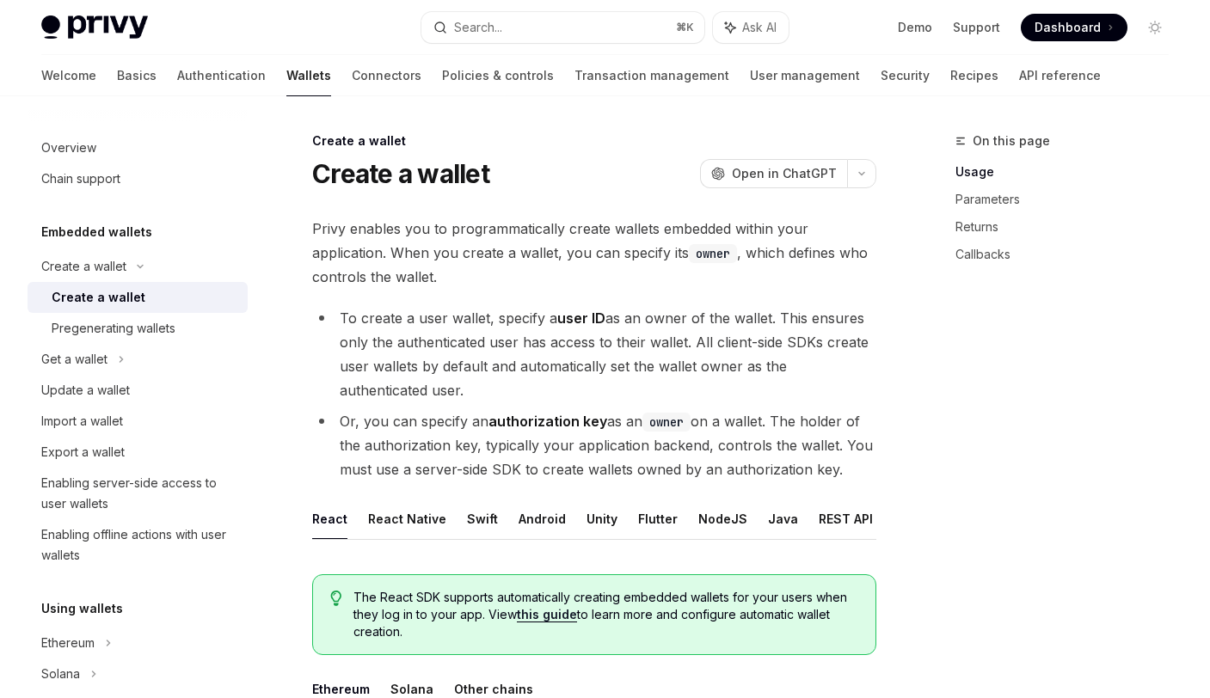
drag, startPoint x: 157, startPoint y: 68, endPoint x: 161, endPoint y: 103, distance: 35.4
click at [177, 68] on link "Authentication" at bounding box center [221, 75] width 89 height 41
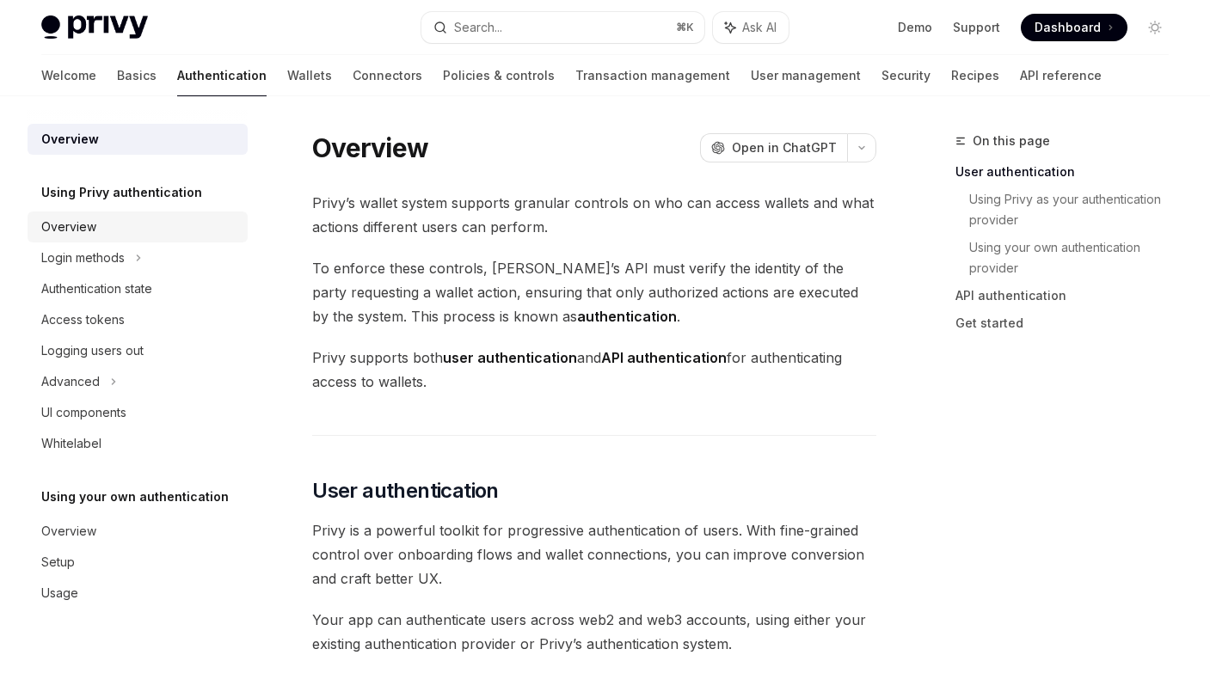
click at [82, 226] on div "Overview" at bounding box center [68, 227] width 55 height 21
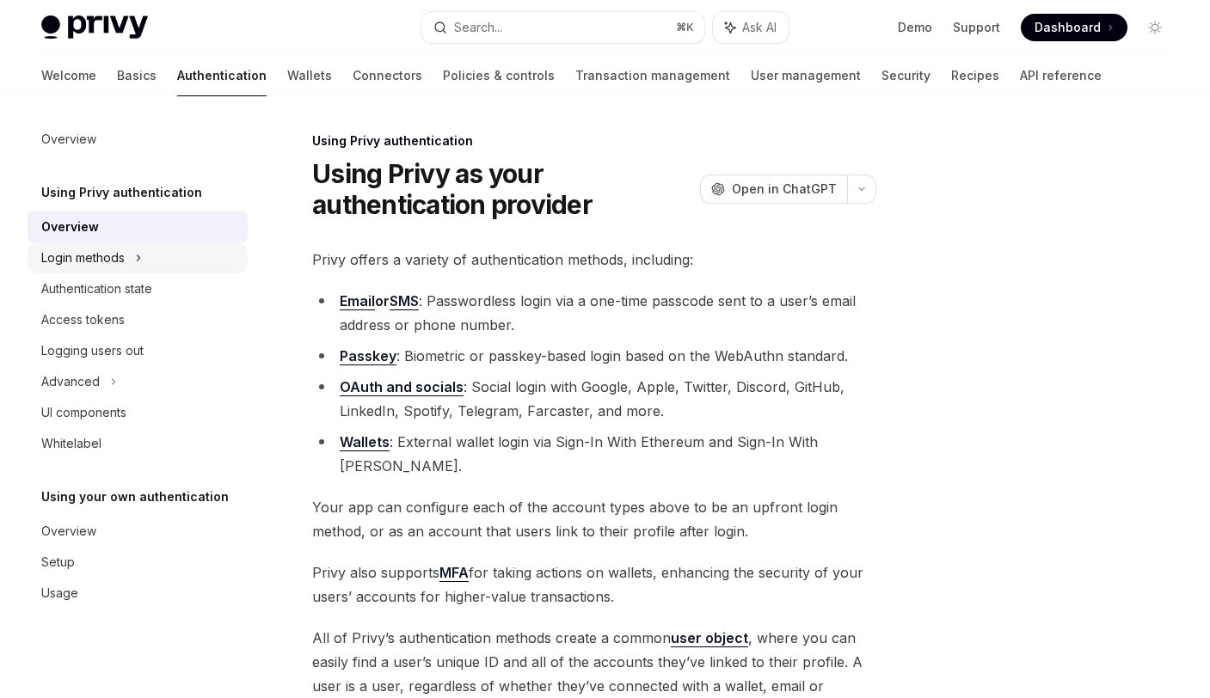
click at [109, 256] on div "Login methods" at bounding box center [82, 258] width 83 height 21
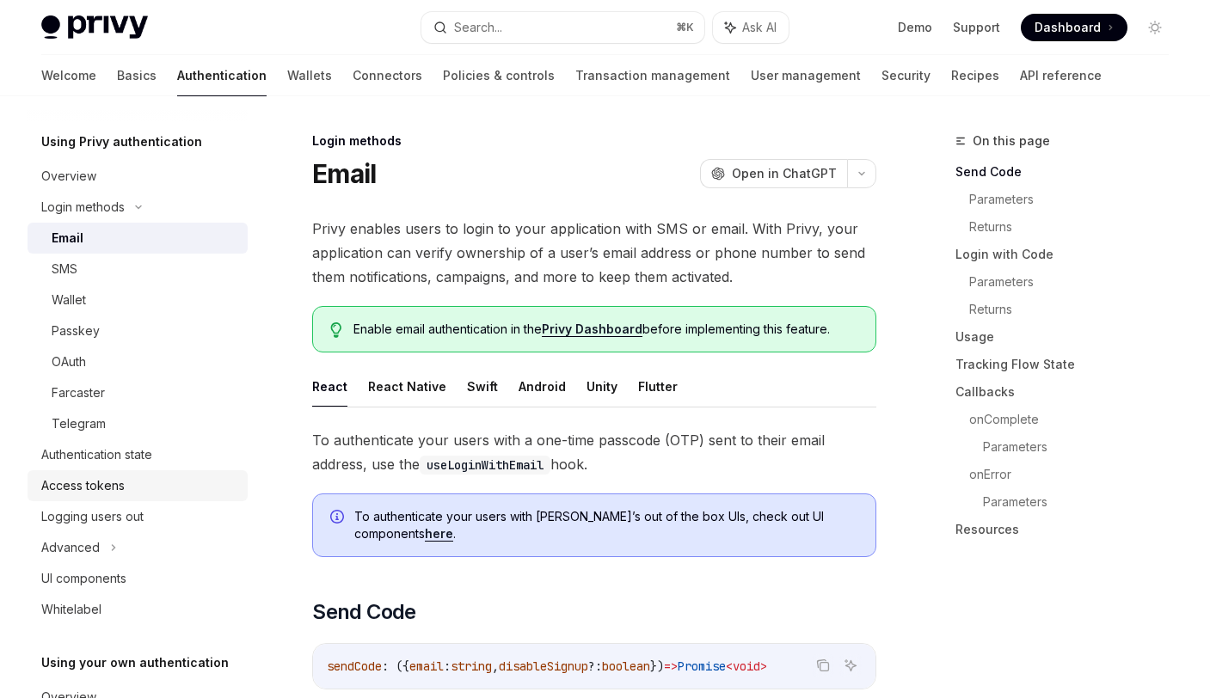
scroll to position [83, 0]
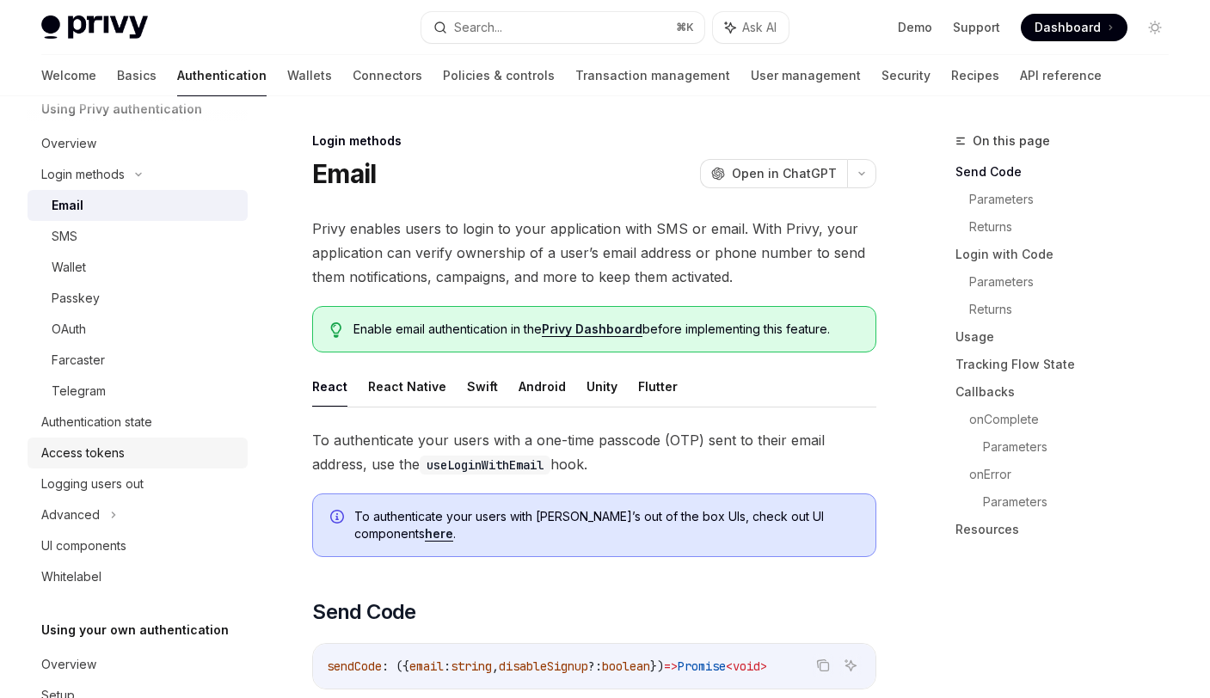
click at [82, 448] on div "Access tokens" at bounding box center [82, 453] width 83 height 21
click at [94, 423] on div "Authentication state" at bounding box center [96, 422] width 111 height 21
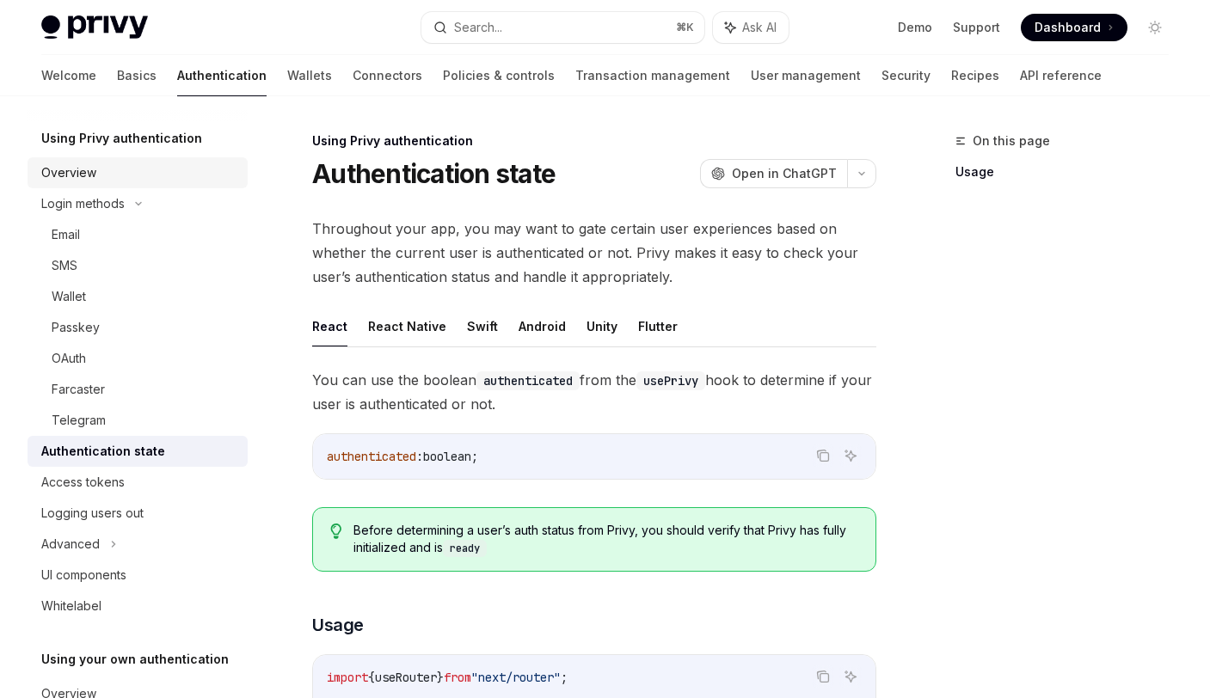
scroll to position [42, 0]
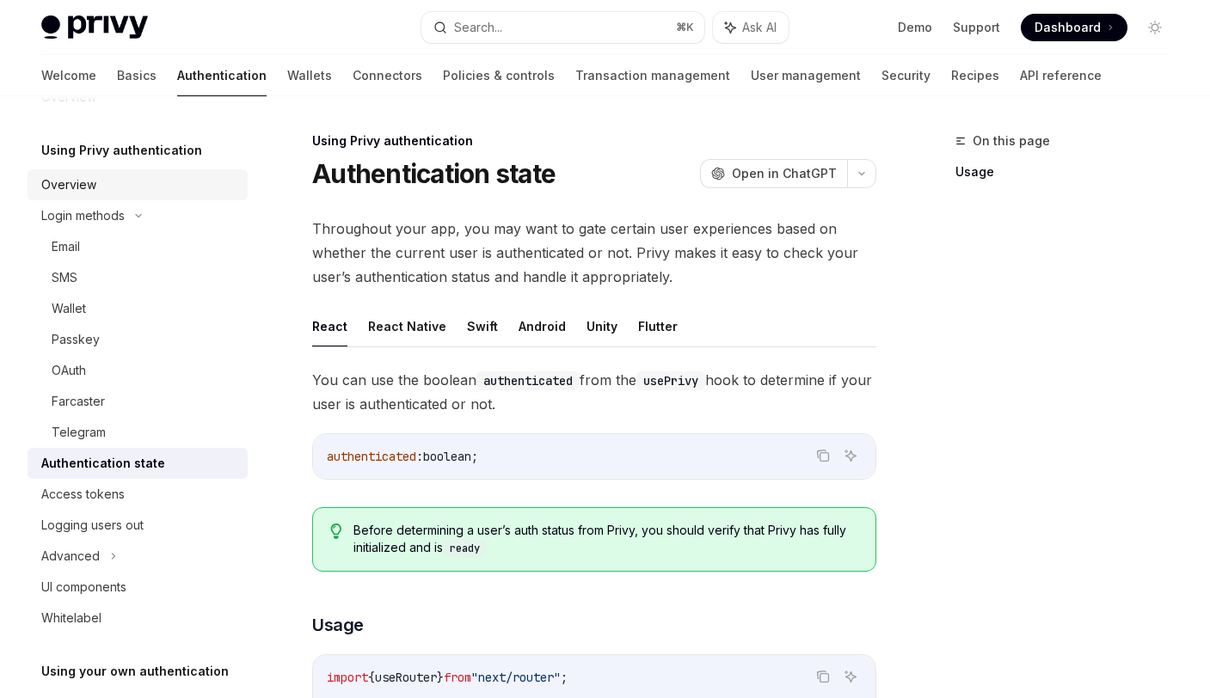
click at [88, 187] on div "Overview" at bounding box center [68, 185] width 55 height 21
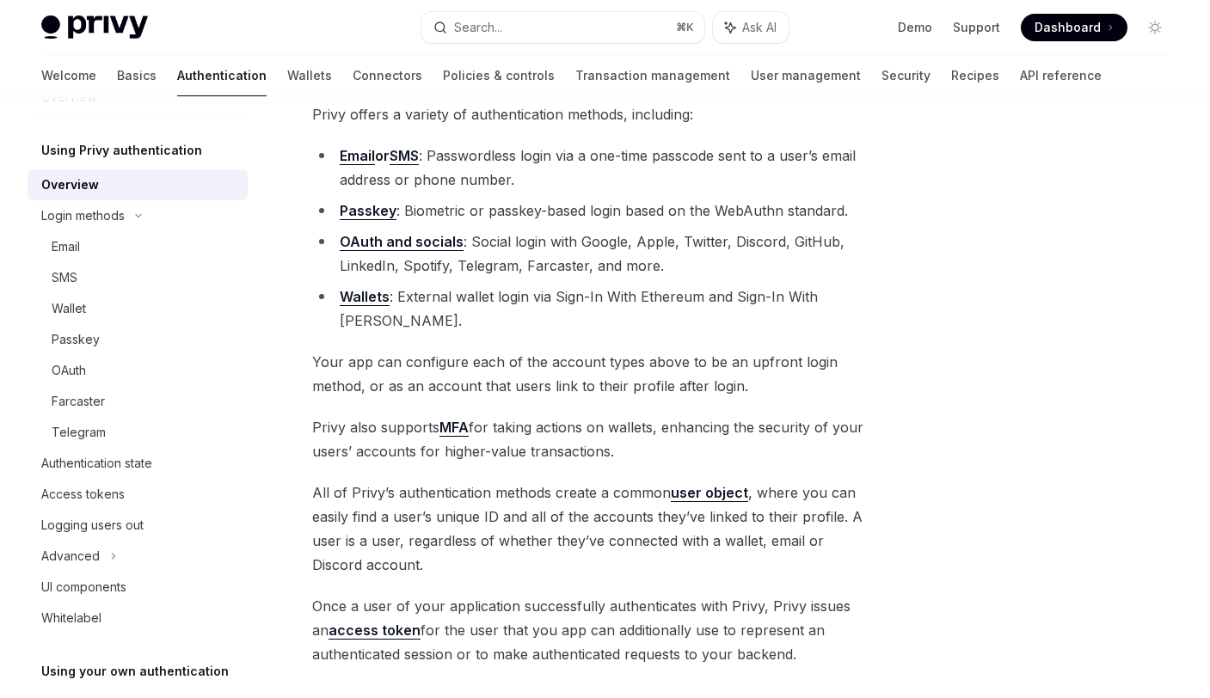
scroll to position [190, 0]
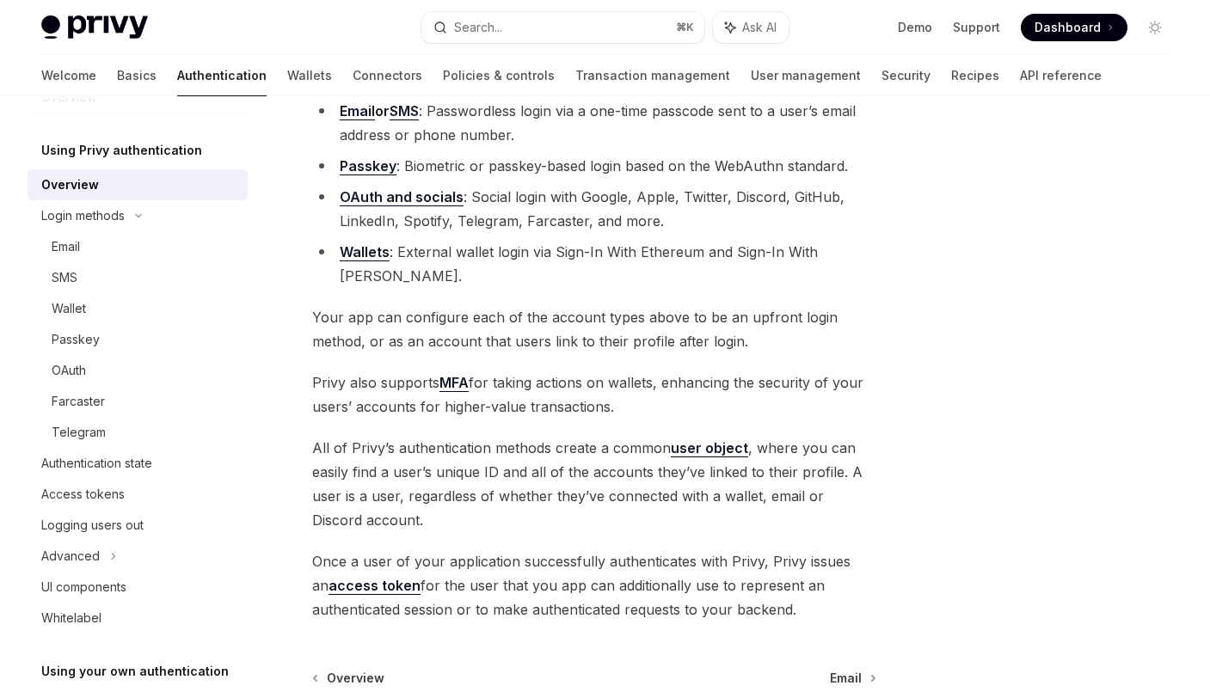
click at [721, 439] on link "user object" at bounding box center [709, 448] width 77 height 18
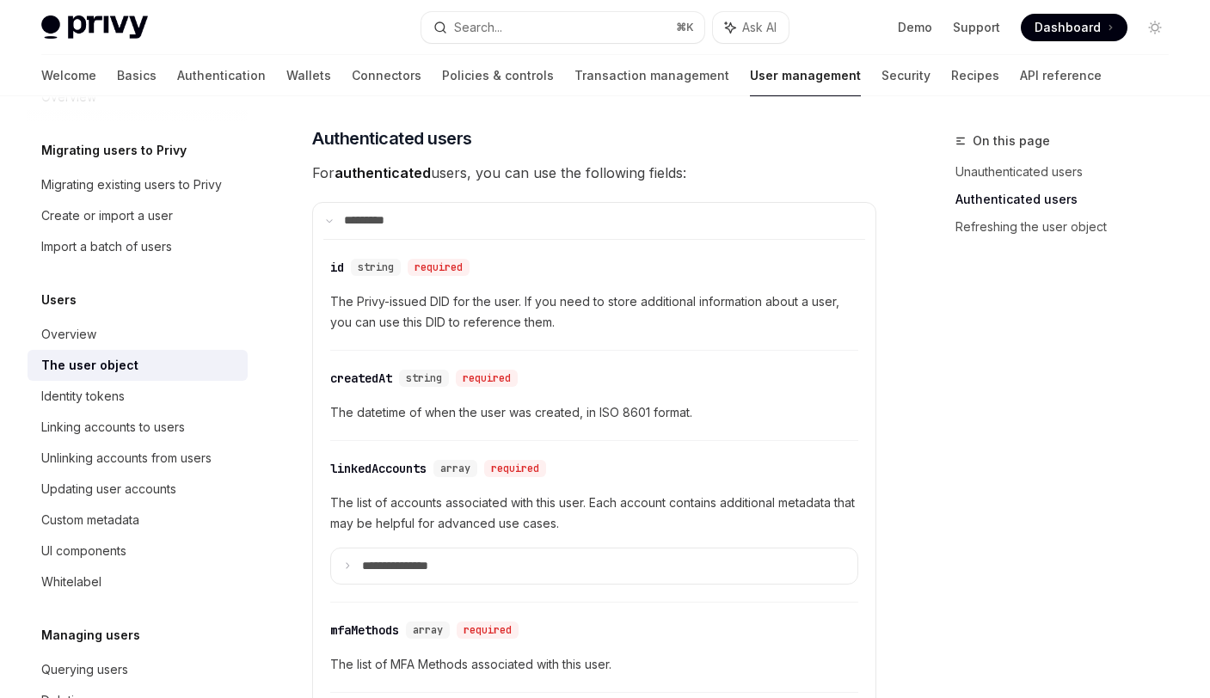
scroll to position [444, 0]
click at [177, 83] on link "Authentication" at bounding box center [221, 75] width 89 height 41
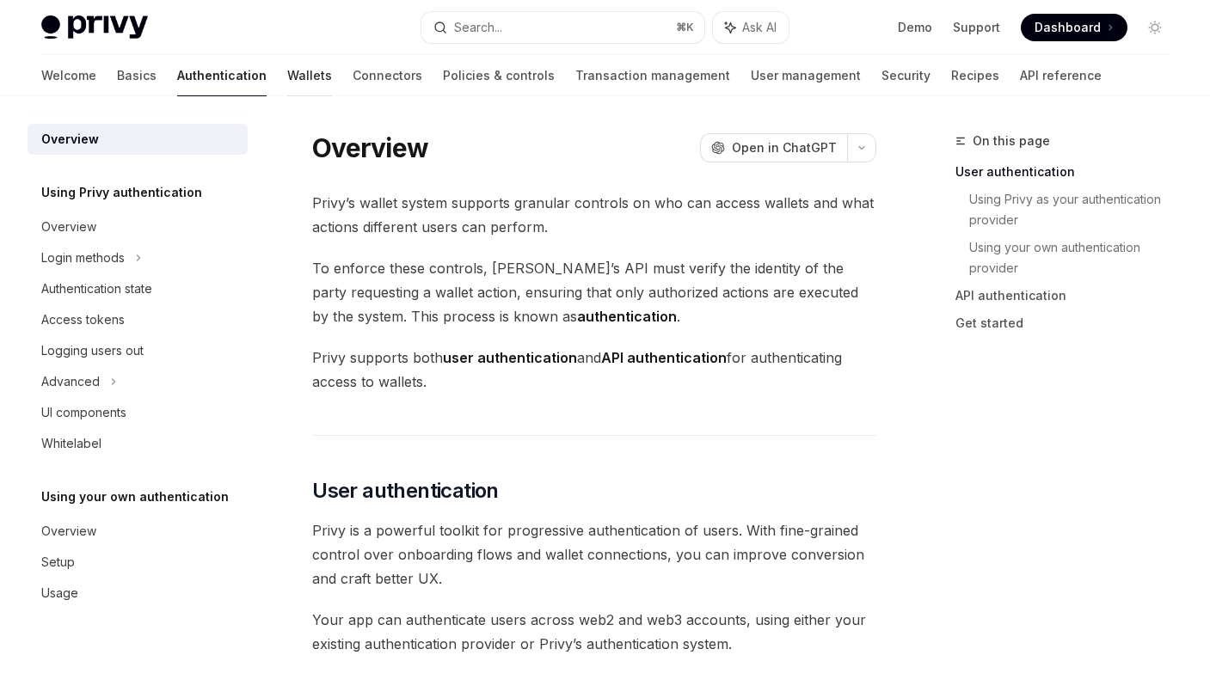
click at [287, 71] on link "Wallets" at bounding box center [309, 75] width 45 height 41
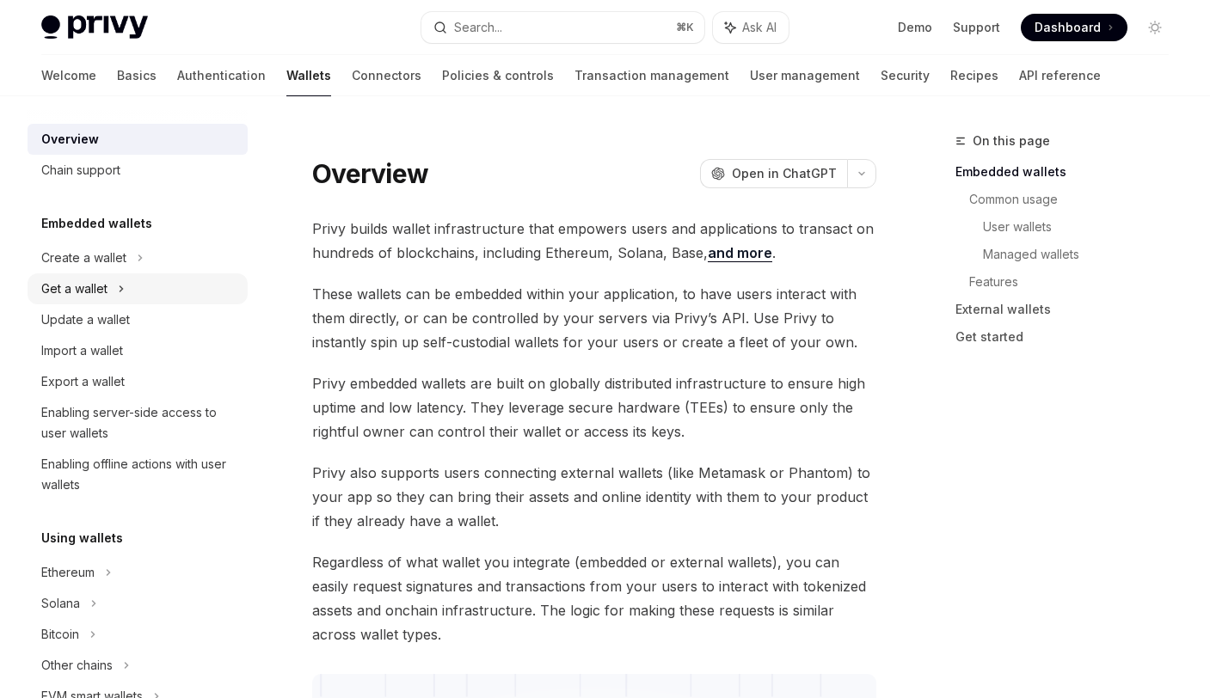
scroll to position [166, 0]
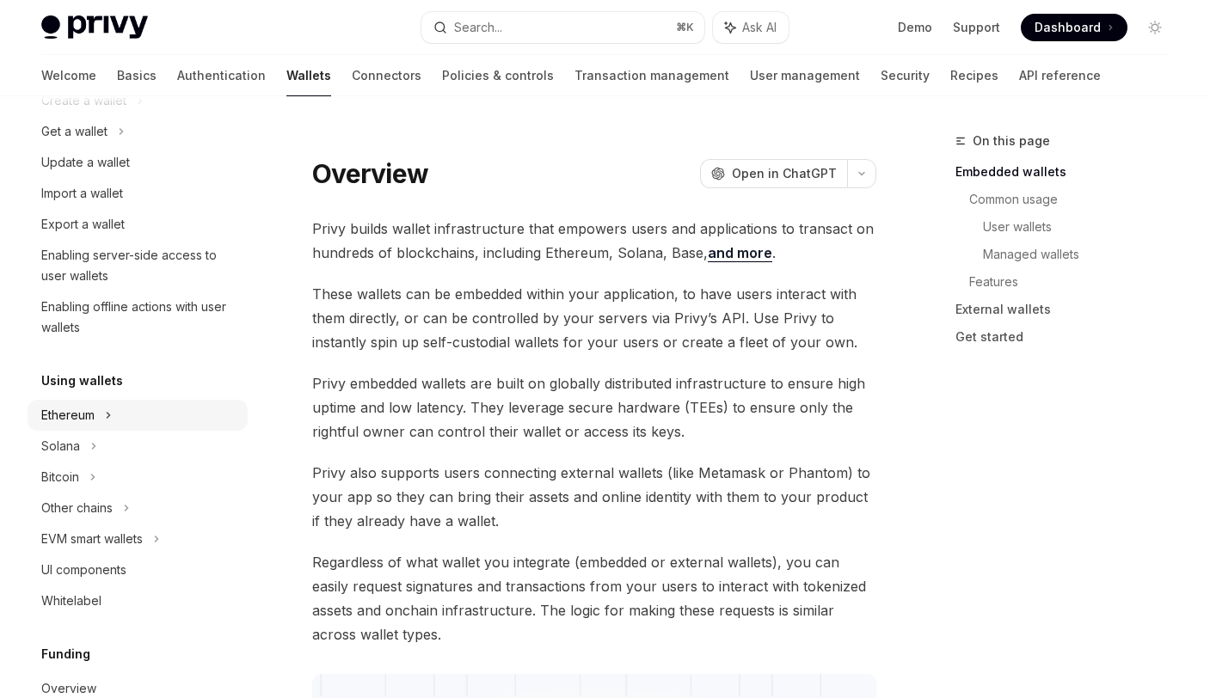
click at [137, 111] on icon at bounding box center [140, 100] width 7 height 21
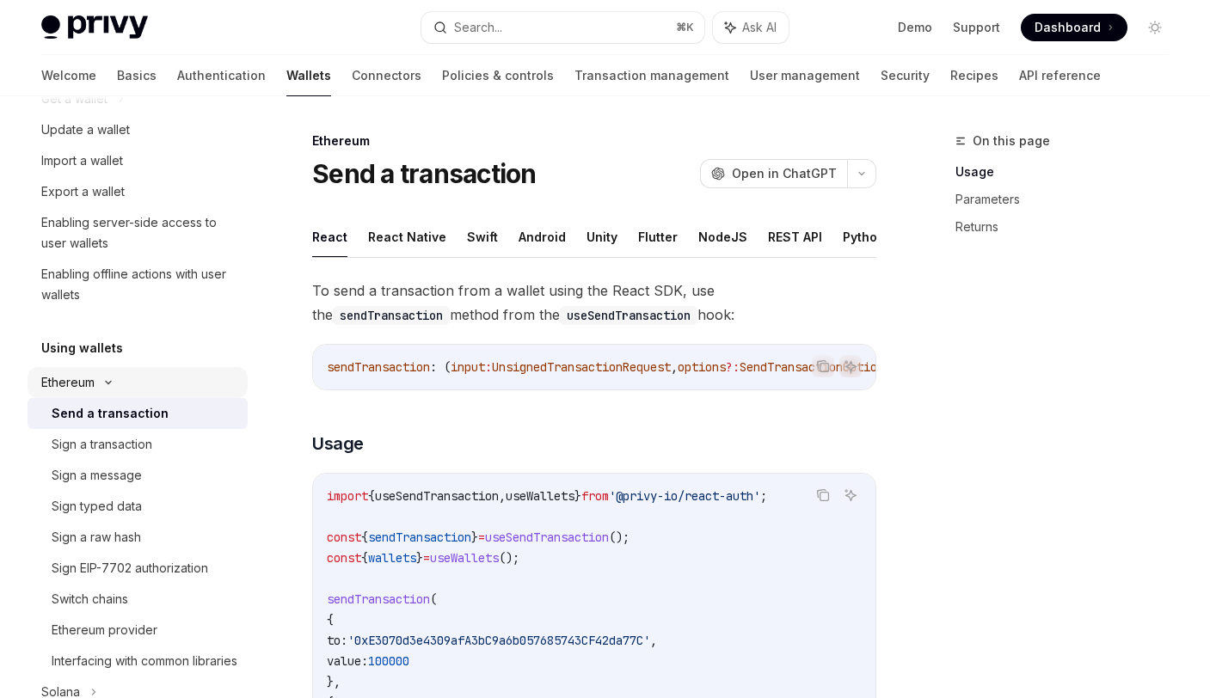
scroll to position [208, 0]
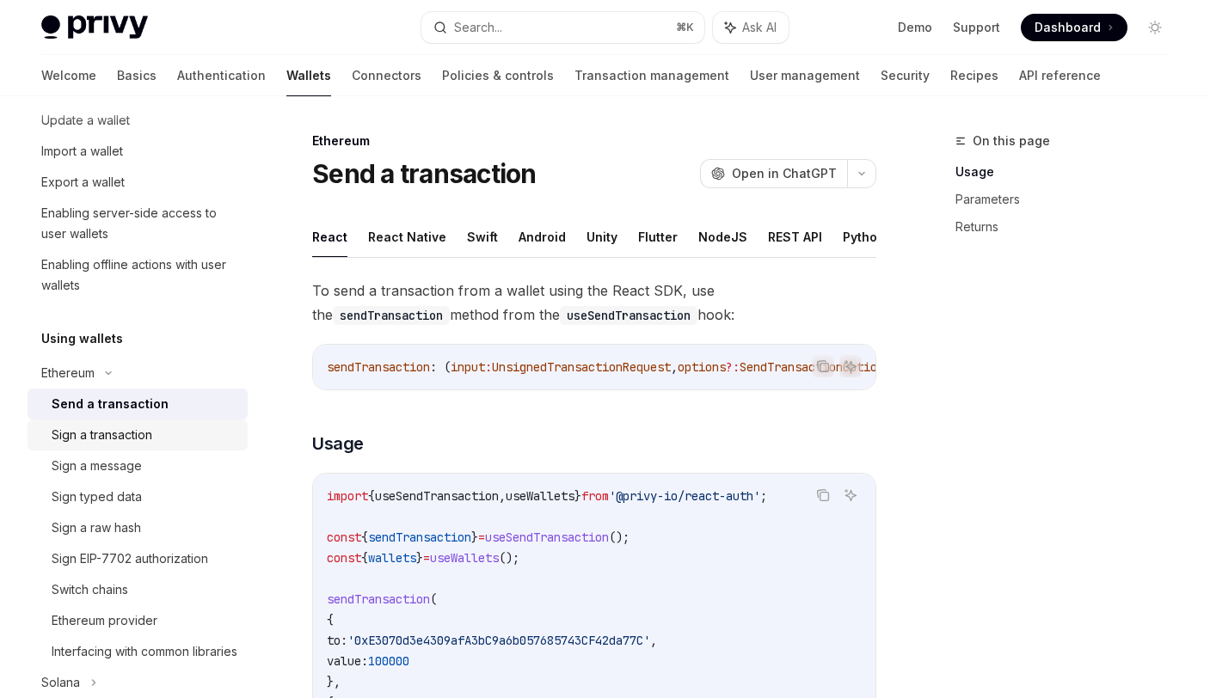
click at [138, 436] on div "Sign a transaction" at bounding box center [102, 435] width 101 height 21
type textarea "*"
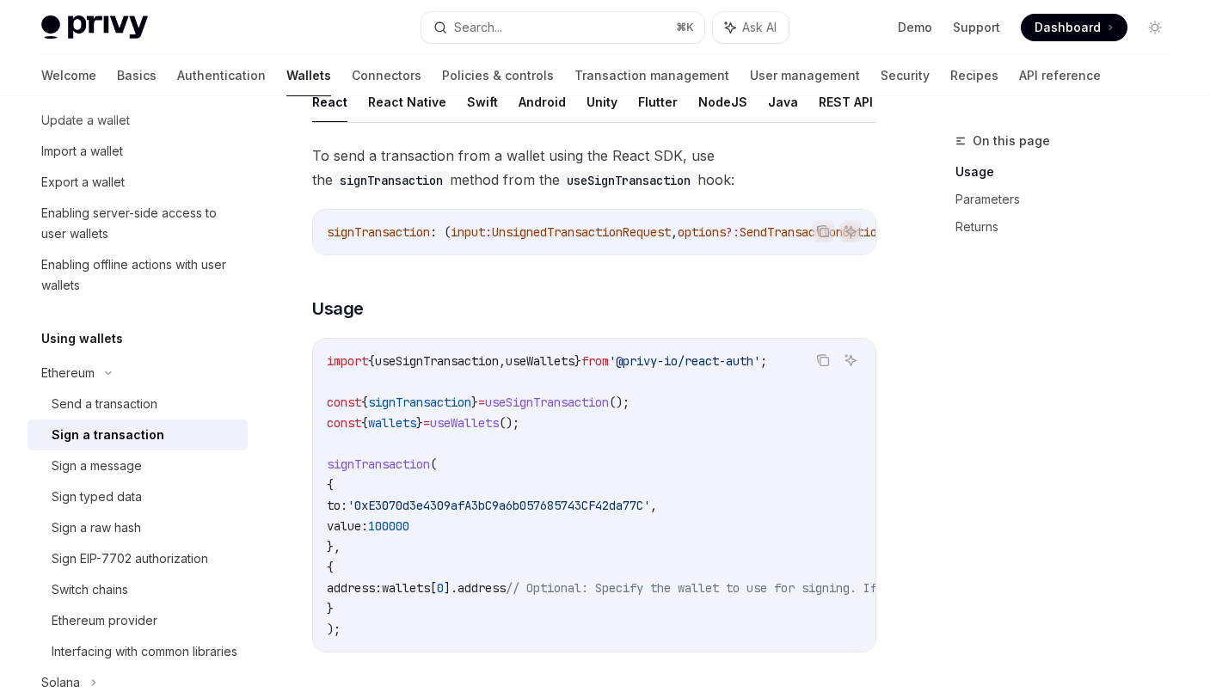
scroll to position [176, 0]
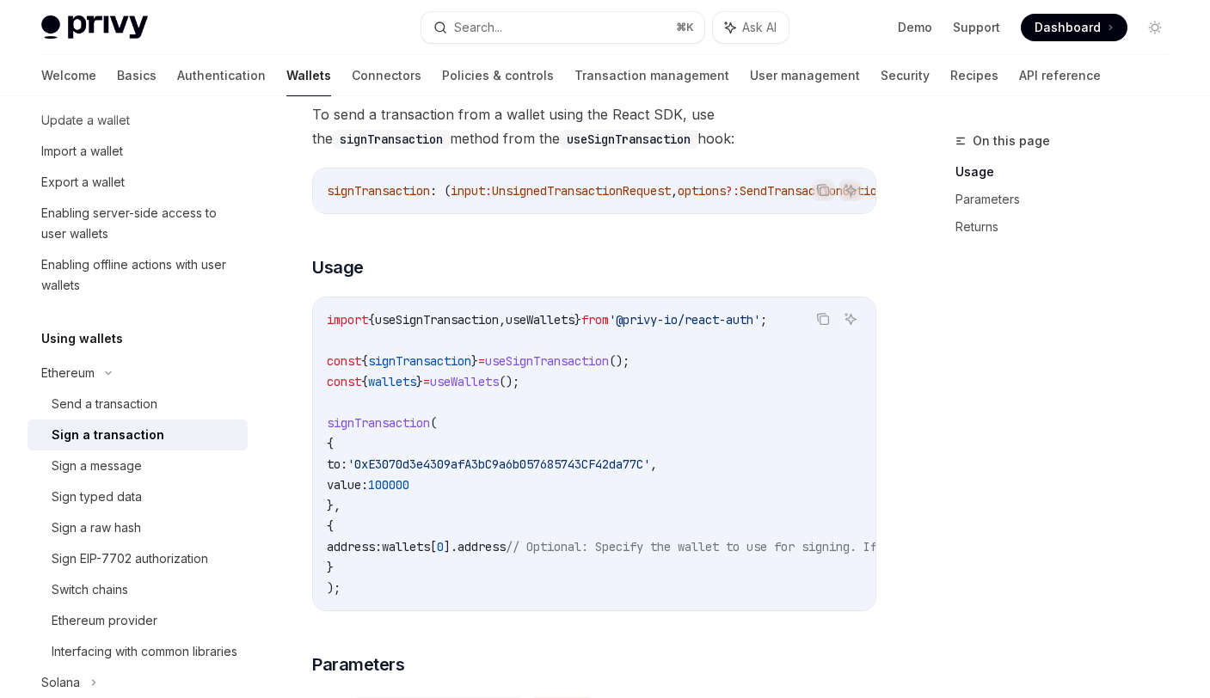
click at [447, 323] on span "useSignTransaction" at bounding box center [437, 319] width 124 height 15
click at [553, 327] on span "useWallets" at bounding box center [540, 319] width 69 height 15
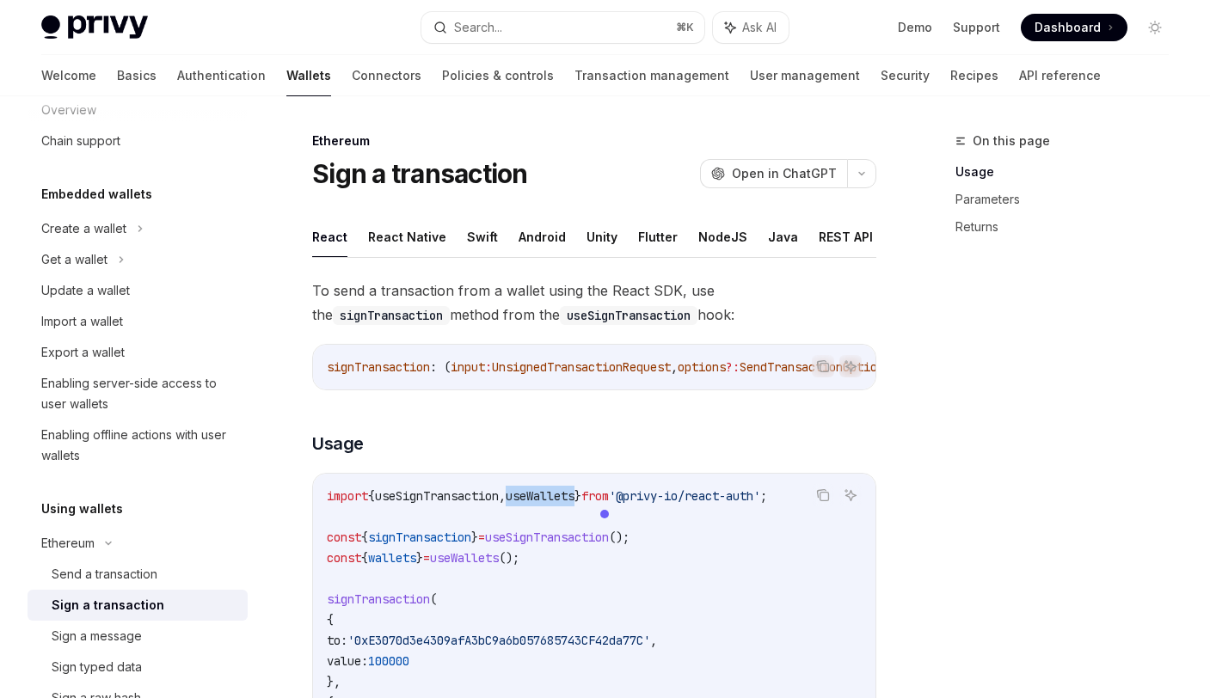
scroll to position [32, 0]
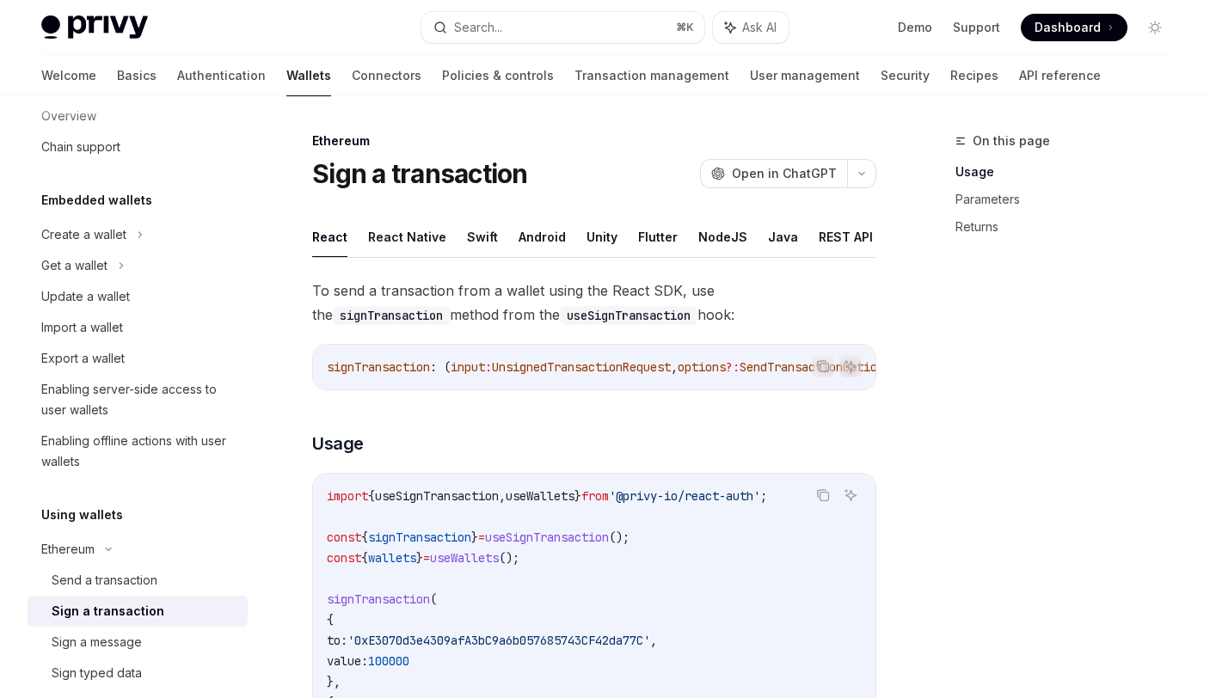
click at [389, 374] on span "signTransaction" at bounding box center [378, 366] width 103 height 15
copy span "signTransaction"
